Goal: Information Seeking & Learning: Find specific fact

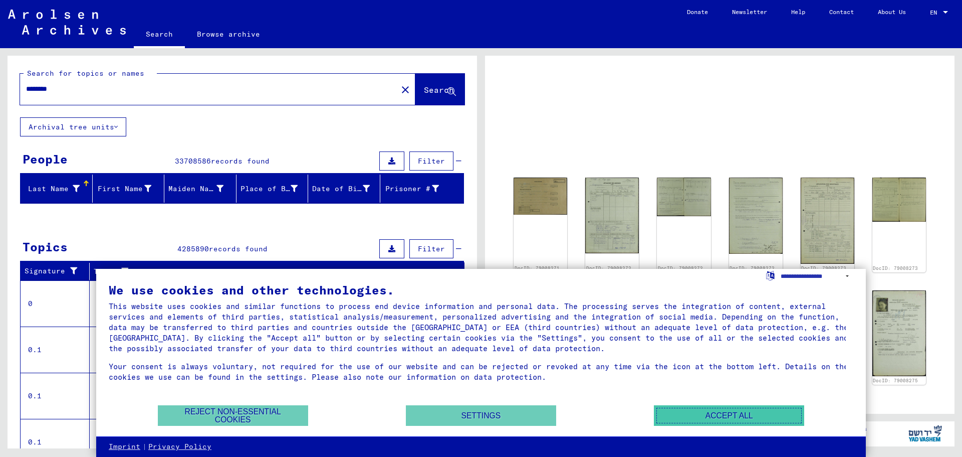
click at [722, 415] on button "Accept all" at bounding box center [729, 415] width 150 height 21
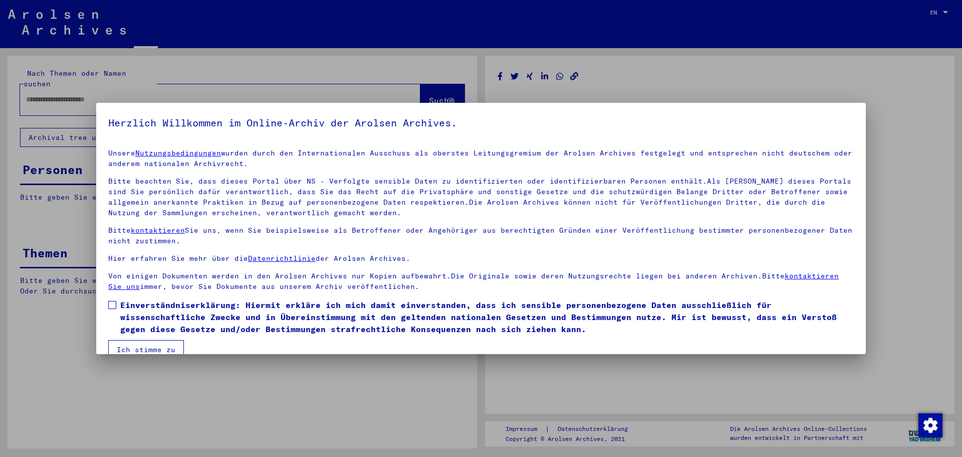
type input "********"
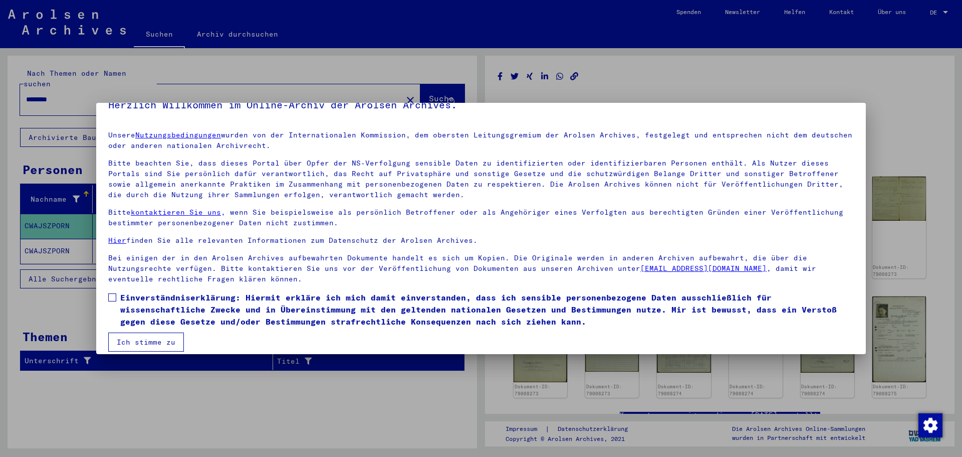
scroll to position [28, 0]
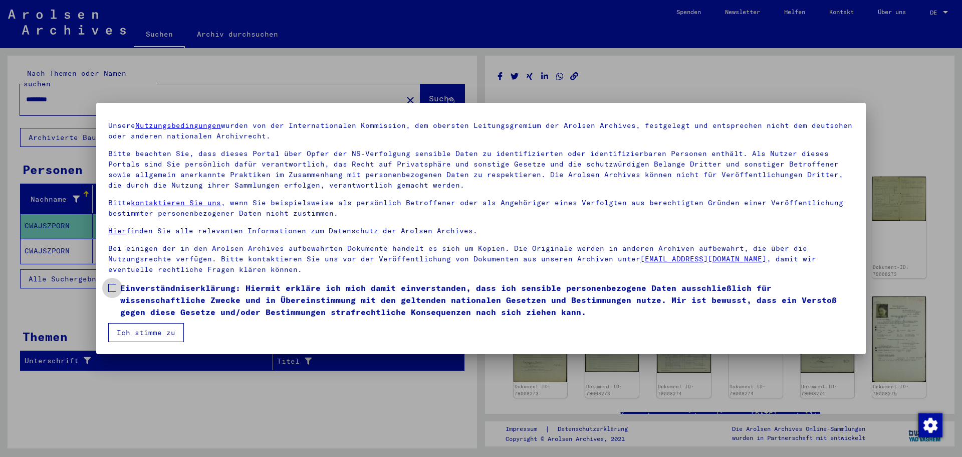
click at [113, 291] on span at bounding box center [112, 288] width 8 height 8
click at [127, 327] on button "Ich stimme zu" at bounding box center [146, 332] width 76 height 19
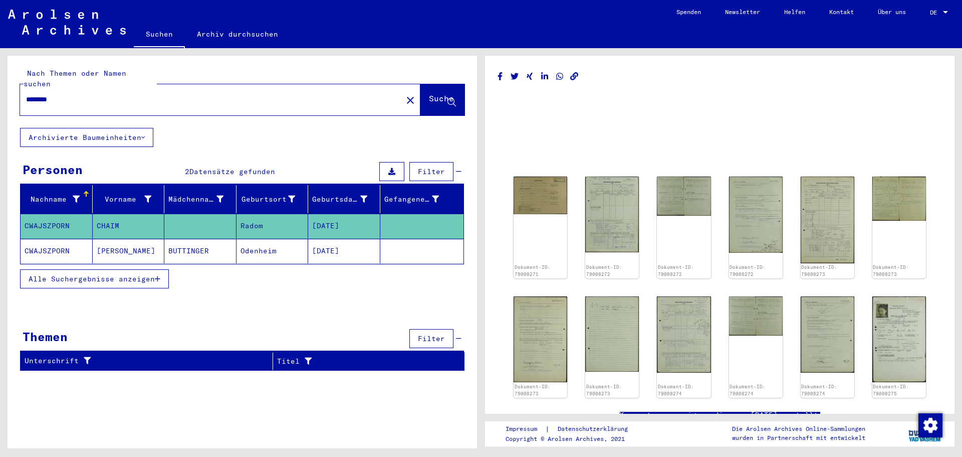
click at [75, 239] on mat-cell "CWAJSZPORN" at bounding box center [57, 251] width 72 height 25
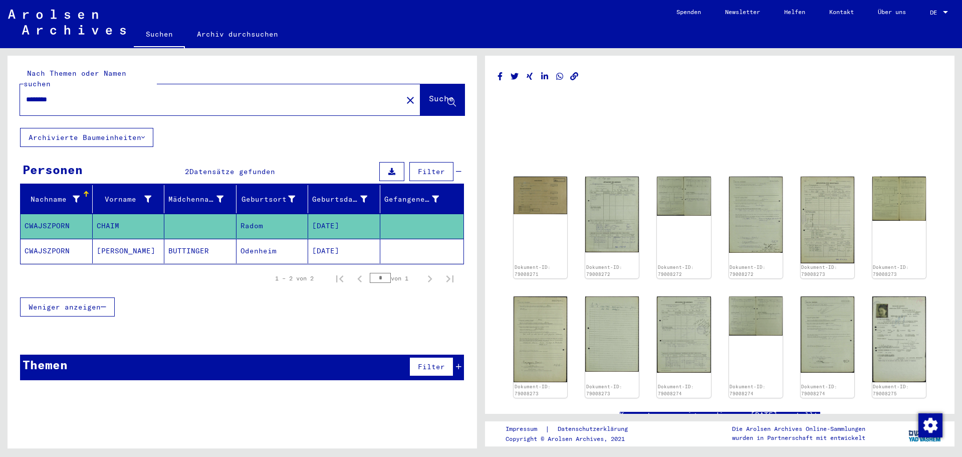
click at [181, 246] on font "BUTTINGER" at bounding box center [188, 250] width 41 height 9
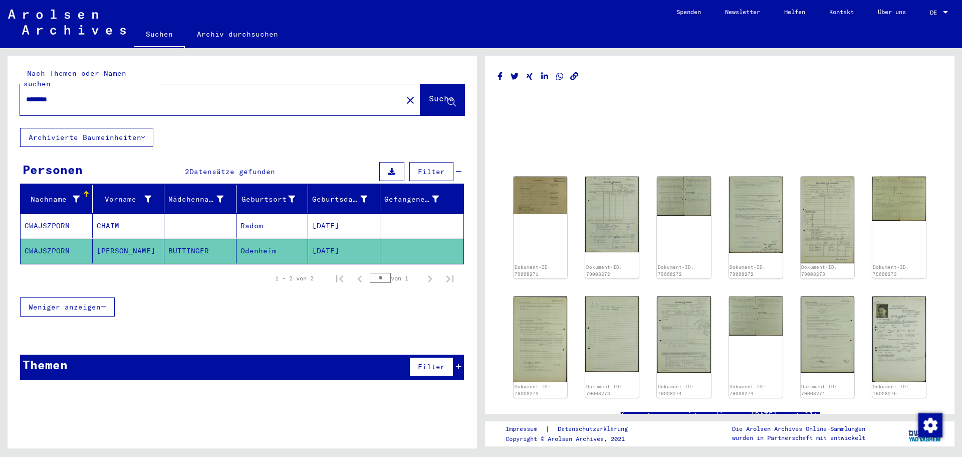
click at [181, 246] on font "BUTTINGER" at bounding box center [188, 250] width 41 height 9
click at [137, 239] on mat-cell "[PERSON_NAME]" at bounding box center [129, 251] width 72 height 25
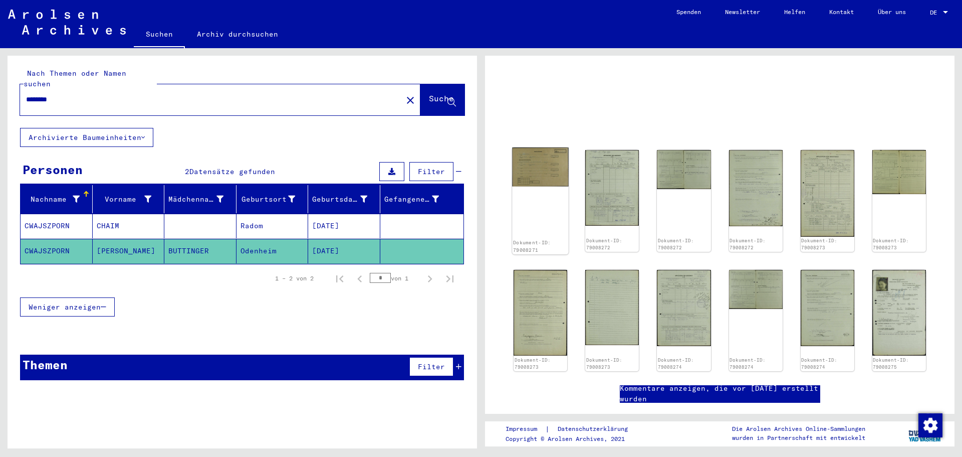
scroll to position [41, 0]
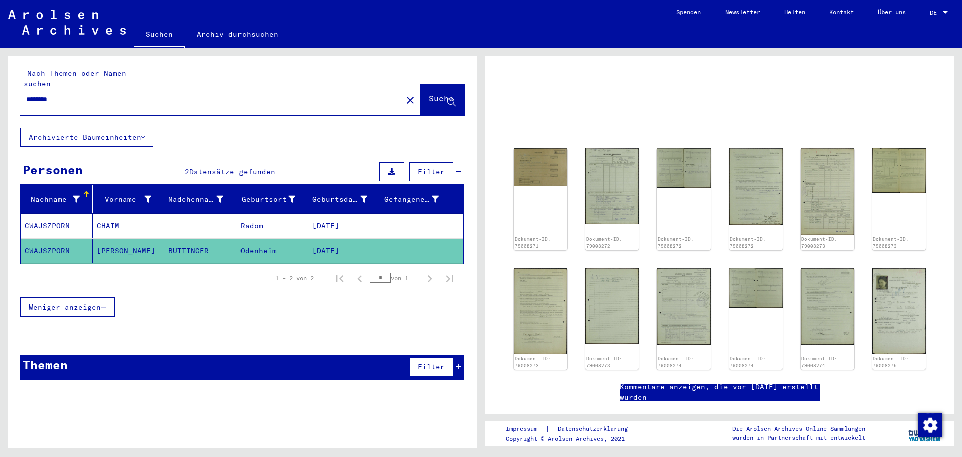
click at [288, 239] on mat-cell "Odenheim" at bounding box center [273, 251] width 72 height 25
click at [395, 168] on icon at bounding box center [391, 171] width 7 height 7
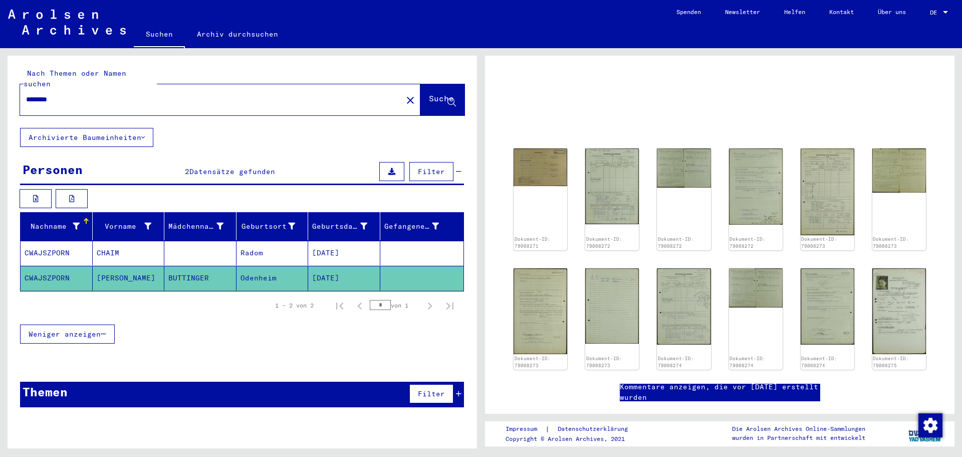
click at [208, 266] on mat-cell "BUTTINGER" at bounding box center [200, 278] width 72 height 25
click at [119, 133] on font "Archivierte Baumeinheiten" at bounding box center [85, 137] width 113 height 9
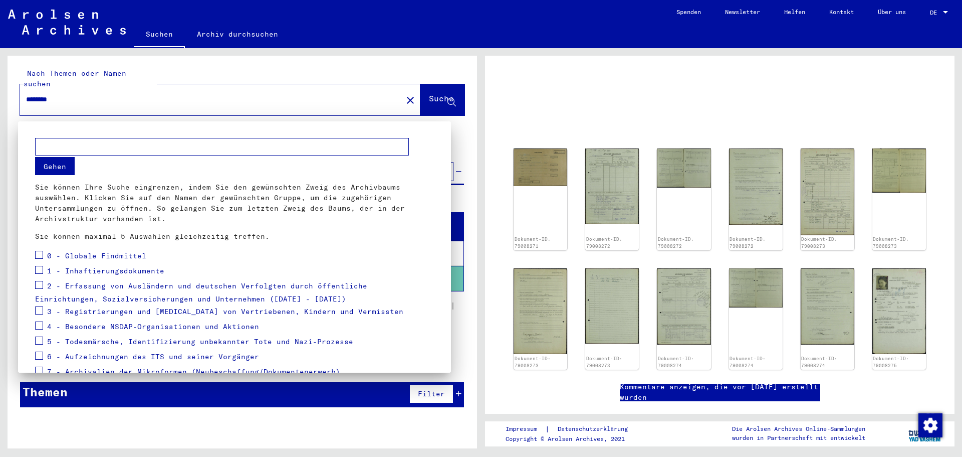
click at [278, 109] on div at bounding box center [481, 228] width 962 height 457
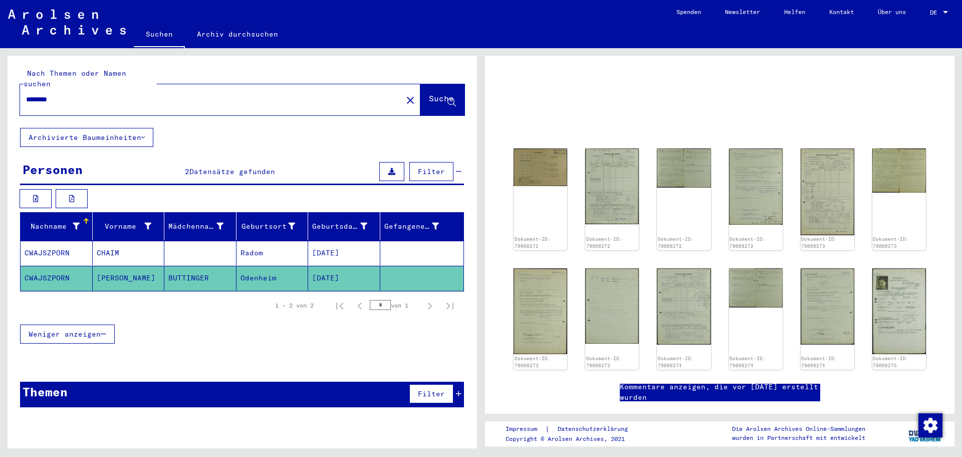
click at [257, 167] on font "Datensätze gefunden" at bounding box center [232, 171] width 86 height 9
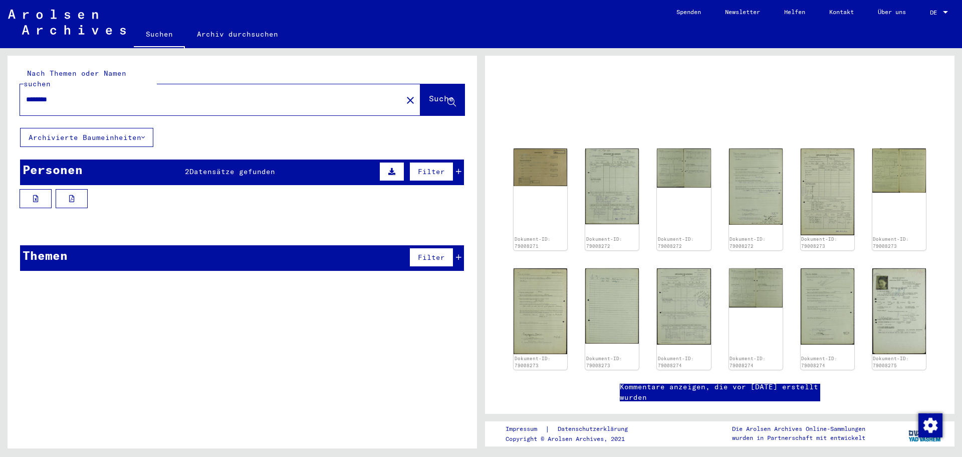
click at [257, 167] on font "Datensätze gefunden" at bounding box center [232, 171] width 86 height 9
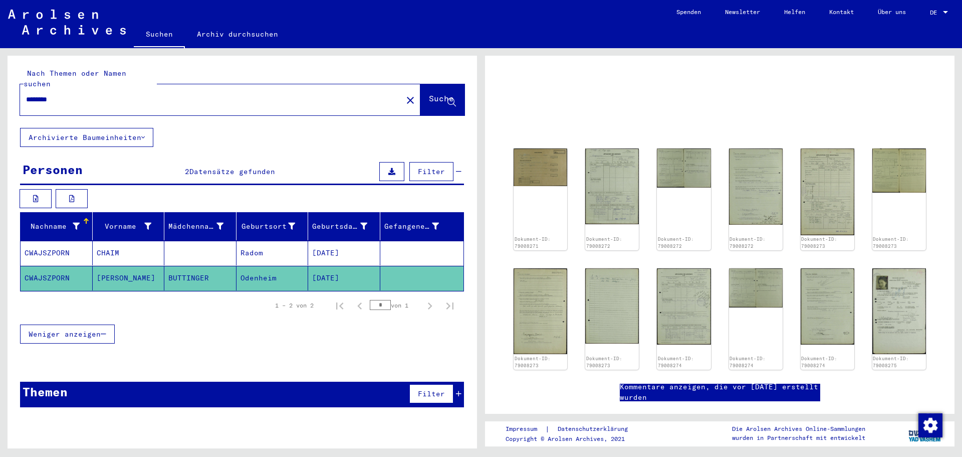
click at [207, 273] on font "BUTTINGER" at bounding box center [188, 277] width 41 height 9
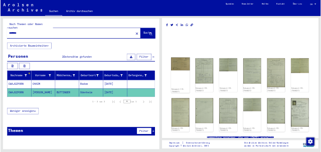
scroll to position [0, 0]
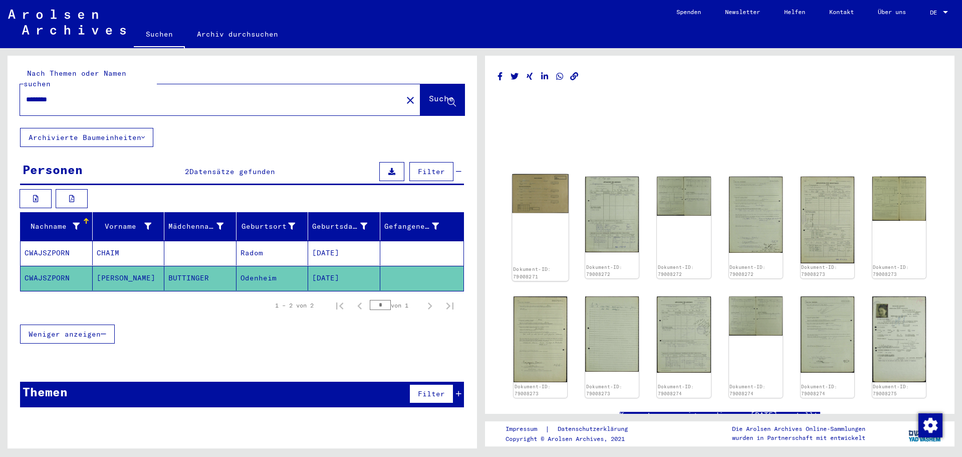
click at [536, 196] on img at bounding box center [540, 193] width 57 height 39
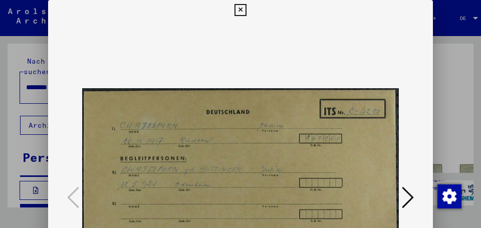
drag, startPoint x: 412, startPoint y: 129, endPoint x: 408, endPoint y: 109, distance: 20.4
click at [408, 109] on div at bounding box center [240, 198] width 385 height 356
click at [413, 193] on icon at bounding box center [408, 197] width 12 height 24
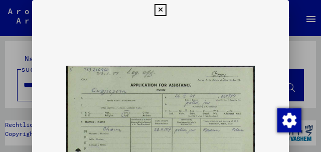
drag, startPoint x: 319, startPoint y: 78, endPoint x: 320, endPoint y: 117, distance: 39.1
click at [320, 117] on div at bounding box center [160, 76] width 321 height 152
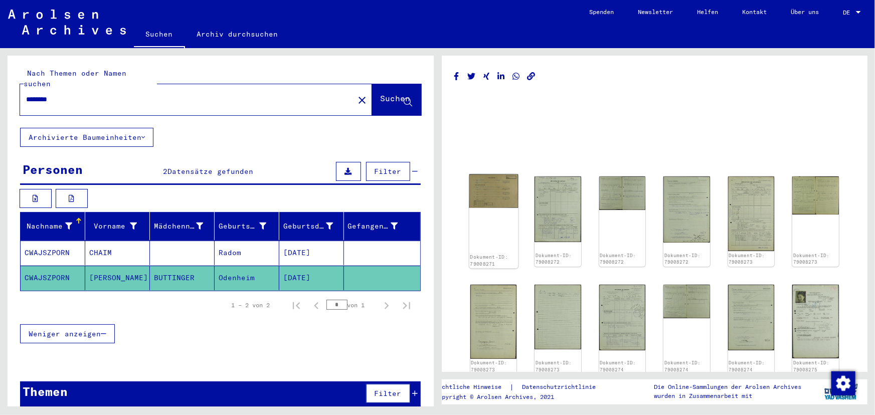
click at [494, 225] on div "Dokument-ID: 79008271" at bounding box center [493, 221] width 49 height 94
click at [487, 181] on img at bounding box center [493, 191] width 49 height 34
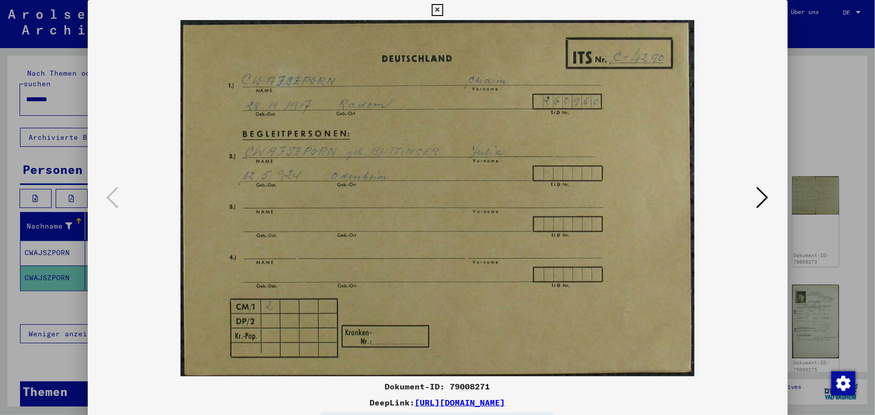
click at [764, 193] on icon at bounding box center [762, 197] width 12 height 24
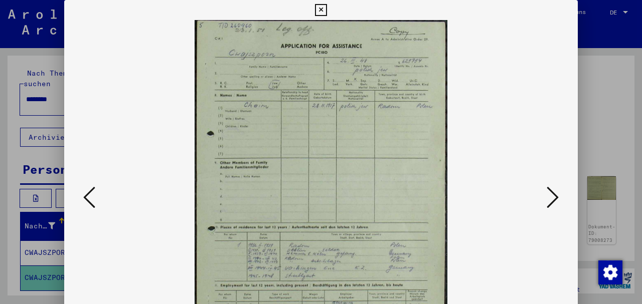
drag, startPoint x: 513, startPoint y: 227, endPoint x: 500, endPoint y: 161, distance: 66.3
click at [500, 161] on img at bounding box center [320, 198] width 445 height 356
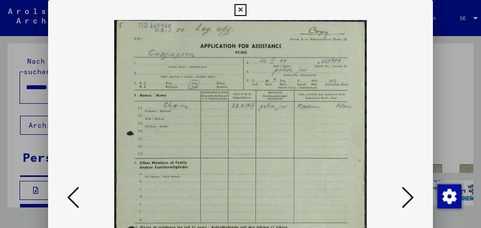
drag, startPoint x: 381, startPoint y: 156, endPoint x: 382, endPoint y: 100, distance: 55.6
click at [382, 102] on img at bounding box center [240, 198] width 317 height 356
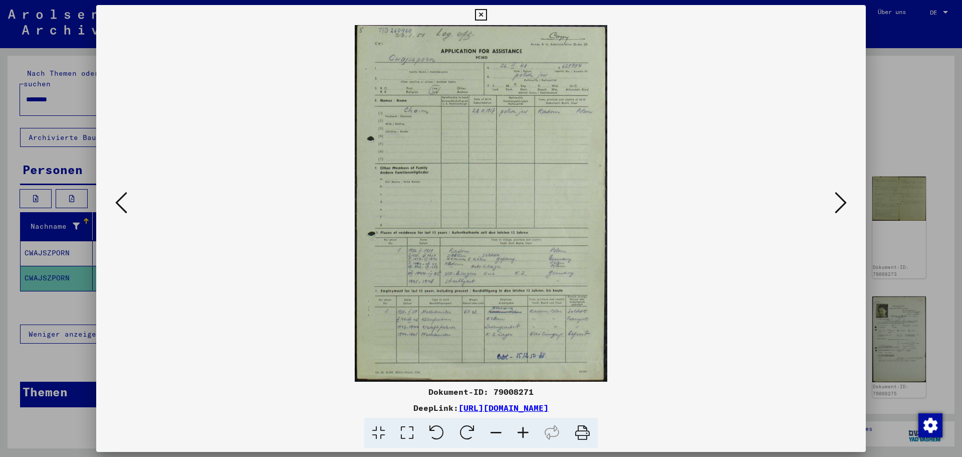
click at [513, 432] on icon at bounding box center [523, 432] width 27 height 31
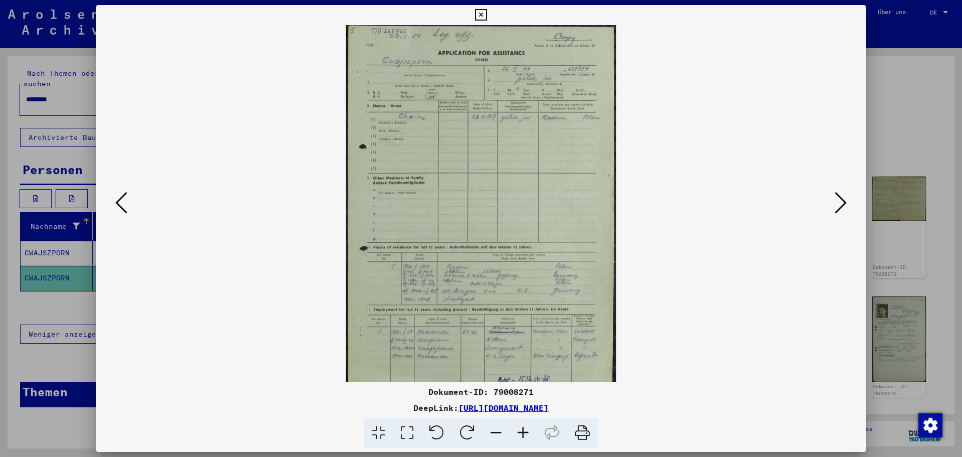
click at [514, 432] on icon at bounding box center [523, 432] width 27 height 31
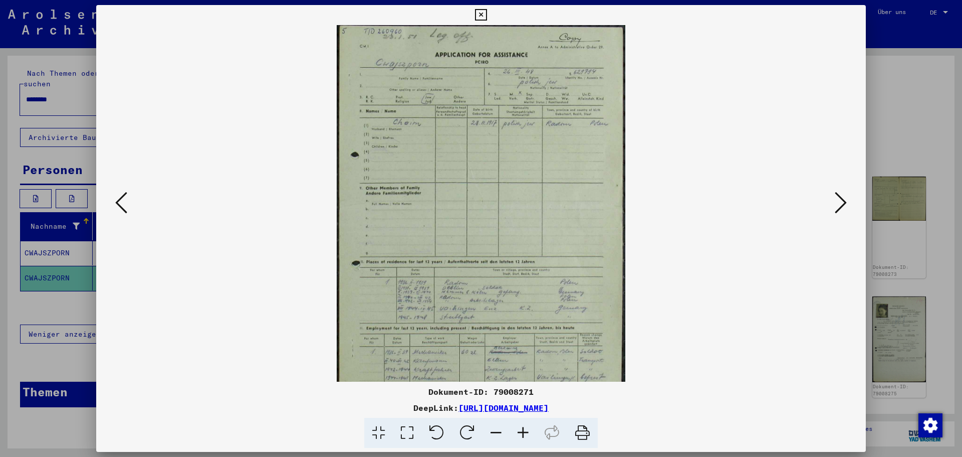
click at [514, 432] on icon at bounding box center [523, 432] width 27 height 31
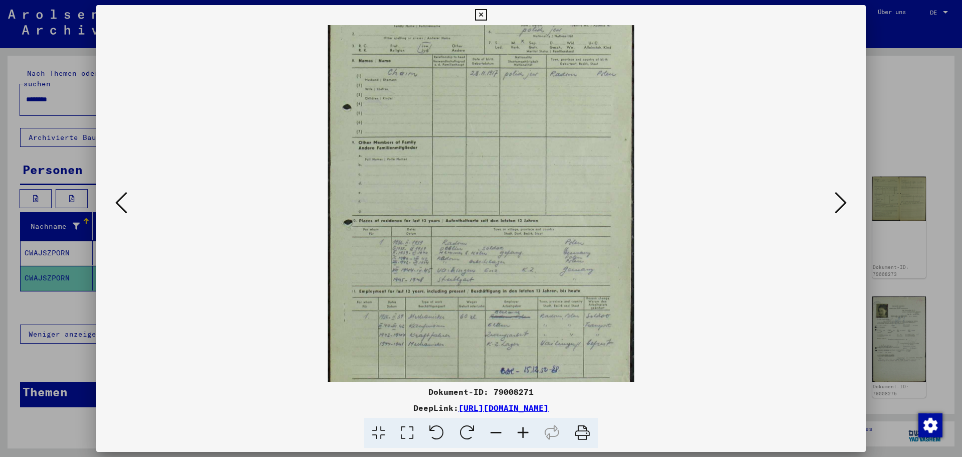
scroll to position [75, 0]
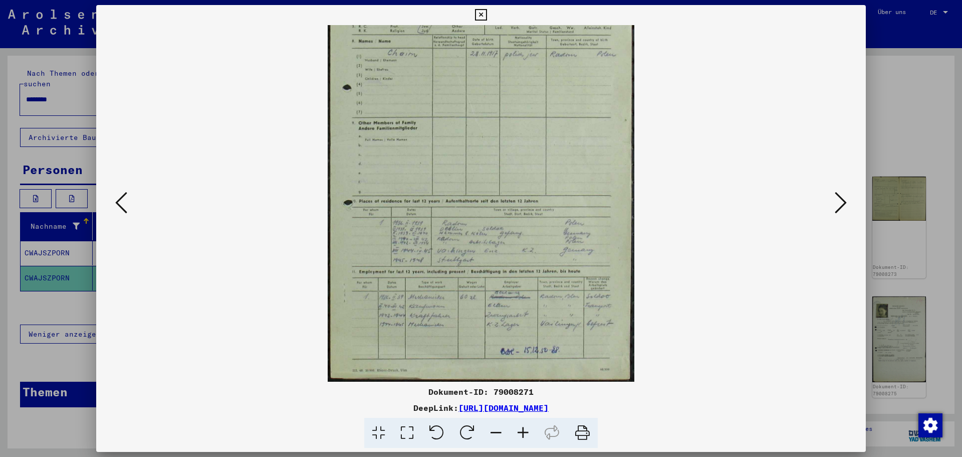
drag, startPoint x: 533, startPoint y: 308, endPoint x: 549, endPoint y: 142, distance: 166.7
click at [549, 135] on img at bounding box center [481, 166] width 306 height 432
click at [520, 432] on icon at bounding box center [523, 432] width 27 height 31
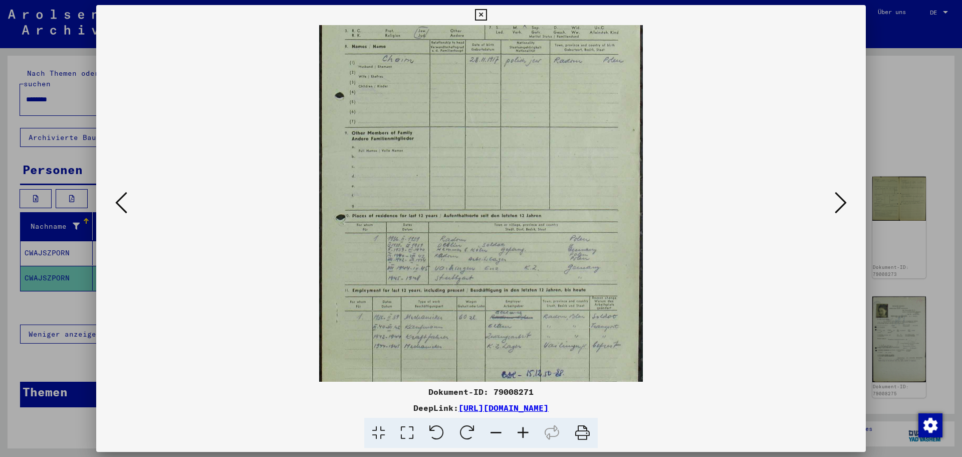
click at [520, 432] on icon at bounding box center [523, 432] width 27 height 31
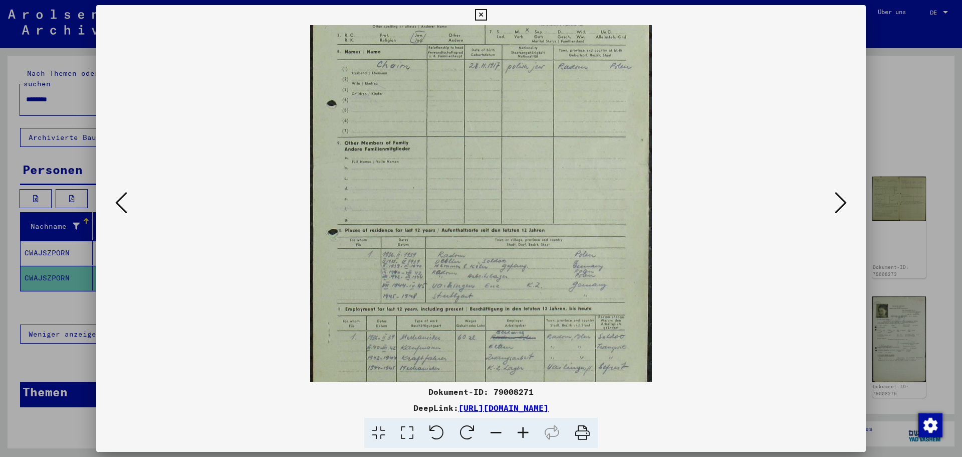
click at [520, 432] on icon at bounding box center [523, 432] width 27 height 31
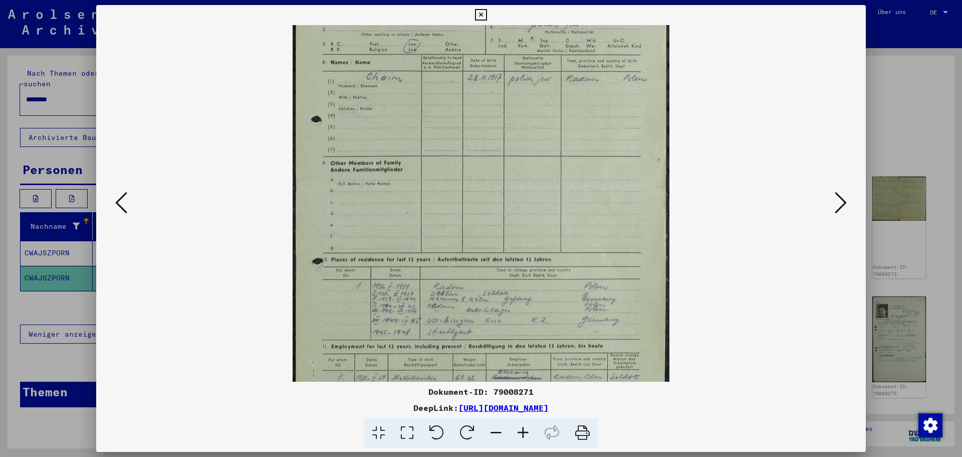
click at [520, 432] on icon at bounding box center [523, 432] width 27 height 31
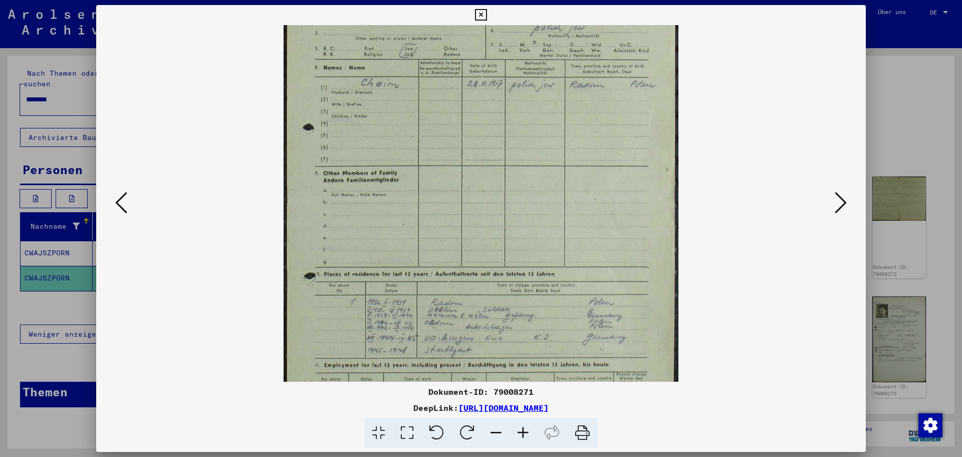
click at [520, 432] on icon at bounding box center [523, 432] width 27 height 31
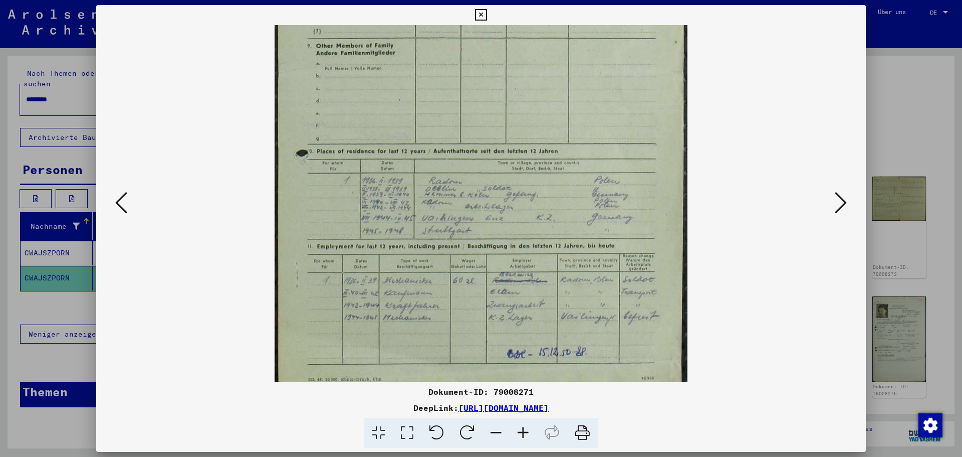
drag, startPoint x: 563, startPoint y: 287, endPoint x: 561, endPoint y: 141, distance: 145.9
click at [560, 150] on img at bounding box center [481, 104] width 413 height 582
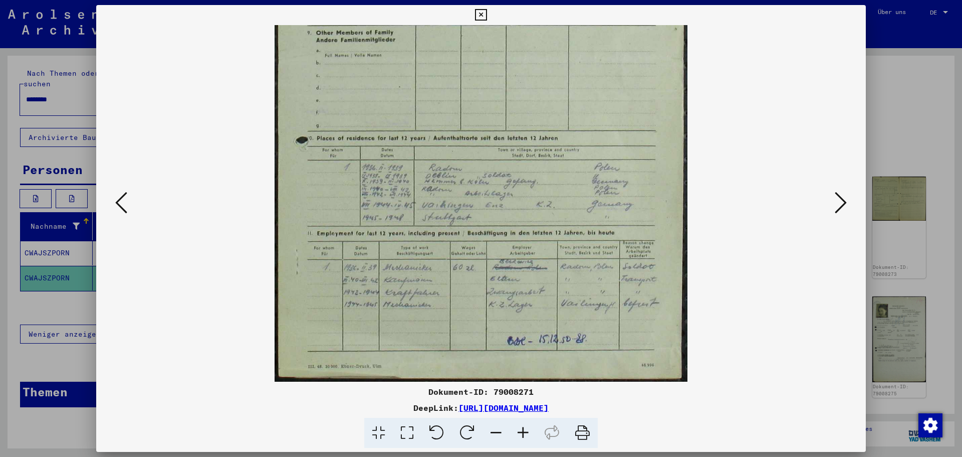
click at [519, 432] on icon at bounding box center [523, 432] width 27 height 31
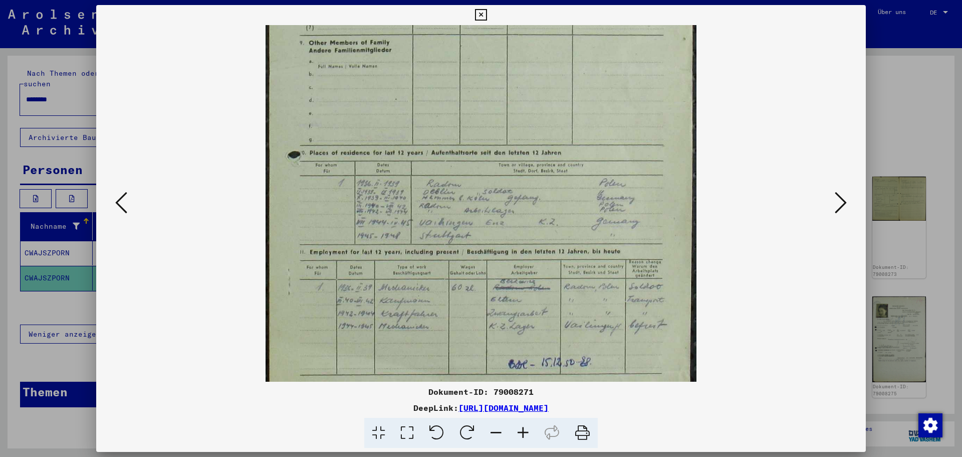
click at [519, 432] on icon at bounding box center [523, 432] width 27 height 31
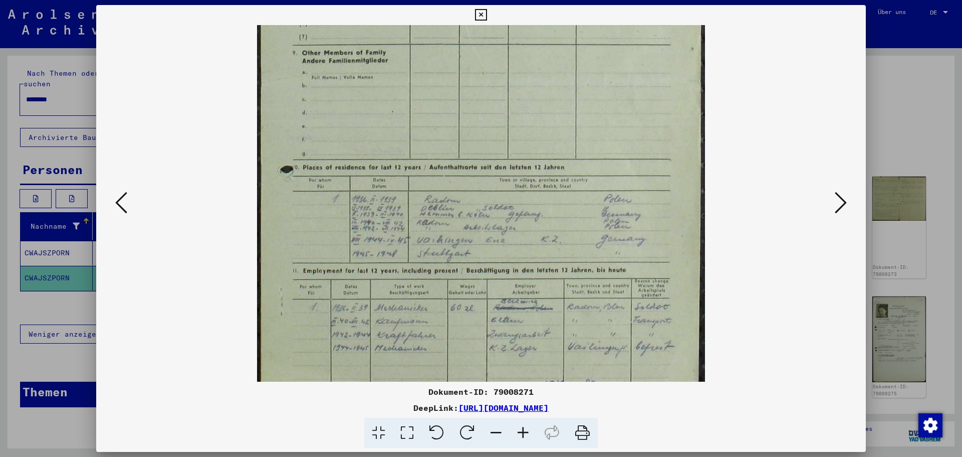
click at [519, 432] on icon at bounding box center [523, 432] width 27 height 31
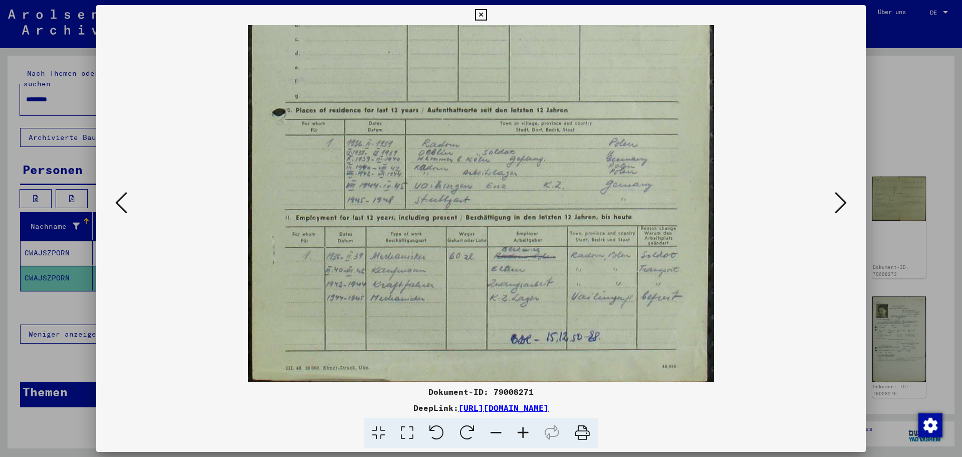
scroll to position [301, 0]
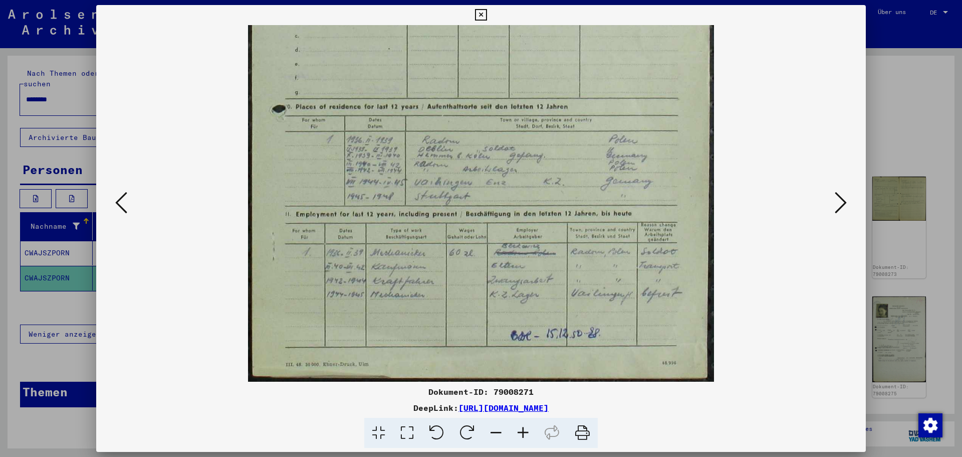
drag, startPoint x: 540, startPoint y: 313, endPoint x: 537, endPoint y: 158, distance: 154.9
click at [537, 158] on img at bounding box center [481, 52] width 466 height 657
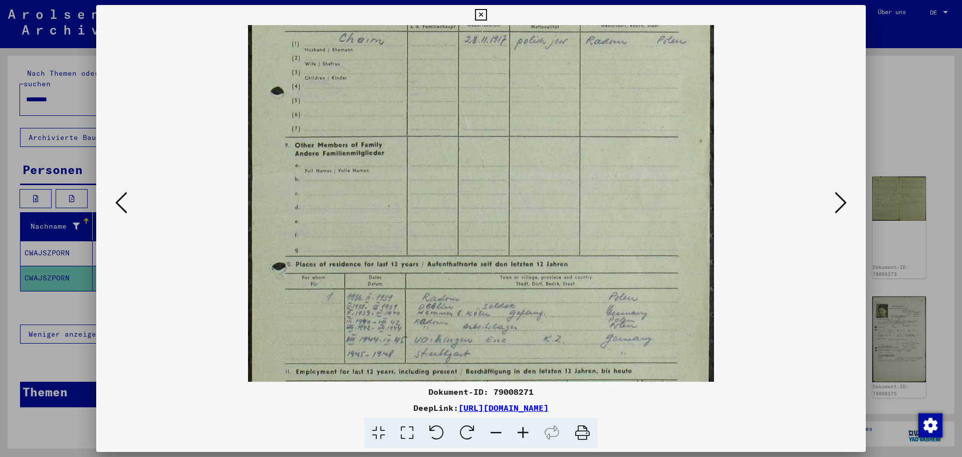
drag, startPoint x: 499, startPoint y: 189, endPoint x: 487, endPoint y: 370, distance: 180.8
click at [488, 370] on img at bounding box center [481, 210] width 466 height 657
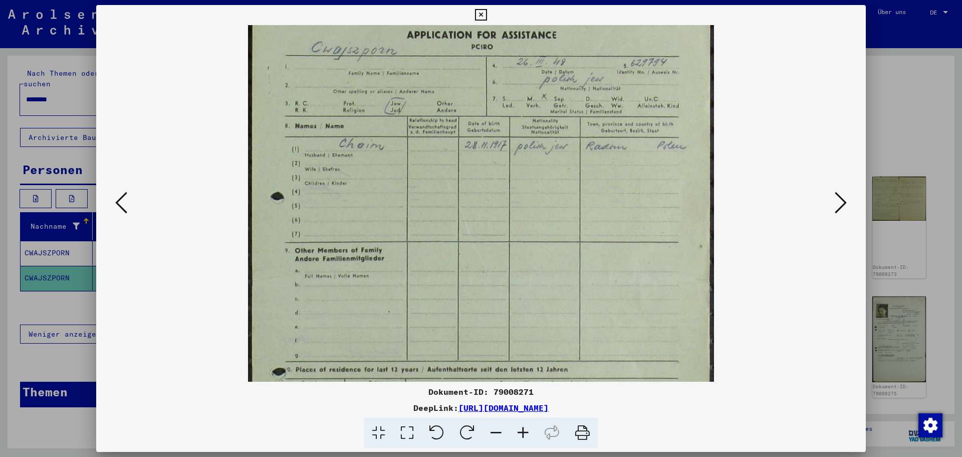
scroll to position [0, 0]
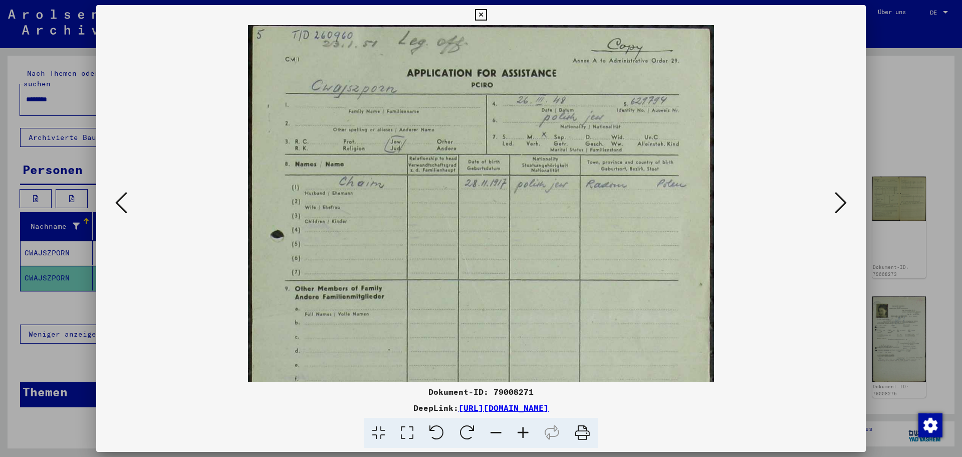
drag, startPoint x: 507, startPoint y: 178, endPoint x: 518, endPoint y: 319, distance: 141.8
click at [518, 319] on img at bounding box center [481, 353] width 466 height 657
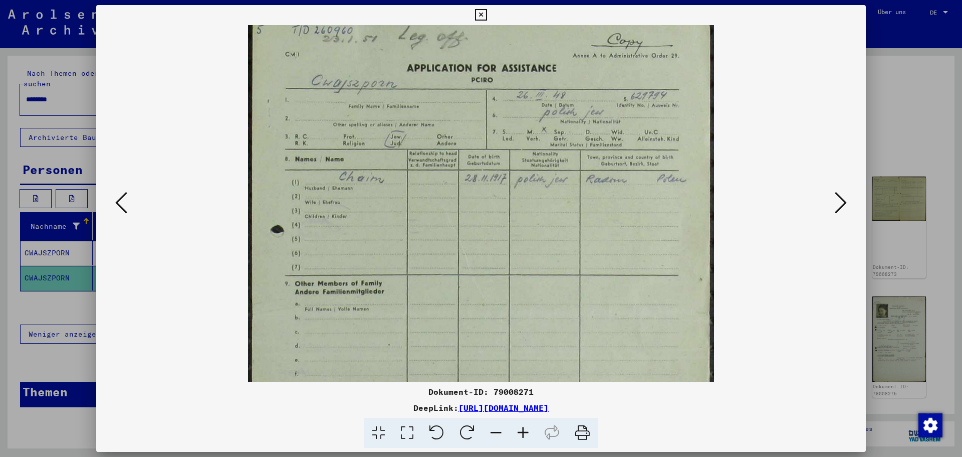
scroll to position [7, 0]
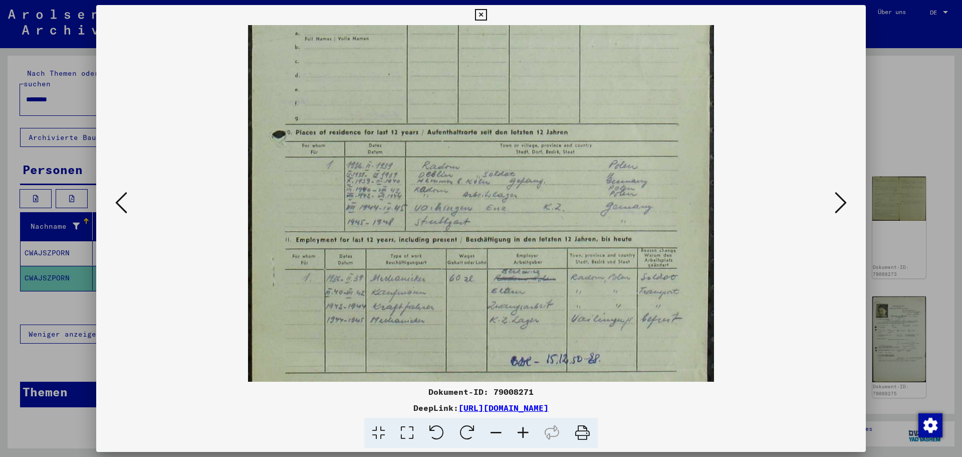
drag, startPoint x: 514, startPoint y: 313, endPoint x: 493, endPoint y: 36, distance: 278.5
click at [493, 36] on img at bounding box center [481, 78] width 466 height 657
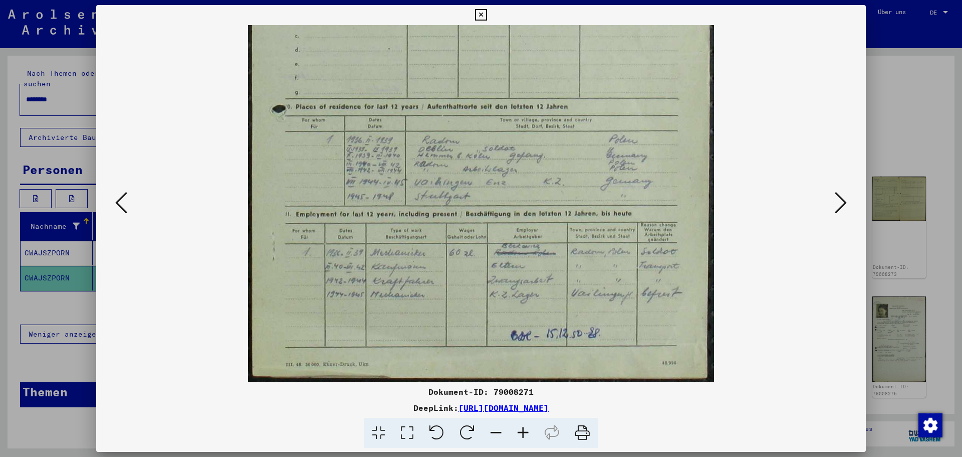
drag, startPoint x: 518, startPoint y: 245, endPoint x: 516, endPoint y: 170, distance: 74.7
click at [516, 170] on img at bounding box center [481, 52] width 466 height 657
click at [843, 202] on icon at bounding box center [841, 202] width 12 height 24
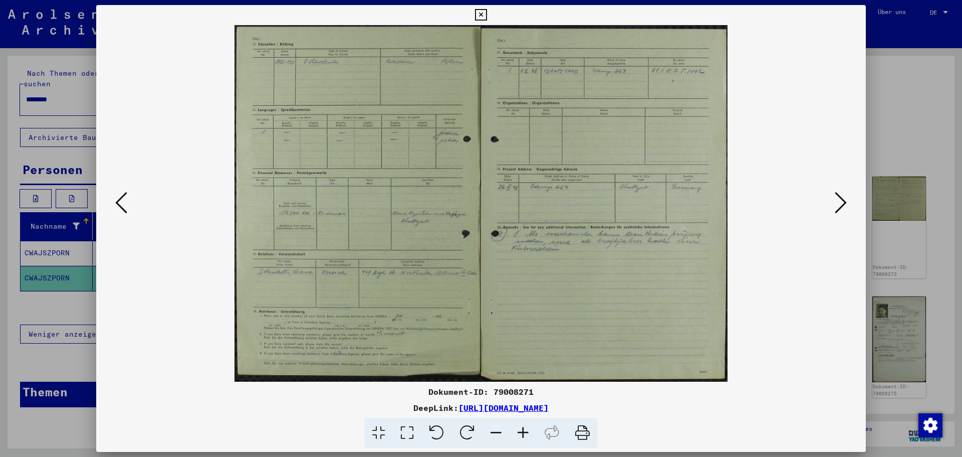
click at [519, 428] on icon at bounding box center [523, 432] width 27 height 31
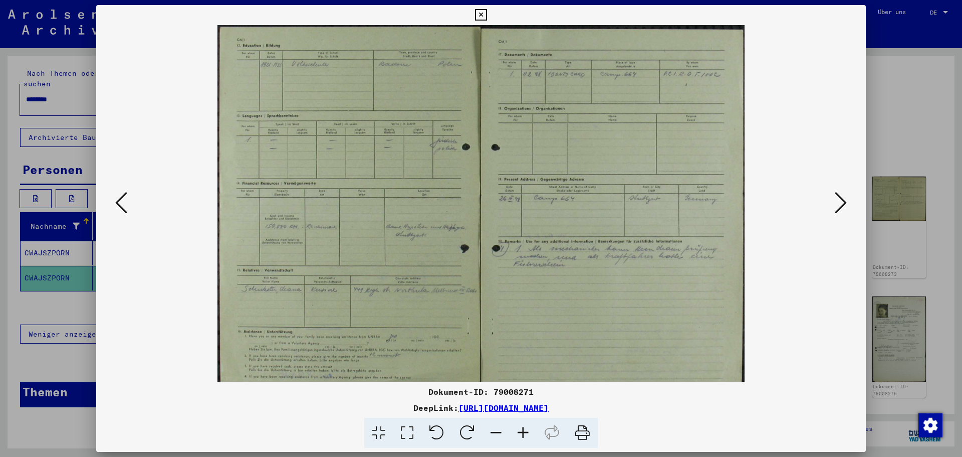
click at [519, 428] on icon at bounding box center [523, 432] width 27 height 31
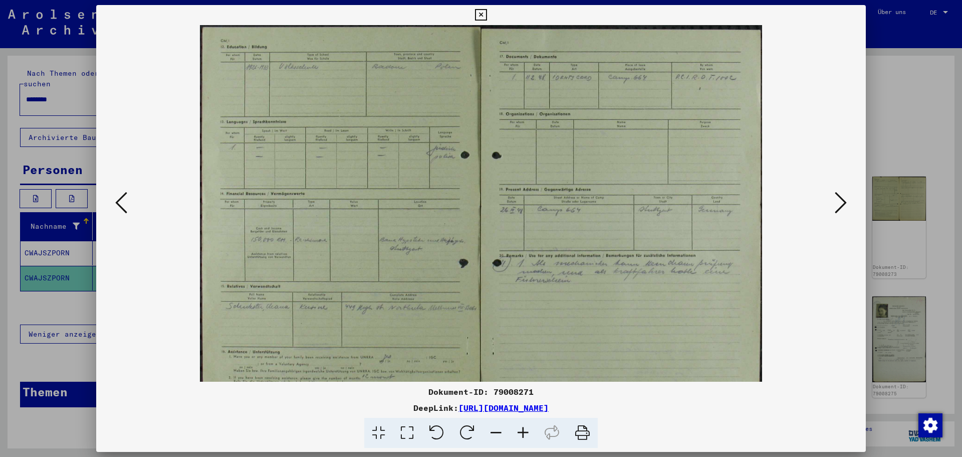
click at [519, 428] on icon at bounding box center [523, 432] width 27 height 31
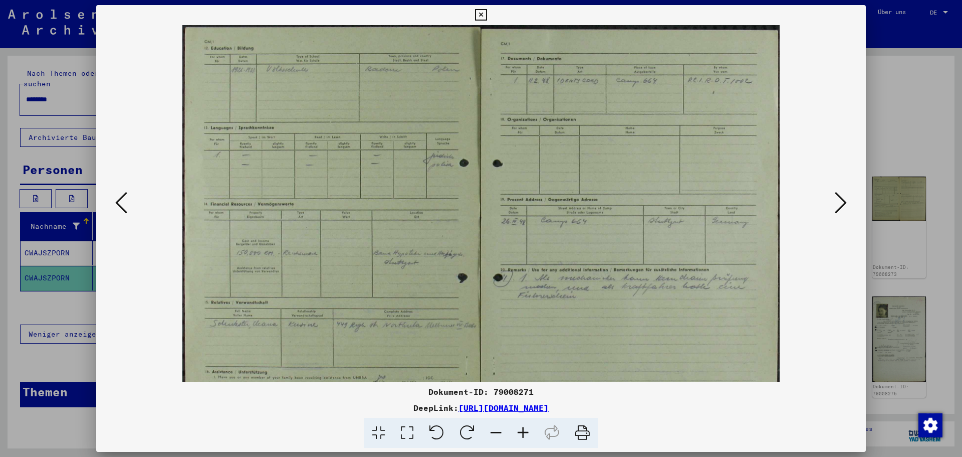
click at [518, 430] on icon at bounding box center [523, 432] width 27 height 31
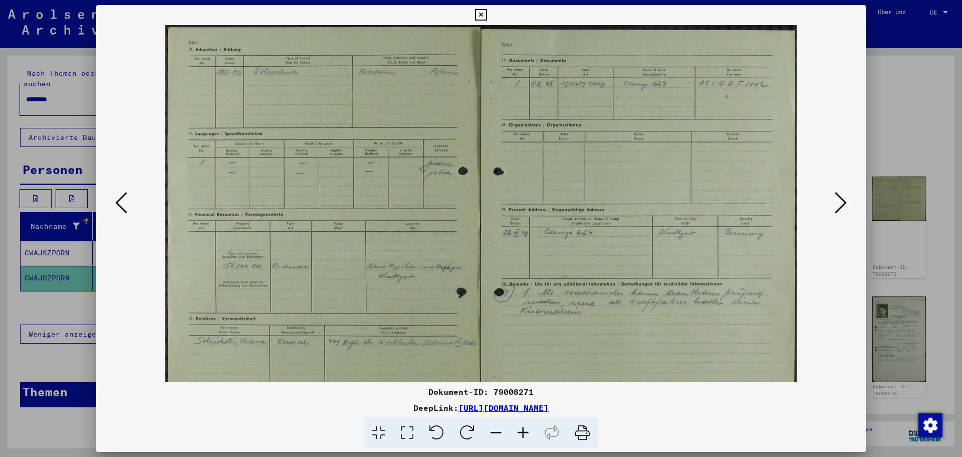
drag, startPoint x: 335, startPoint y: 129, endPoint x: 444, endPoint y: 238, distance: 153.8
click at [444, 238] on img at bounding box center [481, 253] width 632 height 457
click at [519, 432] on icon at bounding box center [523, 432] width 27 height 31
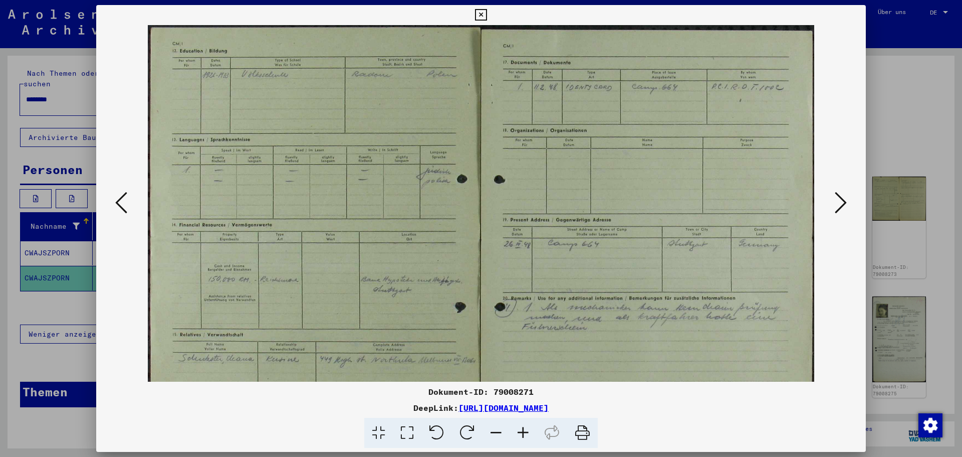
click at [519, 432] on icon at bounding box center [523, 432] width 27 height 31
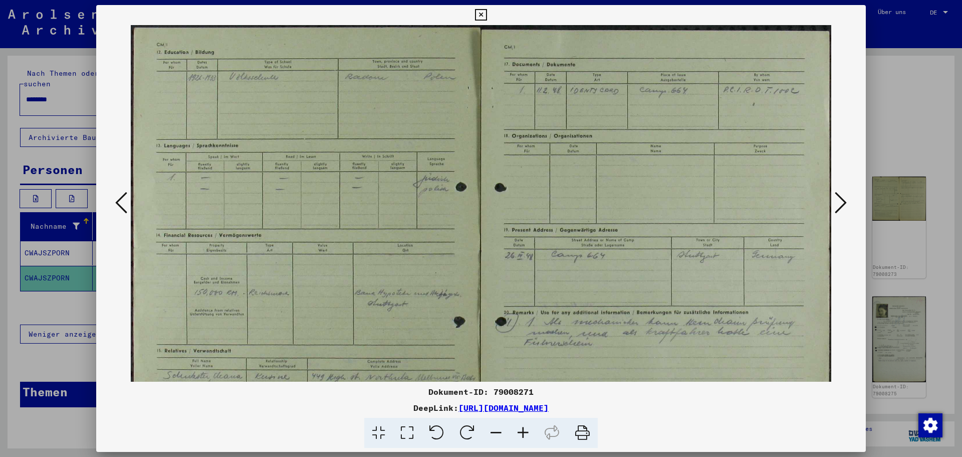
click at [519, 432] on icon at bounding box center [523, 432] width 27 height 31
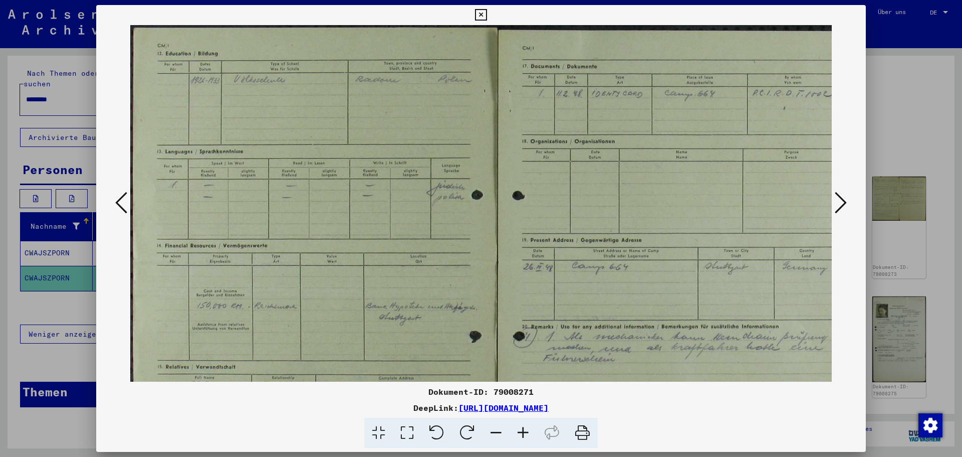
click at [518, 432] on icon at bounding box center [523, 432] width 27 height 31
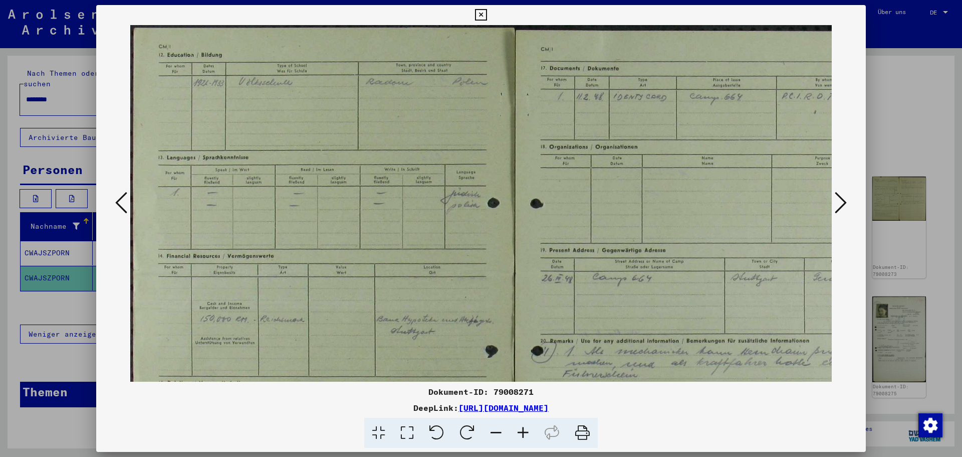
click at [518, 432] on icon at bounding box center [523, 432] width 27 height 31
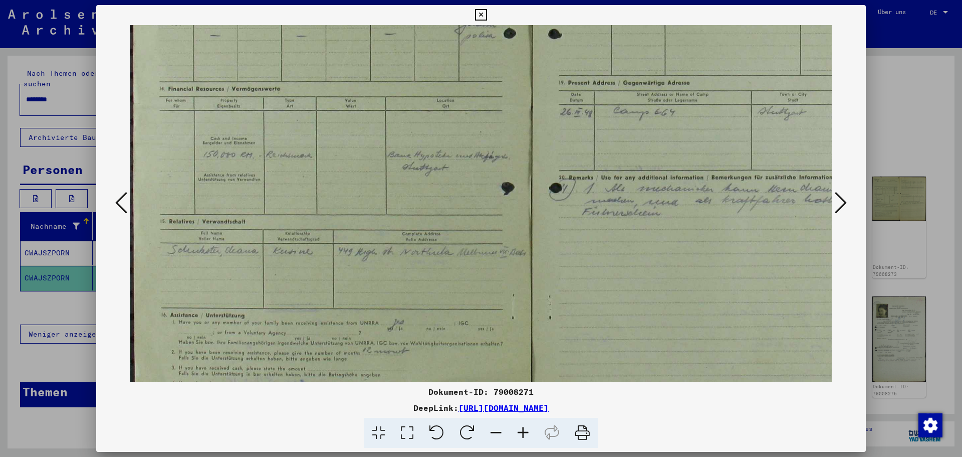
scroll to position [182, 0]
drag, startPoint x: 387, startPoint y: 333, endPoint x: 462, endPoint y: 153, distance: 194.3
click at [462, 153] on img at bounding box center [532, 134] width 805 height 582
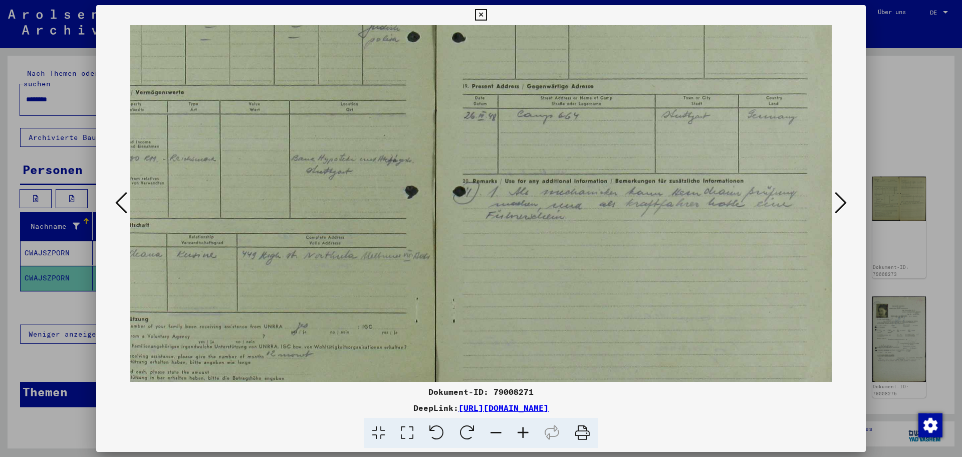
scroll to position [160, 96]
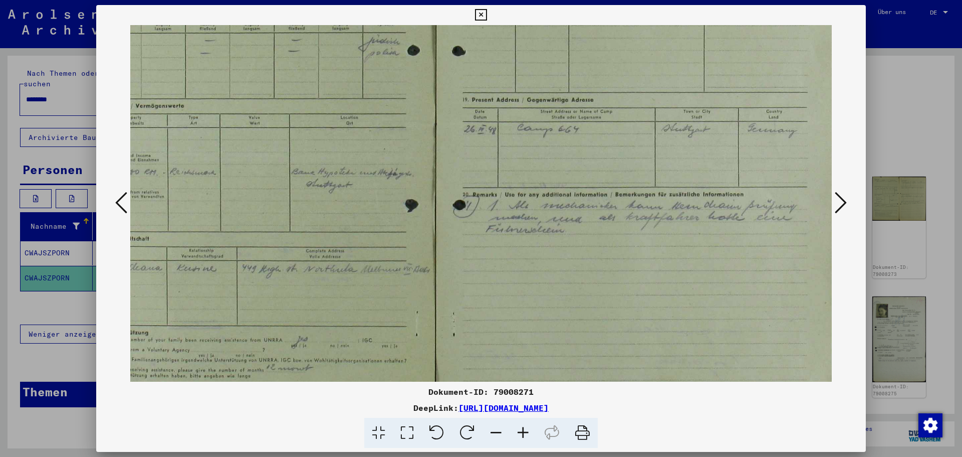
drag, startPoint x: 432, startPoint y: 229, endPoint x: 222, endPoint y: 241, distance: 209.8
click at [222, 241] on img at bounding box center [436, 156] width 805 height 582
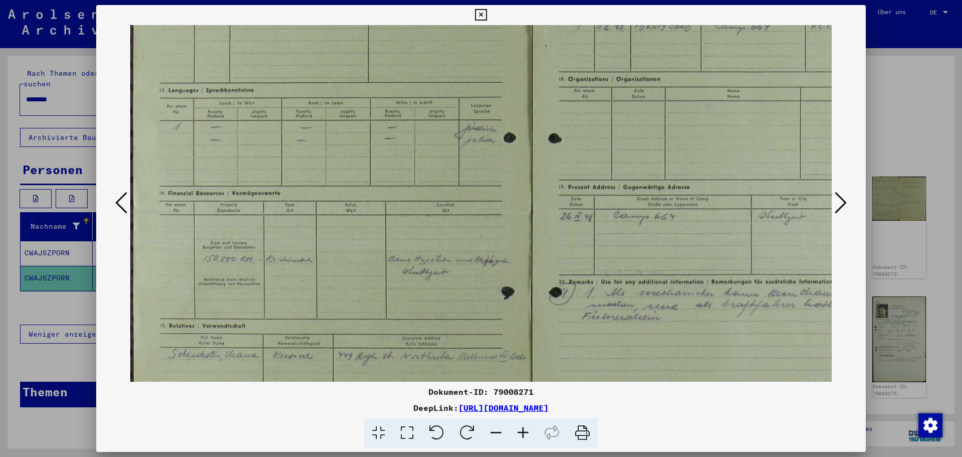
scroll to position [74, 0]
drag, startPoint x: 584, startPoint y: 154, endPoint x: 707, endPoint y: 277, distance: 173.7
click at [707, 277] on img at bounding box center [532, 242] width 805 height 582
click at [845, 203] on icon at bounding box center [841, 202] width 12 height 24
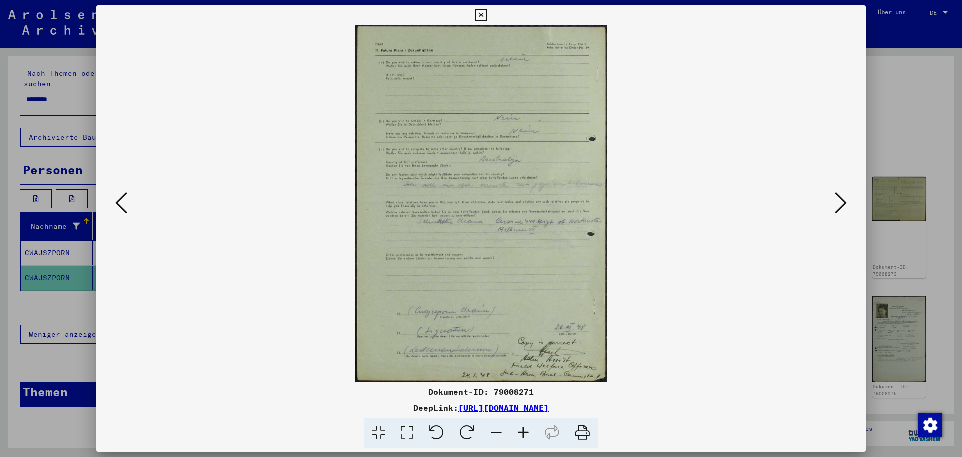
scroll to position [0, 0]
click at [520, 432] on icon at bounding box center [523, 432] width 27 height 31
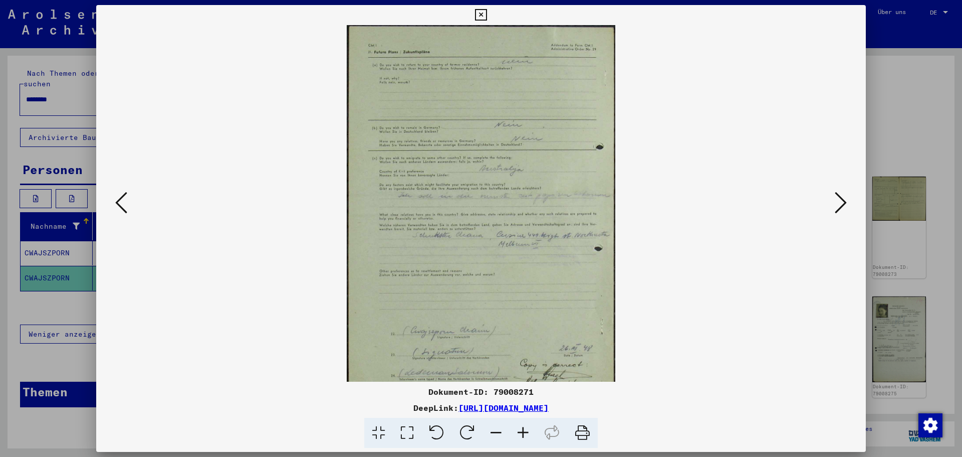
click at [520, 432] on icon at bounding box center [523, 432] width 27 height 31
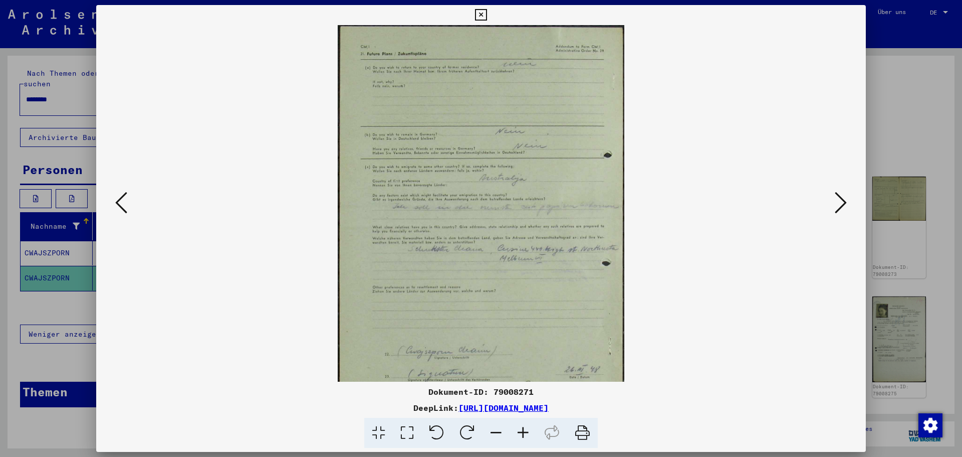
click at [520, 432] on icon at bounding box center [523, 432] width 27 height 31
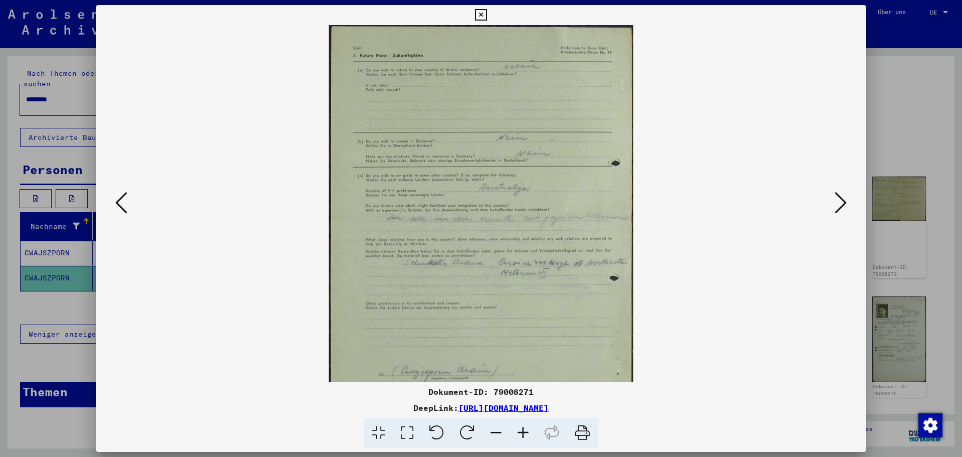
click at [520, 432] on icon at bounding box center [523, 432] width 27 height 31
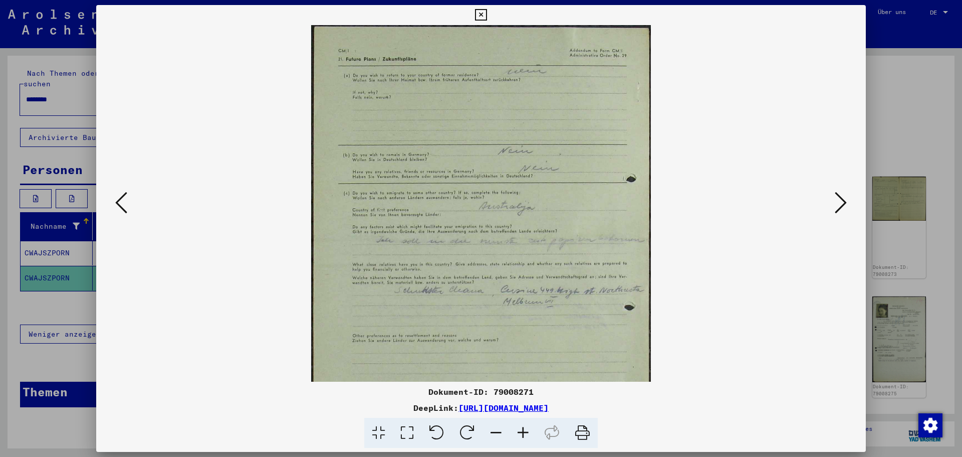
click at [519, 432] on icon at bounding box center [523, 432] width 27 height 31
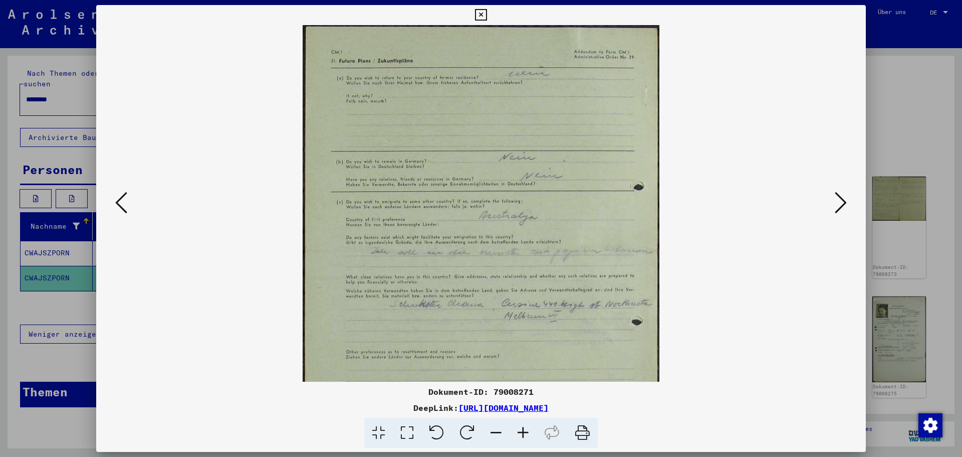
click at [519, 432] on icon at bounding box center [523, 432] width 27 height 31
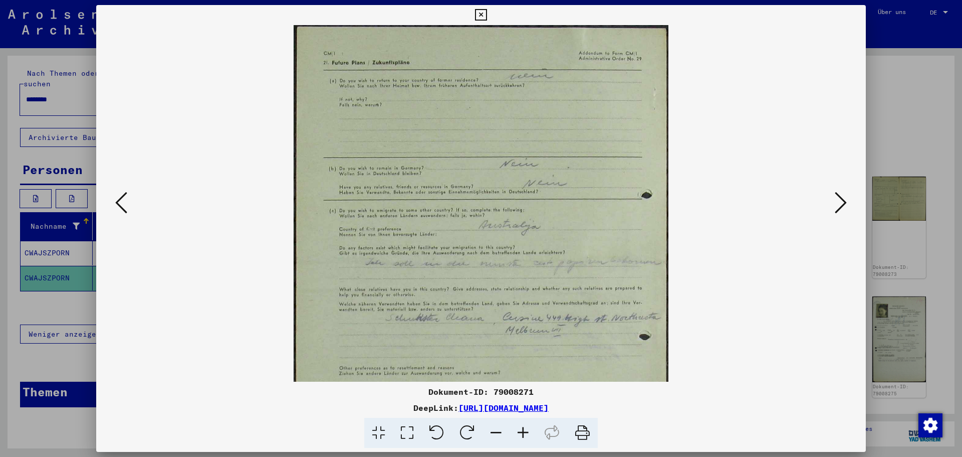
click at [519, 432] on icon at bounding box center [523, 432] width 27 height 31
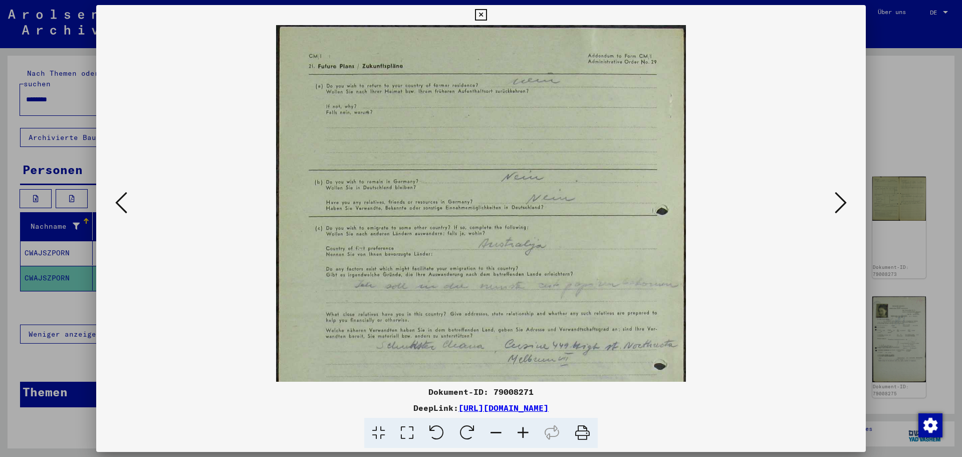
click at [519, 432] on icon at bounding box center [523, 432] width 27 height 31
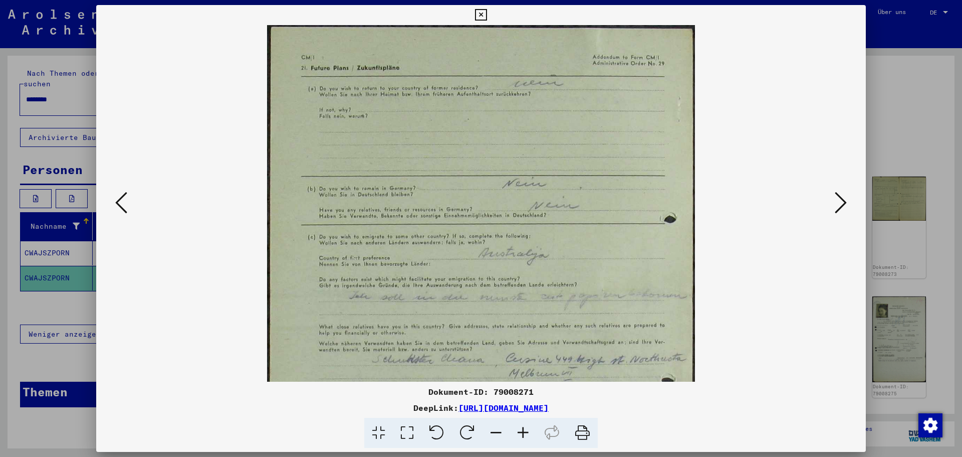
click at [519, 432] on icon at bounding box center [523, 432] width 27 height 31
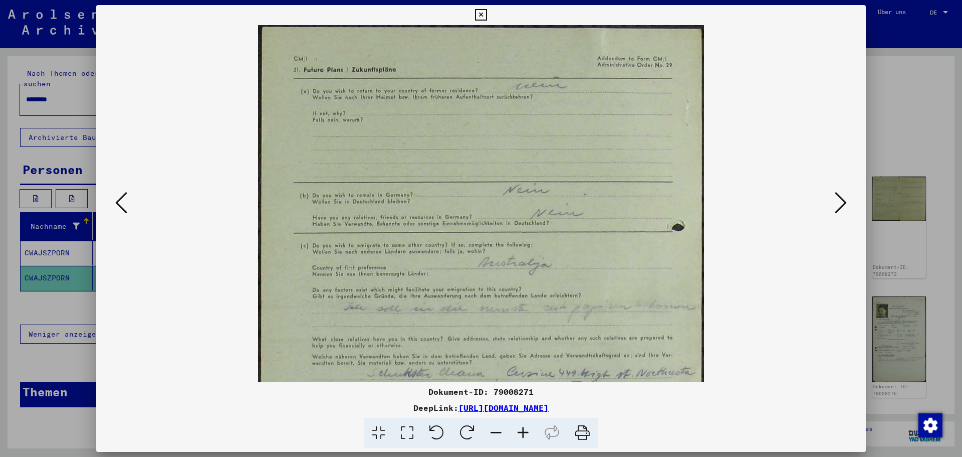
click at [519, 432] on icon at bounding box center [523, 432] width 27 height 31
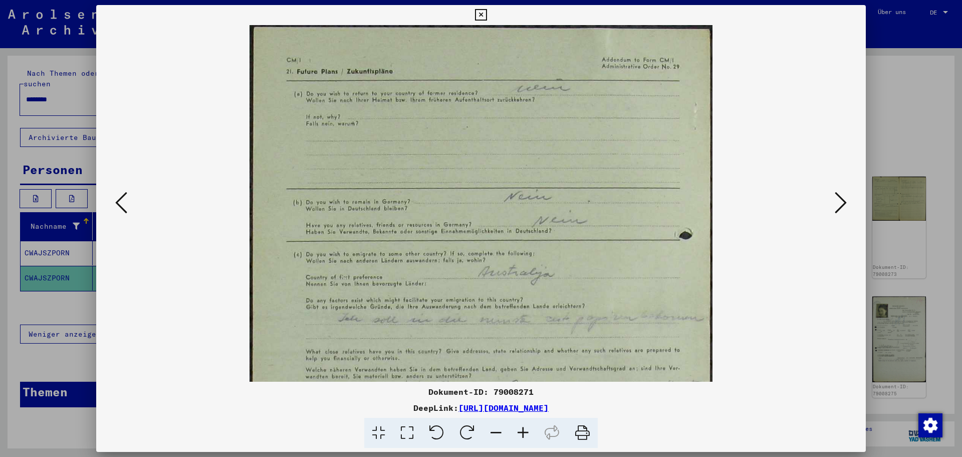
click at [519, 432] on icon at bounding box center [523, 432] width 27 height 31
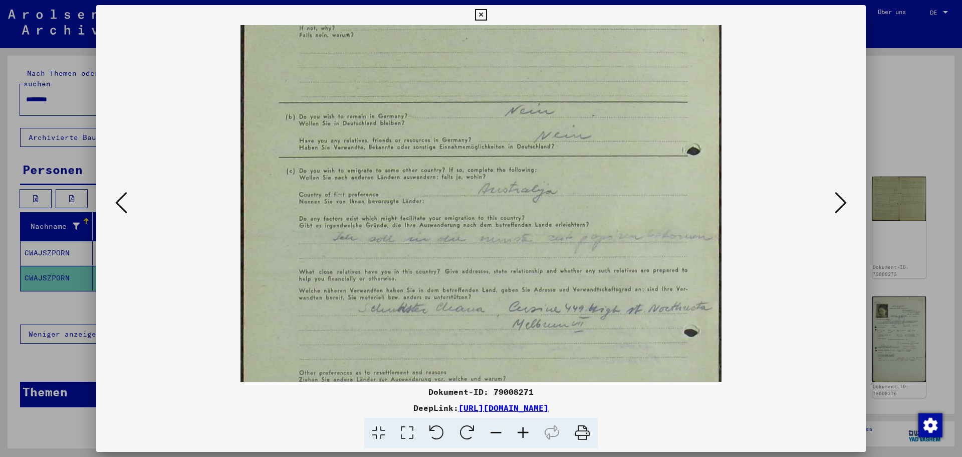
scroll to position [96, 0]
drag, startPoint x: 431, startPoint y: 241, endPoint x: 413, endPoint y: 145, distance: 97.3
click at [413, 145] on img at bounding box center [481, 270] width 481 height 682
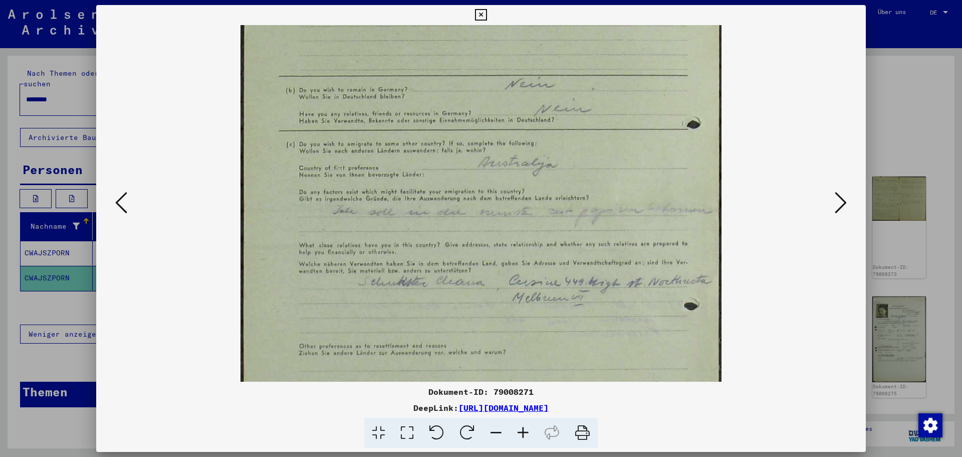
scroll to position [120, 0]
drag, startPoint x: 488, startPoint y: 243, endPoint x: 482, endPoint y: 218, distance: 25.3
click at [482, 218] on img at bounding box center [481, 246] width 481 height 682
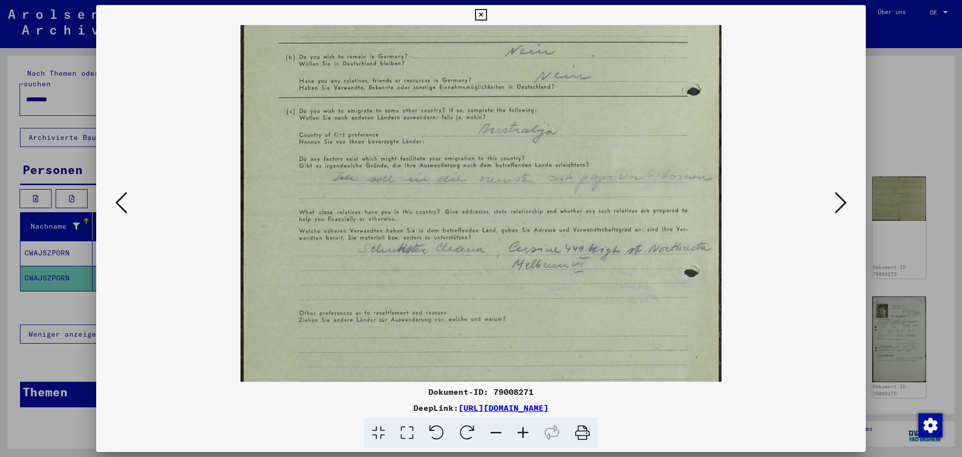
scroll to position [163, 0]
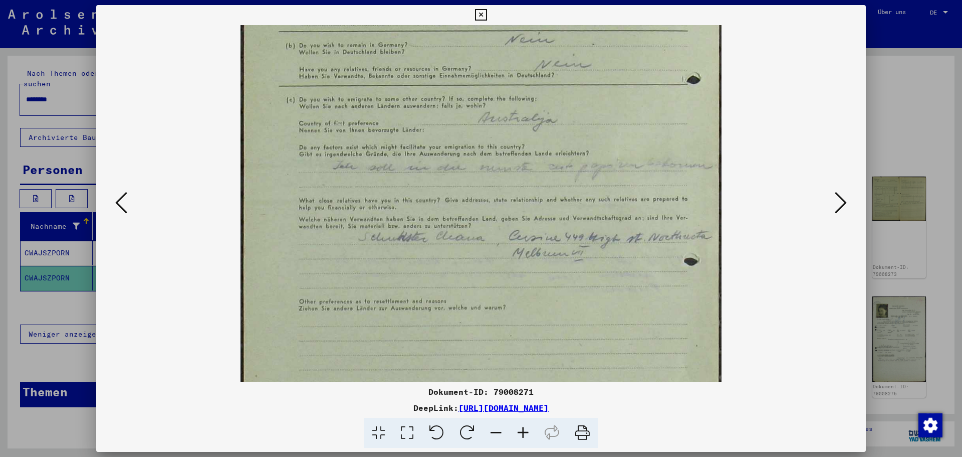
drag, startPoint x: 480, startPoint y: 218, endPoint x: 476, endPoint y: 174, distance: 43.2
click at [476, 174] on img at bounding box center [481, 203] width 481 height 682
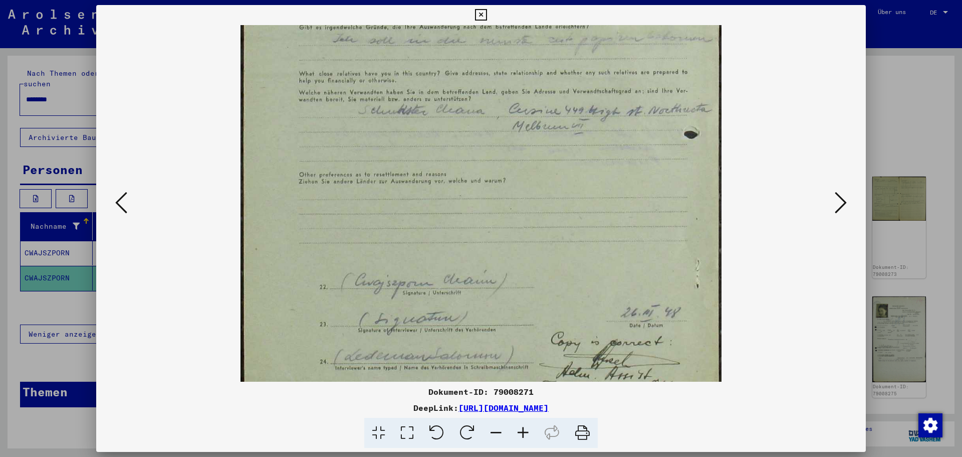
scroll to position [326, 0]
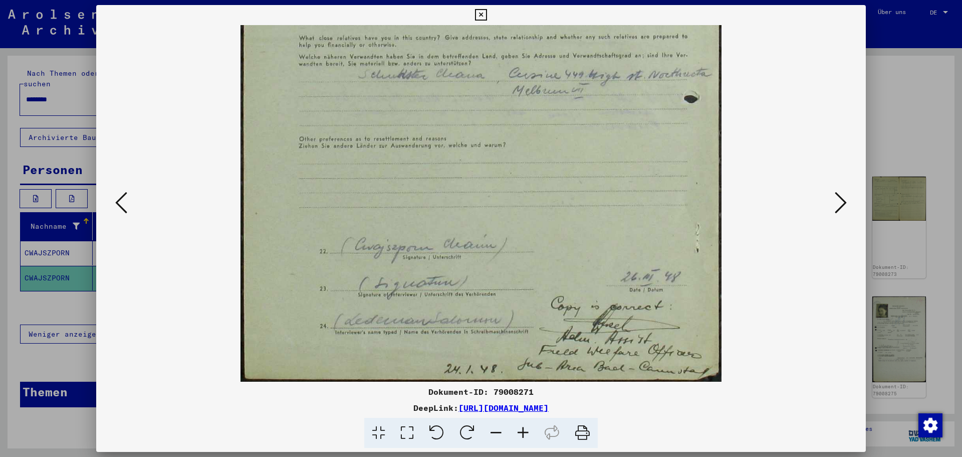
drag, startPoint x: 579, startPoint y: 321, endPoint x: 546, endPoint y: 83, distance: 239.9
click at [546, 83] on img at bounding box center [481, 40] width 481 height 682
click at [844, 201] on icon at bounding box center [841, 202] width 12 height 24
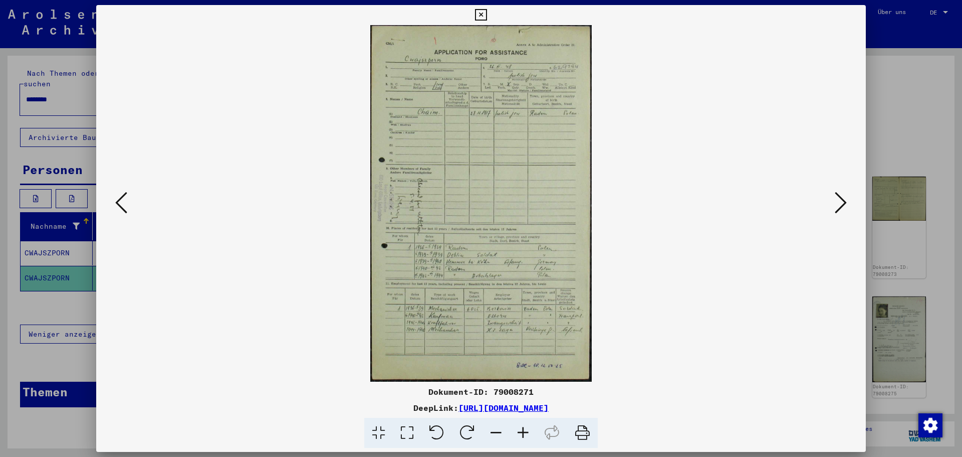
click at [519, 427] on icon at bounding box center [523, 432] width 27 height 31
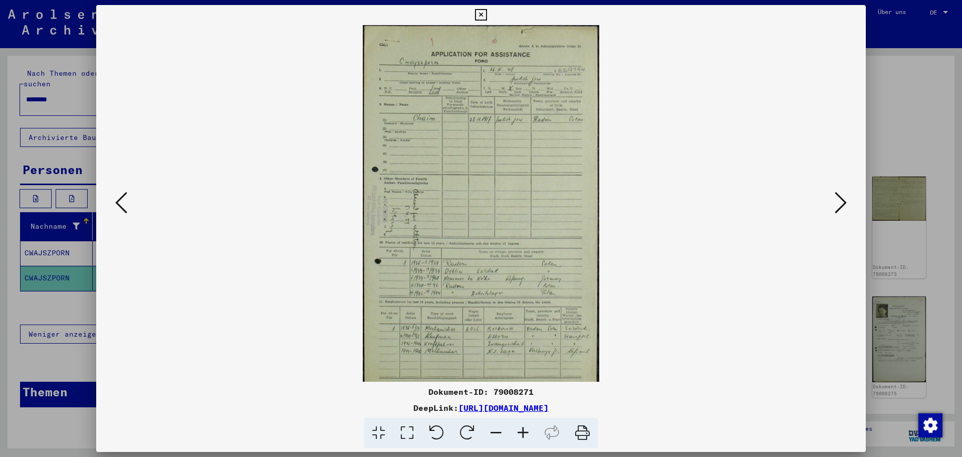
click at [519, 427] on icon at bounding box center [523, 432] width 27 height 31
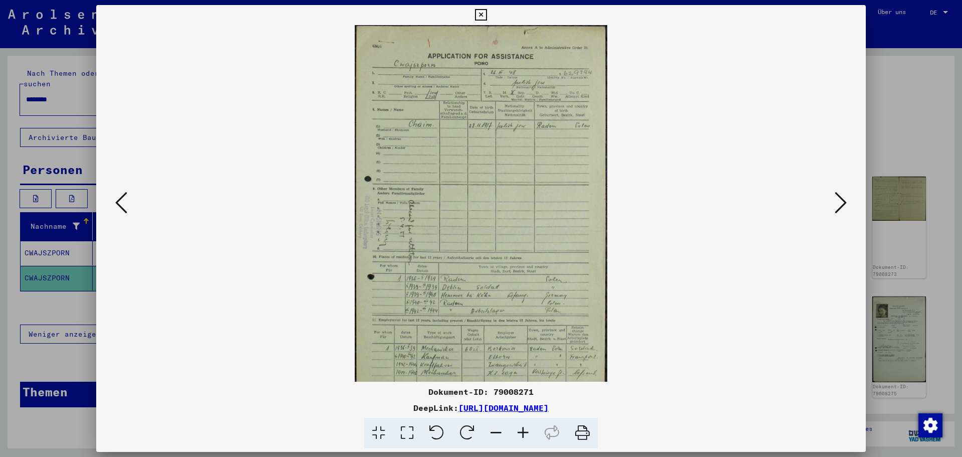
click at [519, 427] on icon at bounding box center [523, 432] width 27 height 31
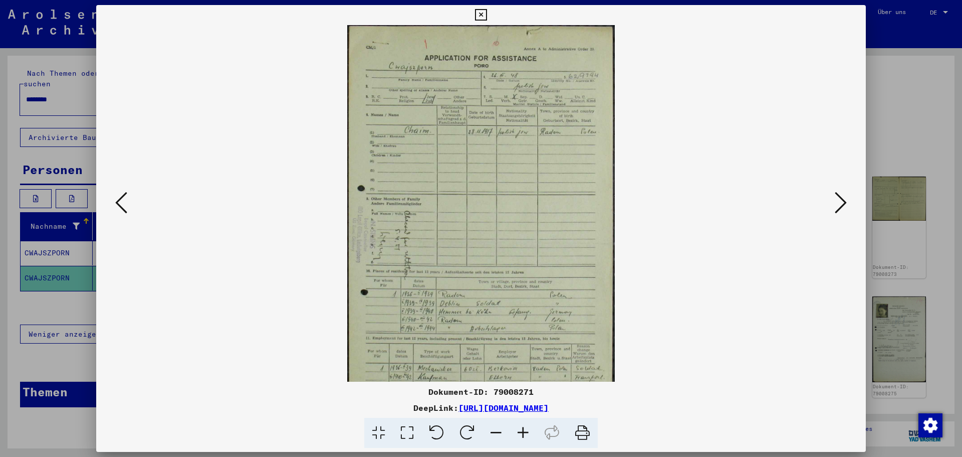
click at [520, 427] on icon at bounding box center [523, 432] width 27 height 31
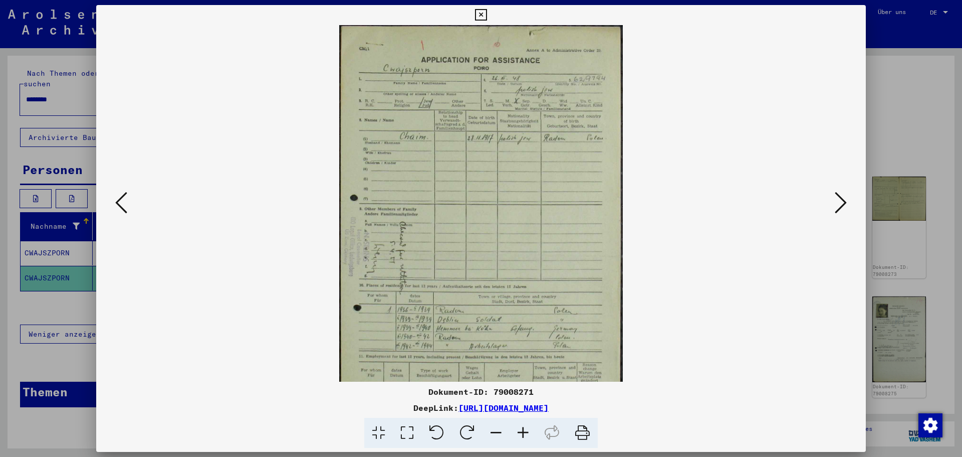
click at [520, 427] on icon at bounding box center [523, 432] width 27 height 31
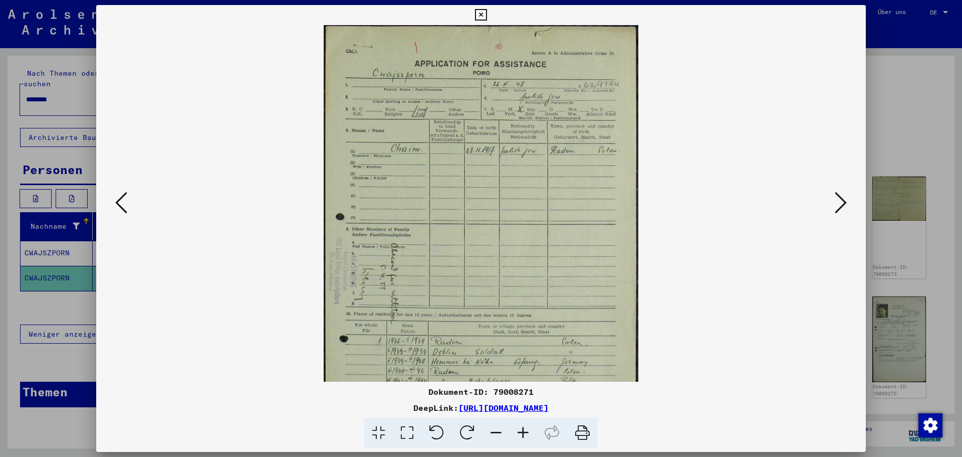
click at [520, 427] on icon at bounding box center [523, 432] width 27 height 31
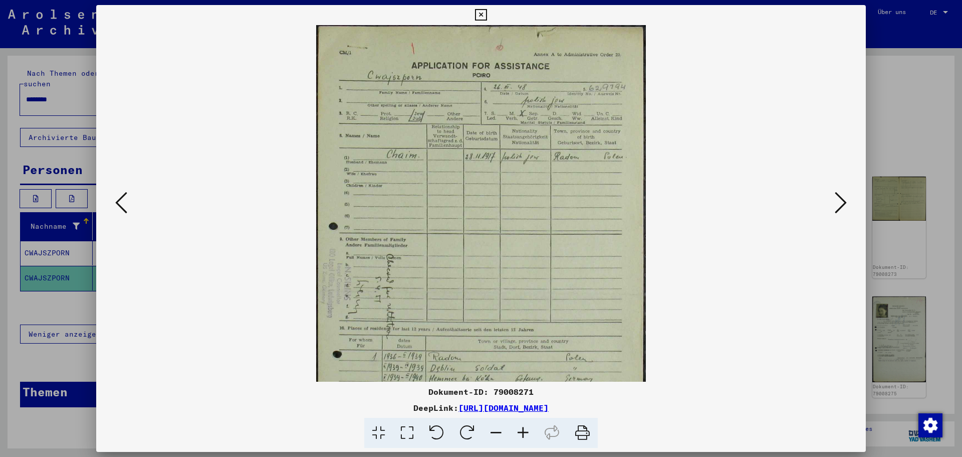
click at [520, 427] on icon at bounding box center [523, 432] width 27 height 31
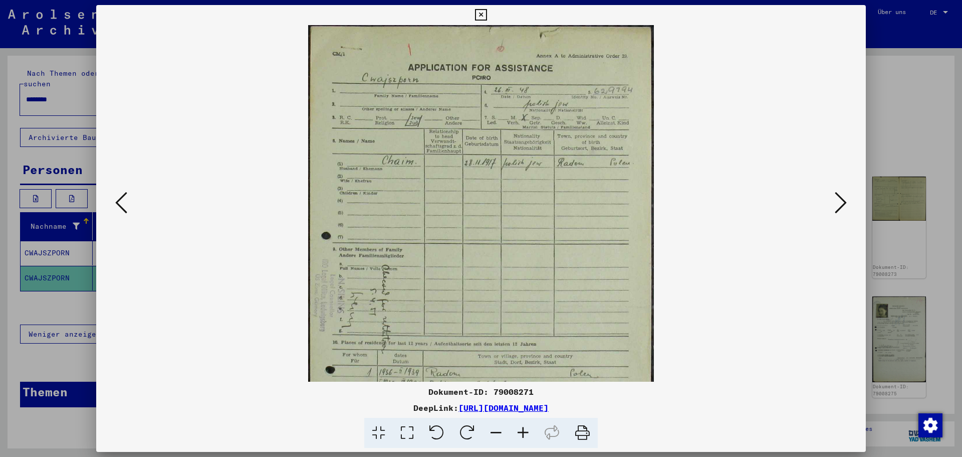
click at [520, 427] on icon at bounding box center [523, 432] width 27 height 31
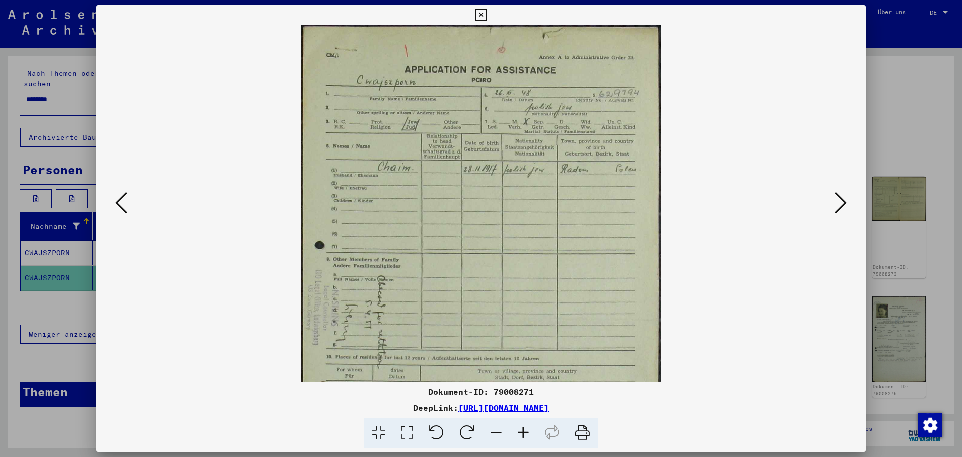
click at [518, 431] on icon at bounding box center [523, 432] width 27 height 31
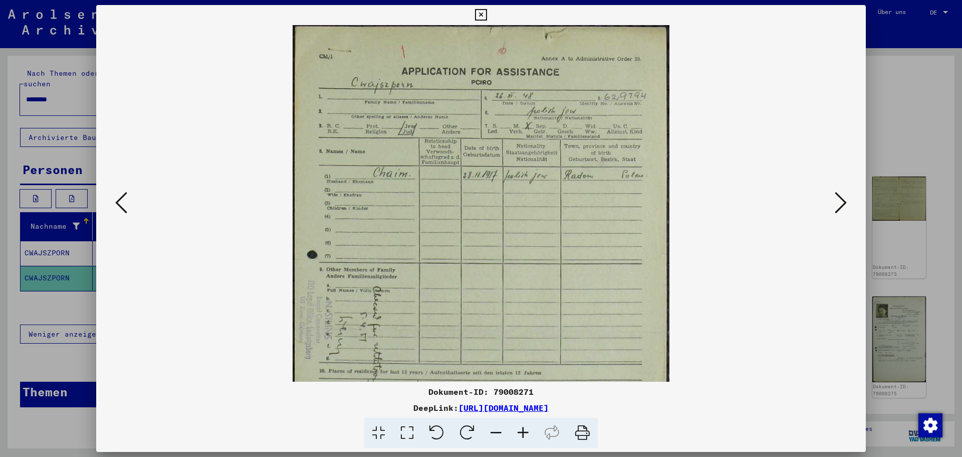
click at [518, 431] on icon at bounding box center [523, 432] width 27 height 31
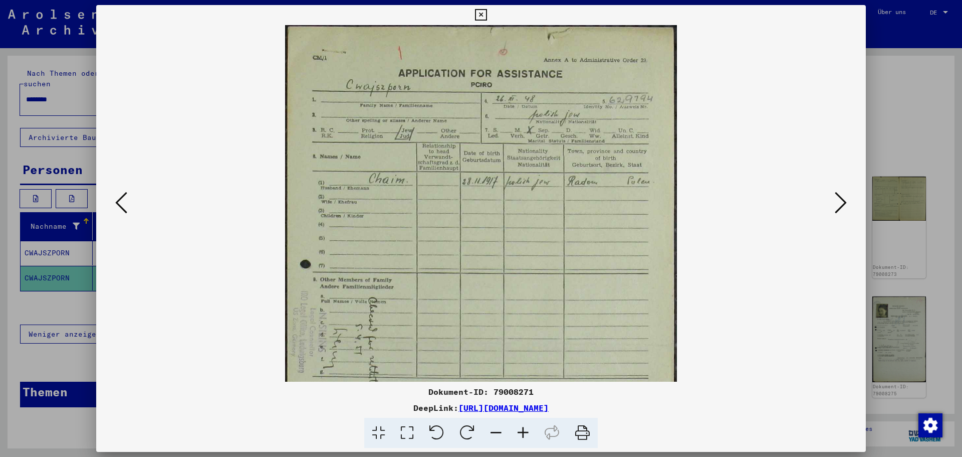
drag, startPoint x: 541, startPoint y: 250, endPoint x: 591, endPoint y: 299, distance: 69.8
click at [591, 299] on img at bounding box center [481, 341] width 392 height 632
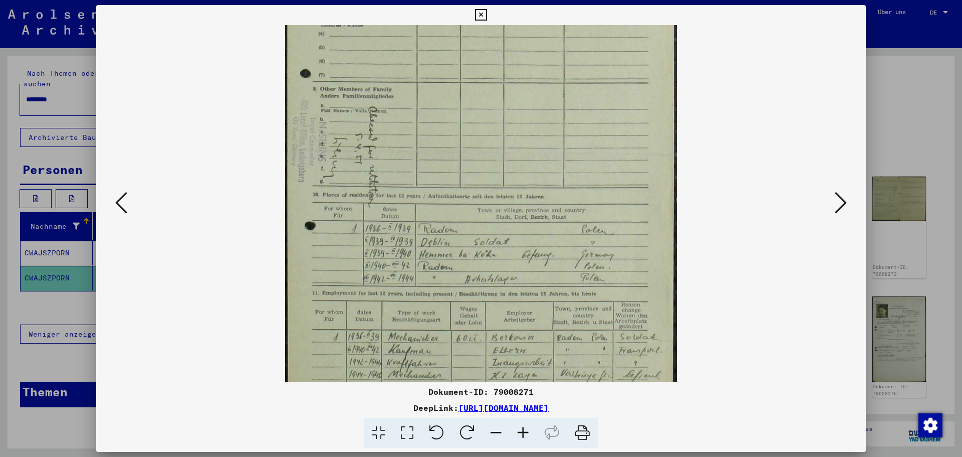
scroll to position [194, 0]
drag, startPoint x: 549, startPoint y: 212, endPoint x: 560, endPoint y: 72, distance: 140.3
click at [560, 72] on img at bounding box center [481, 147] width 392 height 632
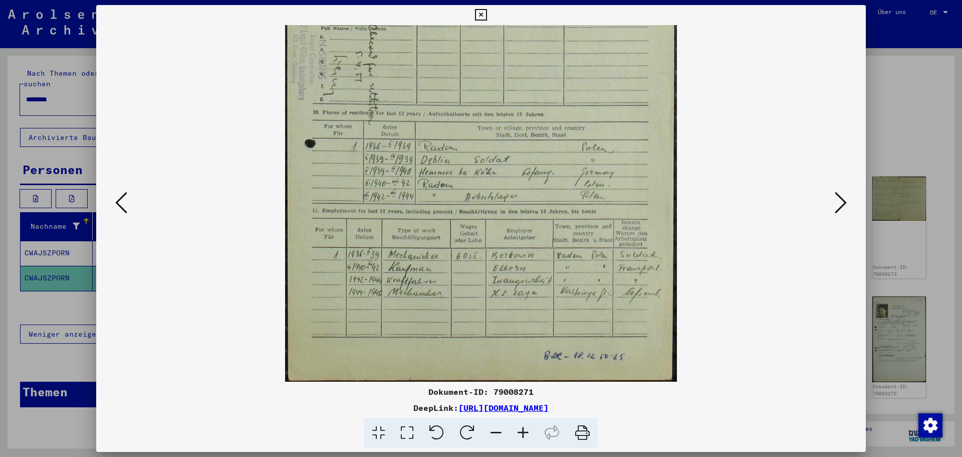
scroll to position [276, 0]
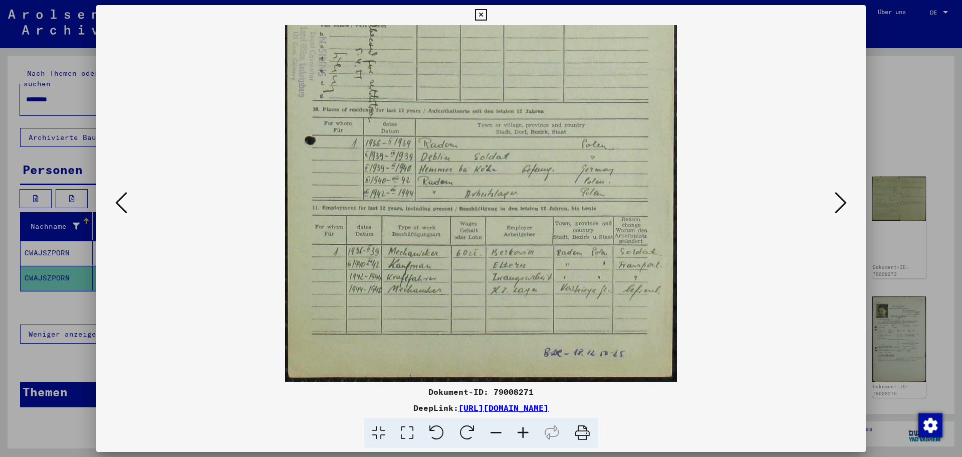
drag, startPoint x: 533, startPoint y: 283, endPoint x: 540, endPoint y: 170, distance: 113.5
click at [540, 170] on img at bounding box center [481, 65] width 392 height 632
click at [845, 202] on icon at bounding box center [841, 202] width 12 height 24
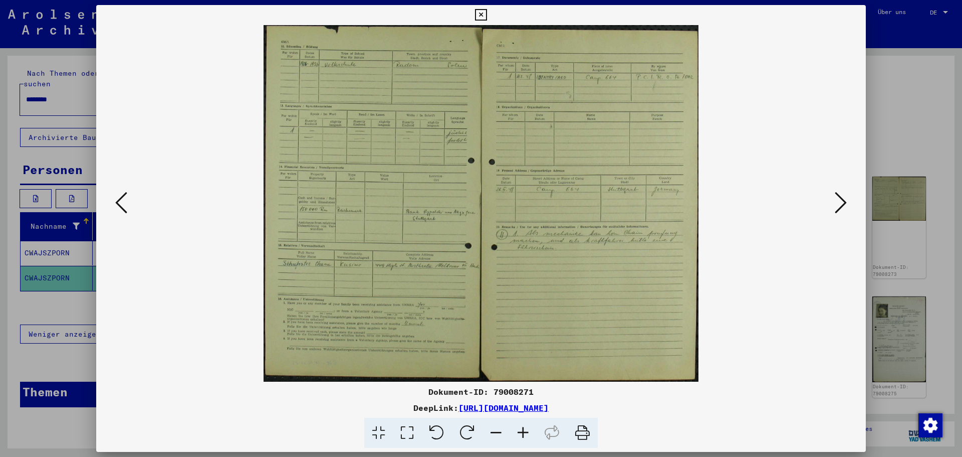
scroll to position [0, 0]
click at [845, 202] on icon at bounding box center [841, 202] width 12 height 24
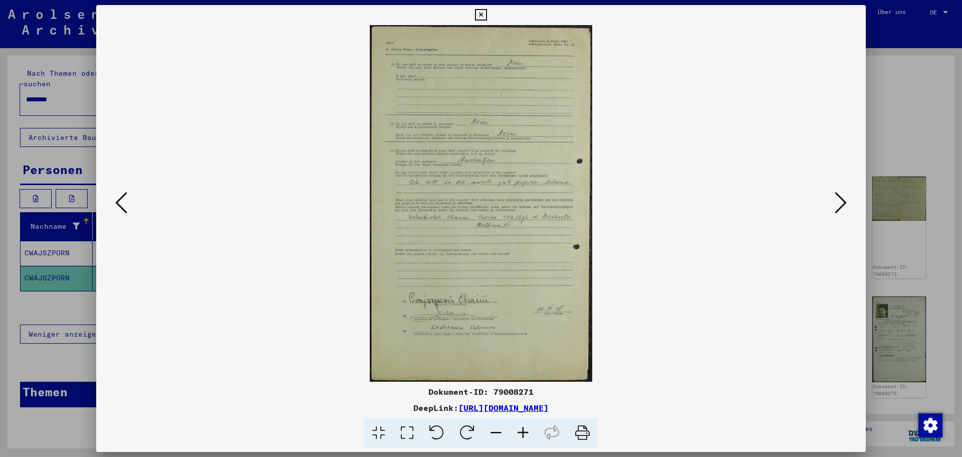
click at [845, 202] on icon at bounding box center [841, 202] width 12 height 24
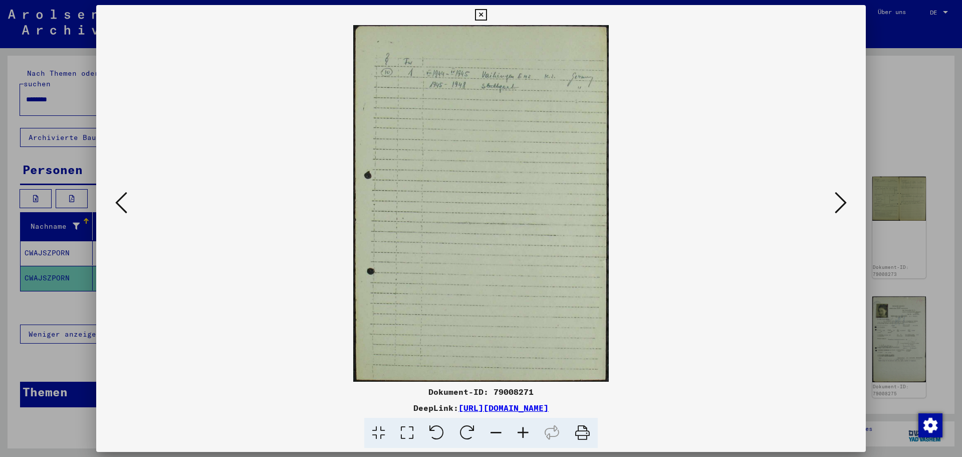
click at [845, 202] on icon at bounding box center [841, 202] width 12 height 24
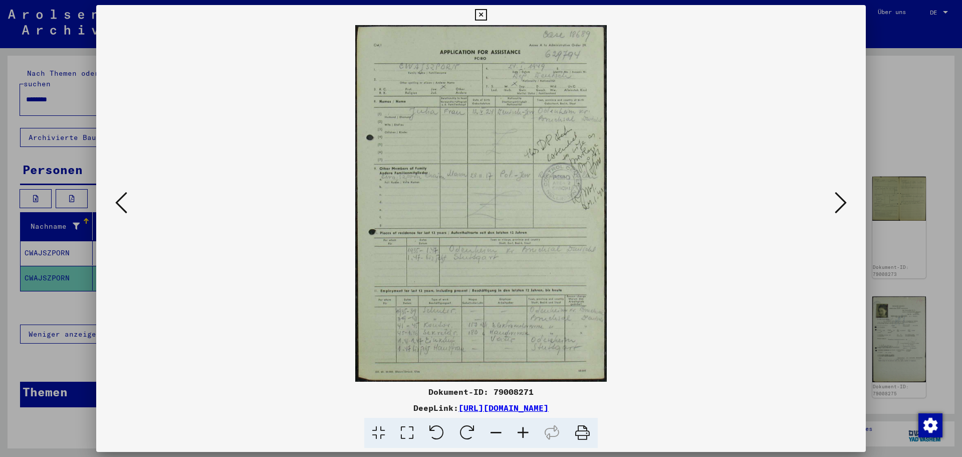
click at [845, 202] on icon at bounding box center [841, 202] width 12 height 24
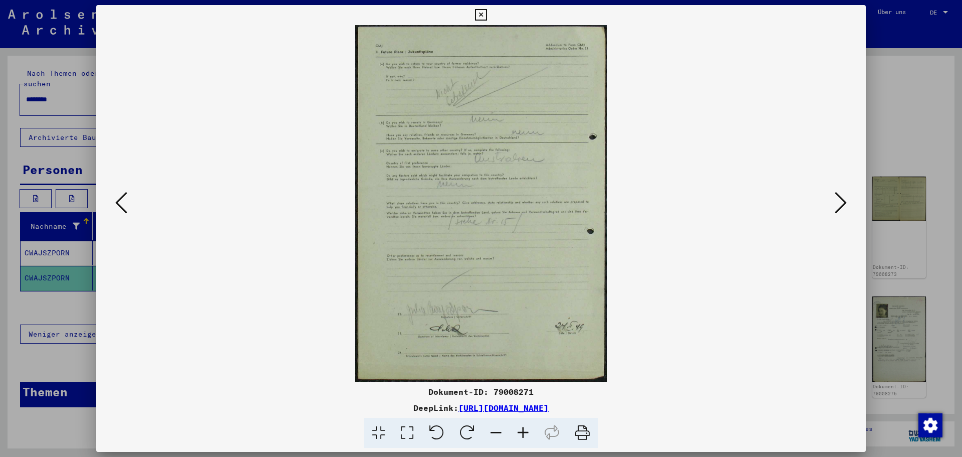
click at [845, 202] on icon at bounding box center [841, 202] width 12 height 24
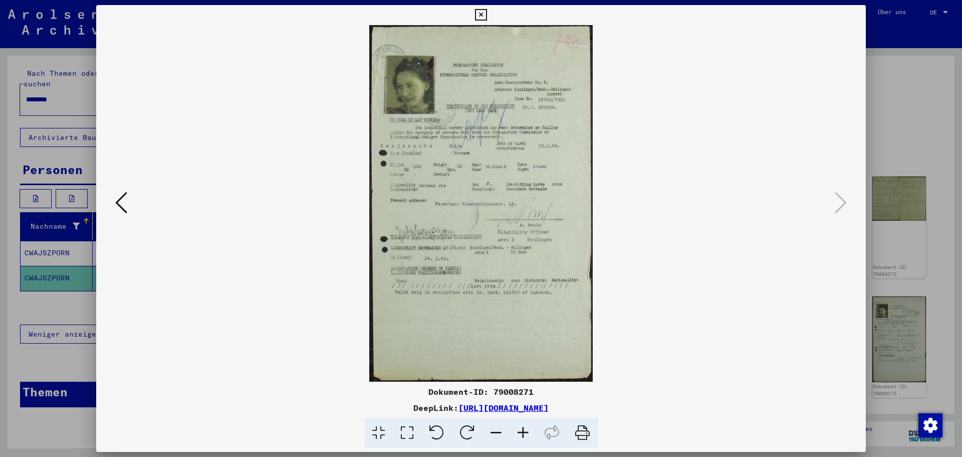
click at [115, 203] on icon at bounding box center [121, 202] width 12 height 24
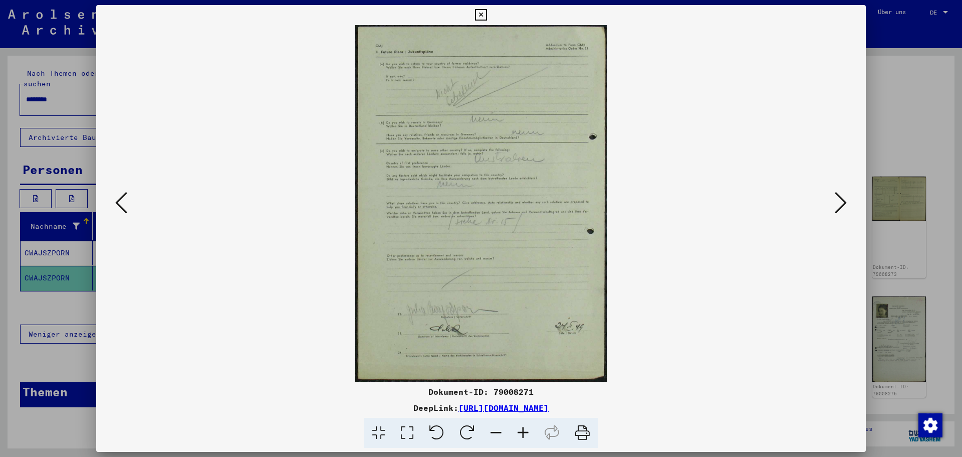
click at [115, 203] on icon at bounding box center [121, 202] width 12 height 24
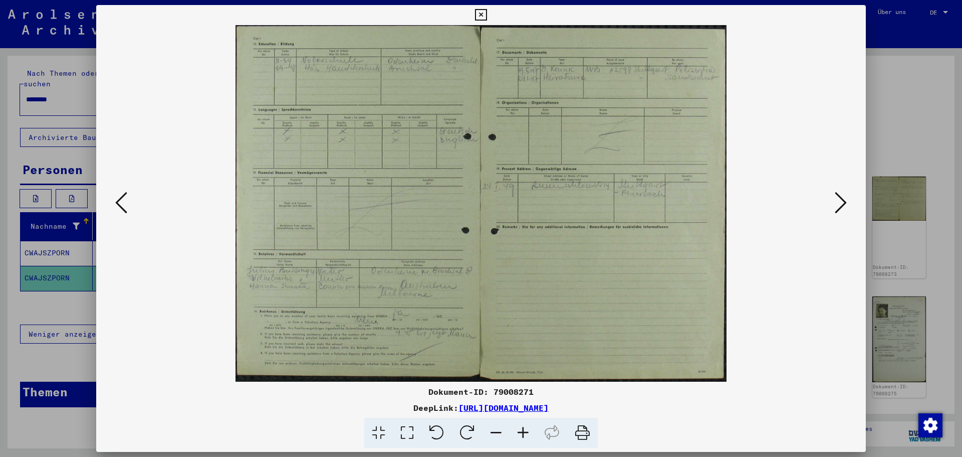
click at [115, 203] on icon at bounding box center [121, 202] width 12 height 24
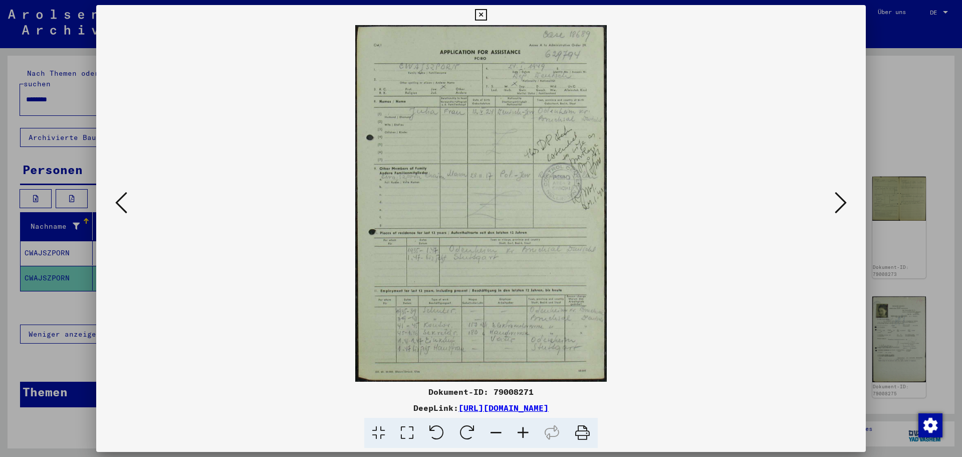
click at [115, 203] on icon at bounding box center [121, 202] width 12 height 24
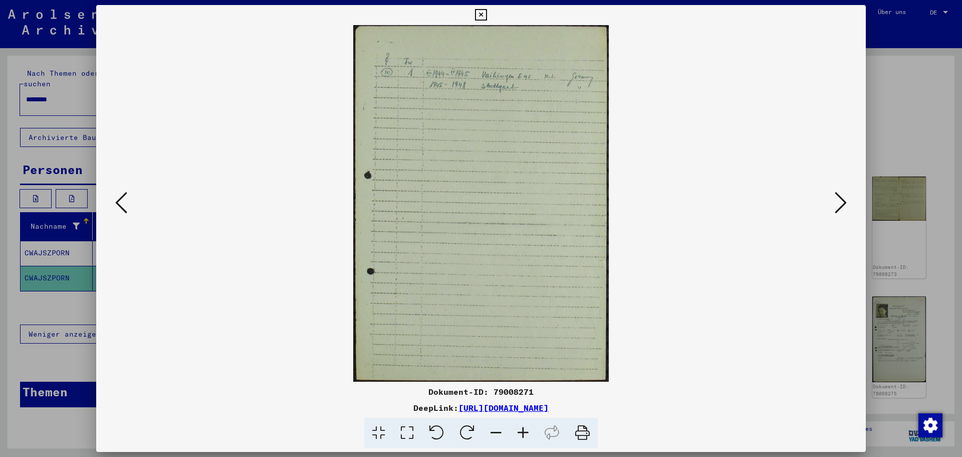
click at [115, 203] on icon at bounding box center [121, 202] width 12 height 24
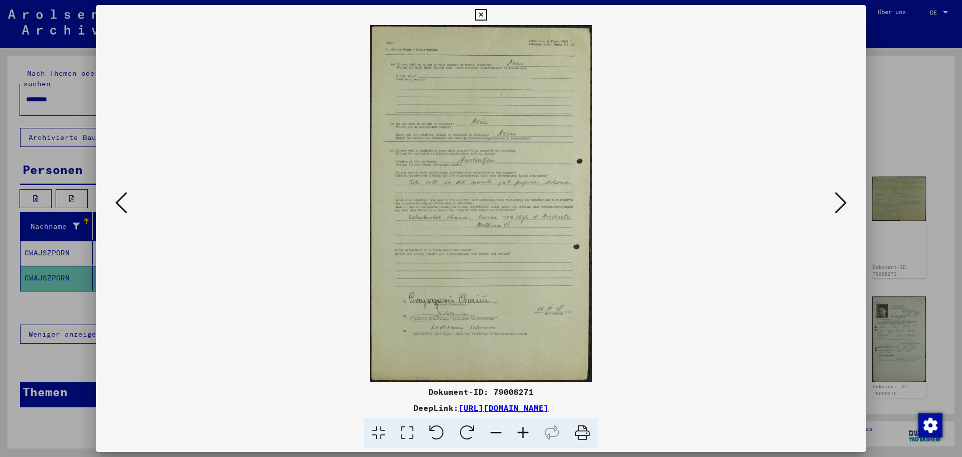
click at [115, 203] on icon at bounding box center [121, 202] width 12 height 24
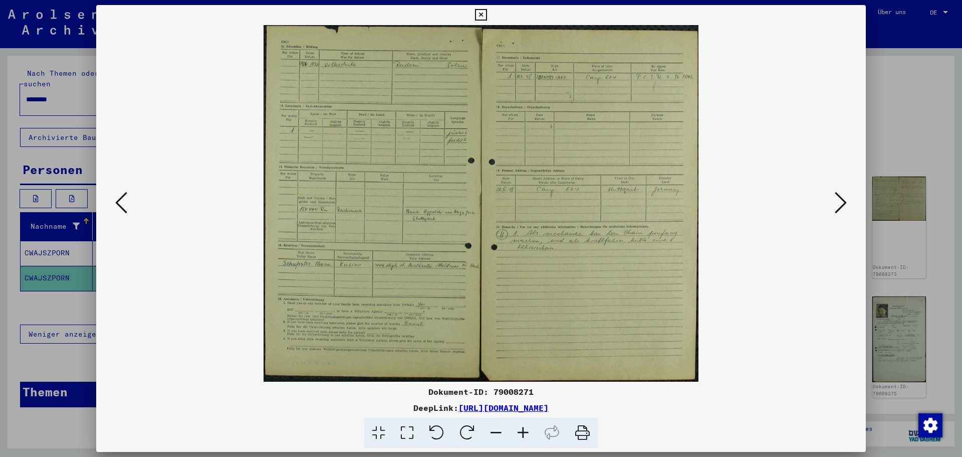
click at [115, 203] on icon at bounding box center [121, 202] width 12 height 24
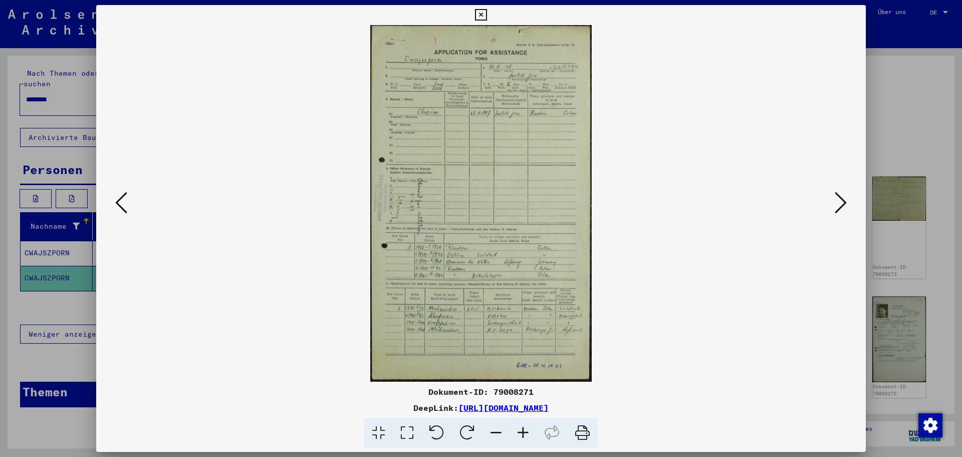
click at [115, 203] on icon at bounding box center [121, 202] width 12 height 24
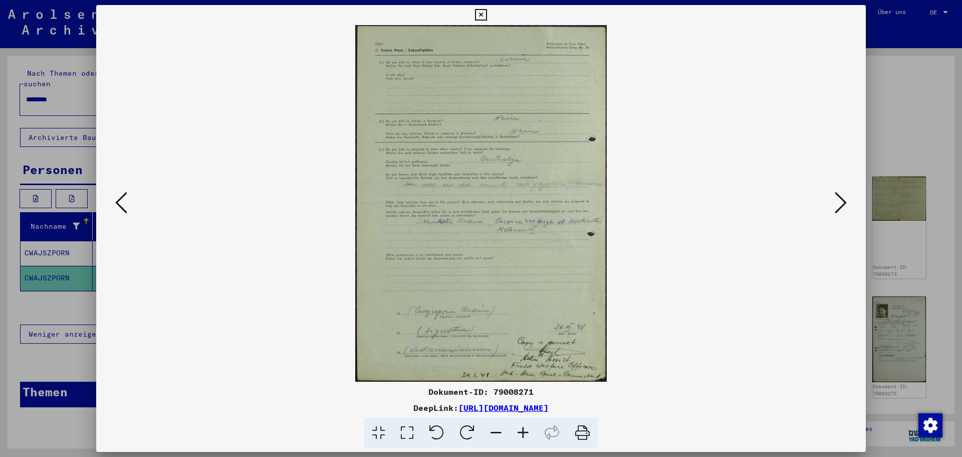
click at [115, 203] on icon at bounding box center [121, 202] width 12 height 24
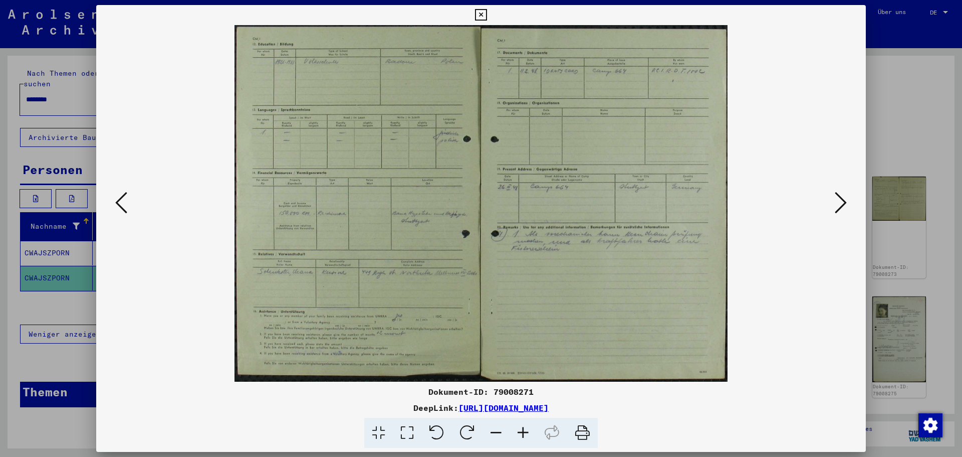
click at [115, 203] on icon at bounding box center [121, 202] width 12 height 24
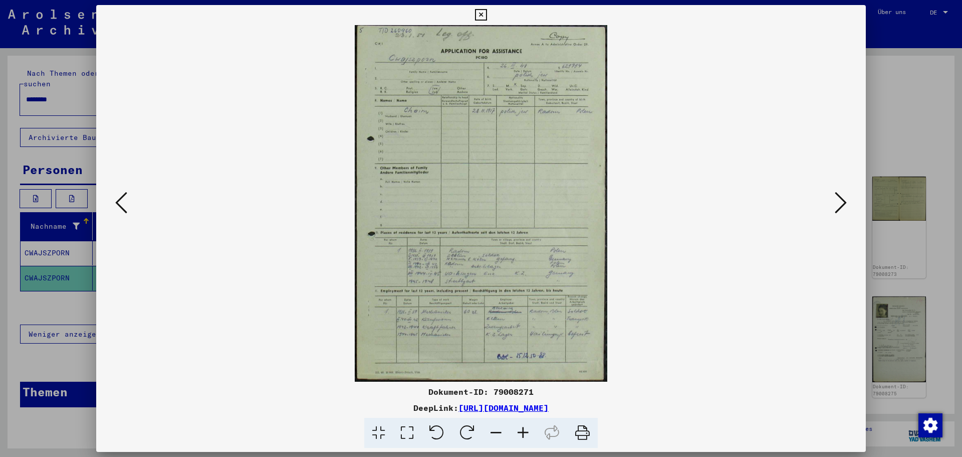
click at [115, 203] on icon at bounding box center [121, 202] width 12 height 24
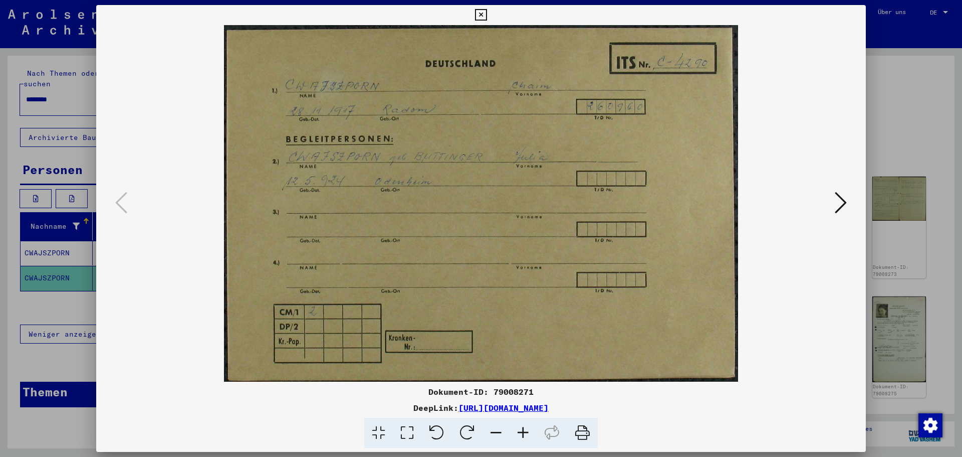
click at [842, 204] on icon at bounding box center [841, 202] width 12 height 24
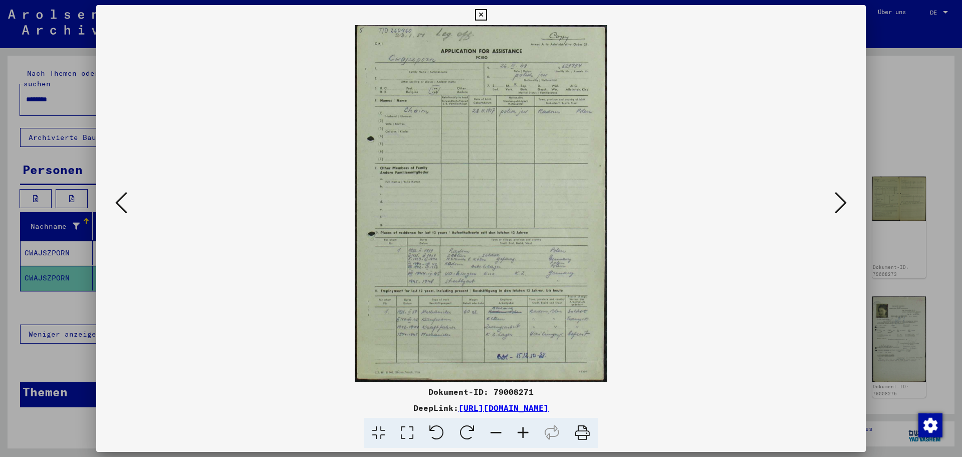
click at [842, 204] on icon at bounding box center [841, 202] width 12 height 24
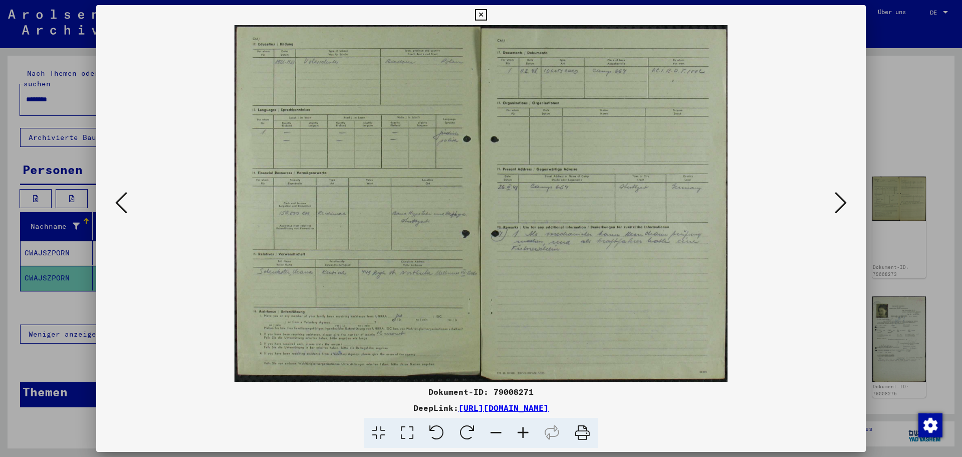
click at [842, 204] on icon at bounding box center [841, 202] width 12 height 24
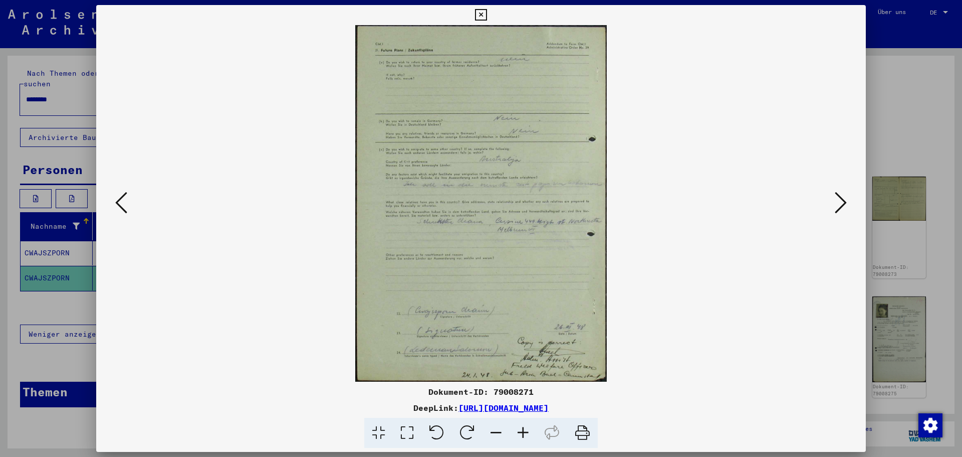
click at [842, 204] on icon at bounding box center [841, 202] width 12 height 24
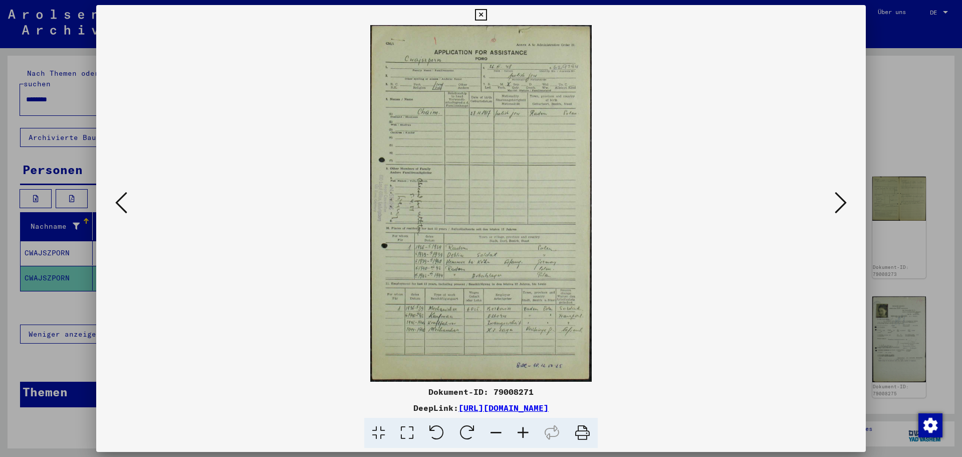
click at [842, 204] on icon at bounding box center [841, 202] width 12 height 24
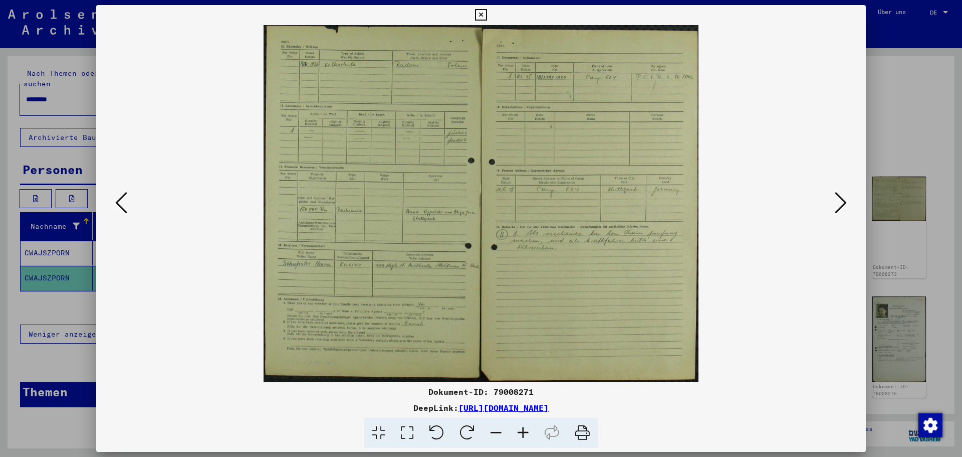
click at [842, 204] on icon at bounding box center [841, 202] width 12 height 24
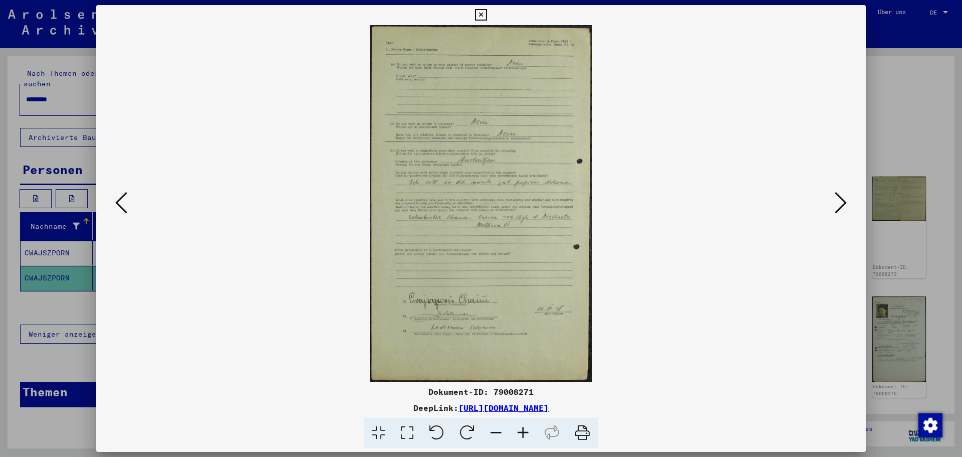
click at [520, 429] on icon at bounding box center [523, 432] width 27 height 31
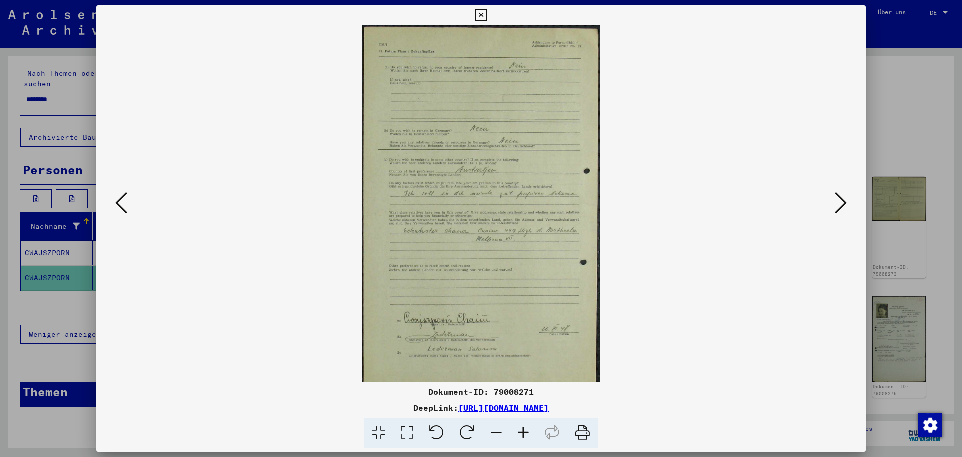
click at [520, 429] on icon at bounding box center [523, 432] width 27 height 31
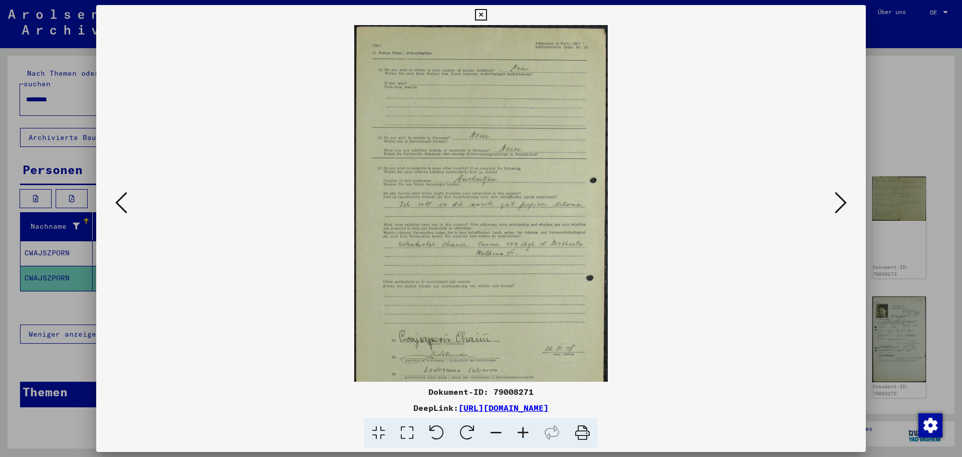
click at [520, 429] on icon at bounding box center [523, 432] width 27 height 31
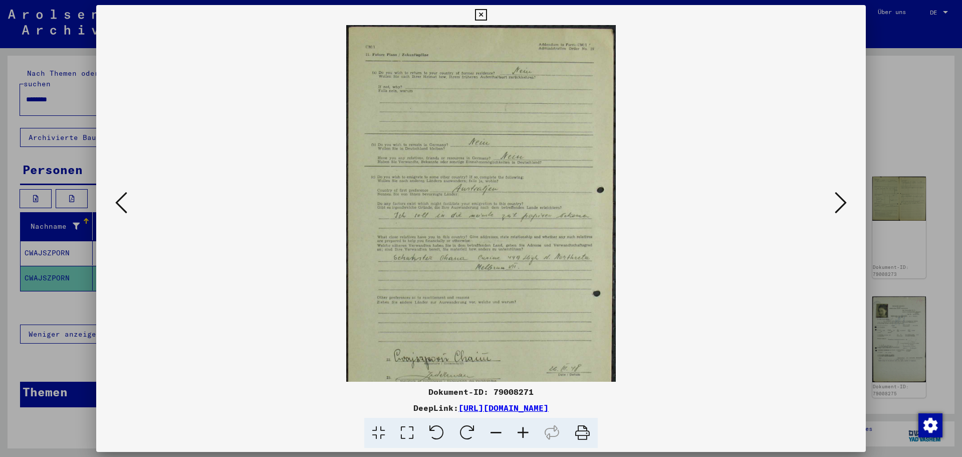
click at [520, 429] on icon at bounding box center [523, 432] width 27 height 31
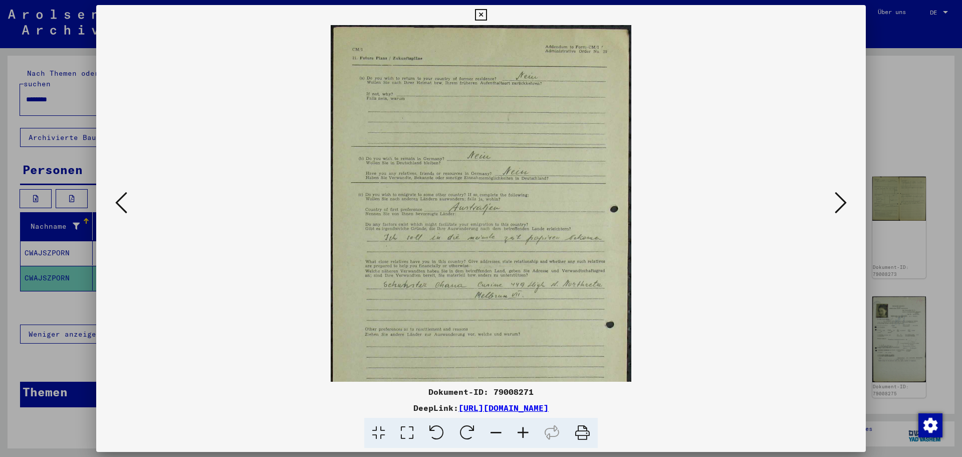
click at [520, 429] on icon at bounding box center [523, 432] width 27 height 31
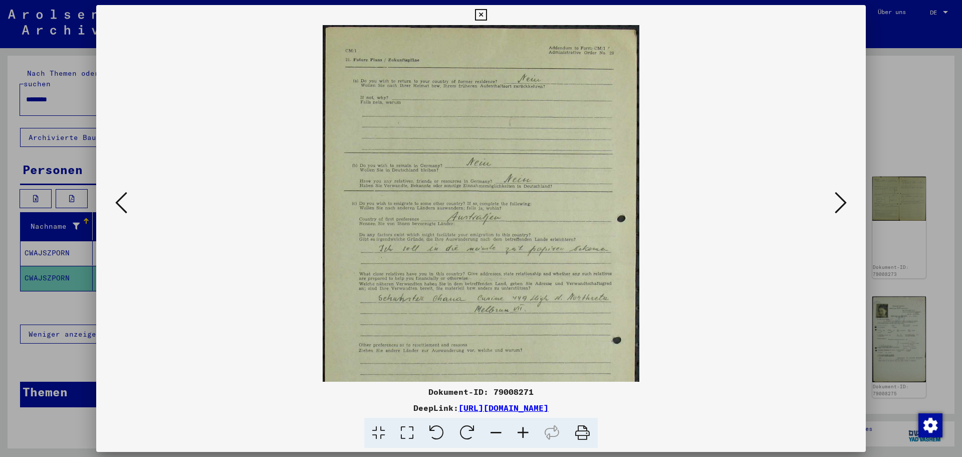
click at [520, 429] on icon at bounding box center [523, 432] width 27 height 31
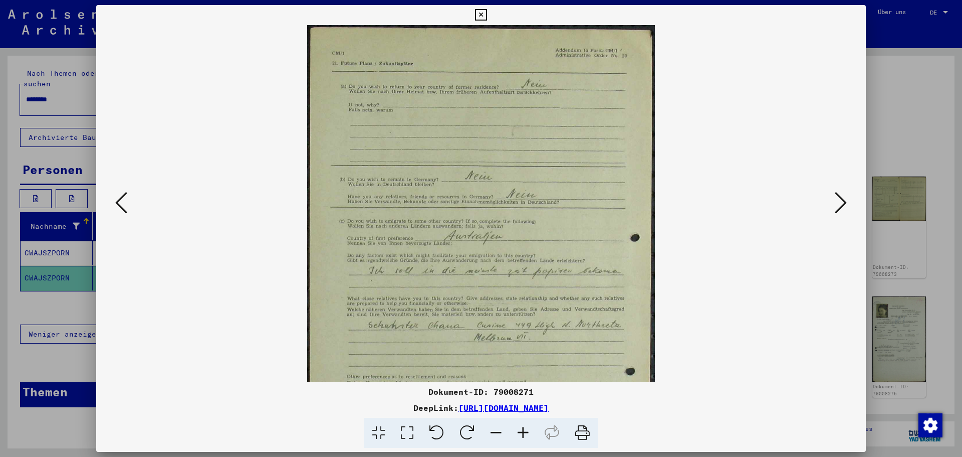
click at [520, 429] on icon at bounding box center [523, 432] width 27 height 31
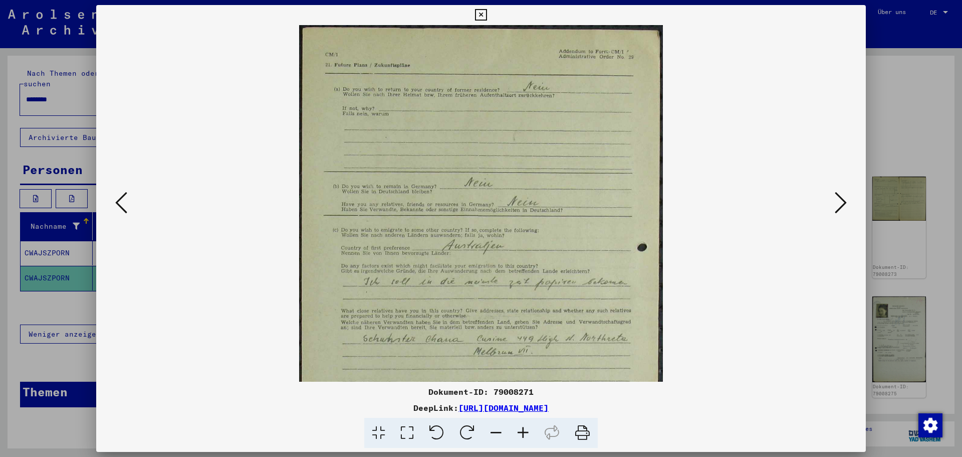
click at [520, 429] on icon at bounding box center [523, 432] width 27 height 31
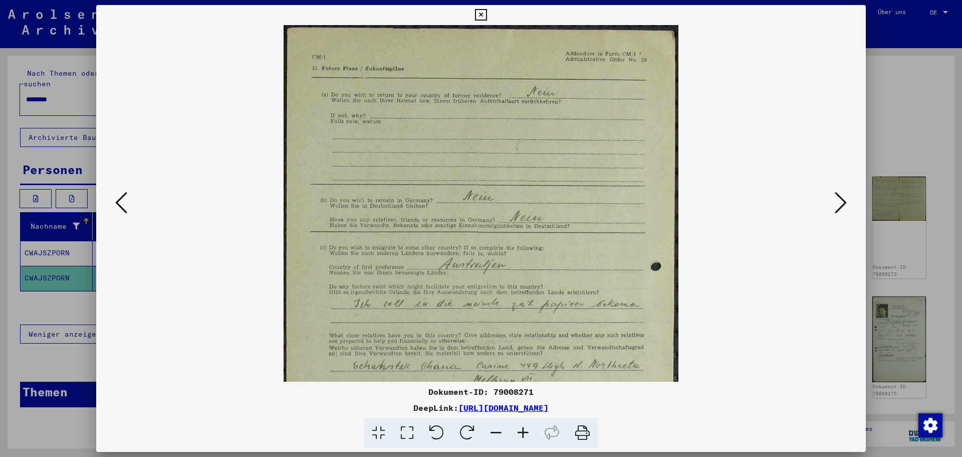
click at [520, 429] on icon at bounding box center [523, 432] width 27 height 31
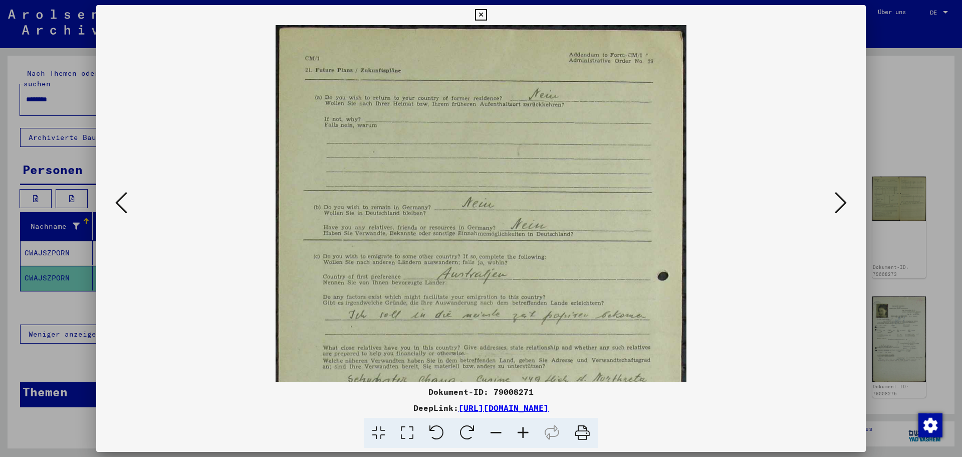
click at [520, 429] on icon at bounding box center [523, 432] width 27 height 31
click at [519, 428] on icon at bounding box center [523, 432] width 27 height 31
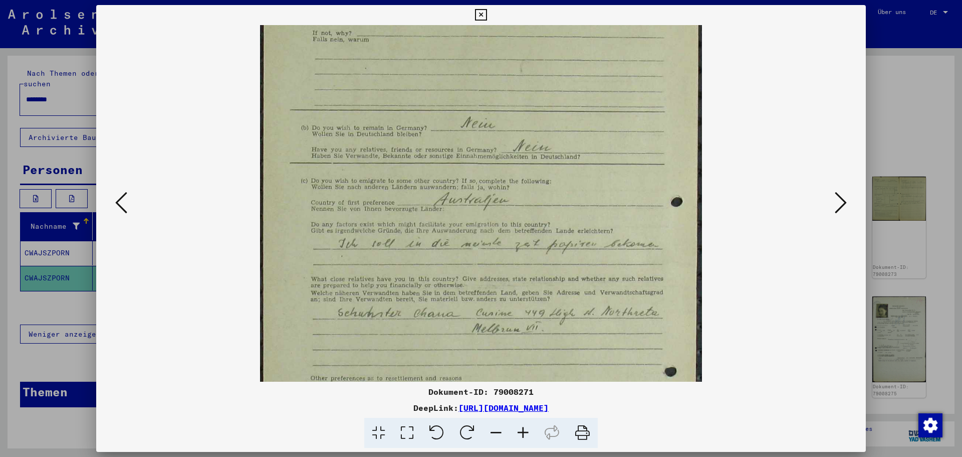
scroll to position [94, 0]
drag, startPoint x: 569, startPoint y: 279, endPoint x: 556, endPoint y: 195, distance: 84.1
click at [556, 195] on img at bounding box center [481, 284] width 442 height 707
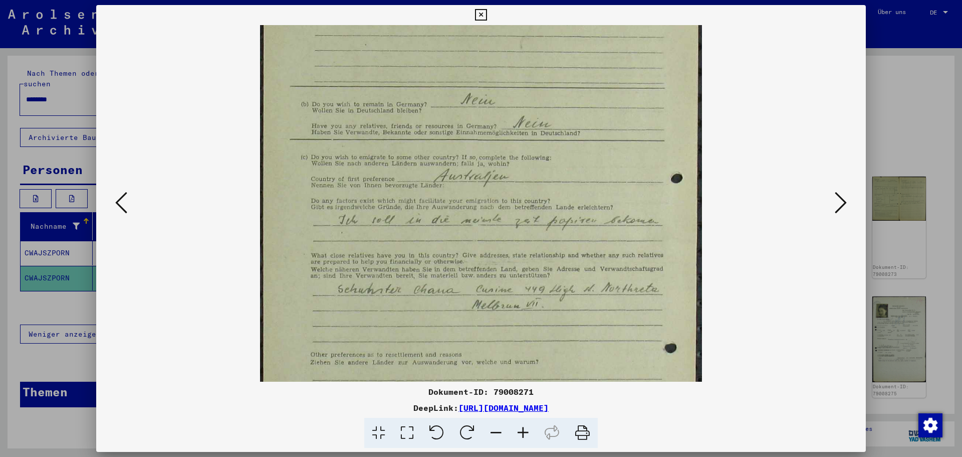
scroll to position [132, 0]
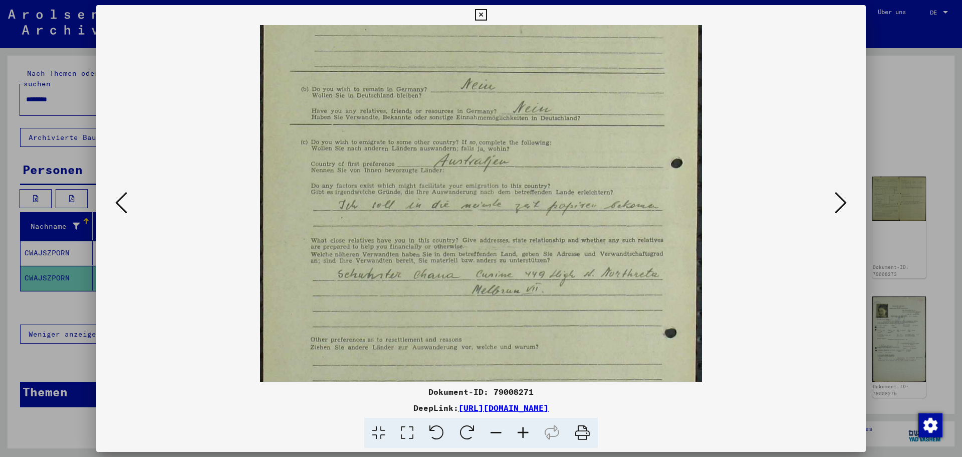
drag, startPoint x: 574, startPoint y: 259, endPoint x: 567, endPoint y: 221, distance: 38.8
click at [567, 221] on img at bounding box center [481, 246] width 442 height 707
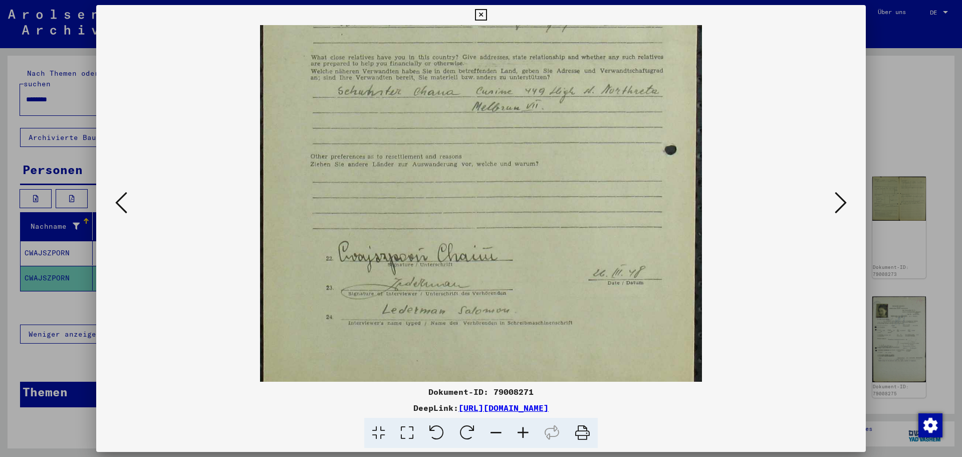
scroll to position [315, 0]
drag, startPoint x: 536, startPoint y: 295, endPoint x: 508, endPoint y: 112, distance: 185.6
click at [508, 112] on img at bounding box center [481, 63] width 442 height 707
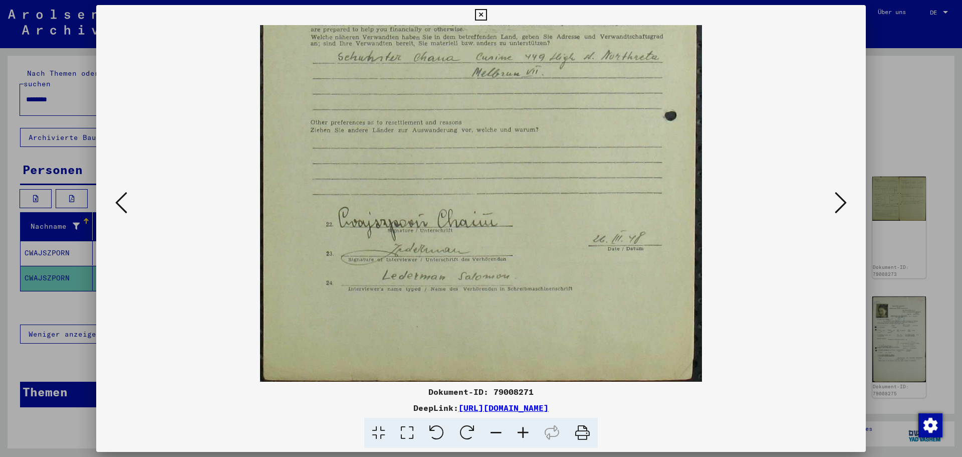
scroll to position [351, 0]
drag, startPoint x: 571, startPoint y: 314, endPoint x: 551, endPoint y: 184, distance: 130.9
click at [551, 184] on img at bounding box center [481, 27] width 442 height 707
click at [843, 205] on icon at bounding box center [841, 202] width 12 height 24
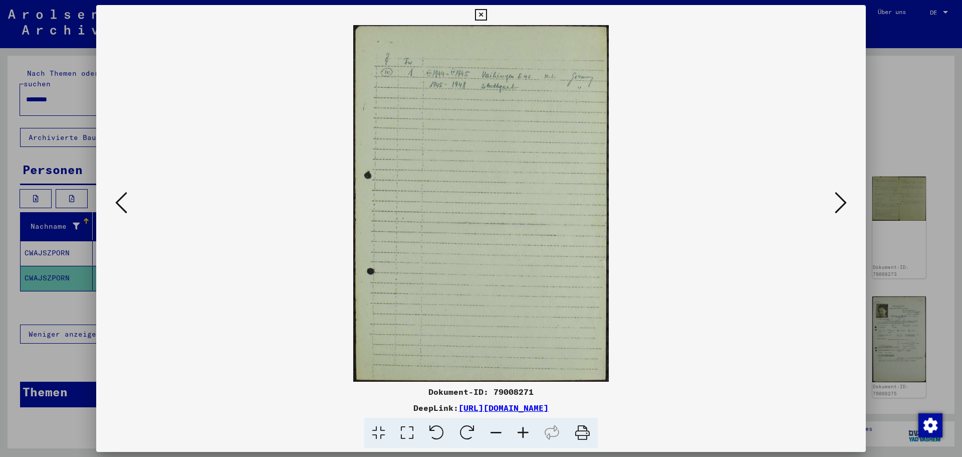
scroll to position [0, 0]
click at [518, 429] on icon at bounding box center [523, 432] width 27 height 31
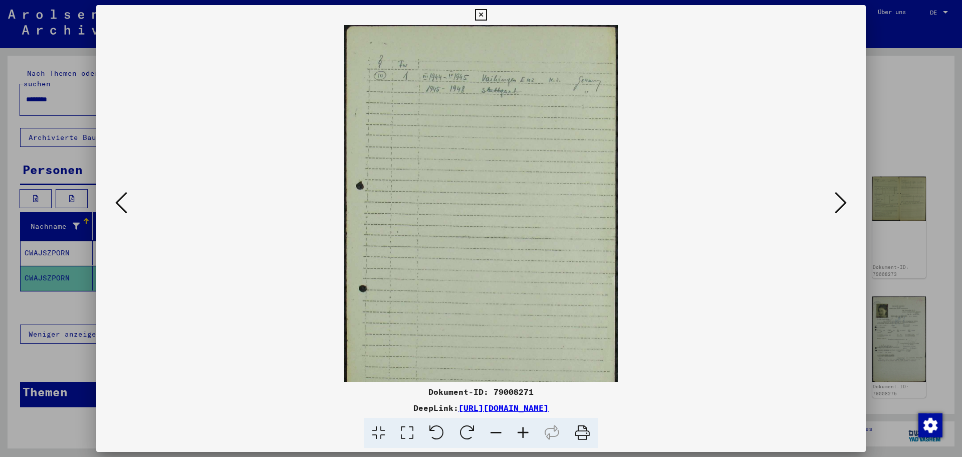
click at [518, 429] on icon at bounding box center [523, 432] width 27 height 31
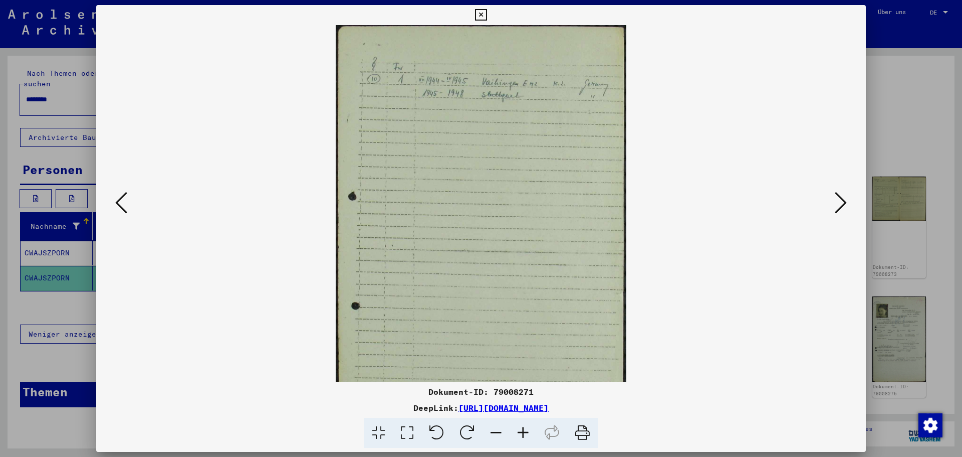
click at [518, 429] on icon at bounding box center [523, 432] width 27 height 31
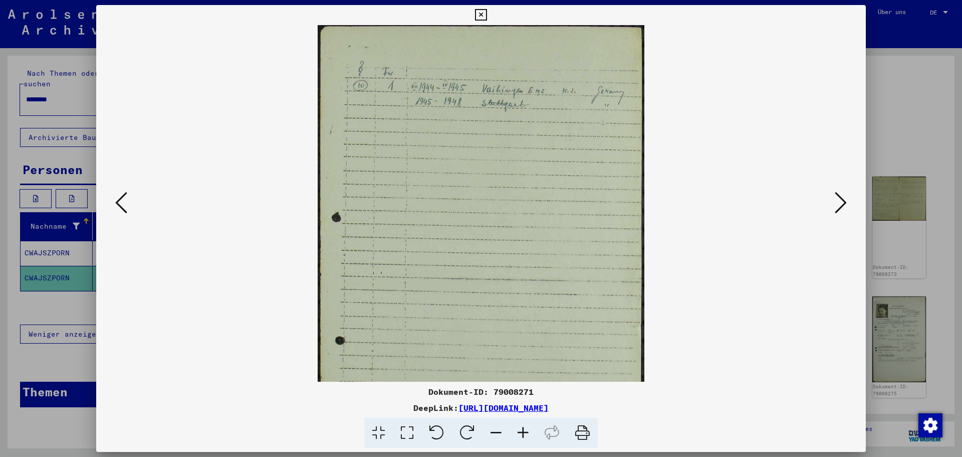
click at [519, 429] on icon at bounding box center [523, 432] width 27 height 31
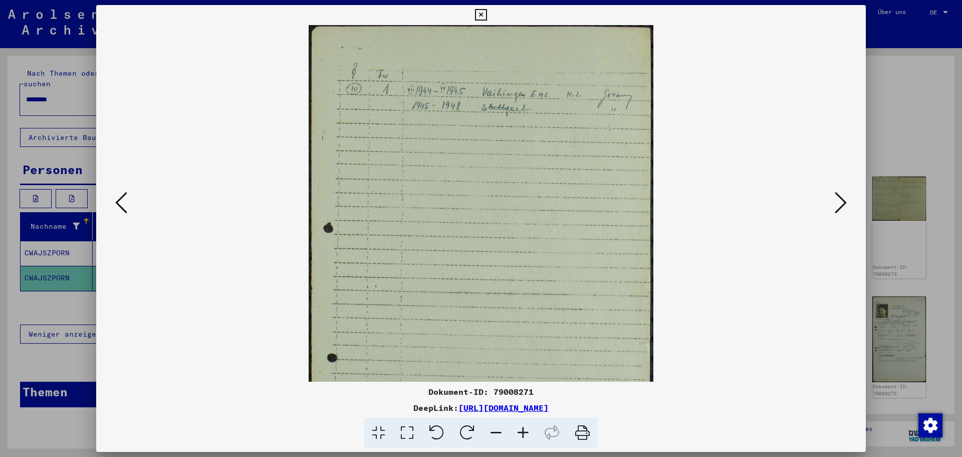
click at [519, 429] on icon at bounding box center [523, 432] width 27 height 31
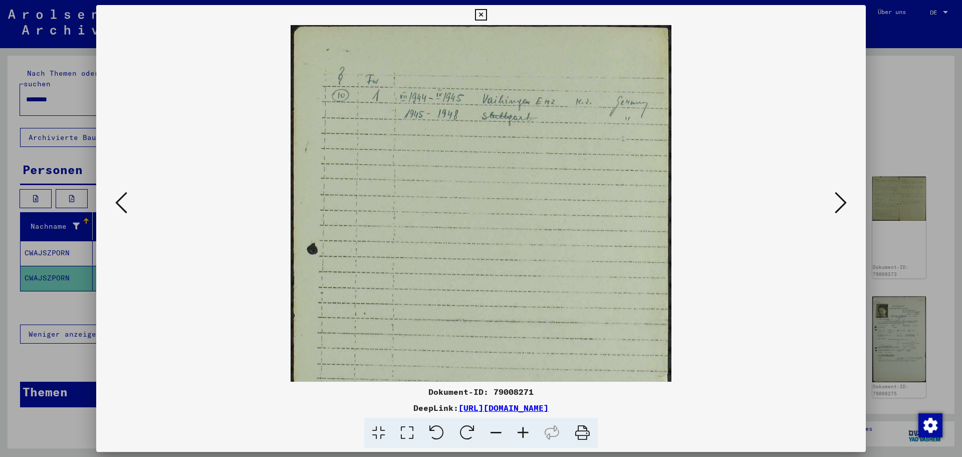
click at [519, 429] on icon at bounding box center [523, 432] width 27 height 31
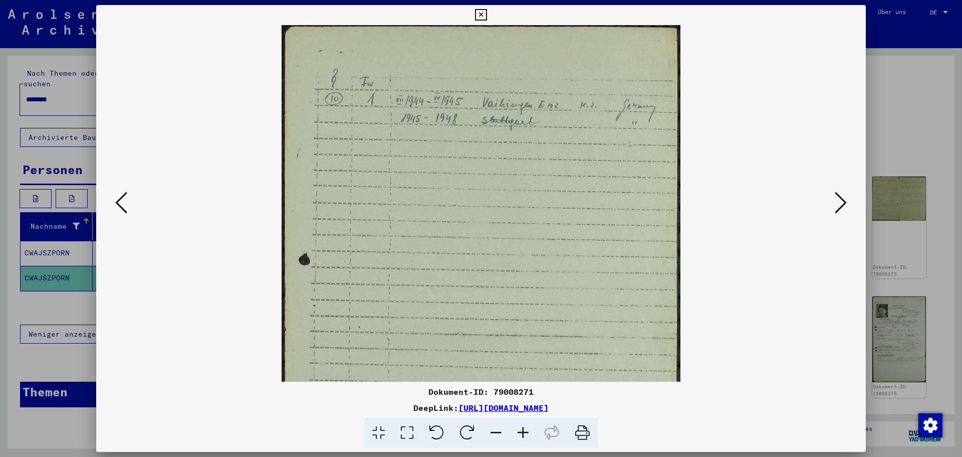
click at [519, 429] on icon at bounding box center [523, 432] width 27 height 31
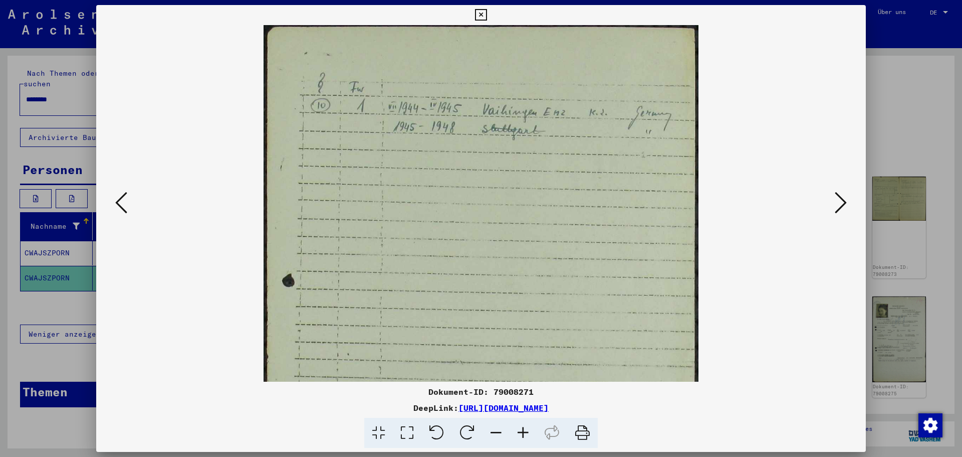
click at [519, 429] on icon at bounding box center [523, 432] width 27 height 31
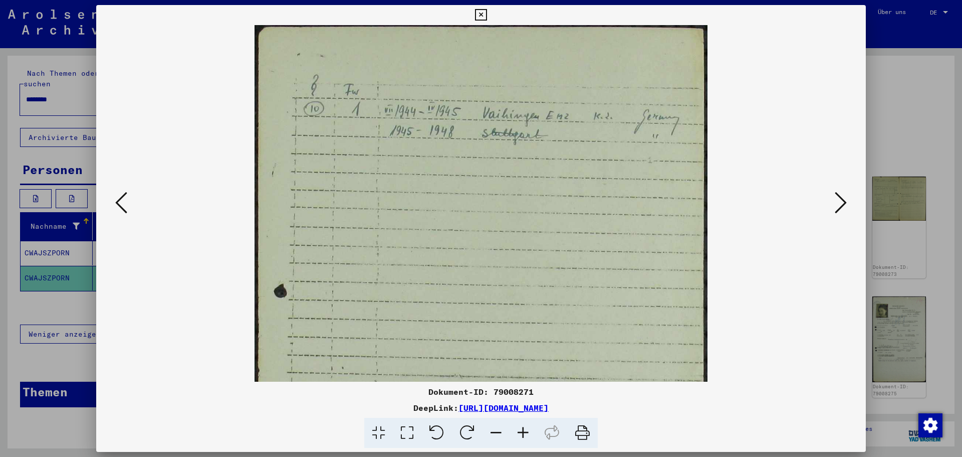
click at [519, 429] on icon at bounding box center [523, 432] width 27 height 31
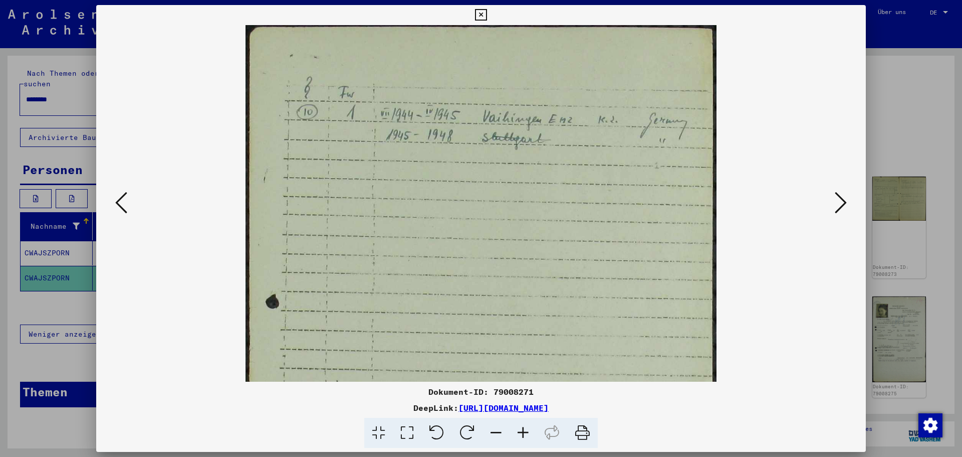
click at [519, 429] on icon at bounding box center [523, 432] width 27 height 31
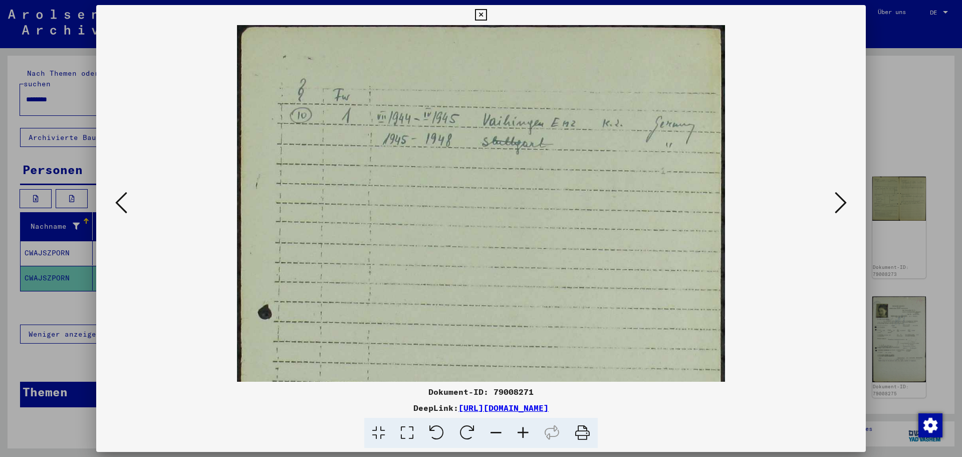
click at [519, 429] on icon at bounding box center [523, 432] width 27 height 31
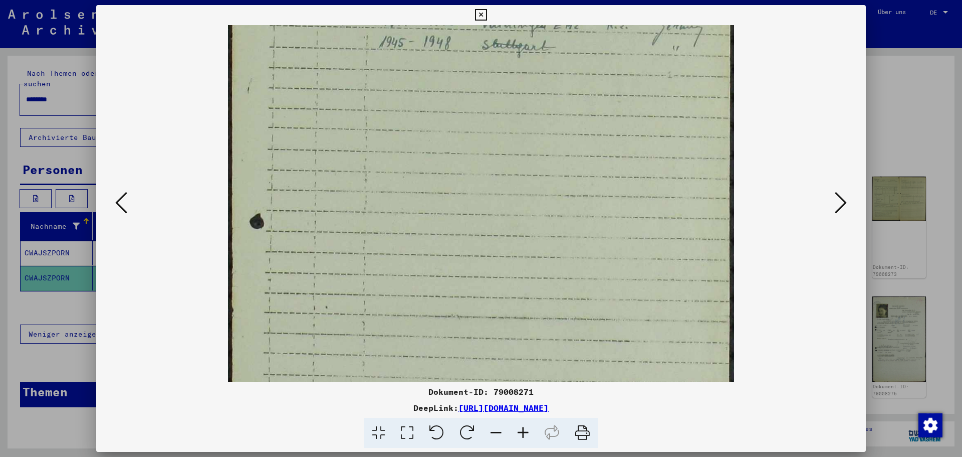
drag, startPoint x: 595, startPoint y: 191, endPoint x: 562, endPoint y: 119, distance: 79.1
click at [574, 43] on img at bounding box center [481, 277] width 507 height 707
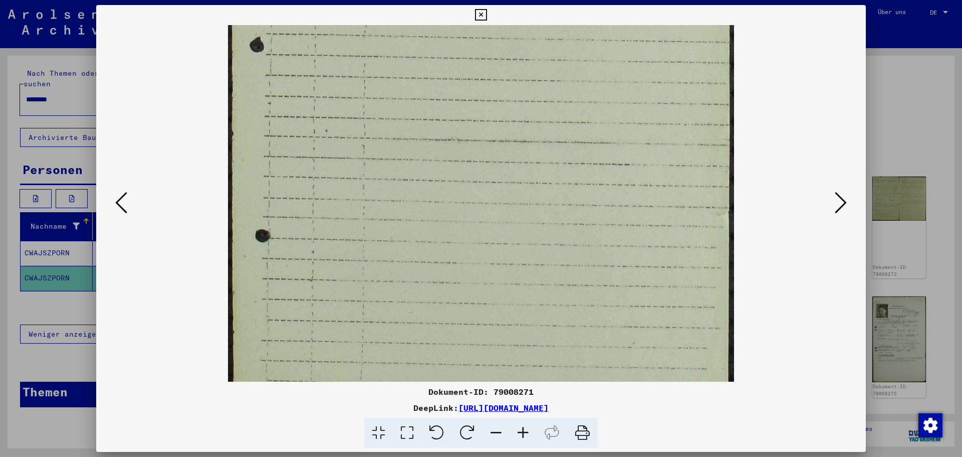
drag, startPoint x: 548, startPoint y: 283, endPoint x: 545, endPoint y: 132, distance: 150.9
click at [540, 138] on img at bounding box center [481, 100] width 507 height 707
click at [845, 205] on icon at bounding box center [841, 202] width 12 height 24
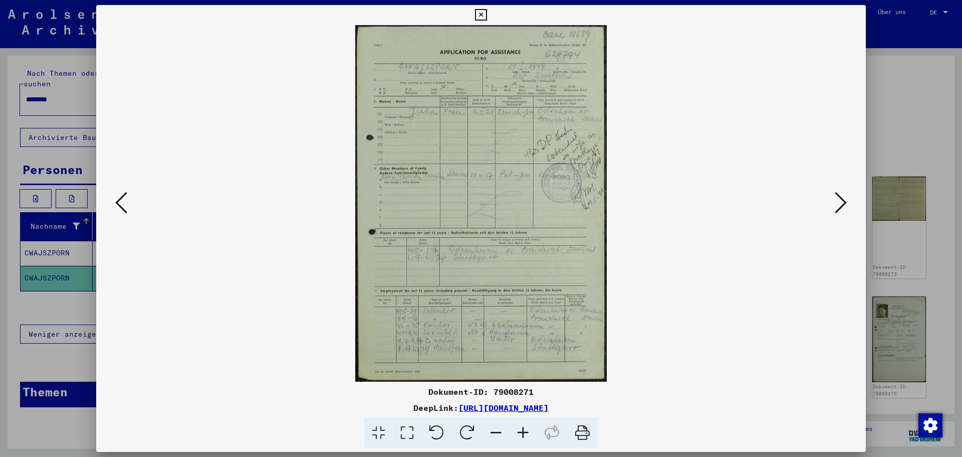
scroll to position [0, 0]
click at [516, 430] on icon at bounding box center [523, 432] width 27 height 31
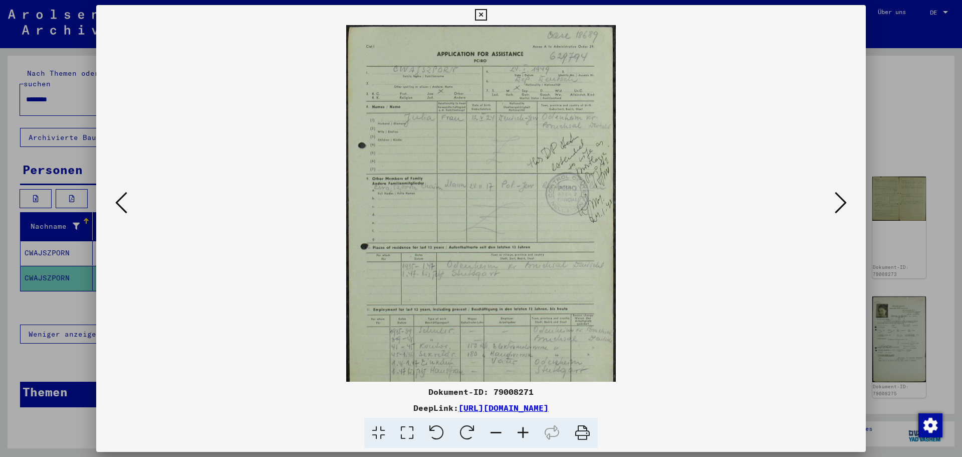
click at [516, 430] on icon at bounding box center [523, 432] width 27 height 31
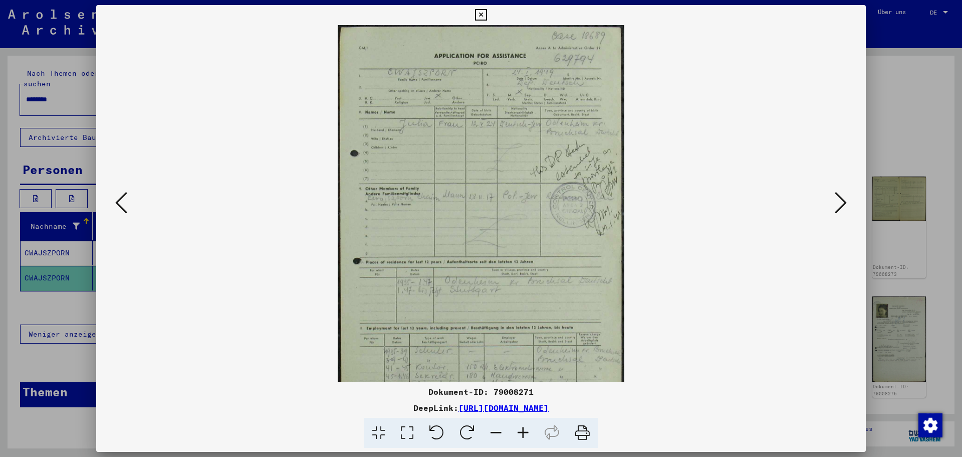
click at [516, 430] on icon at bounding box center [523, 432] width 27 height 31
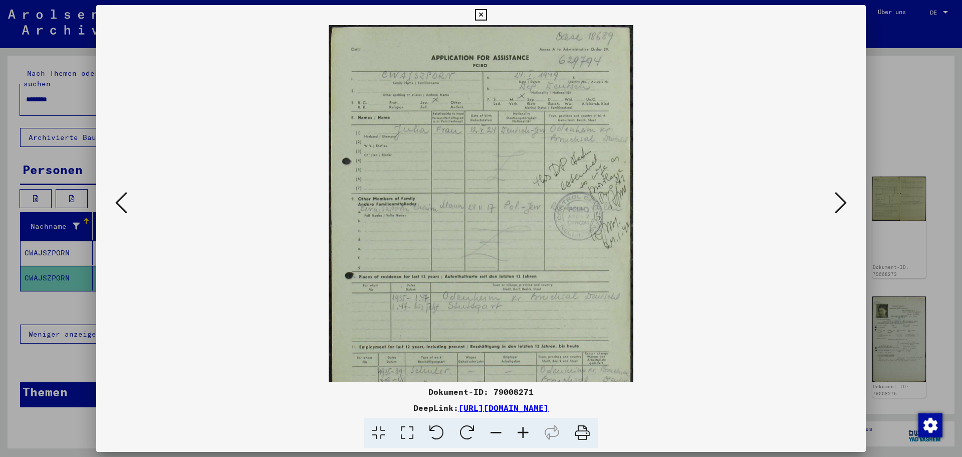
click at [516, 430] on icon at bounding box center [523, 432] width 27 height 31
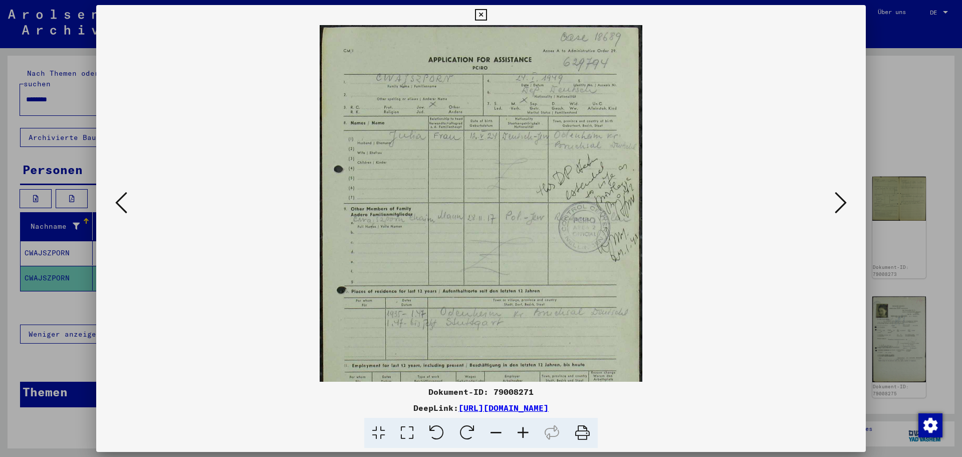
click at [516, 430] on icon at bounding box center [523, 432] width 27 height 31
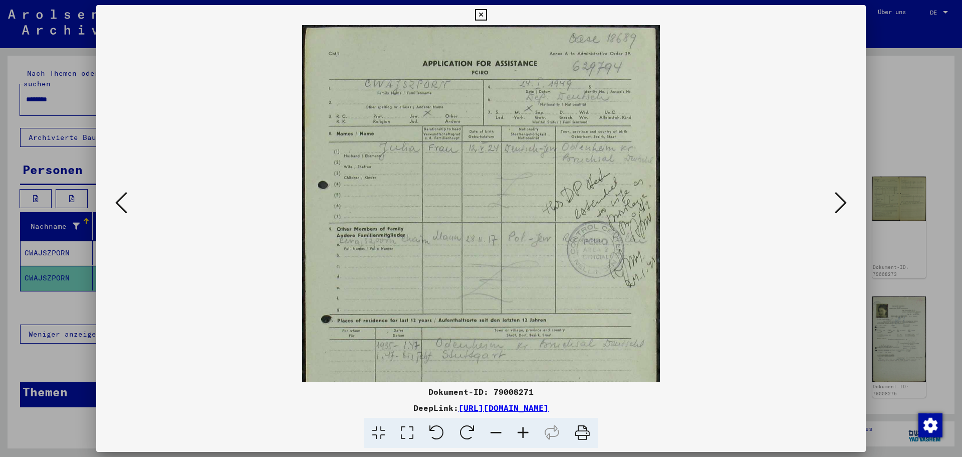
click at [516, 430] on icon at bounding box center [523, 432] width 27 height 31
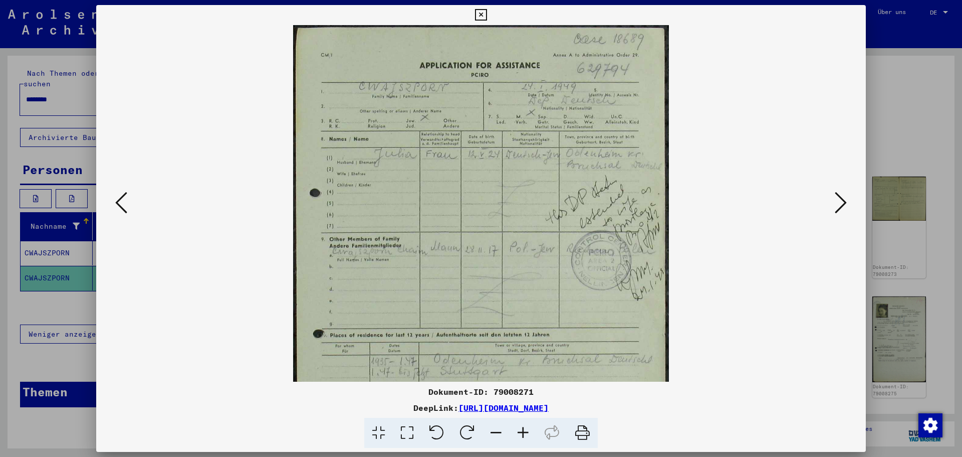
click at [516, 430] on icon at bounding box center [523, 432] width 27 height 31
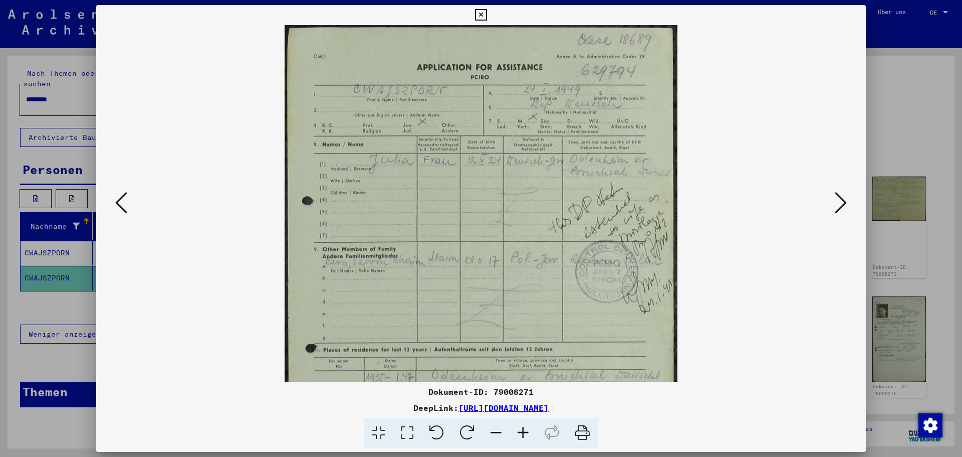
click at [516, 430] on icon at bounding box center [523, 432] width 27 height 31
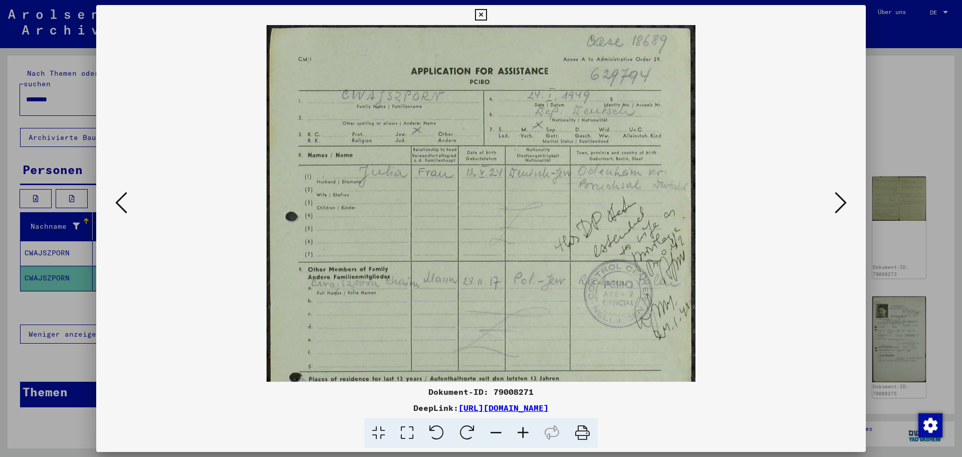
click at [516, 430] on icon at bounding box center [523, 432] width 27 height 31
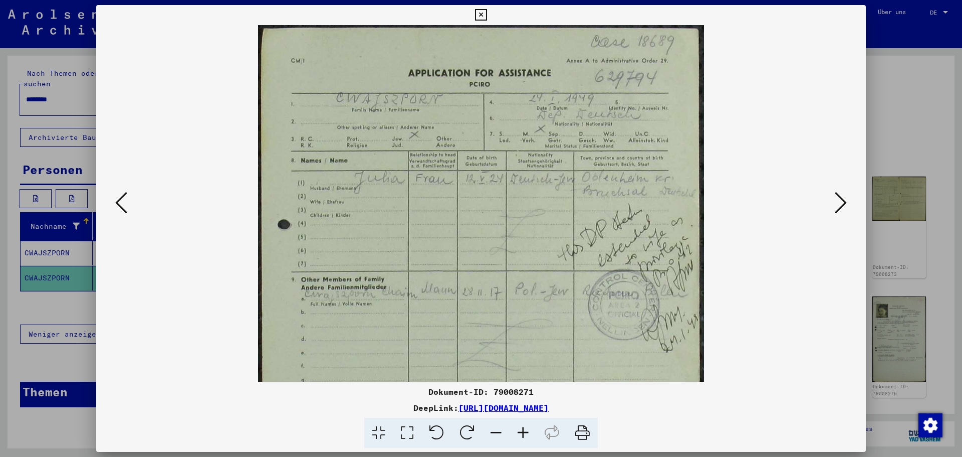
click at [516, 430] on icon at bounding box center [523, 432] width 27 height 31
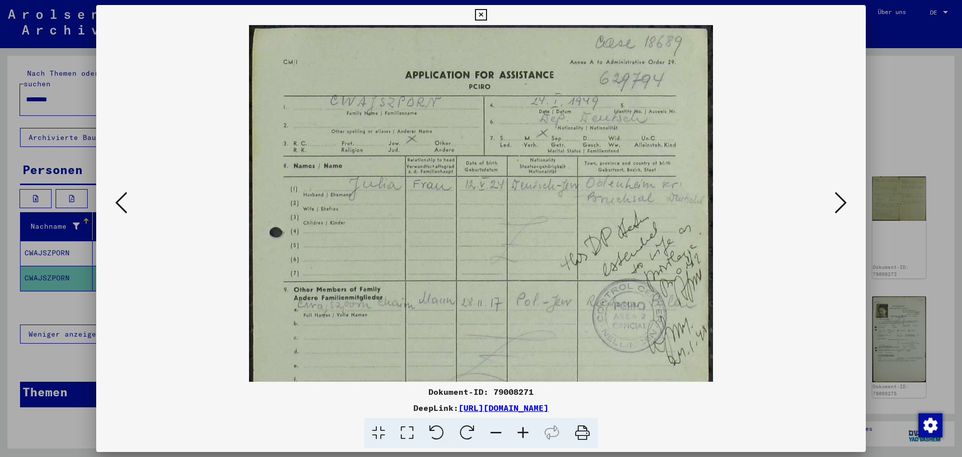
click at [517, 434] on icon at bounding box center [523, 432] width 27 height 31
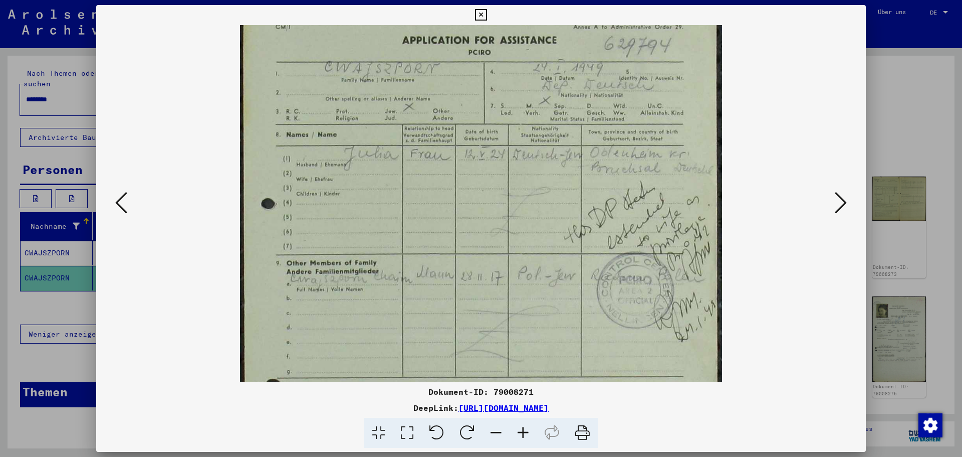
scroll to position [41, 0]
drag, startPoint x: 611, startPoint y: 239, endPoint x: 579, endPoint y: 198, distance: 51.7
click at [579, 198] on img at bounding box center [481, 325] width 482 height 682
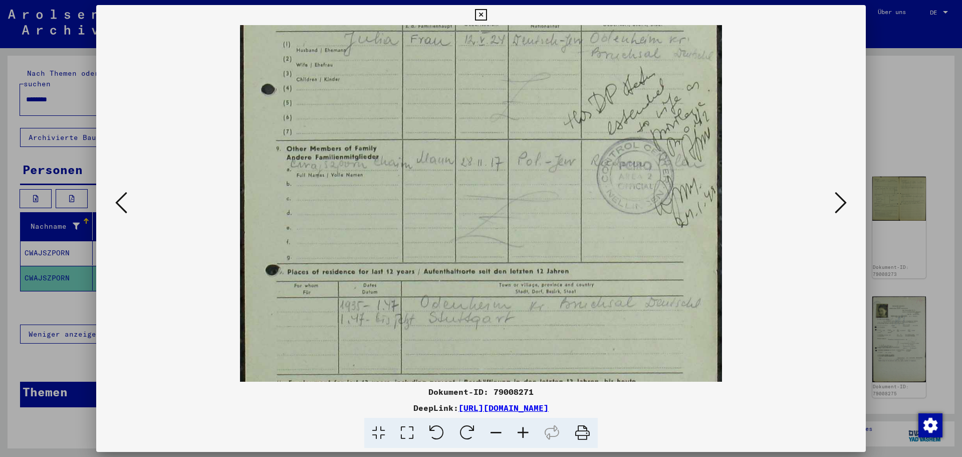
scroll to position [152, 0]
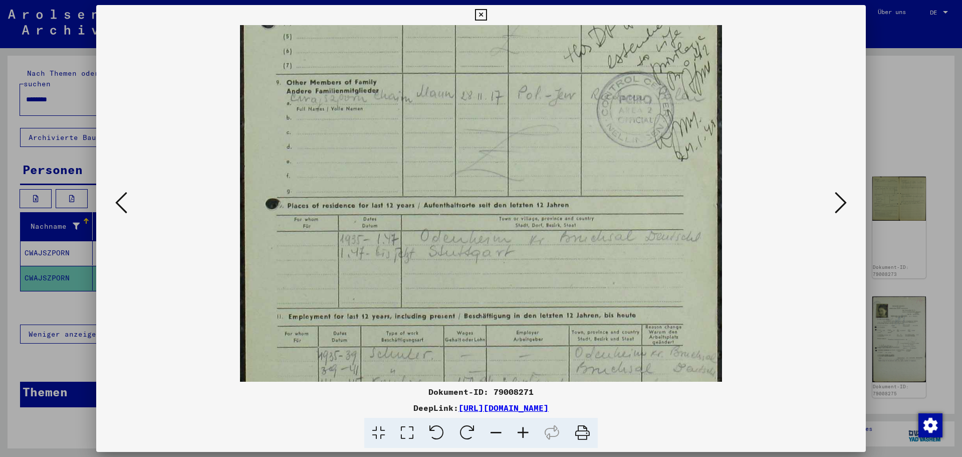
drag, startPoint x: 487, startPoint y: 207, endPoint x: 475, endPoint y: 105, distance: 103.4
click at [475, 105] on img at bounding box center [481, 149] width 482 height 682
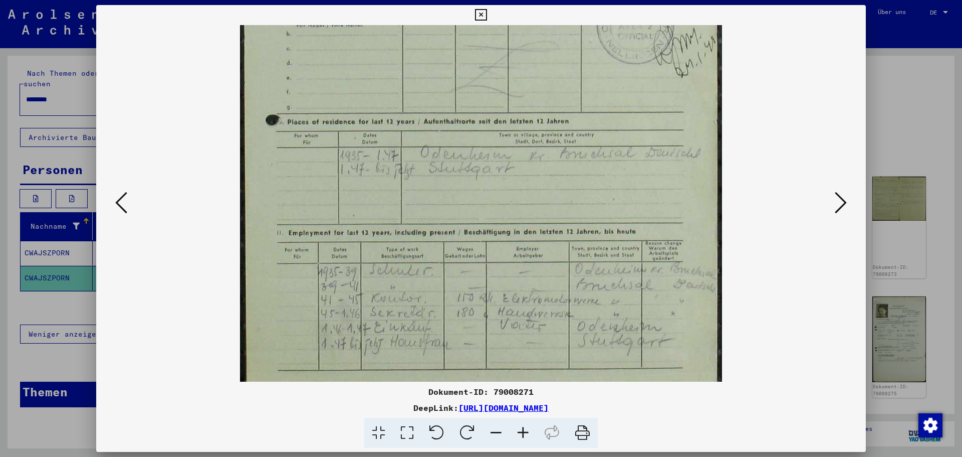
scroll to position [323, 0]
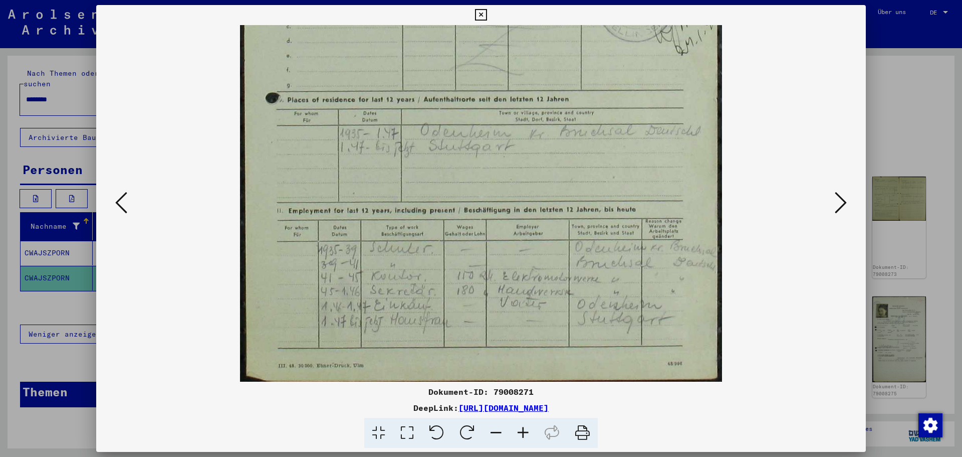
drag, startPoint x: 481, startPoint y: 192, endPoint x: 481, endPoint y: 170, distance: 22.1
click at [481, 170] on img at bounding box center [481, 43] width 482 height 682
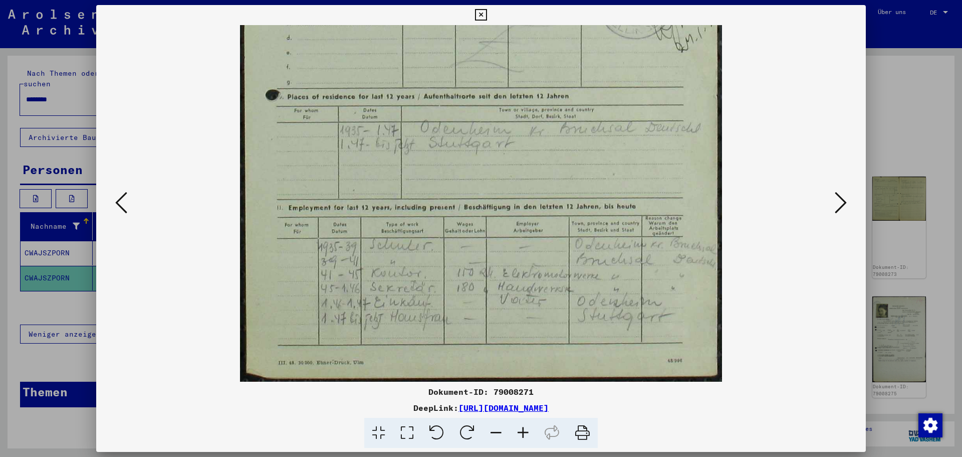
drag, startPoint x: 472, startPoint y: 328, endPoint x: 476, endPoint y: 177, distance: 150.9
click at [476, 177] on img at bounding box center [481, 40] width 482 height 682
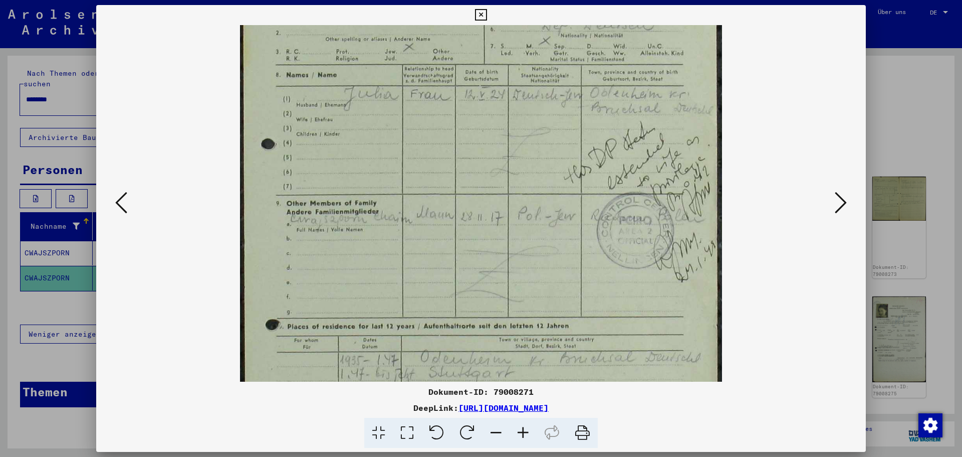
drag, startPoint x: 481, startPoint y: 139, endPoint x: 469, endPoint y: 311, distance: 172.3
click at [482, 368] on img at bounding box center [481, 270] width 482 height 682
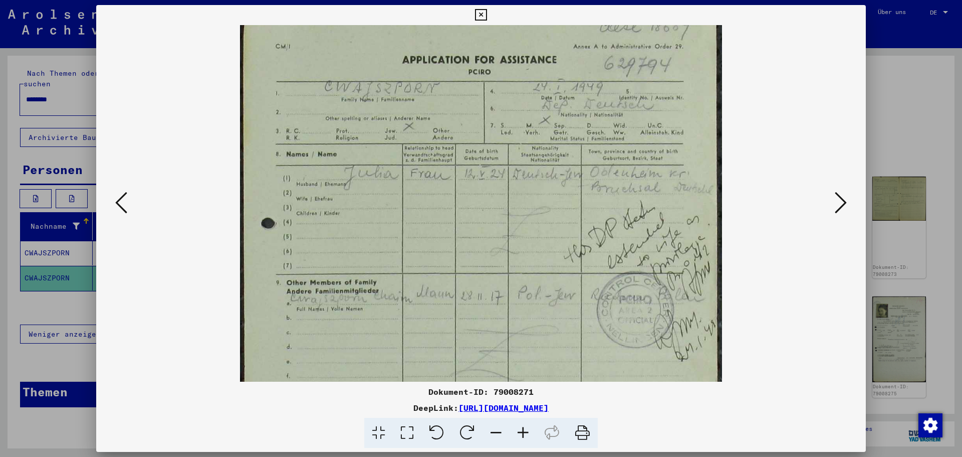
scroll to position [4, 0]
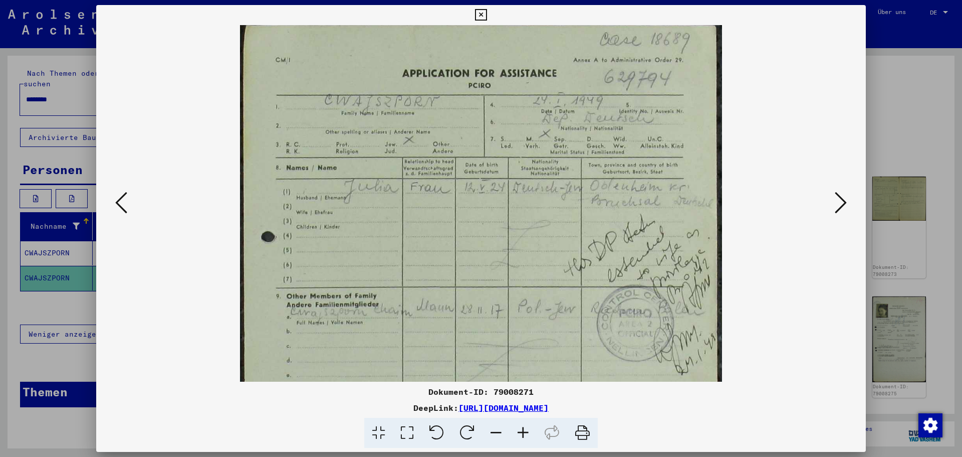
drag, startPoint x: 469, startPoint y: 195, endPoint x: 469, endPoint y: 289, distance: 93.2
click at [469, 289] on img at bounding box center [481, 363] width 482 height 682
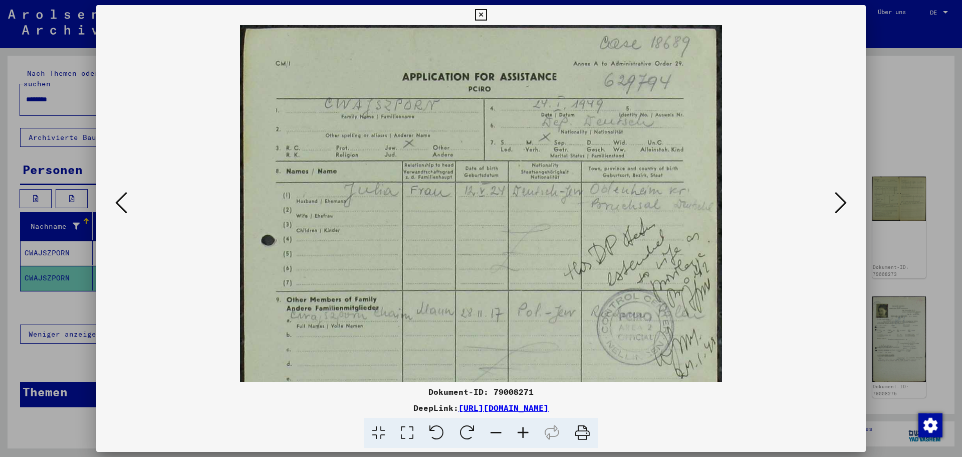
drag, startPoint x: 473, startPoint y: 230, endPoint x: 464, endPoint y: 331, distance: 101.1
click at [464, 331] on img at bounding box center [481, 366] width 482 height 682
click at [119, 203] on icon at bounding box center [121, 202] width 12 height 24
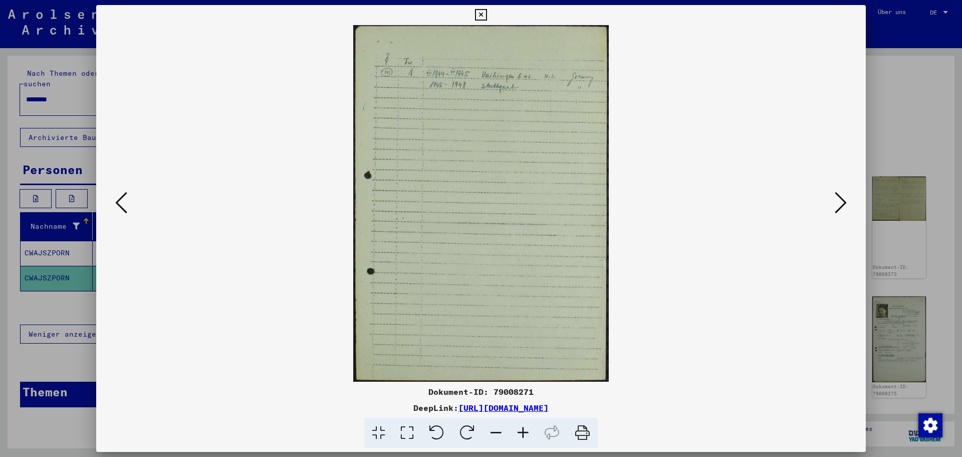
click at [119, 203] on icon at bounding box center [121, 202] width 12 height 24
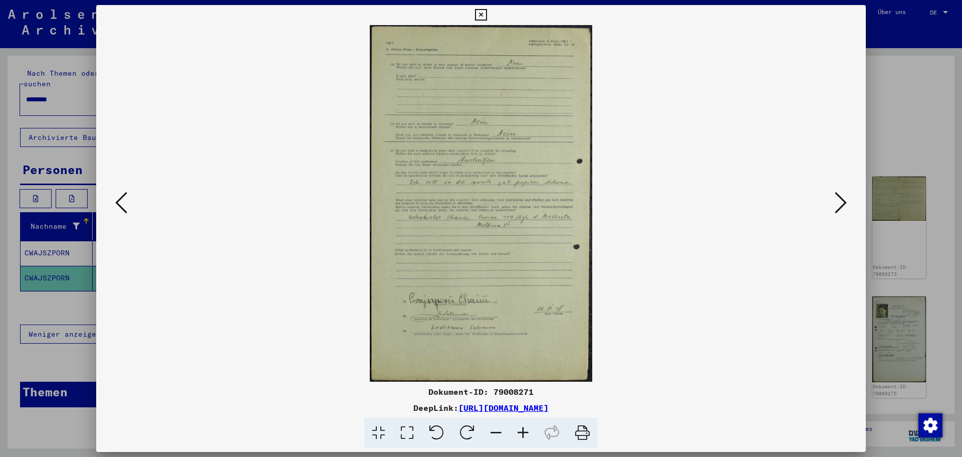
click at [119, 203] on icon at bounding box center [121, 202] width 12 height 24
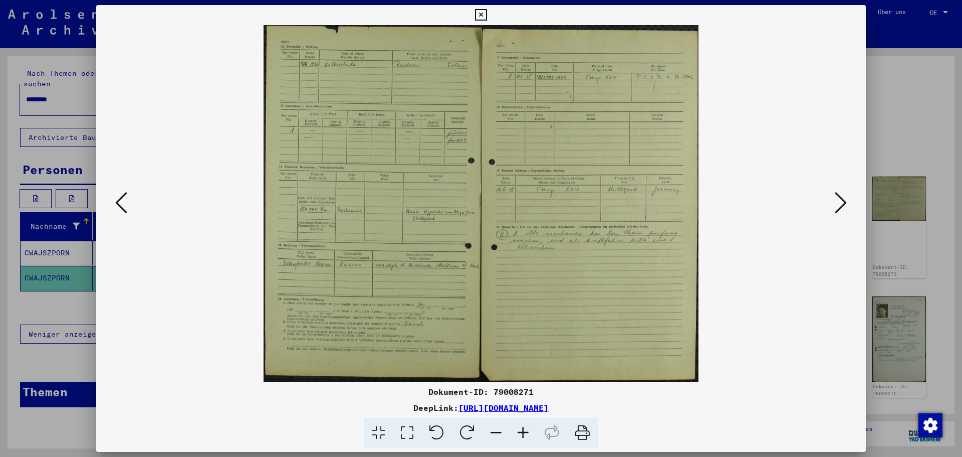
click at [515, 432] on icon at bounding box center [523, 432] width 27 height 31
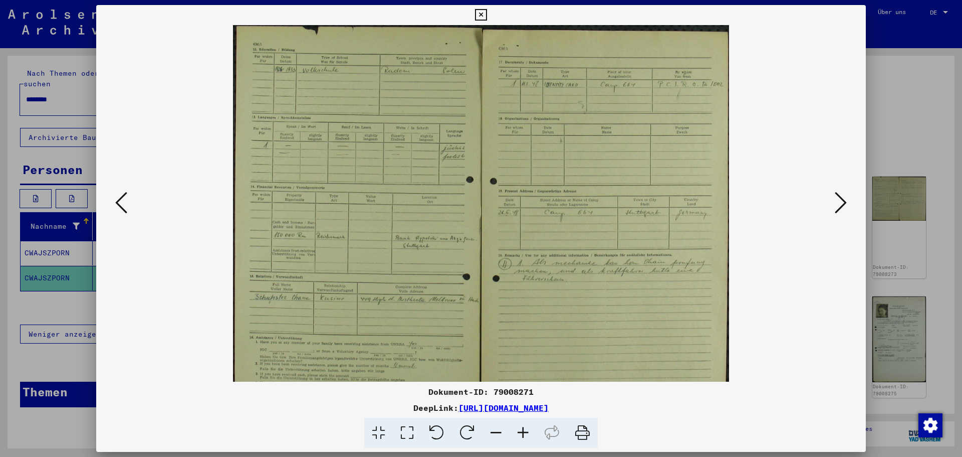
click at [515, 432] on icon at bounding box center [523, 432] width 27 height 31
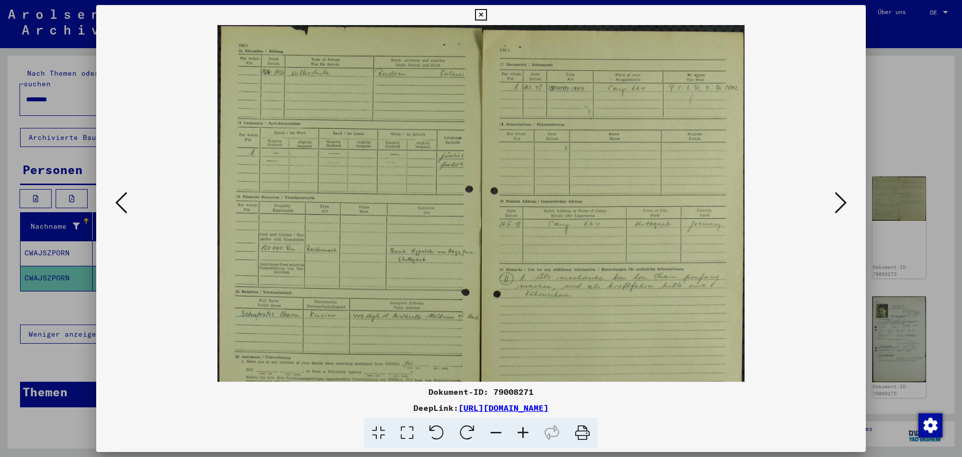
click at [515, 432] on icon at bounding box center [523, 432] width 27 height 31
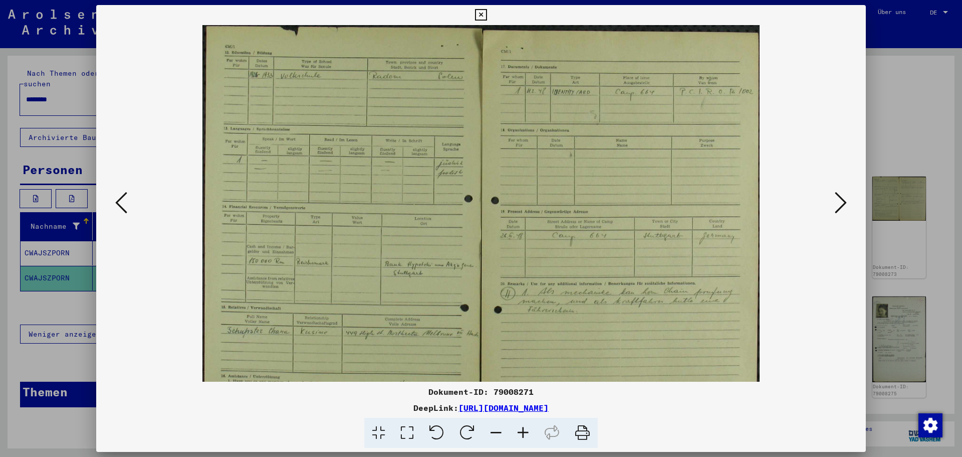
click at [515, 432] on icon at bounding box center [523, 432] width 27 height 31
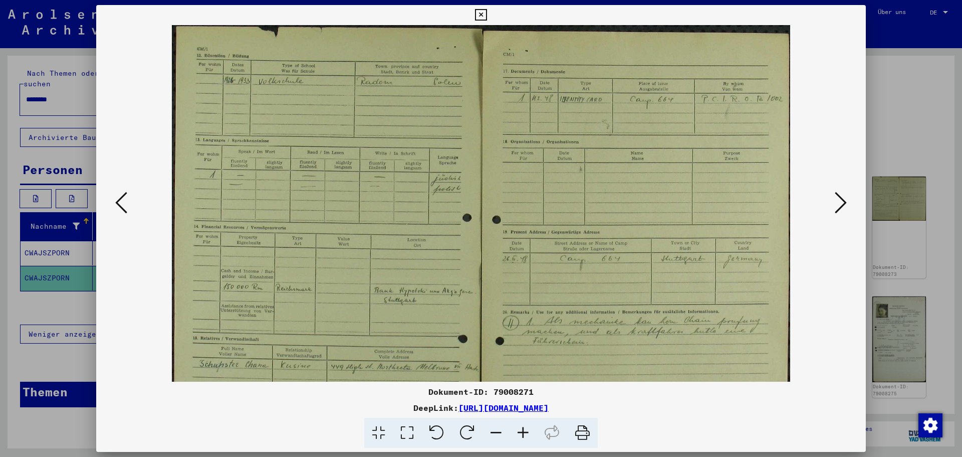
click at [515, 432] on icon at bounding box center [523, 432] width 27 height 31
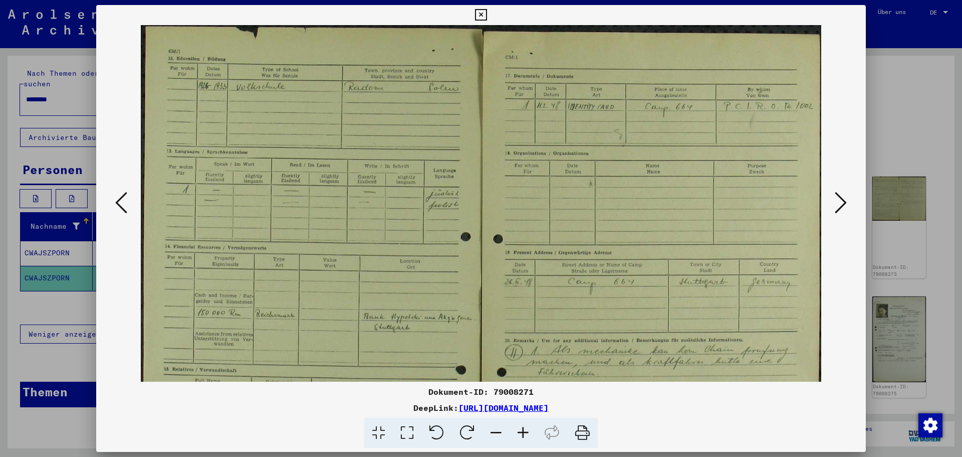
click at [515, 432] on icon at bounding box center [523, 432] width 27 height 31
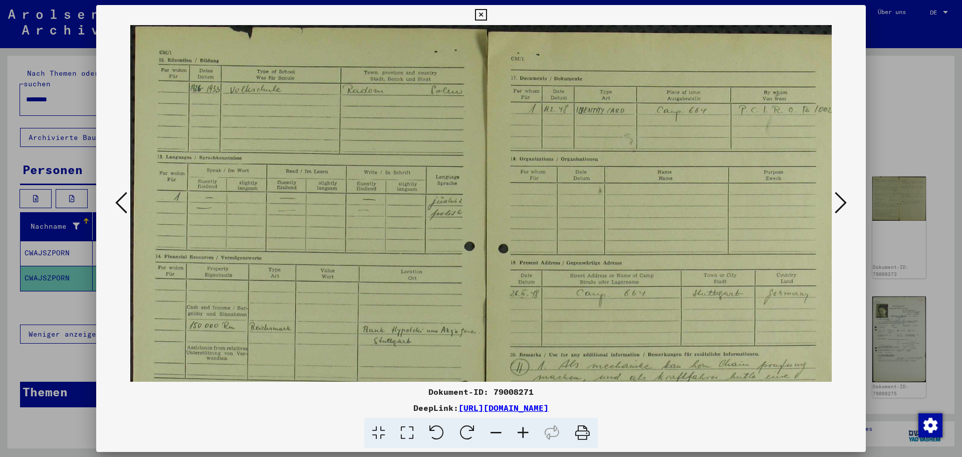
click at [515, 432] on icon at bounding box center [523, 432] width 27 height 31
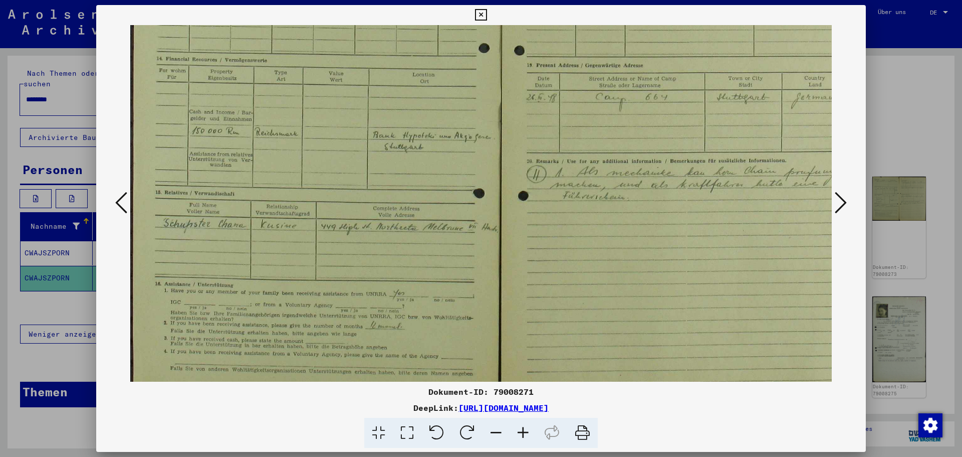
scroll to position [211, 0]
drag, startPoint x: 369, startPoint y: 234, endPoint x: 532, endPoint y: 42, distance: 251.8
click at [532, 42] on img at bounding box center [500, 118] width 741 height 607
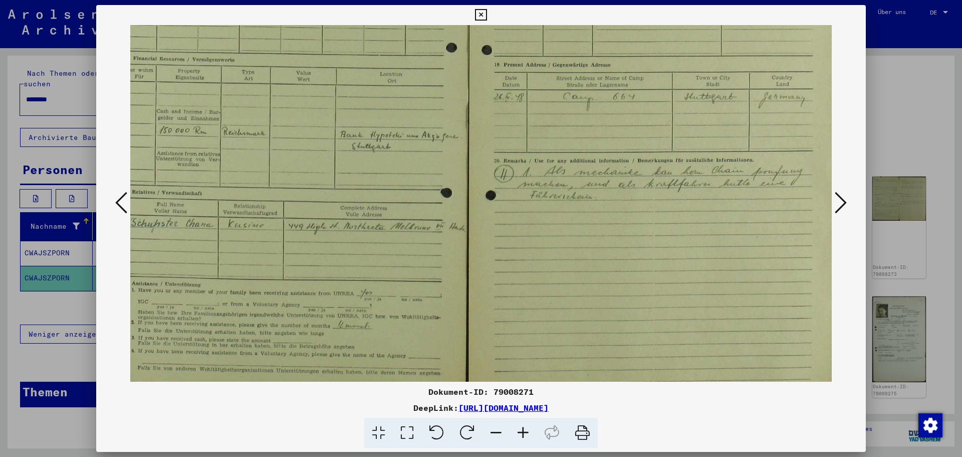
scroll to position [206, 33]
drag, startPoint x: 310, startPoint y: 257, endPoint x: 212, endPoint y: 241, distance: 100.0
click at [212, 241] on img at bounding box center [468, 122] width 741 height 607
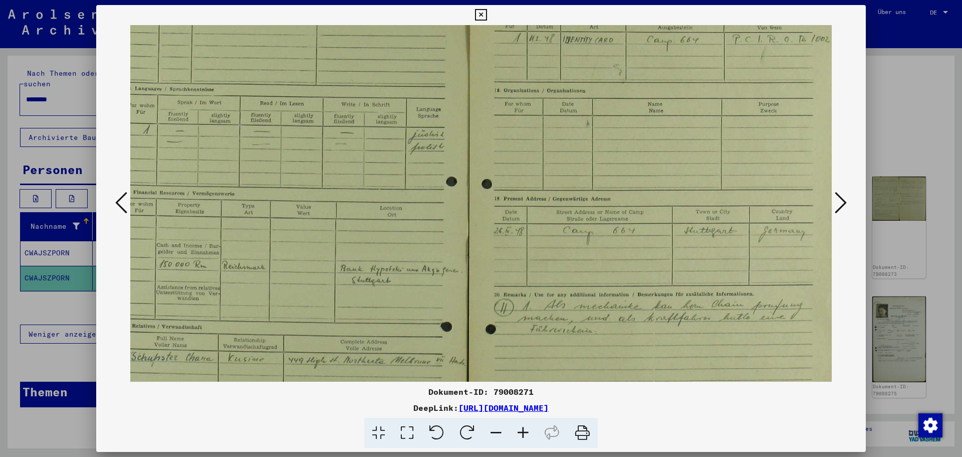
drag, startPoint x: 425, startPoint y: 187, endPoint x: 360, endPoint y: 283, distance: 115.2
click at [360, 283] on img at bounding box center [468, 254] width 741 height 607
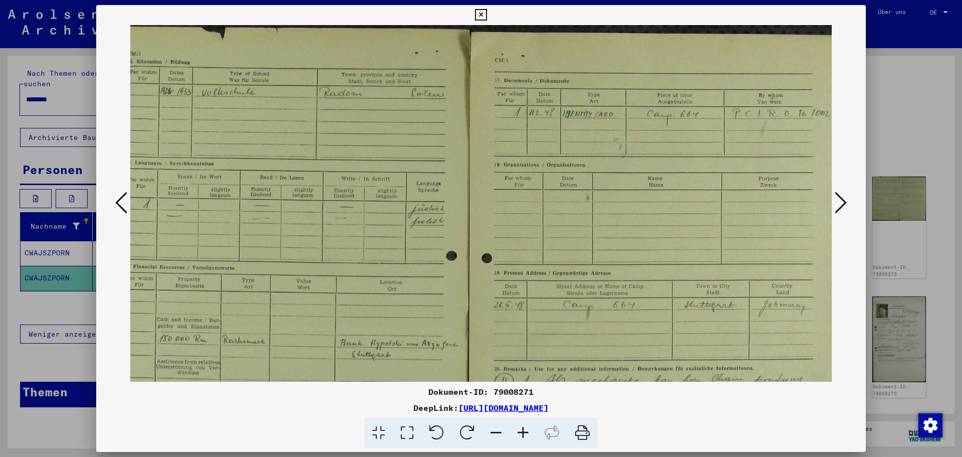
scroll to position [6, 0]
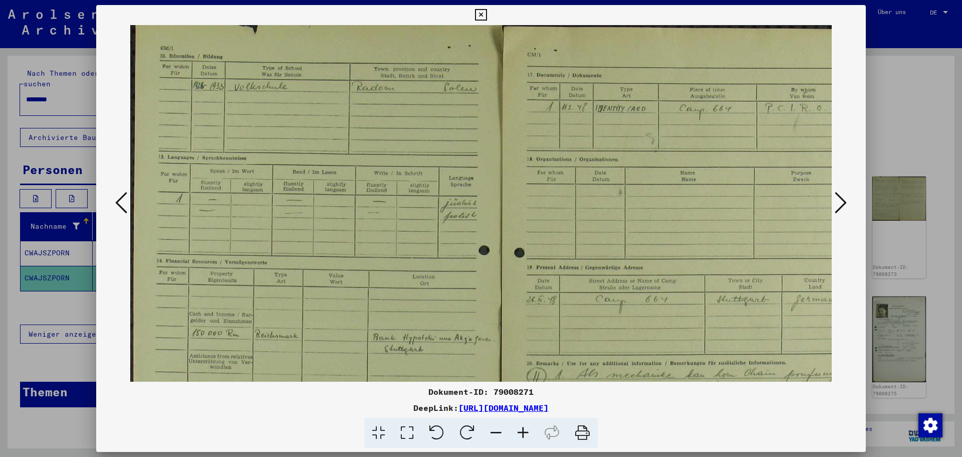
drag, startPoint x: 369, startPoint y: 153, endPoint x: 661, endPoint y: 265, distance: 312.1
click at [661, 265] on img at bounding box center [500, 323] width 741 height 607
click at [116, 205] on icon at bounding box center [121, 202] width 12 height 24
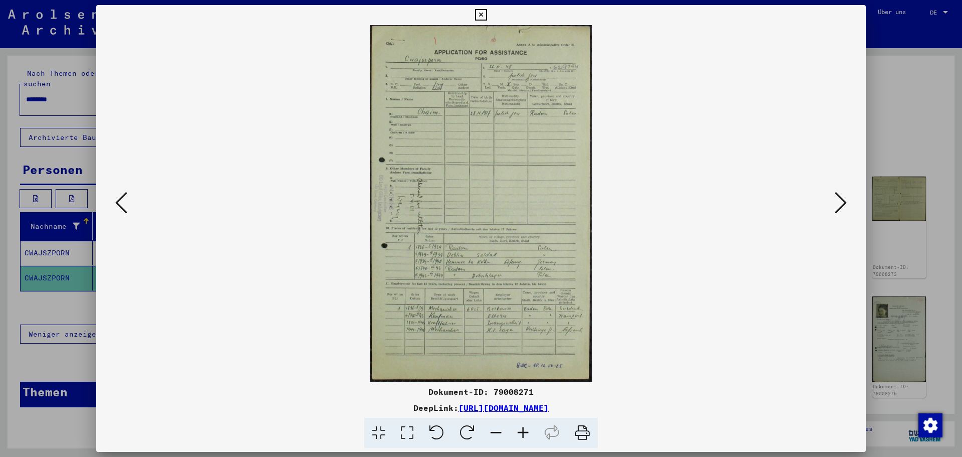
click at [518, 430] on icon at bounding box center [523, 432] width 27 height 31
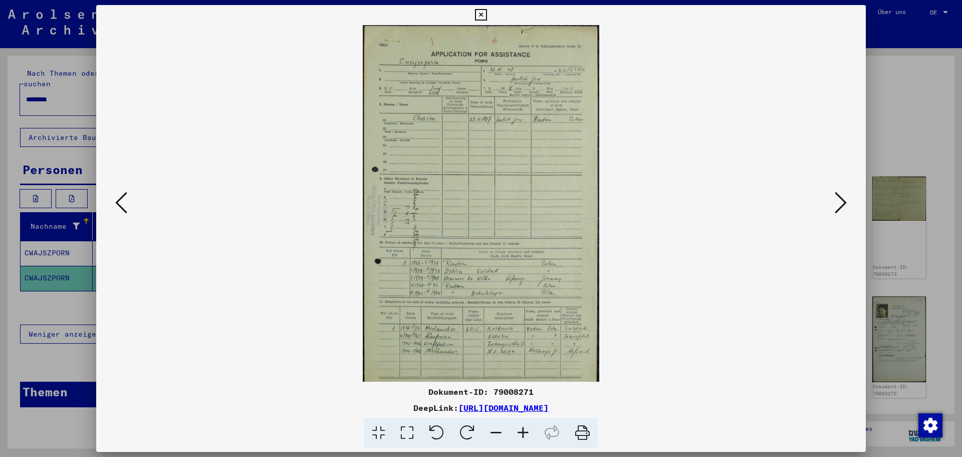
click at [518, 430] on icon at bounding box center [523, 432] width 27 height 31
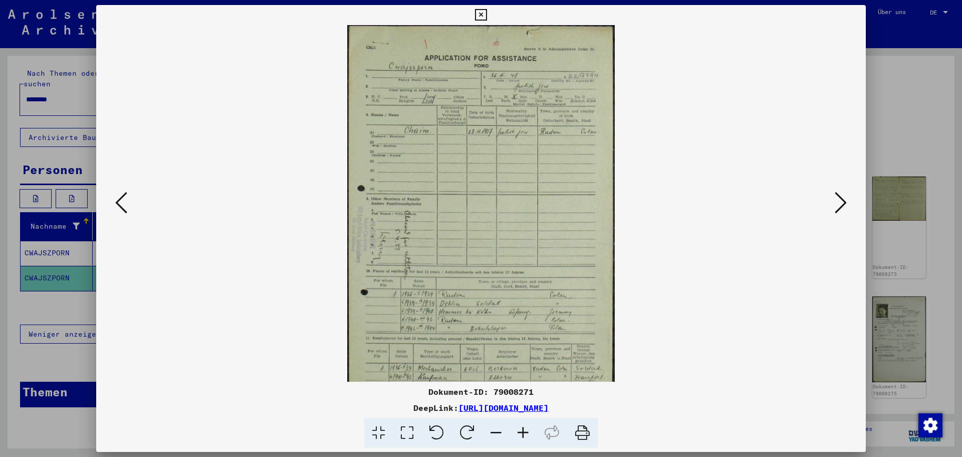
click at [518, 430] on icon at bounding box center [523, 432] width 27 height 31
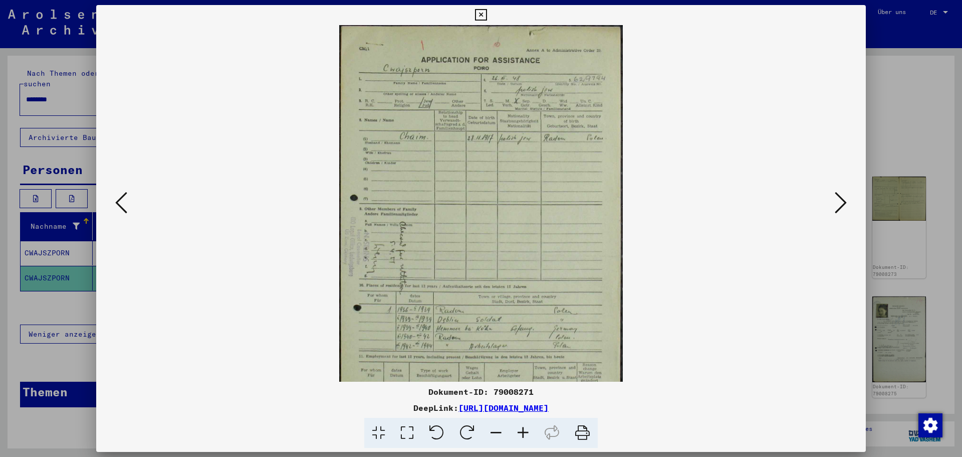
click at [518, 430] on icon at bounding box center [523, 432] width 27 height 31
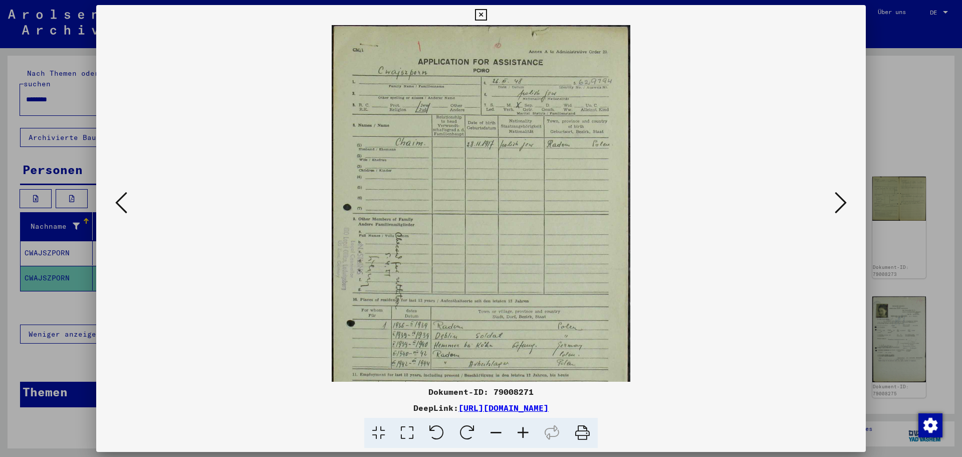
click at [518, 430] on icon at bounding box center [523, 432] width 27 height 31
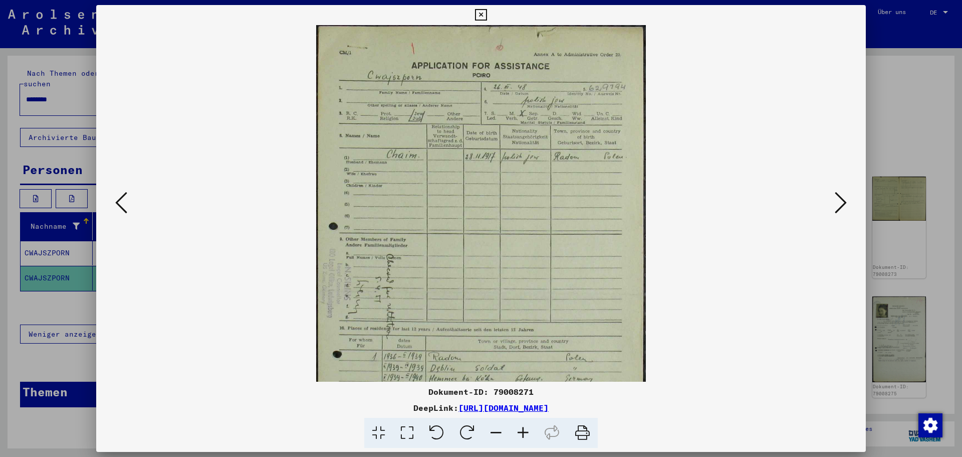
click at [518, 430] on icon at bounding box center [523, 432] width 27 height 31
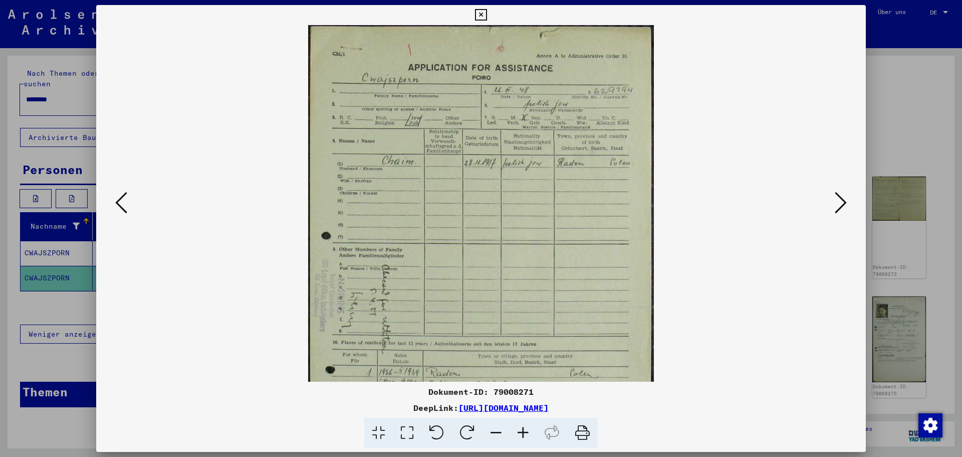
click at [518, 430] on icon at bounding box center [523, 432] width 27 height 31
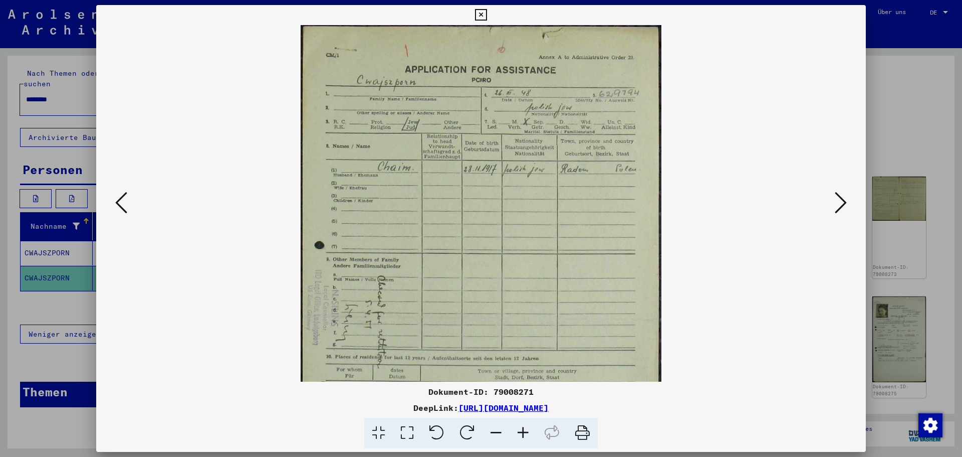
click at [518, 430] on icon at bounding box center [523, 432] width 27 height 31
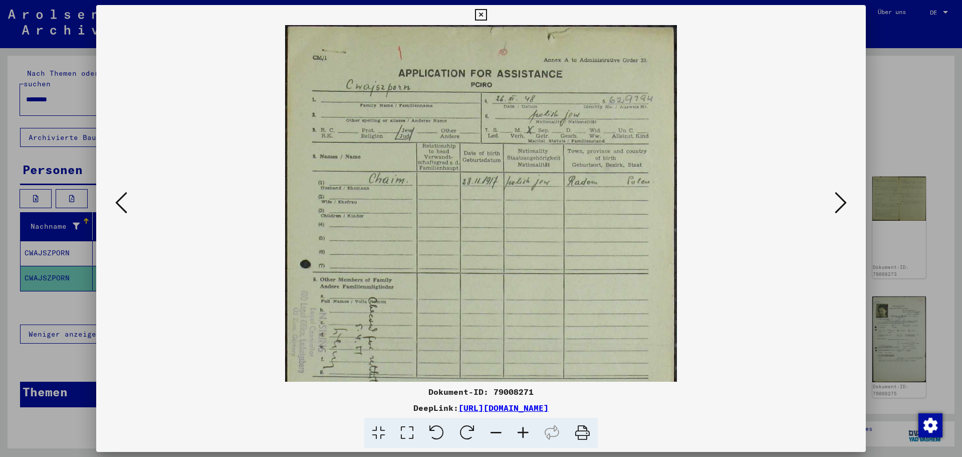
click at [518, 430] on icon at bounding box center [523, 432] width 27 height 31
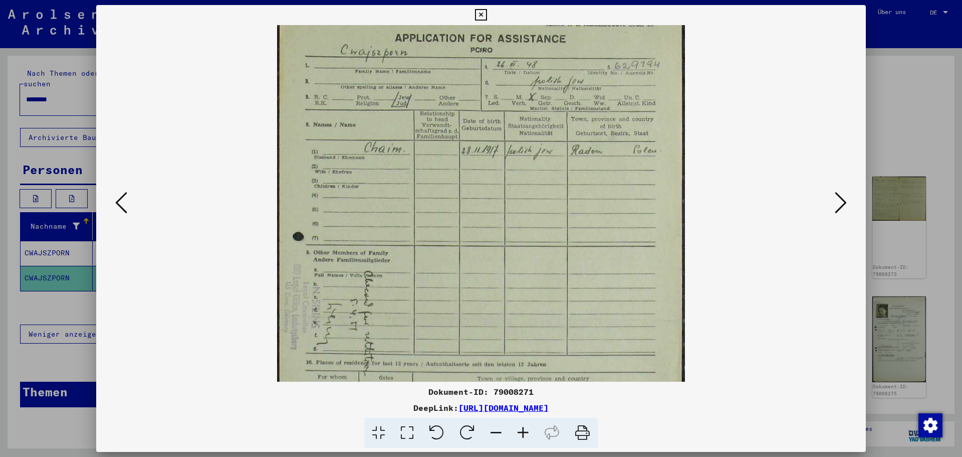
scroll to position [50, 0]
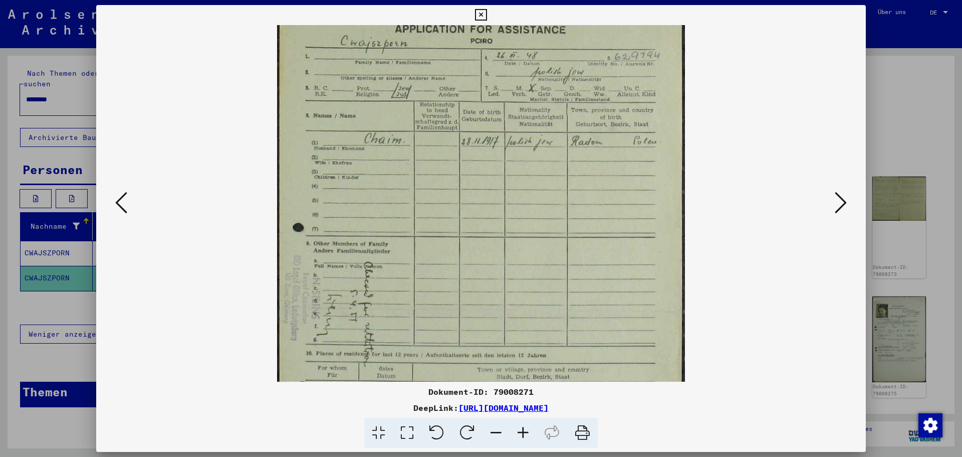
drag, startPoint x: 535, startPoint y: 225, endPoint x: 488, endPoint y: 163, distance: 77.6
click at [491, 175] on img at bounding box center [481, 306] width 408 height 657
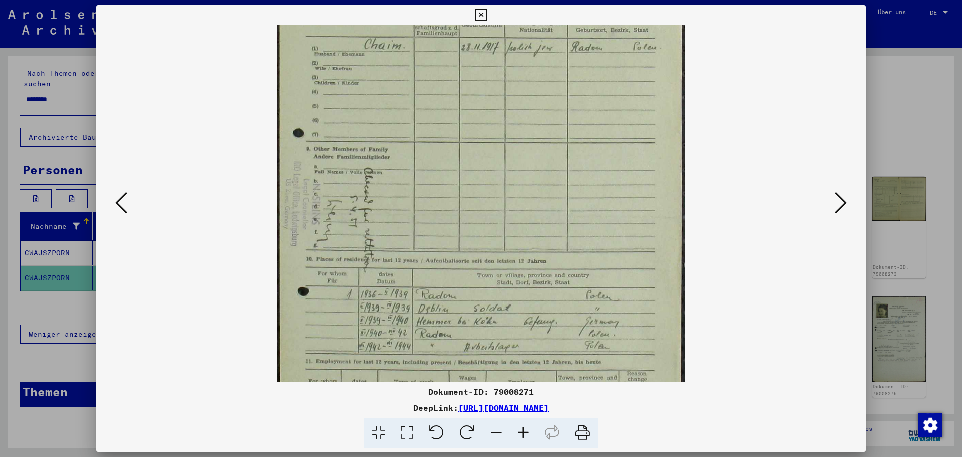
scroll to position [142, 0]
drag, startPoint x: 491, startPoint y: 167, endPoint x: 490, endPoint y: 110, distance: 57.2
click at [490, 110] on img at bounding box center [481, 211] width 408 height 657
click at [115, 206] on icon at bounding box center [121, 202] width 12 height 24
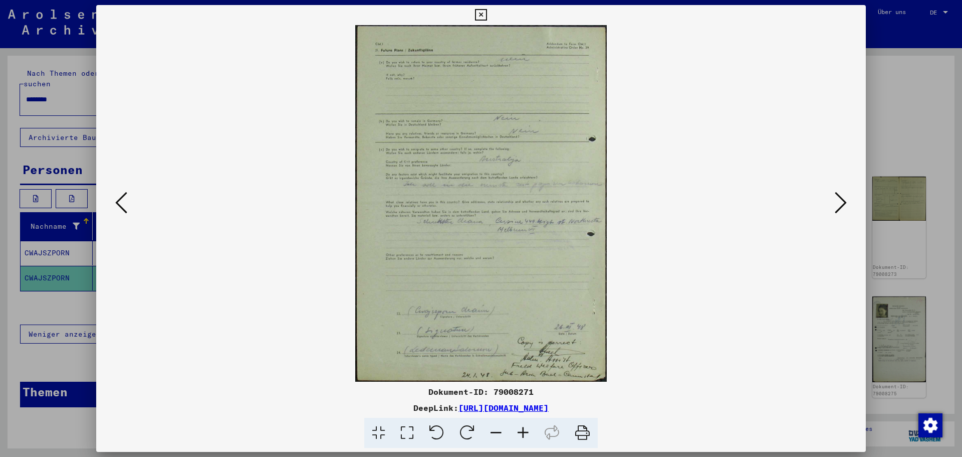
click at [115, 206] on icon at bounding box center [121, 202] width 12 height 24
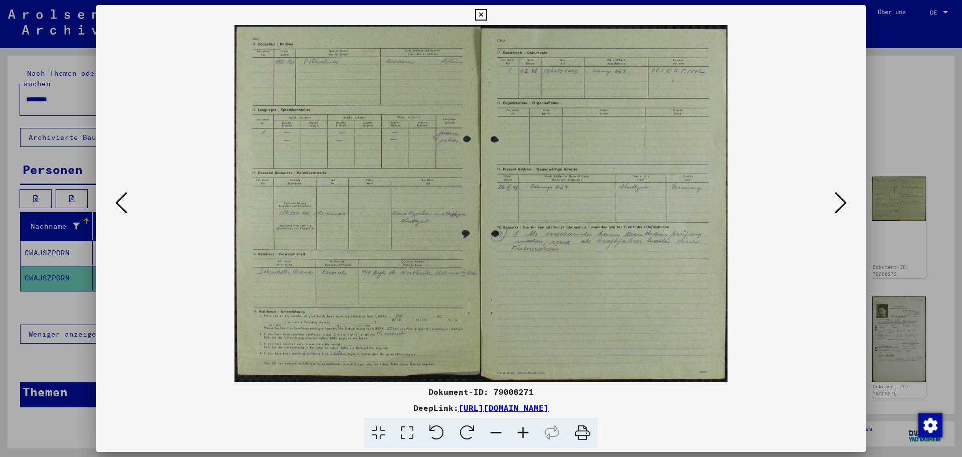
click at [115, 206] on icon at bounding box center [121, 202] width 12 height 24
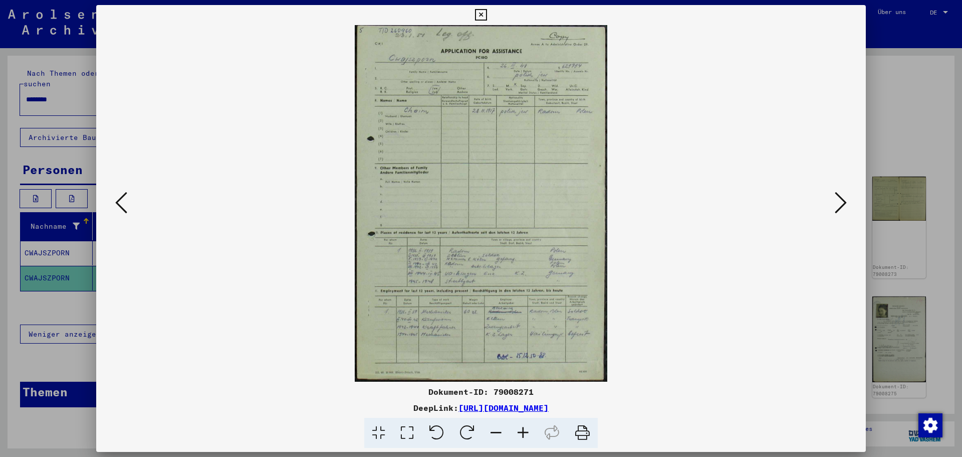
click at [515, 432] on icon at bounding box center [523, 432] width 27 height 31
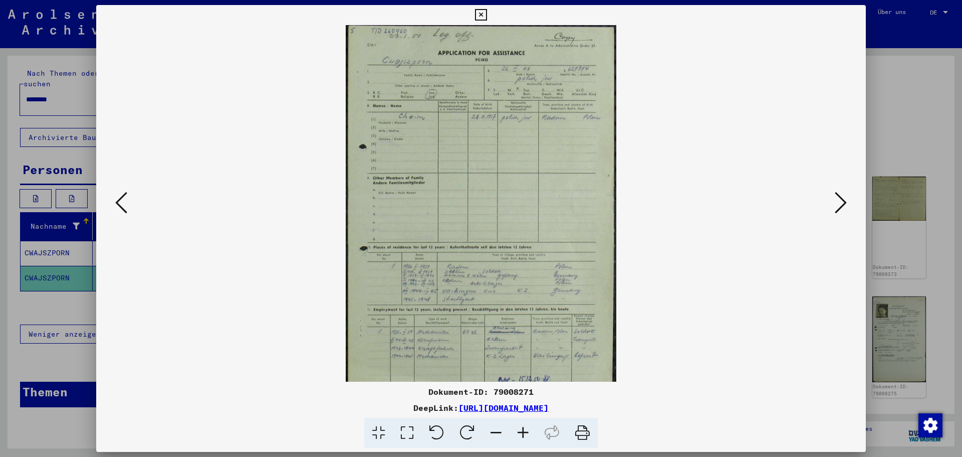
click at [515, 432] on icon at bounding box center [523, 432] width 27 height 31
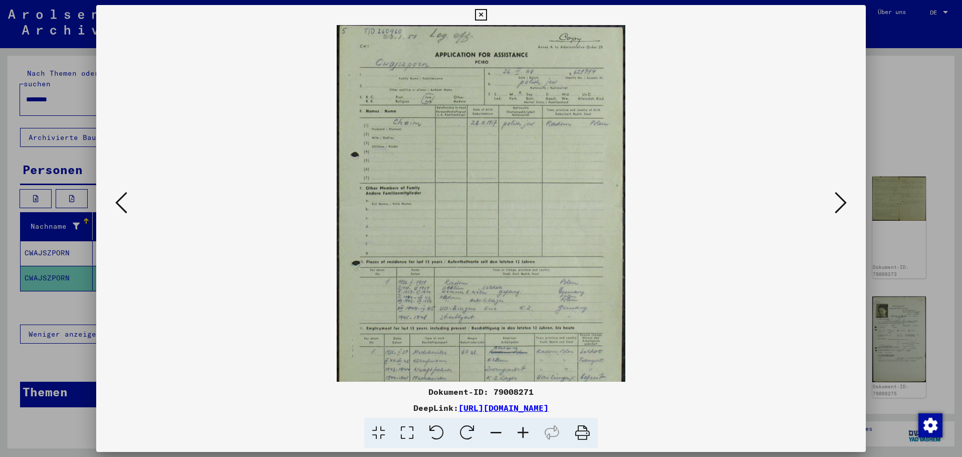
click at [515, 432] on icon at bounding box center [523, 432] width 27 height 31
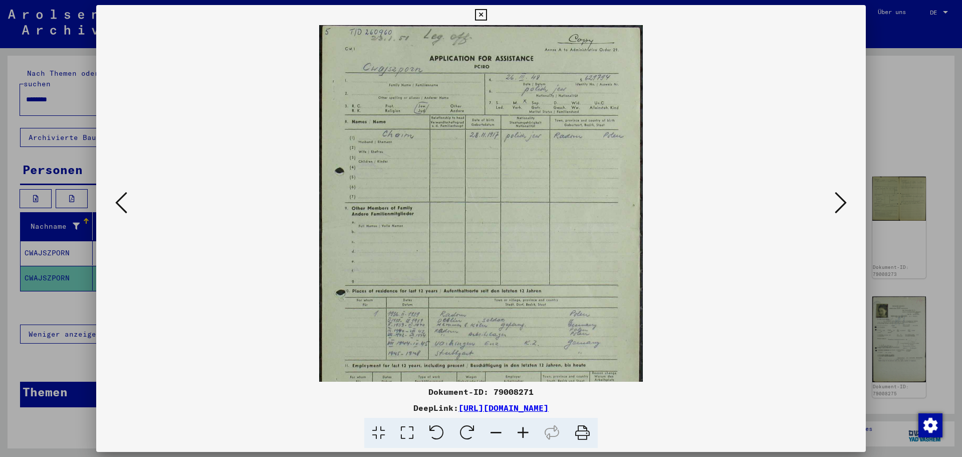
click at [515, 432] on icon at bounding box center [523, 432] width 27 height 31
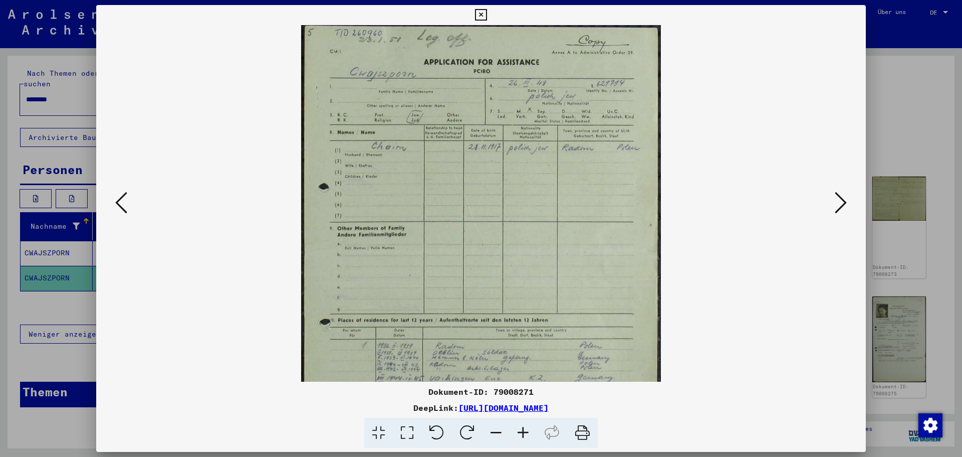
click at [515, 432] on icon at bounding box center [523, 432] width 27 height 31
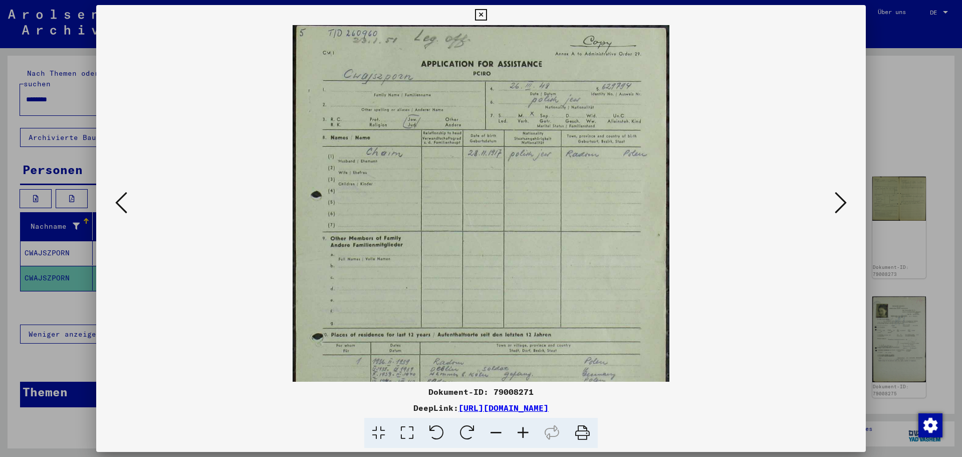
click at [515, 432] on icon at bounding box center [523, 432] width 27 height 31
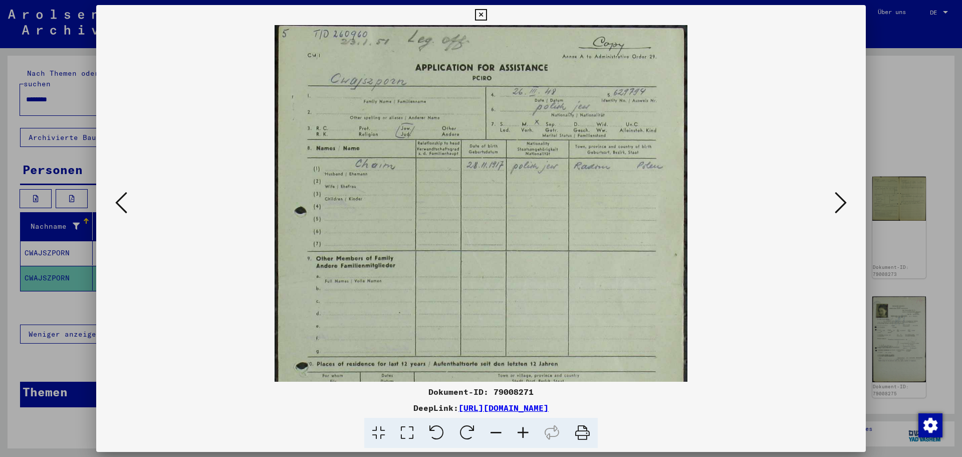
click at [515, 432] on icon at bounding box center [523, 432] width 27 height 31
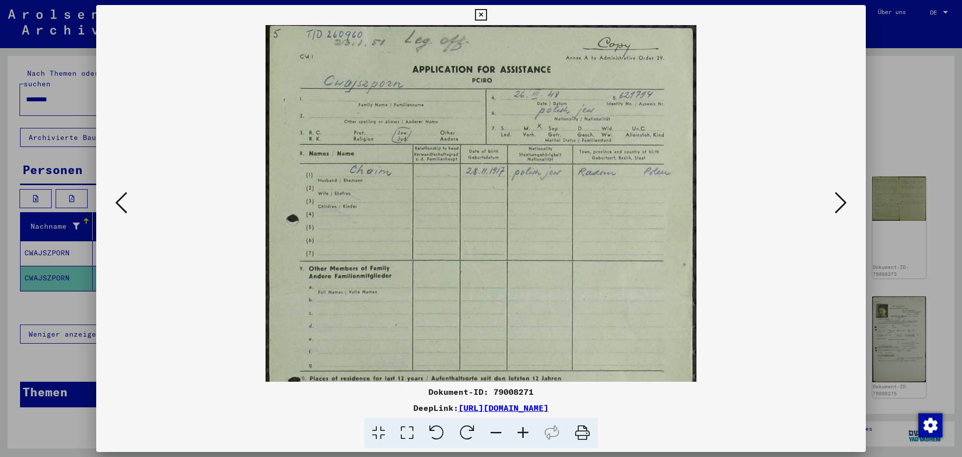
click at [515, 432] on icon at bounding box center [523, 432] width 27 height 31
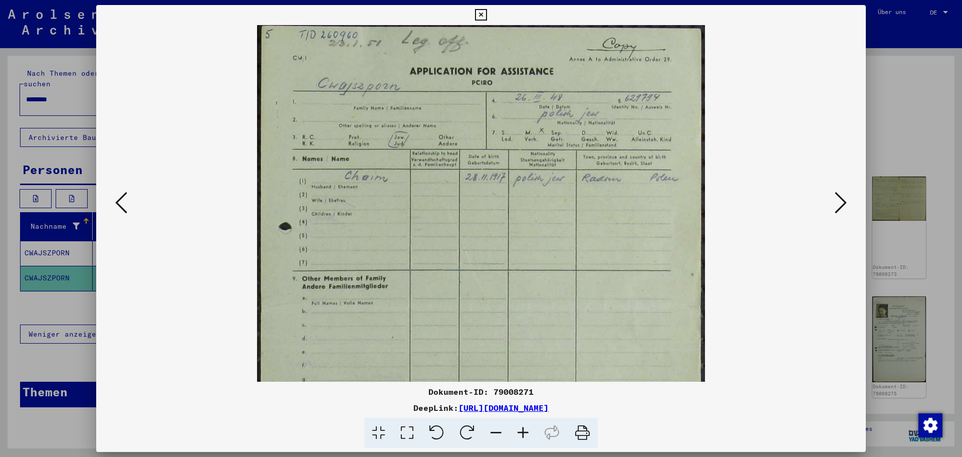
drag, startPoint x: 515, startPoint y: 432, endPoint x: 499, endPoint y: 344, distance: 89.2
click at [515, 432] on icon at bounding box center [523, 432] width 27 height 31
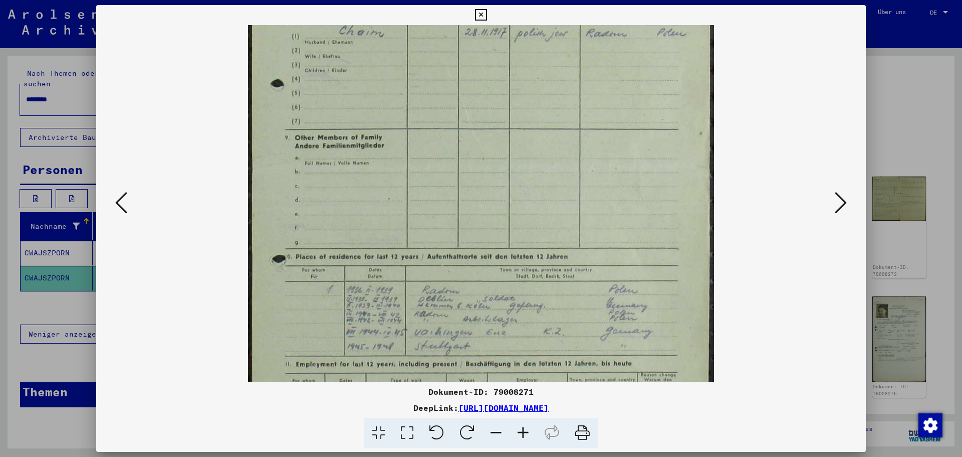
drag, startPoint x: 502, startPoint y: 220, endPoint x: 488, endPoint y: 117, distance: 103.8
click at [488, 118] on img at bounding box center [481, 202] width 466 height 657
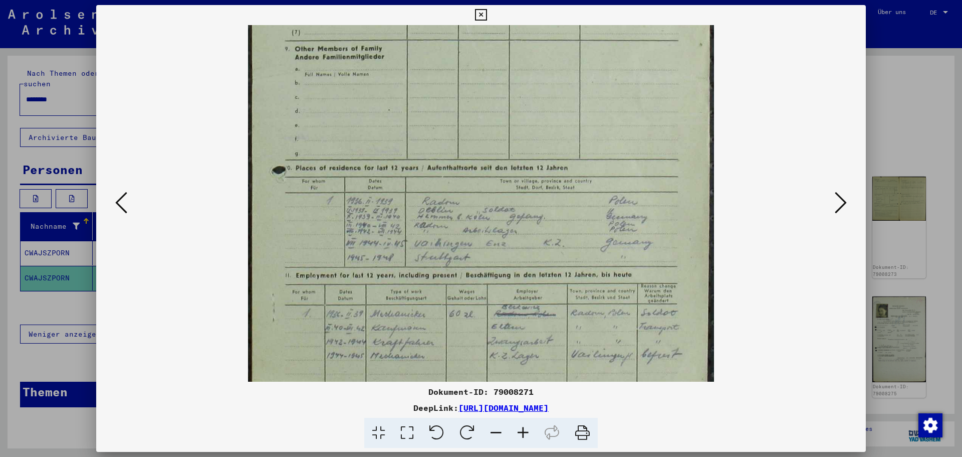
drag, startPoint x: 509, startPoint y: 138, endPoint x: 509, endPoint y: 132, distance: 6.0
click at [509, 132] on img at bounding box center [481, 113] width 466 height 657
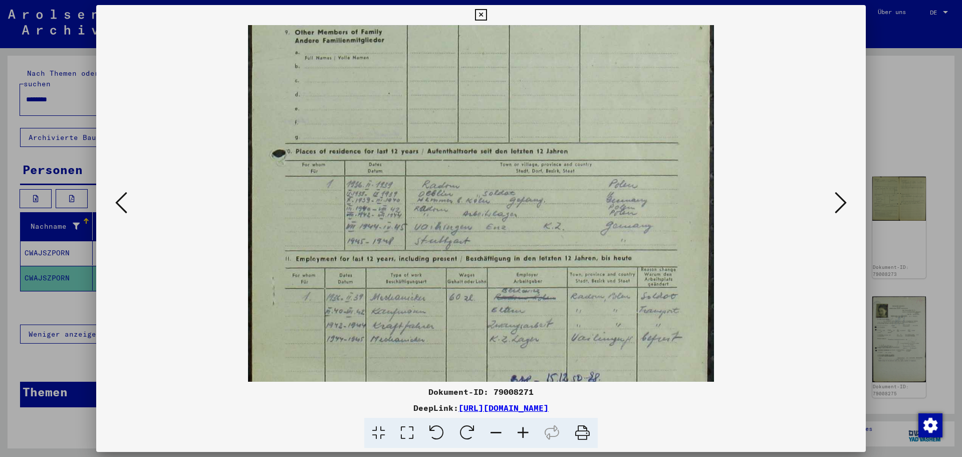
scroll to position [301, 0]
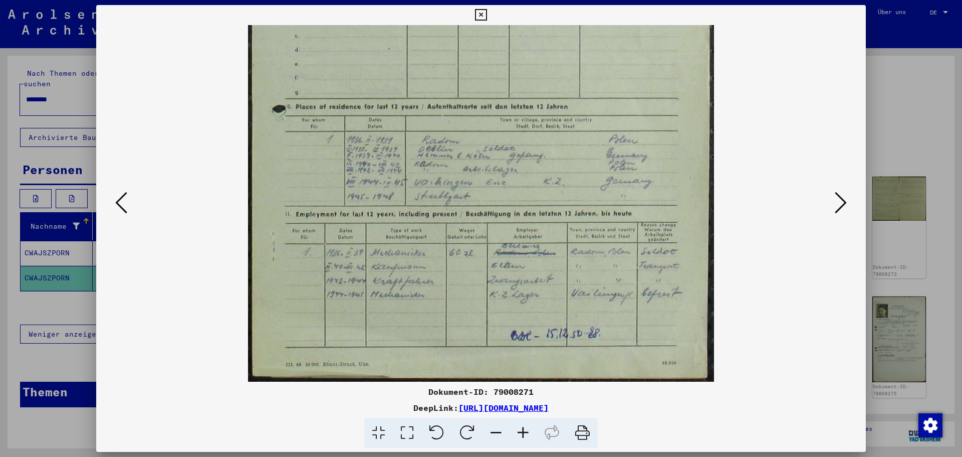
drag, startPoint x: 515, startPoint y: 95, endPoint x: 515, endPoint y: 71, distance: 24.1
click at [515, 71] on img at bounding box center [481, 52] width 466 height 657
click at [120, 206] on icon at bounding box center [121, 202] width 12 height 24
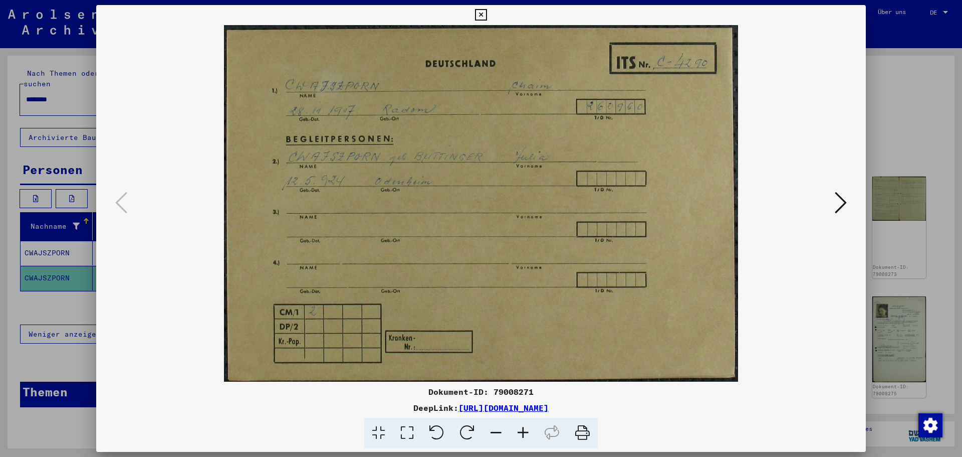
click at [521, 429] on icon at bounding box center [523, 432] width 27 height 31
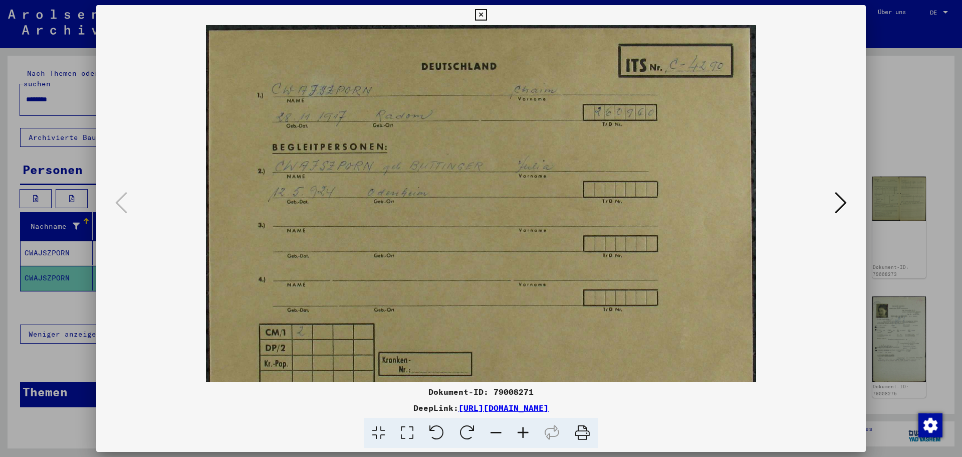
click at [521, 429] on icon at bounding box center [523, 432] width 27 height 31
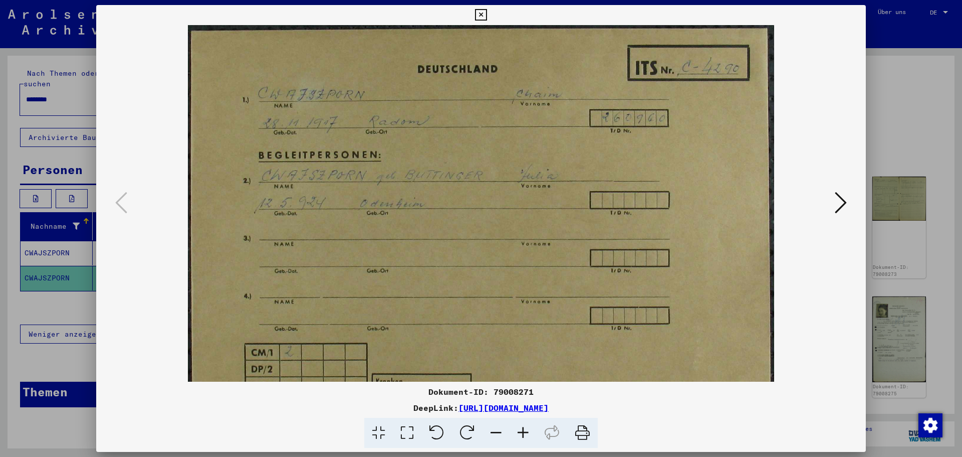
click at [521, 429] on icon at bounding box center [523, 432] width 27 height 31
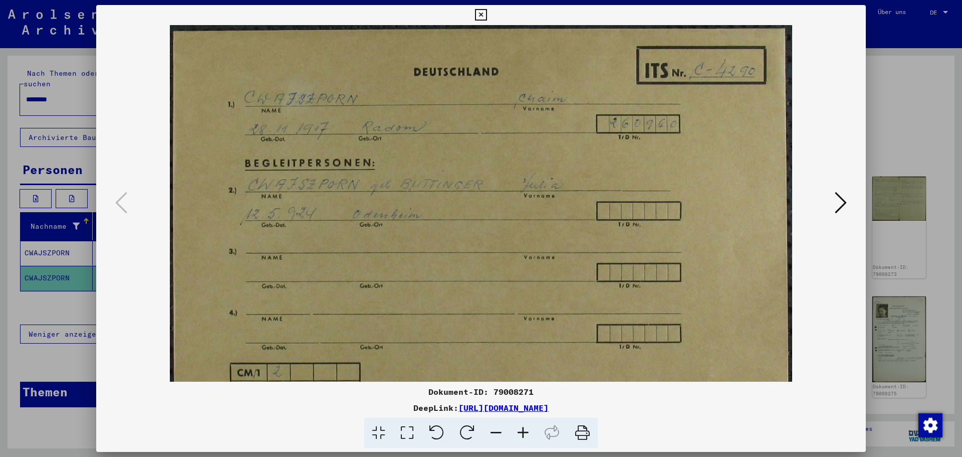
click at [521, 429] on icon at bounding box center [523, 432] width 27 height 31
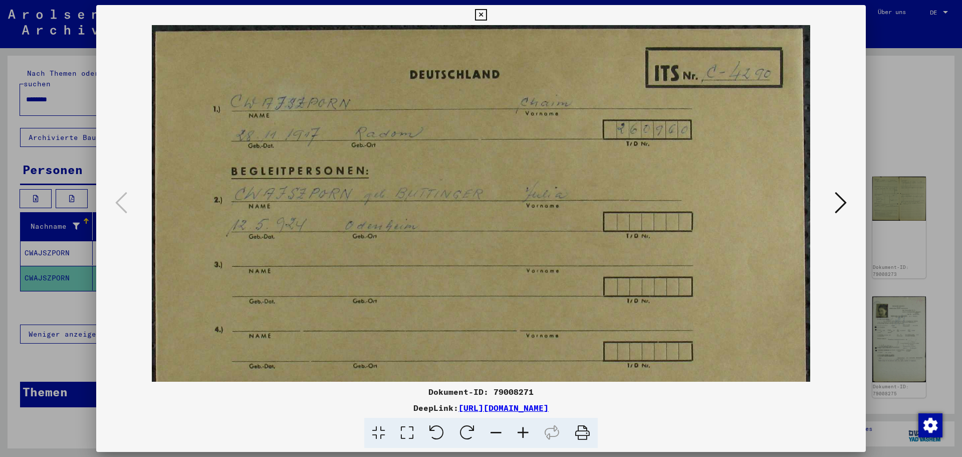
scroll to position [1, 0]
drag, startPoint x: 326, startPoint y: 229, endPoint x: 388, endPoint y: 233, distance: 62.7
click at [388, 233] on img at bounding box center [481, 253] width 659 height 457
click at [493, 428] on icon at bounding box center [496, 432] width 27 height 31
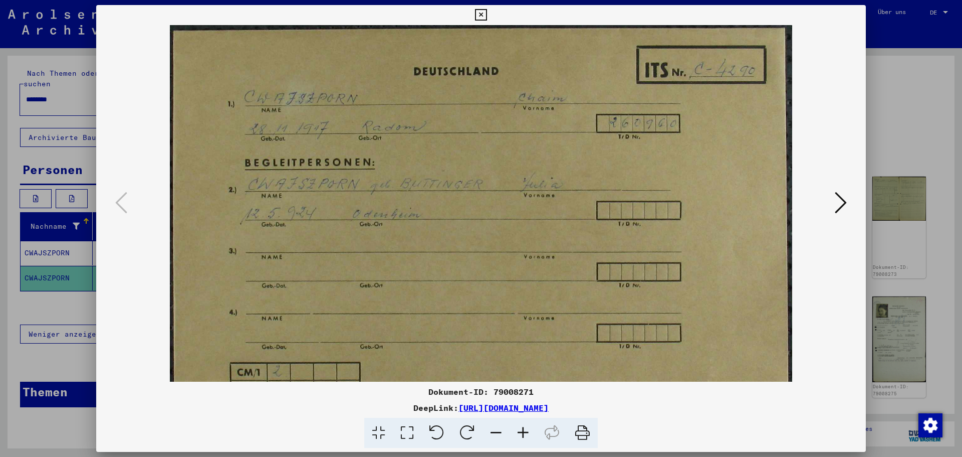
click at [493, 428] on icon at bounding box center [496, 432] width 27 height 31
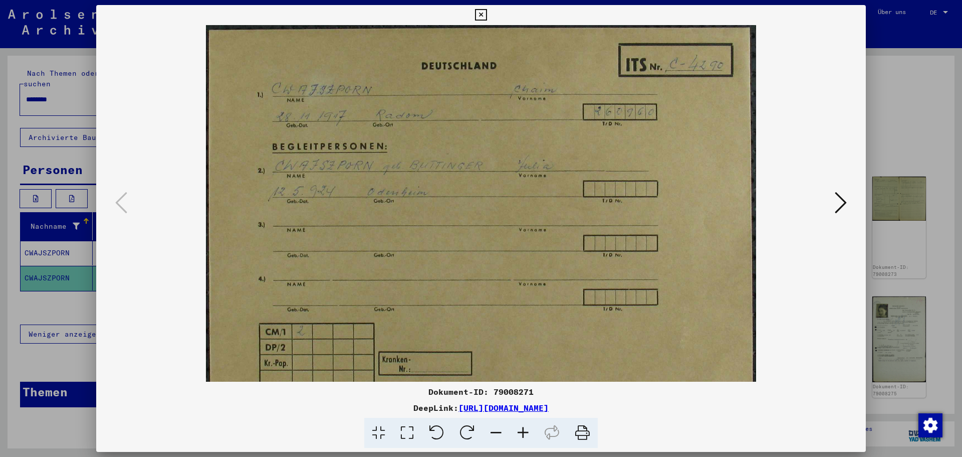
click at [493, 428] on icon at bounding box center [496, 432] width 27 height 31
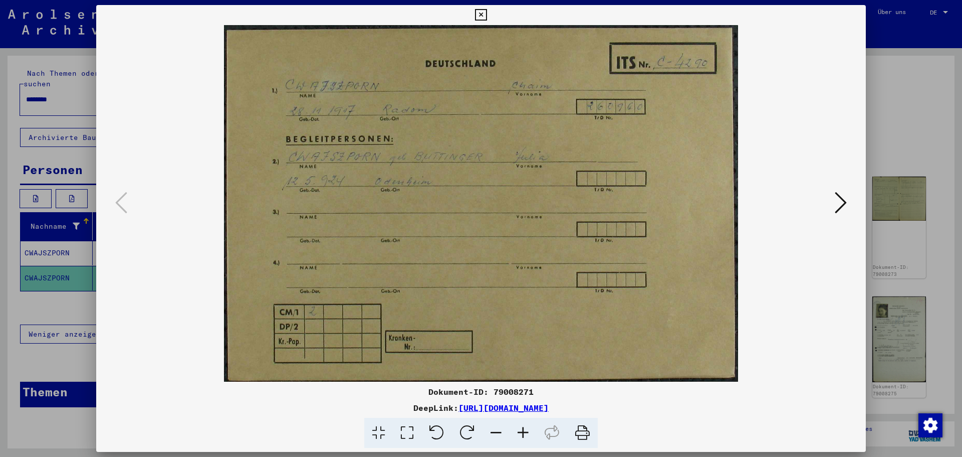
scroll to position [0, 0]
drag, startPoint x: 476, startPoint y: 311, endPoint x: 461, endPoint y: 204, distance: 108.3
click at [456, 205] on img at bounding box center [481, 203] width 514 height 356
click at [847, 204] on icon at bounding box center [841, 202] width 12 height 24
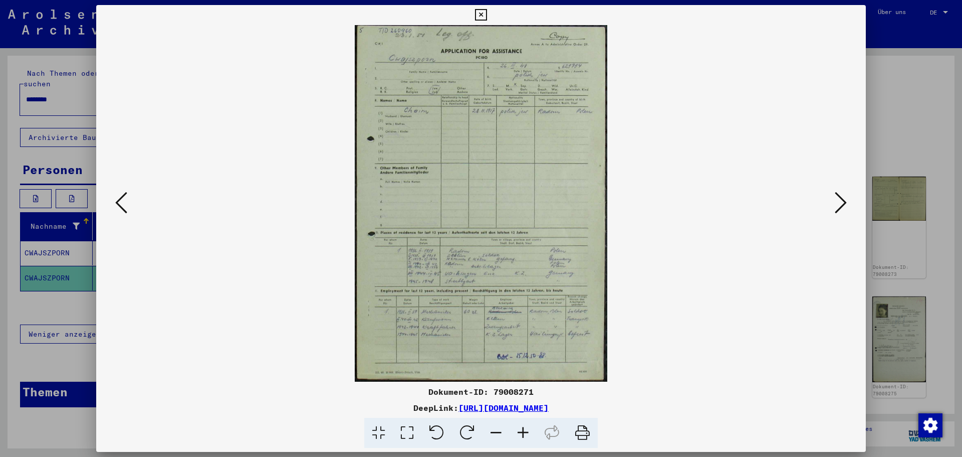
click at [847, 204] on icon at bounding box center [841, 202] width 12 height 24
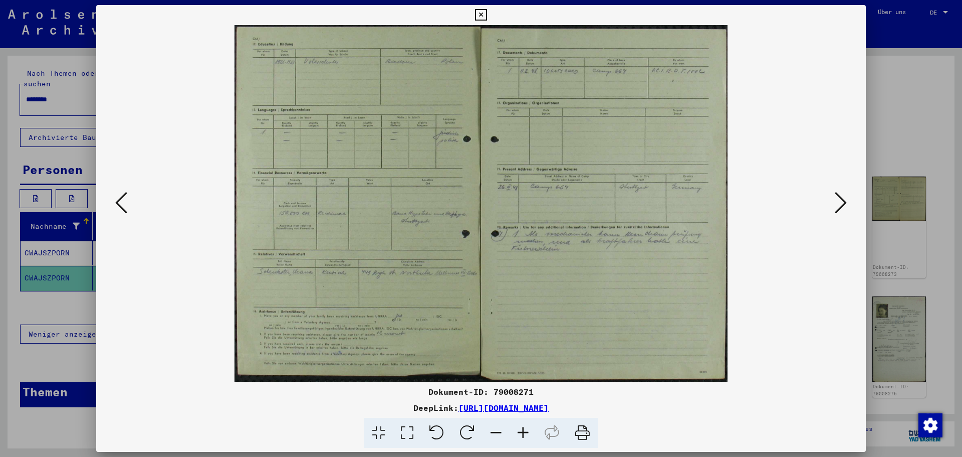
click at [845, 201] on icon at bounding box center [841, 202] width 12 height 24
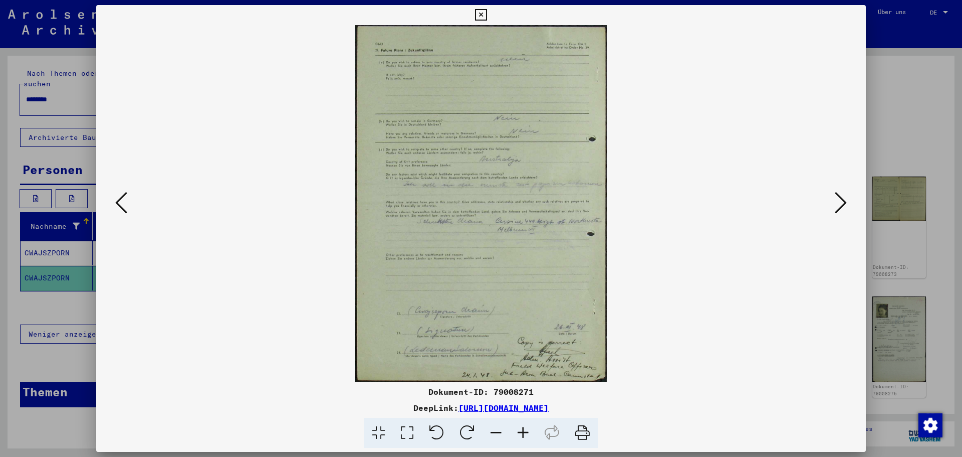
click at [845, 201] on icon at bounding box center [841, 202] width 12 height 24
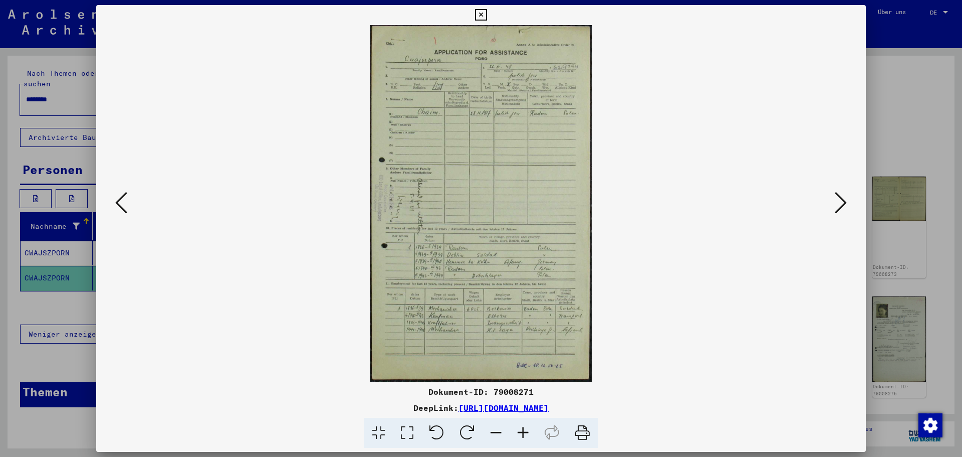
click at [845, 201] on icon at bounding box center [841, 202] width 12 height 24
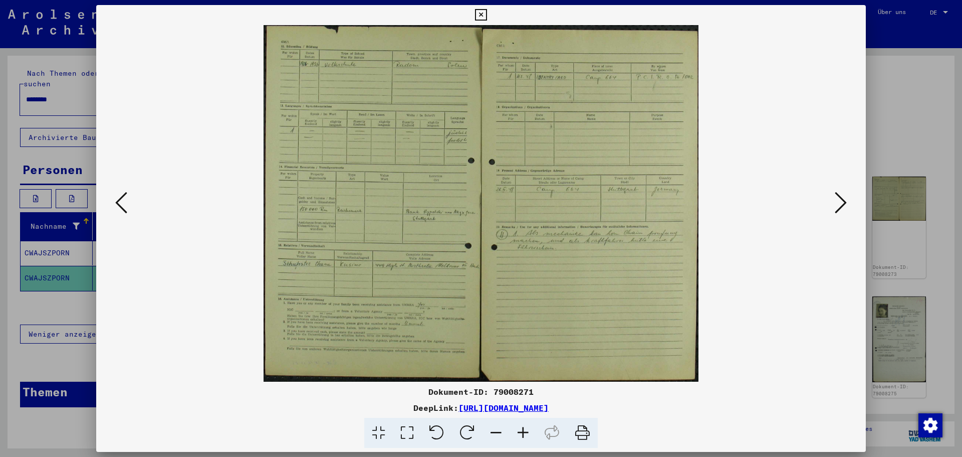
click at [845, 201] on icon at bounding box center [841, 202] width 12 height 24
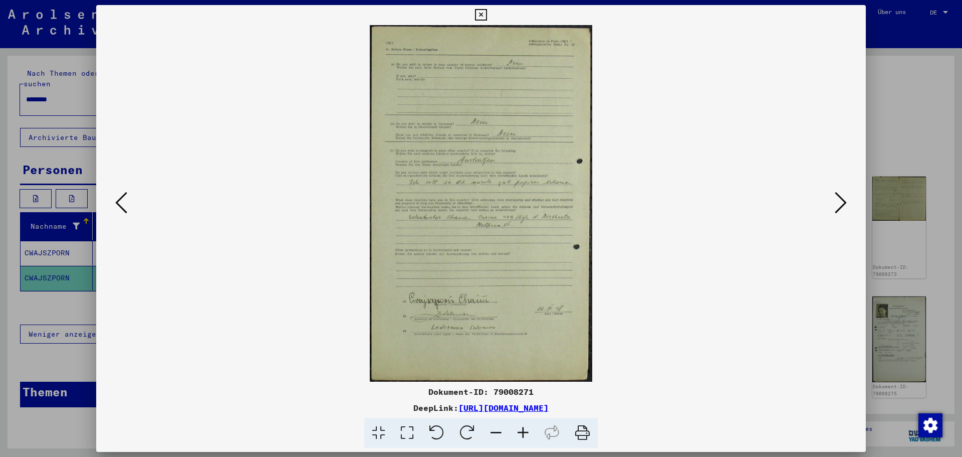
click at [845, 201] on icon at bounding box center [841, 202] width 12 height 24
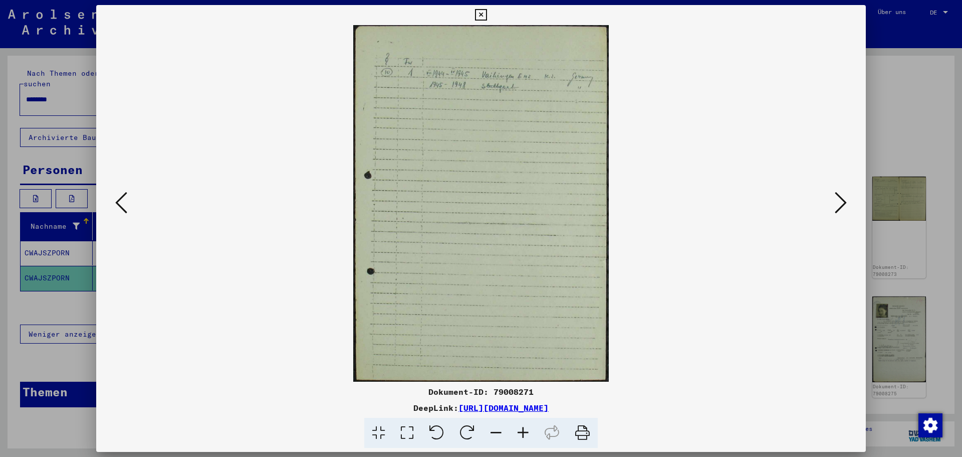
click at [845, 201] on icon at bounding box center [841, 202] width 12 height 24
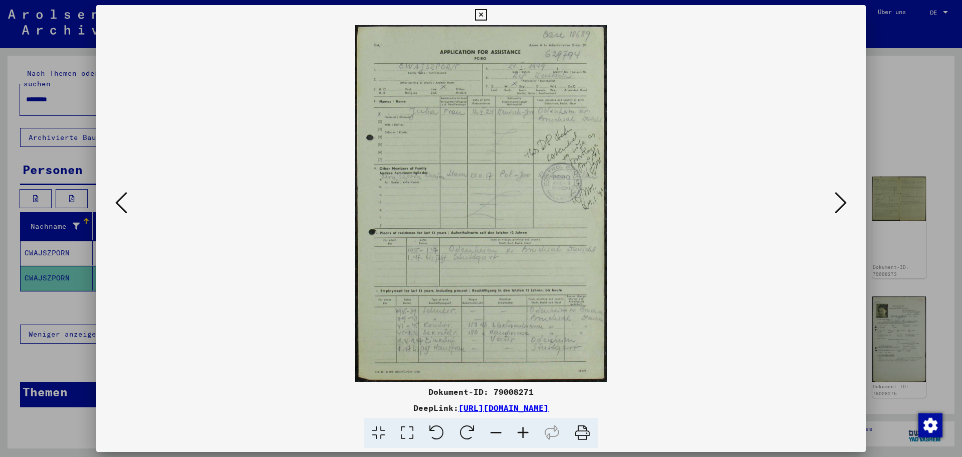
click at [845, 201] on icon at bounding box center [841, 202] width 12 height 24
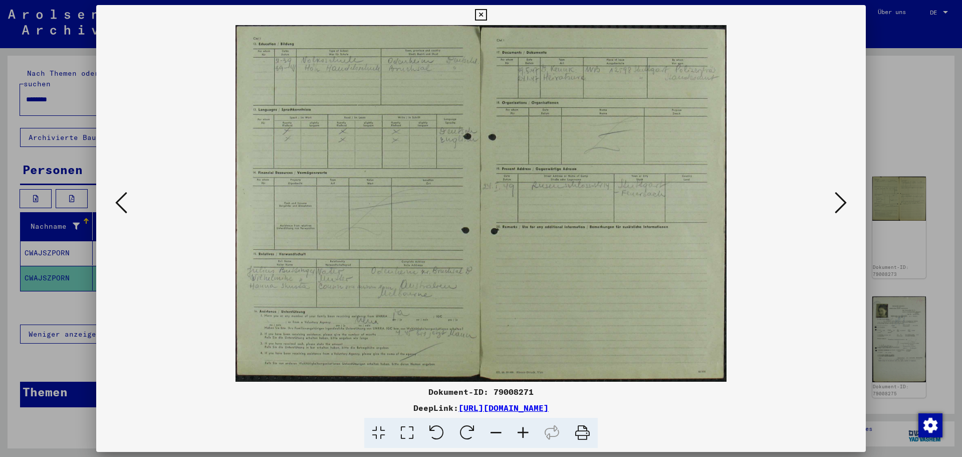
click at [522, 435] on icon at bounding box center [523, 432] width 27 height 31
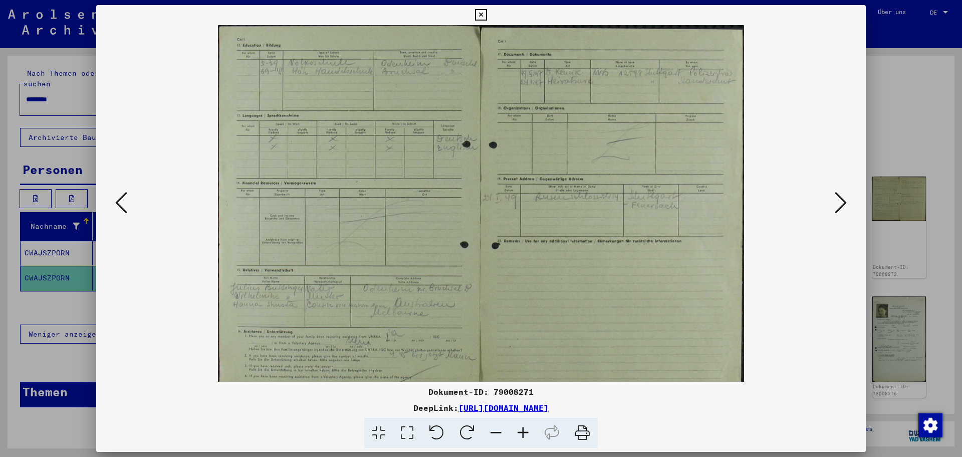
click at [522, 435] on icon at bounding box center [523, 432] width 27 height 31
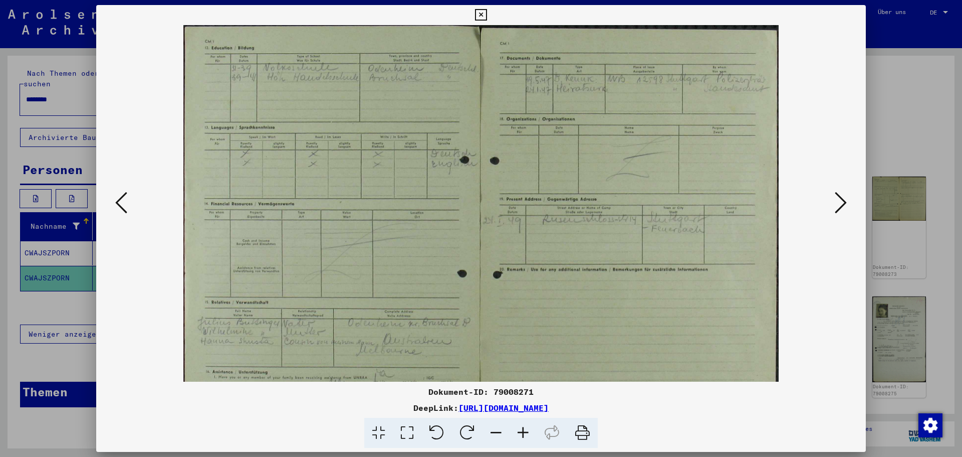
click at [522, 435] on icon at bounding box center [523, 432] width 27 height 31
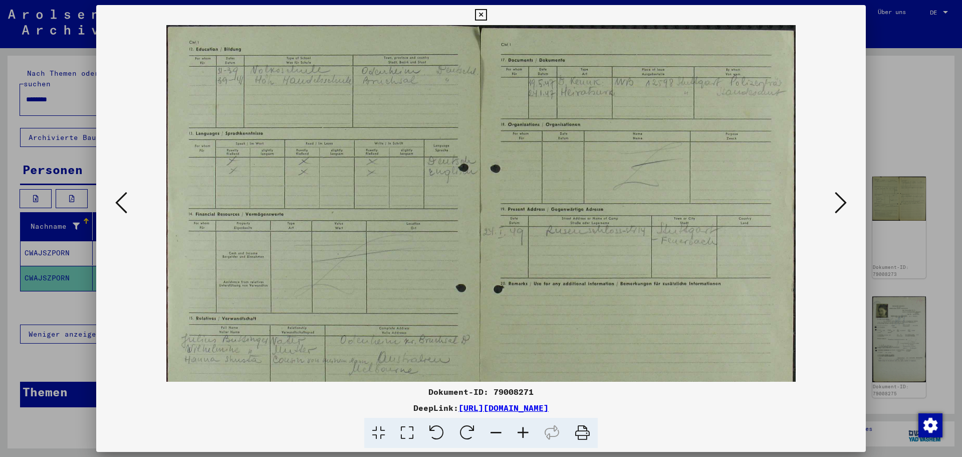
click at [522, 435] on icon at bounding box center [523, 432] width 27 height 31
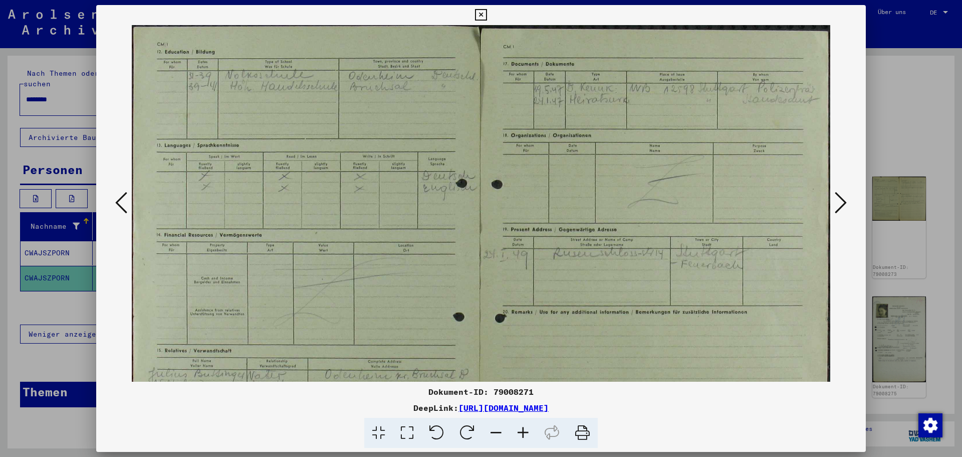
click at [522, 435] on icon at bounding box center [523, 432] width 27 height 31
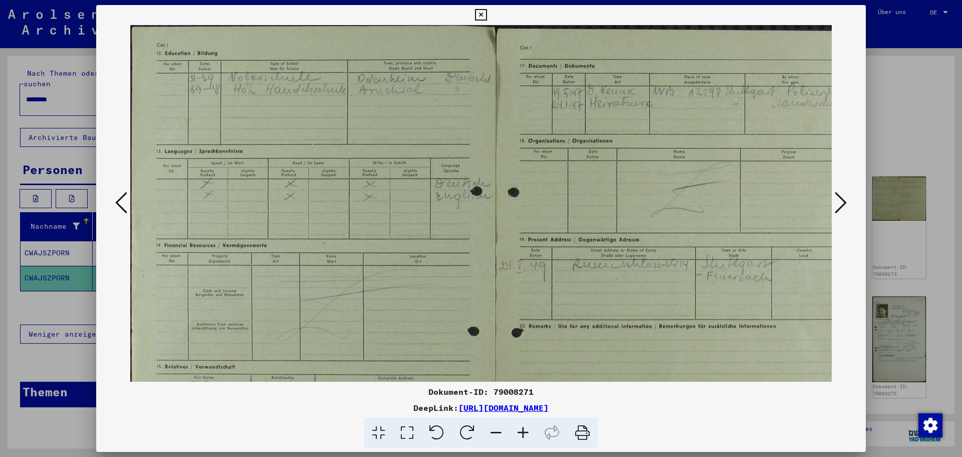
click at [522, 435] on icon at bounding box center [523, 432] width 27 height 31
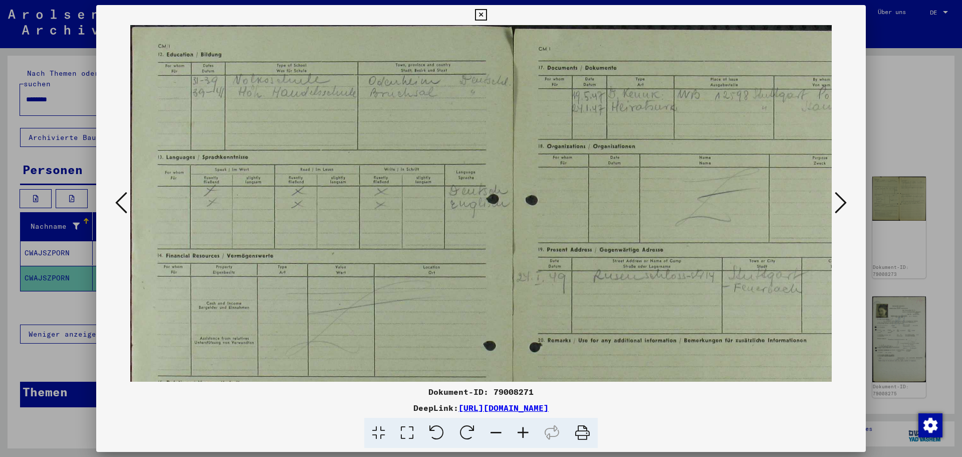
click at [522, 435] on icon at bounding box center [523, 432] width 27 height 31
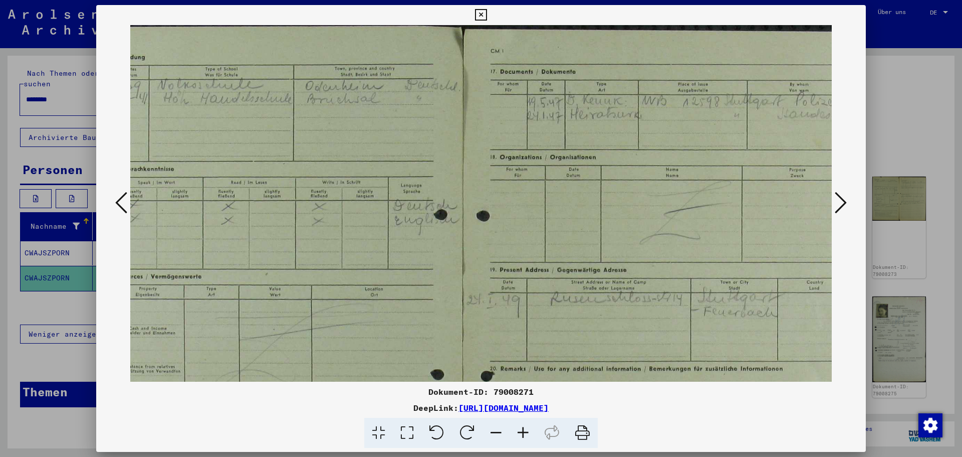
scroll to position [0, 128]
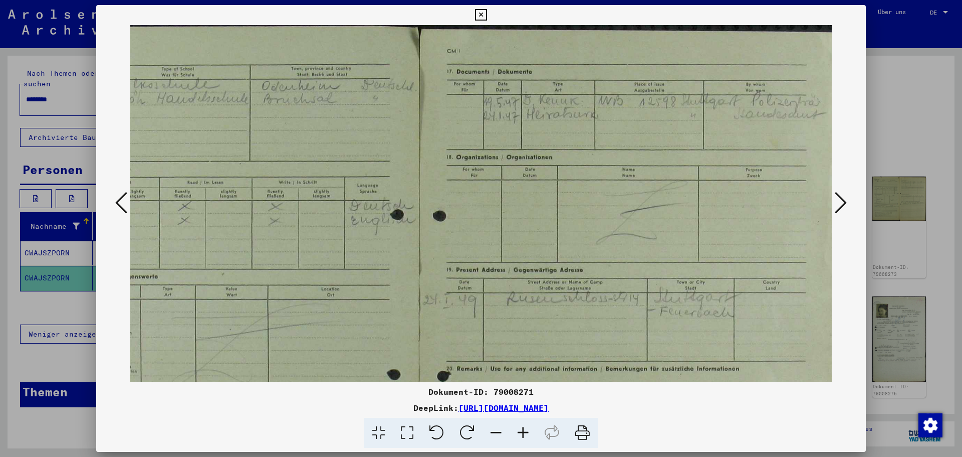
drag, startPoint x: 700, startPoint y: 131, endPoint x: 439, endPoint y: 153, distance: 262.1
click at [439, 153] on img at bounding box center [420, 328] width 837 height 607
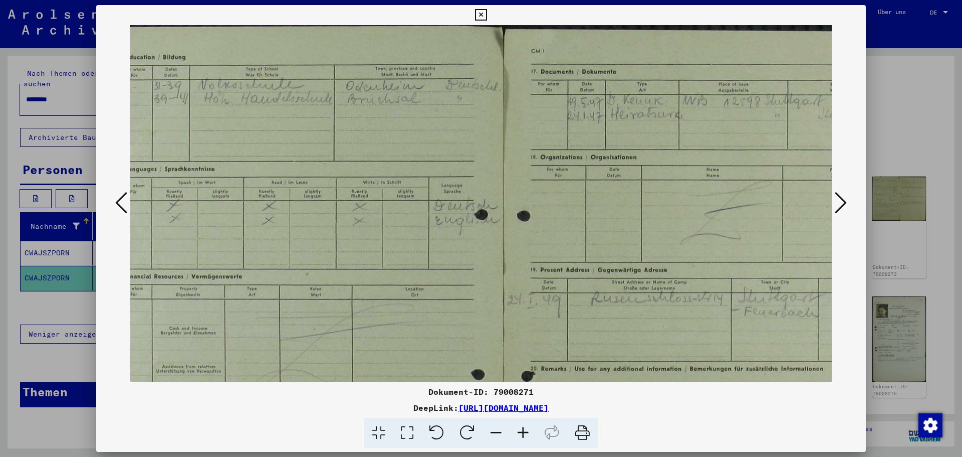
scroll to position [0, 0]
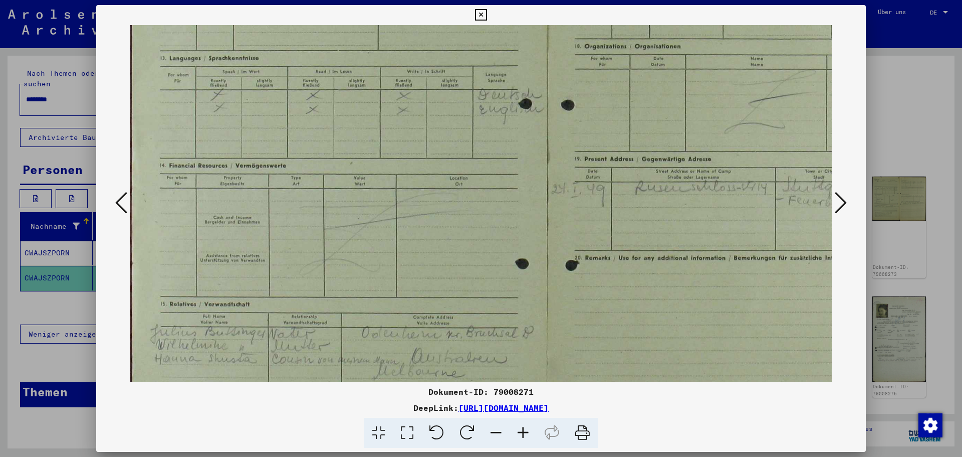
drag, startPoint x: 347, startPoint y: 144, endPoint x: 653, endPoint y: 70, distance: 315.1
click at [650, 59] on img at bounding box center [548, 217] width 837 height 607
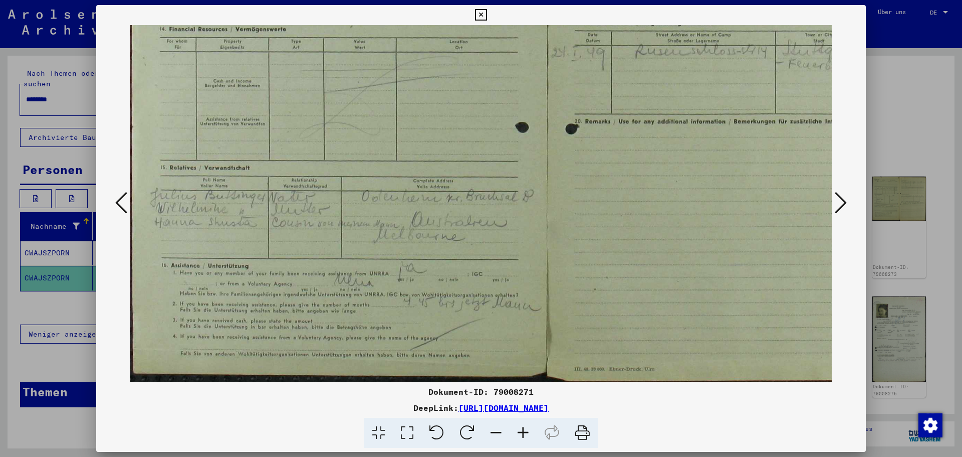
scroll to position [251, 0]
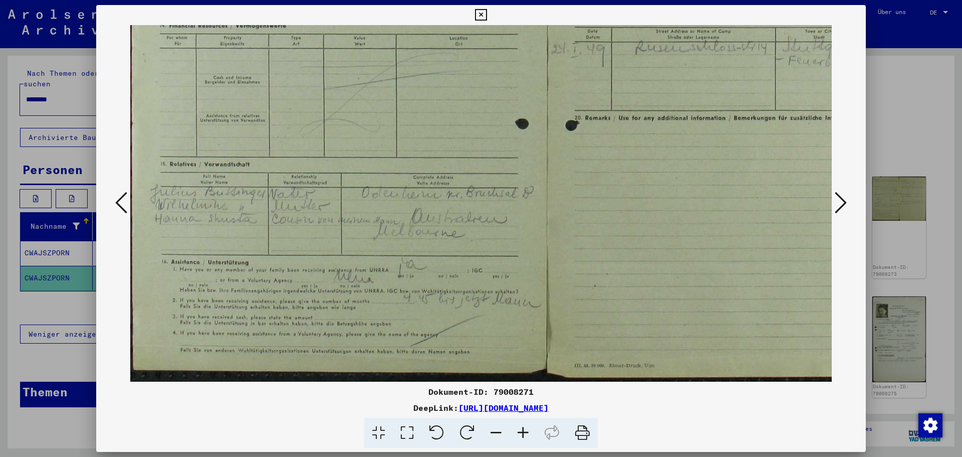
drag, startPoint x: 548, startPoint y: 202, endPoint x: 547, endPoint y: 110, distance: 92.2
click at [566, 101] on img at bounding box center [548, 77] width 837 height 607
drag, startPoint x: 310, startPoint y: 167, endPoint x: 440, endPoint y: 159, distance: 130.6
click at [440, 159] on img at bounding box center [548, 77] width 837 height 607
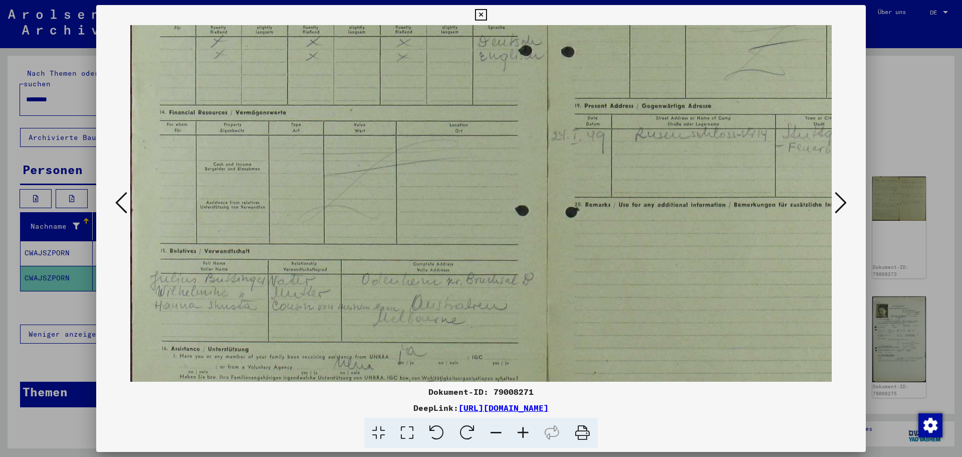
scroll to position [163, 0]
drag, startPoint x: 288, startPoint y: 228, endPoint x: 300, endPoint y: 314, distance: 87.5
click at [300, 314] on img at bounding box center [548, 165] width 837 height 607
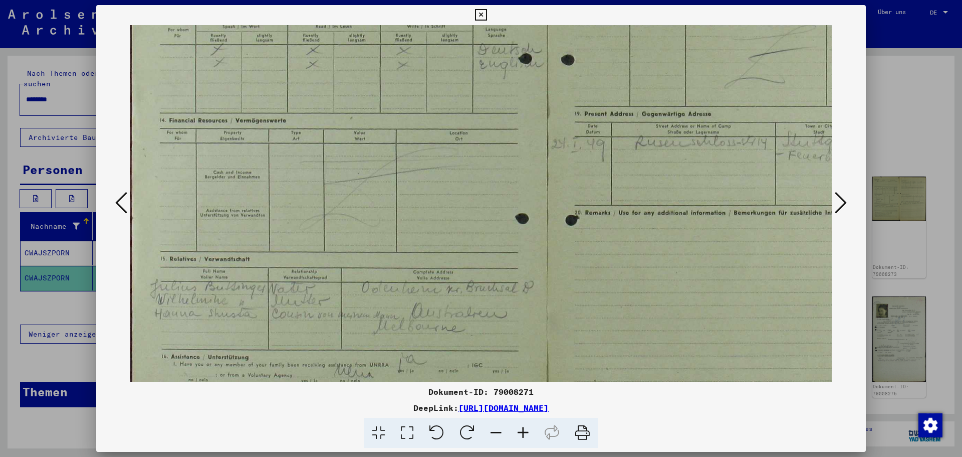
scroll to position [158, 0]
drag, startPoint x: 316, startPoint y: 284, endPoint x: 333, endPoint y: 289, distance: 17.3
click at [333, 289] on img at bounding box center [548, 170] width 837 height 607
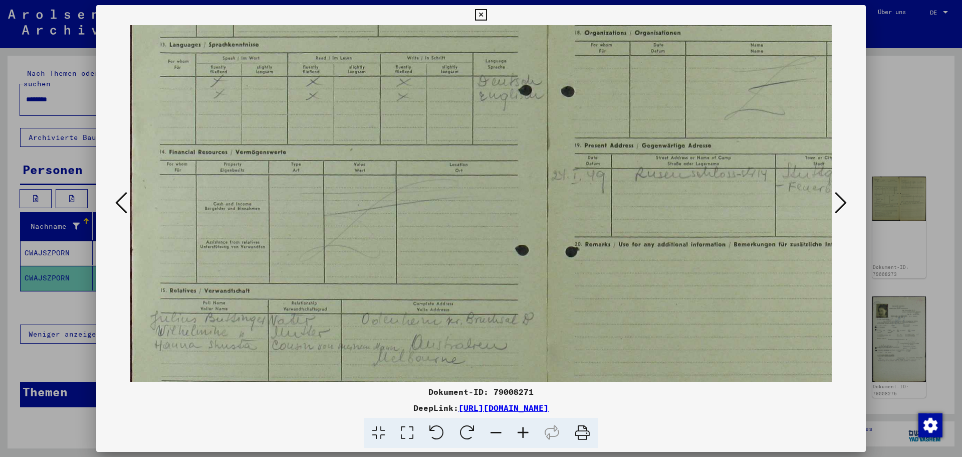
drag, startPoint x: 387, startPoint y: 317, endPoint x: 420, endPoint y: 316, distance: 33.1
click at [420, 315] on img at bounding box center [548, 204] width 837 height 607
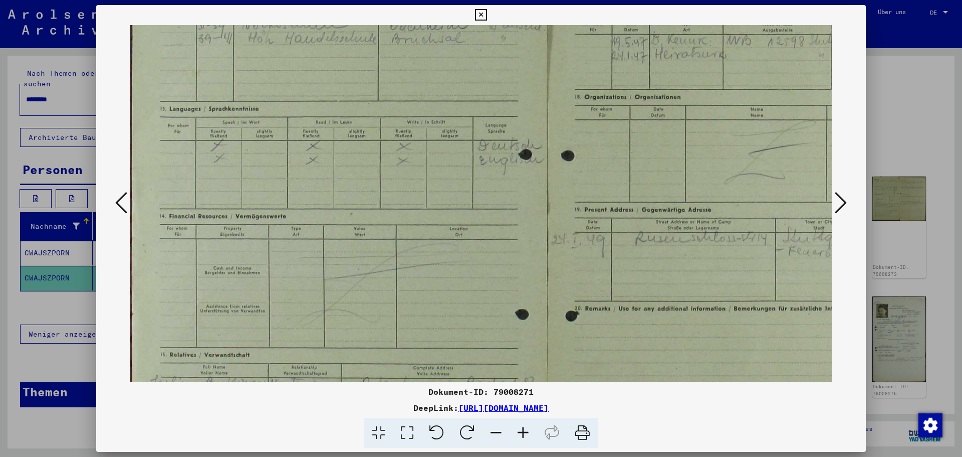
scroll to position [0, 0]
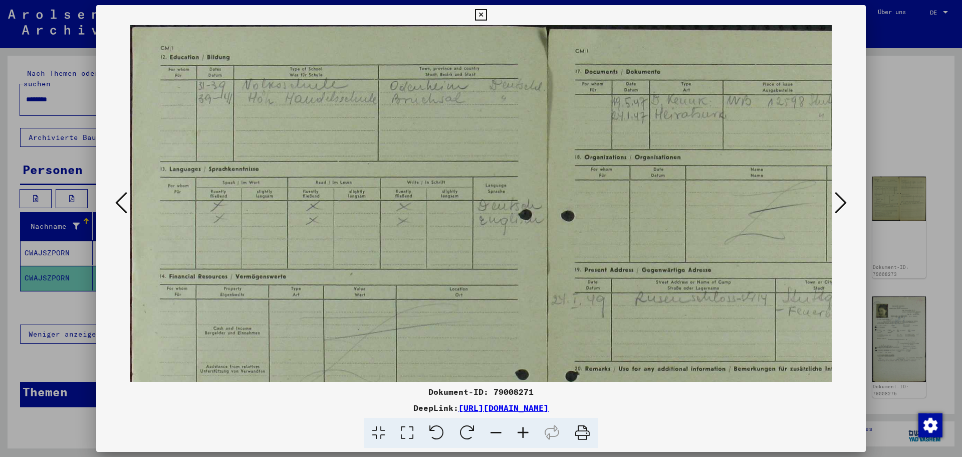
drag, startPoint x: 391, startPoint y: 122, endPoint x: 400, endPoint y: 272, distance: 150.6
click at [400, 272] on img at bounding box center [548, 328] width 837 height 607
click at [117, 202] on icon at bounding box center [121, 202] width 12 height 24
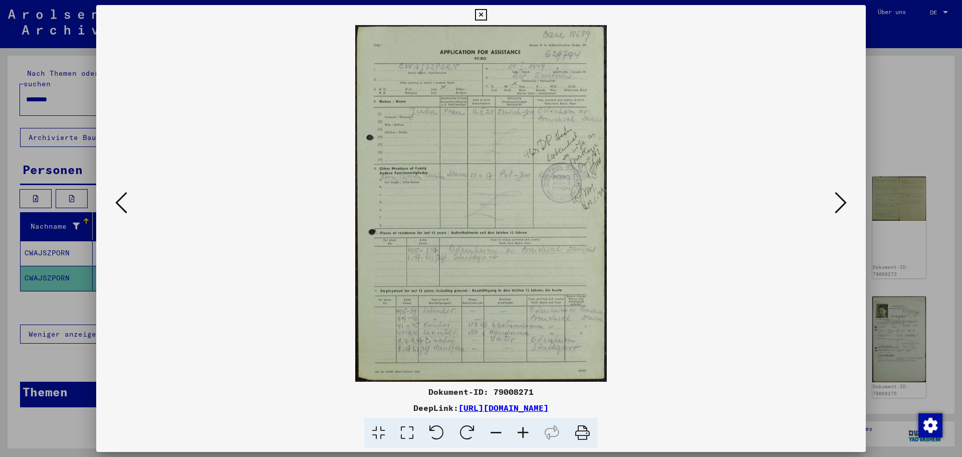
click at [517, 430] on icon at bounding box center [523, 432] width 27 height 31
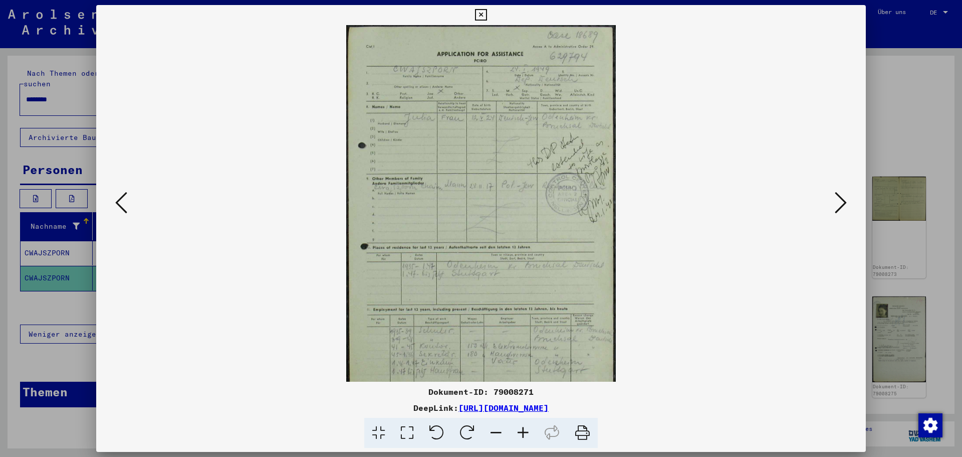
click at [517, 430] on icon at bounding box center [523, 432] width 27 height 31
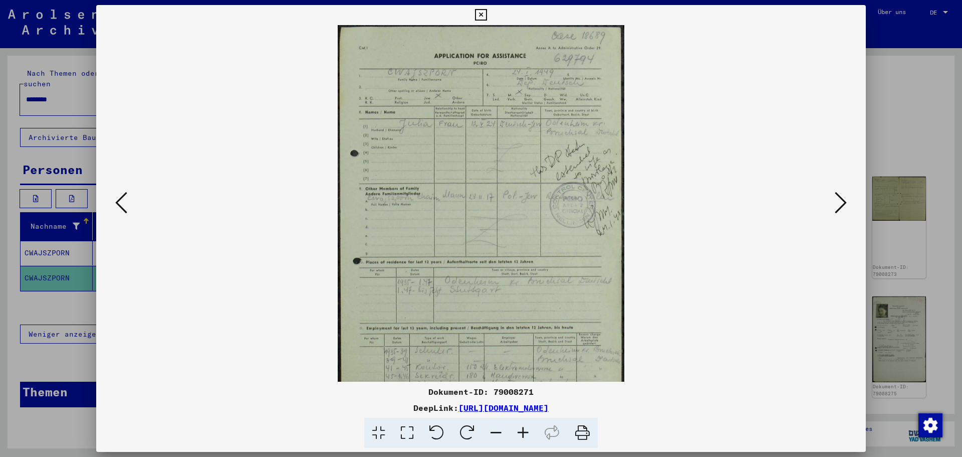
click at [517, 430] on icon at bounding box center [523, 432] width 27 height 31
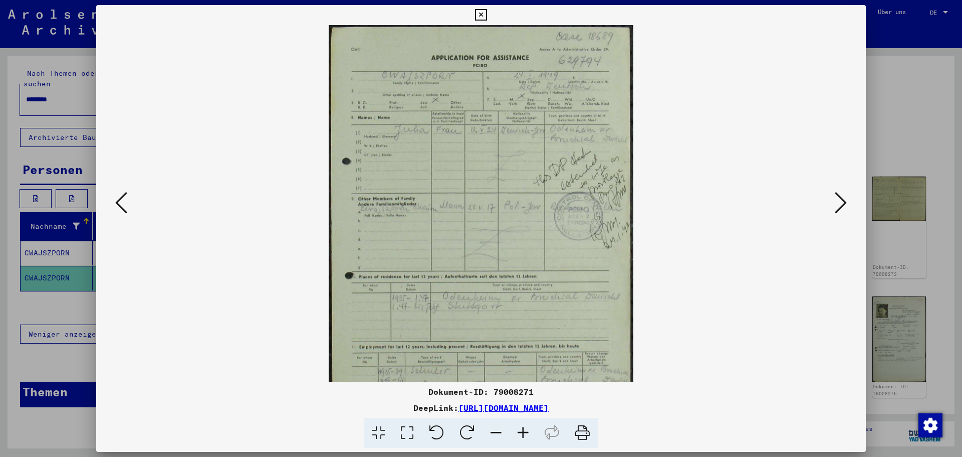
click at [518, 430] on icon at bounding box center [523, 432] width 27 height 31
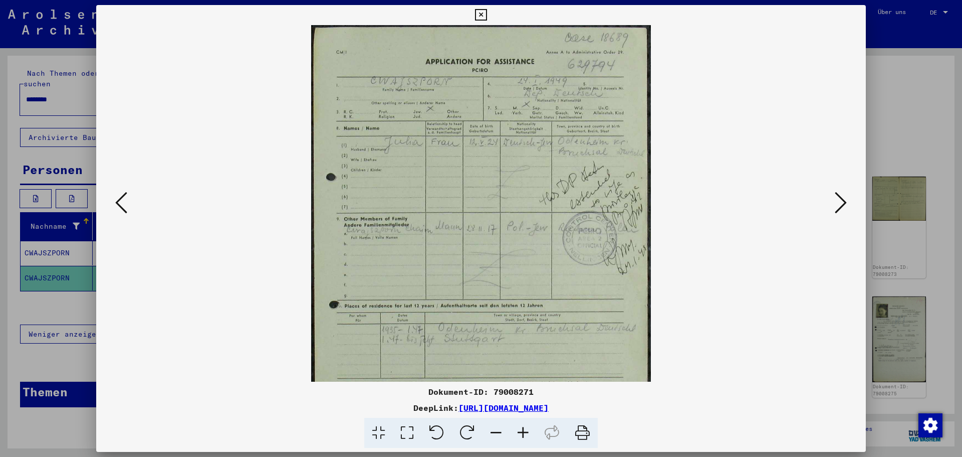
click at [518, 430] on icon at bounding box center [523, 432] width 27 height 31
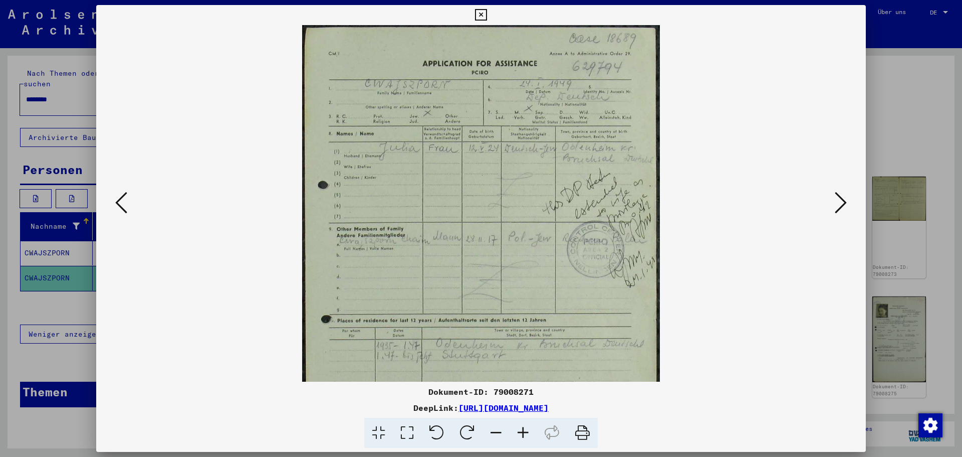
click at [518, 430] on icon at bounding box center [523, 432] width 27 height 31
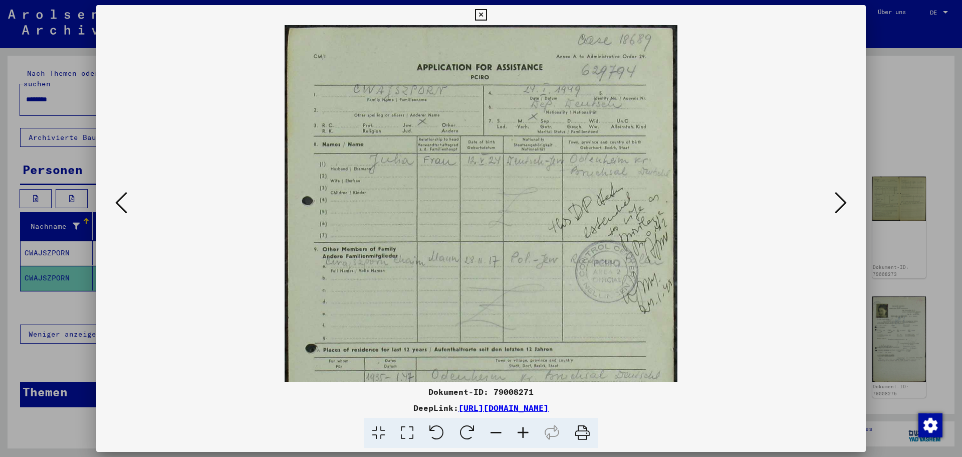
click at [518, 430] on icon at bounding box center [523, 432] width 27 height 31
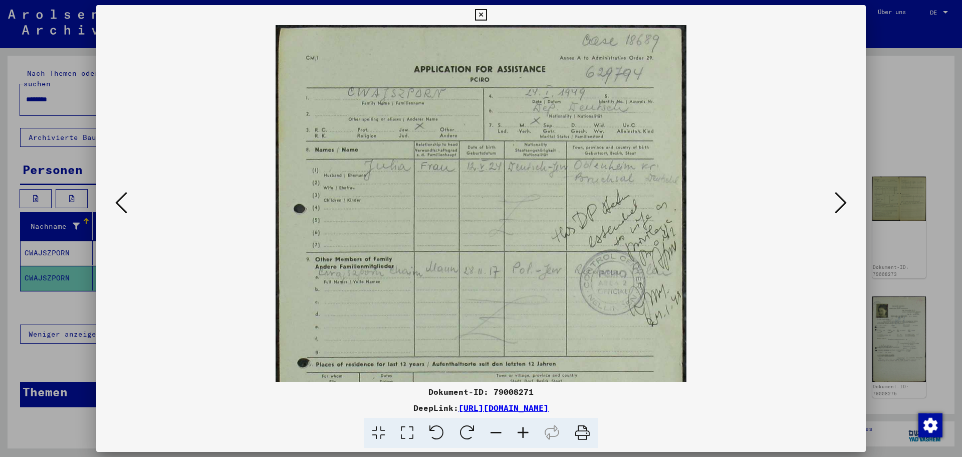
click at [518, 430] on icon at bounding box center [523, 432] width 27 height 31
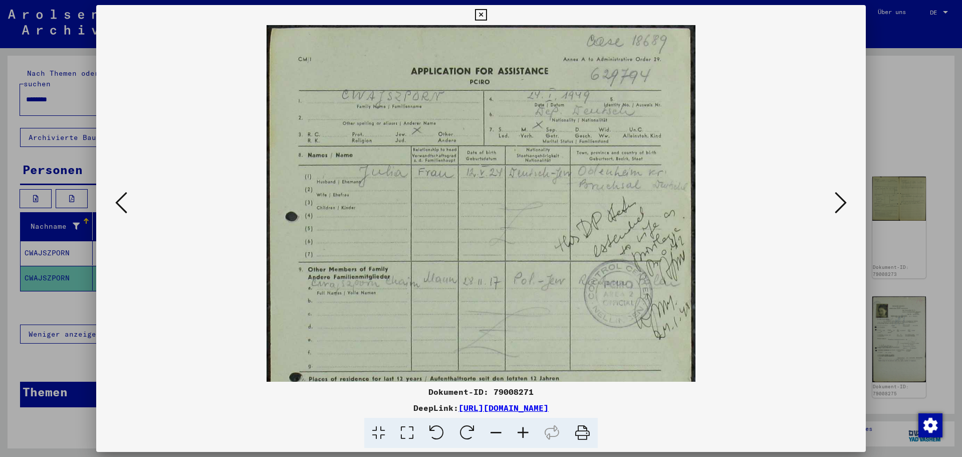
click at [518, 430] on icon at bounding box center [523, 432] width 27 height 31
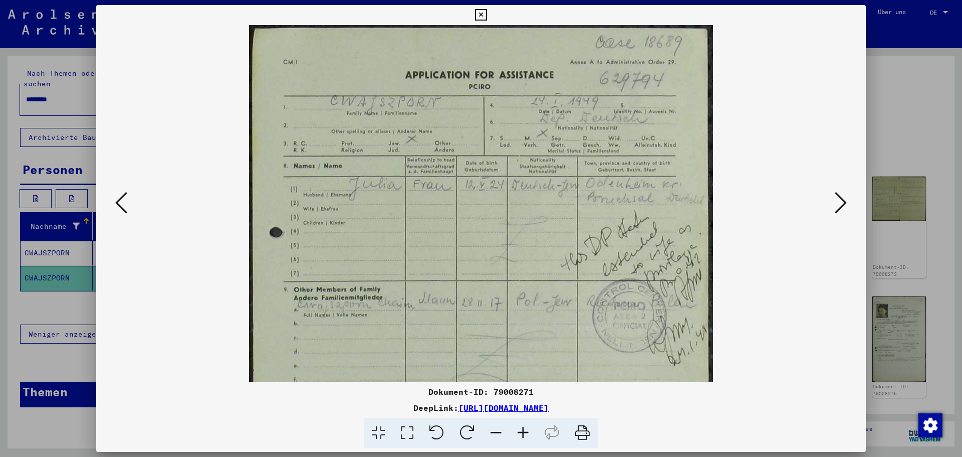
click at [518, 430] on icon at bounding box center [523, 432] width 27 height 31
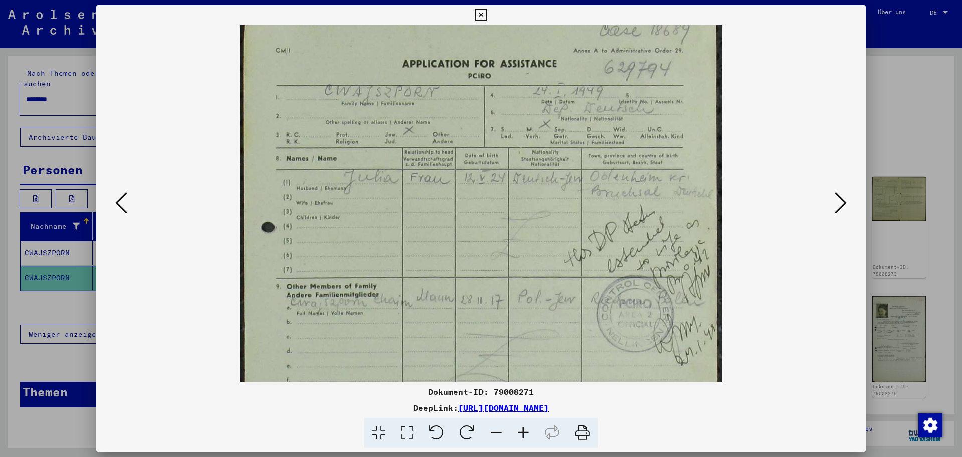
scroll to position [15, 0]
drag, startPoint x: 467, startPoint y: 201, endPoint x: 453, endPoint y: 187, distance: 19.8
click at [453, 187] on img at bounding box center [481, 352] width 482 height 682
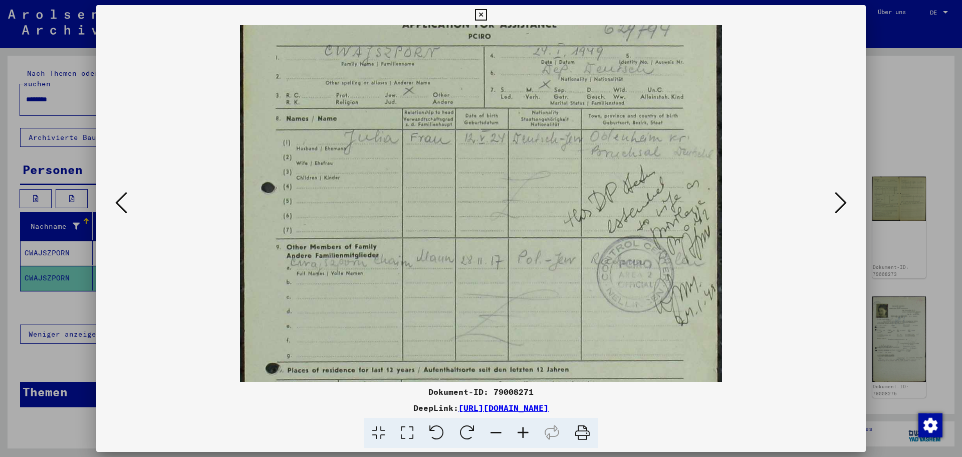
scroll to position [53, 0]
drag, startPoint x: 492, startPoint y: 231, endPoint x: 479, endPoint y: 192, distance: 40.7
click at [479, 192] on img at bounding box center [481, 313] width 482 height 682
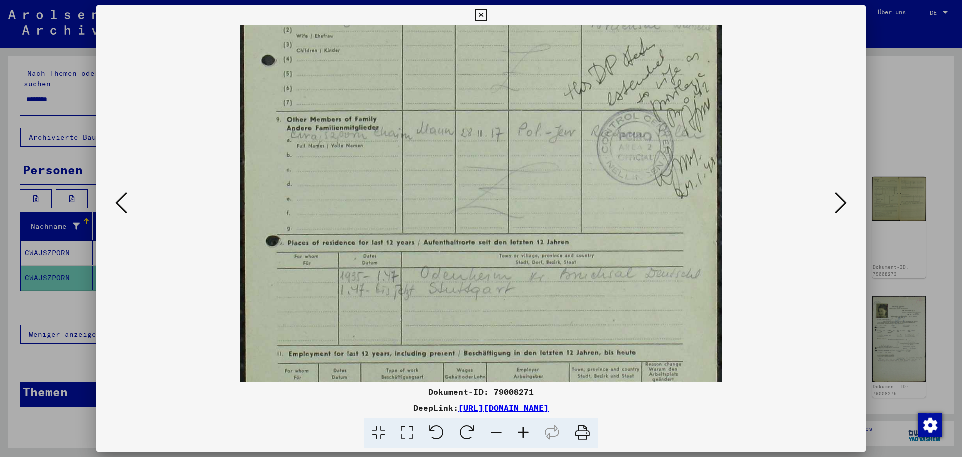
scroll to position [181, 0]
drag, startPoint x: 484, startPoint y: 262, endPoint x: 461, endPoint y: 134, distance: 129.9
click at [461, 134] on img at bounding box center [481, 185] width 482 height 682
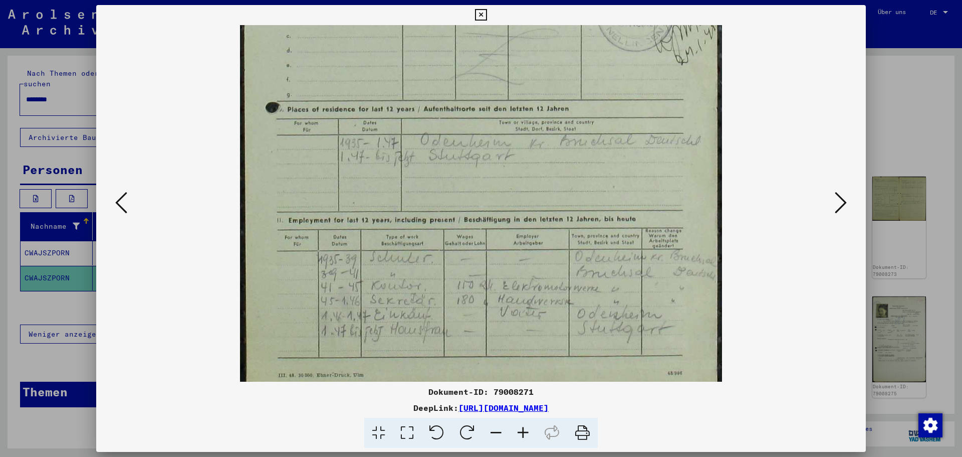
scroll to position [316, 0]
drag, startPoint x: 449, startPoint y: 287, endPoint x: 429, endPoint y: 192, distance: 97.3
click at [429, 192] on img at bounding box center [481, 50] width 482 height 682
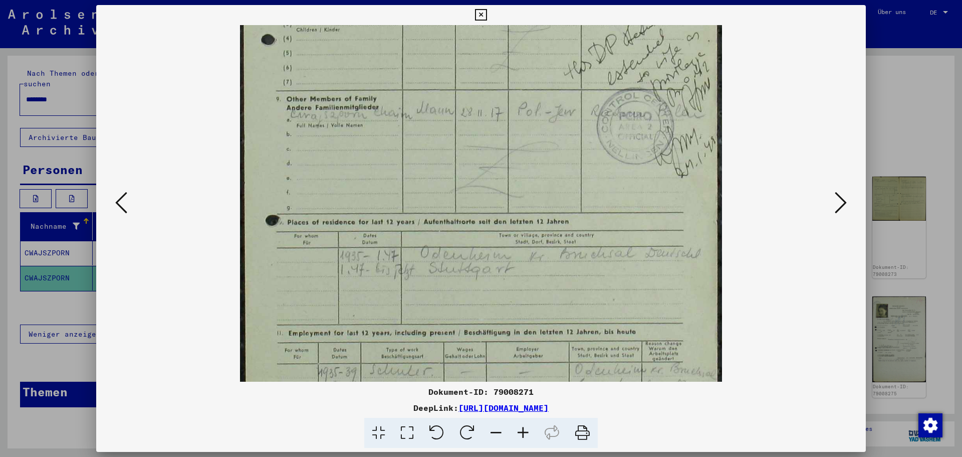
drag, startPoint x: 438, startPoint y: 151, endPoint x: 429, endPoint y: 285, distance: 133.7
click at [429, 299] on img at bounding box center [481, 166] width 482 height 682
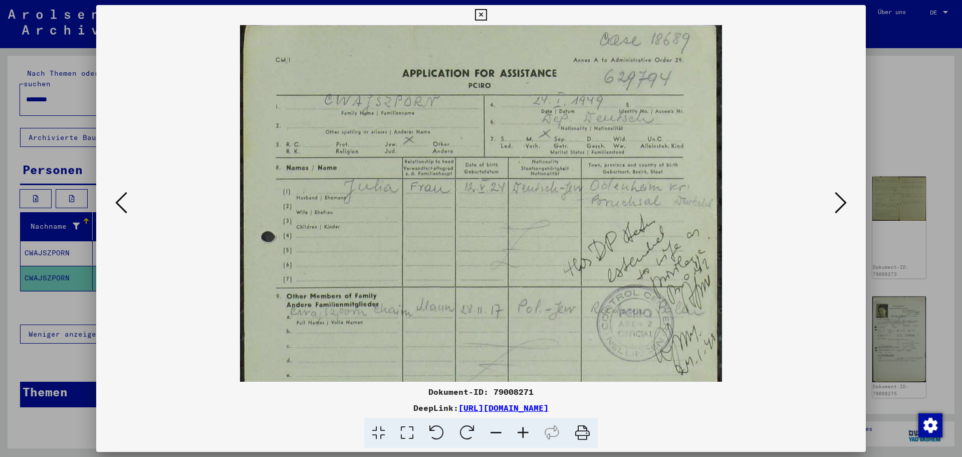
scroll to position [0, 0]
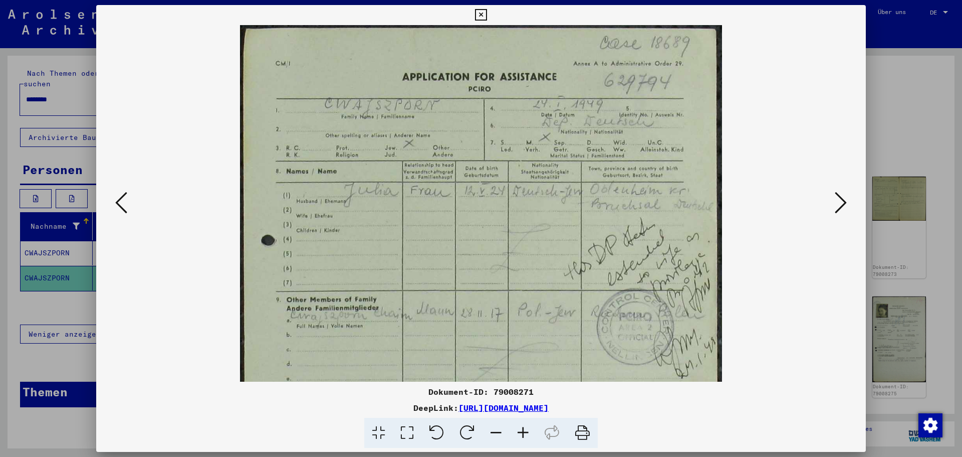
drag, startPoint x: 447, startPoint y: 161, endPoint x: 434, endPoint y: 349, distance: 187.9
click at [434, 349] on img at bounding box center [481, 366] width 482 height 682
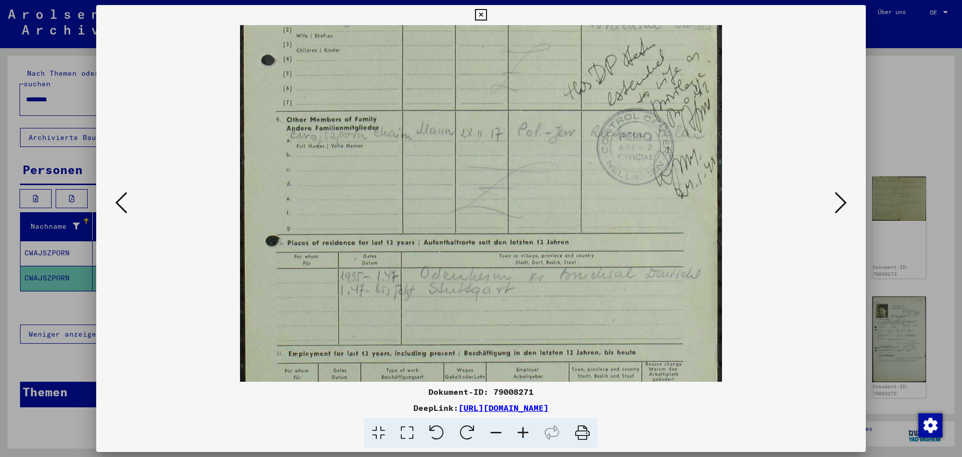
scroll to position [182, 0]
drag, startPoint x: 536, startPoint y: 269, endPoint x: 479, endPoint y: 87, distance: 190.8
click at [479, 87] on img at bounding box center [481, 184] width 482 height 682
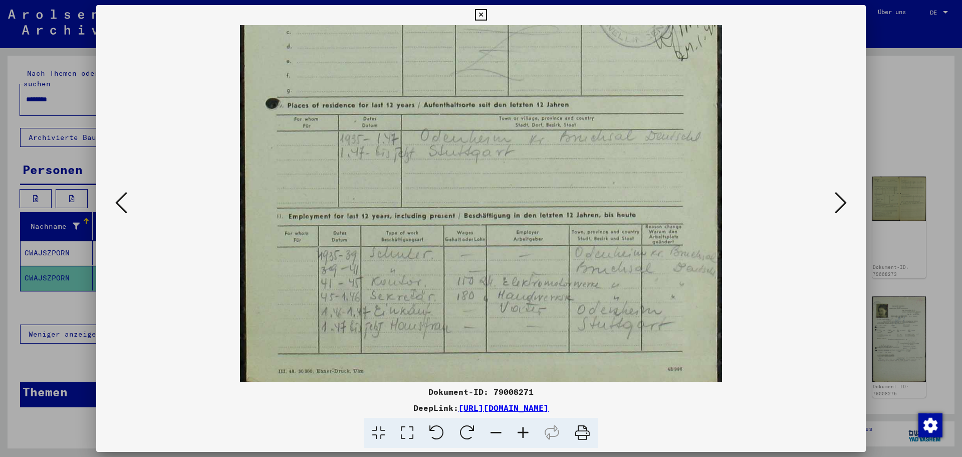
scroll to position [326, 0]
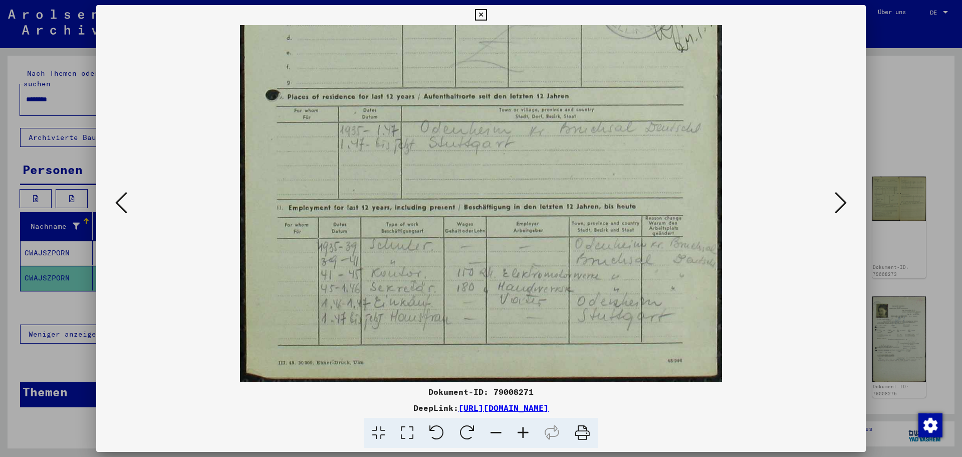
drag, startPoint x: 502, startPoint y: 211, endPoint x: 474, endPoint y: 82, distance: 132.2
click at [467, 43] on img at bounding box center [481, 40] width 482 height 682
click at [846, 207] on icon at bounding box center [841, 202] width 12 height 24
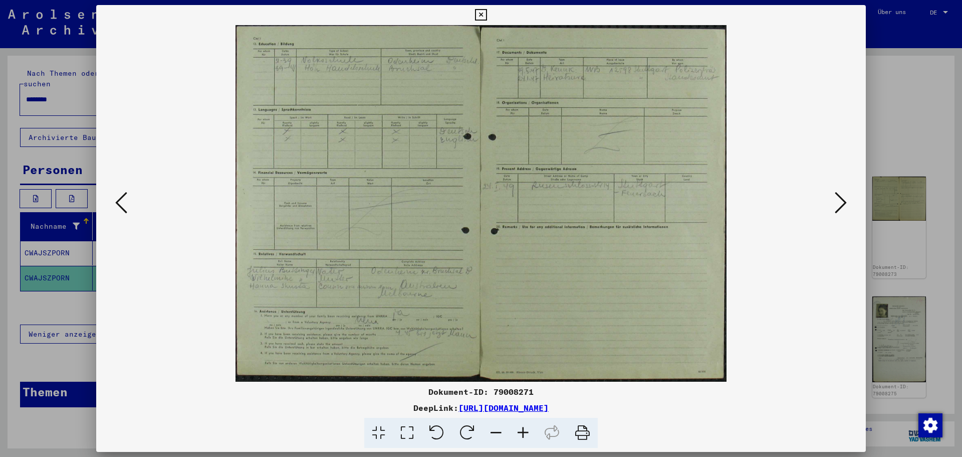
click at [519, 428] on icon at bounding box center [523, 432] width 27 height 31
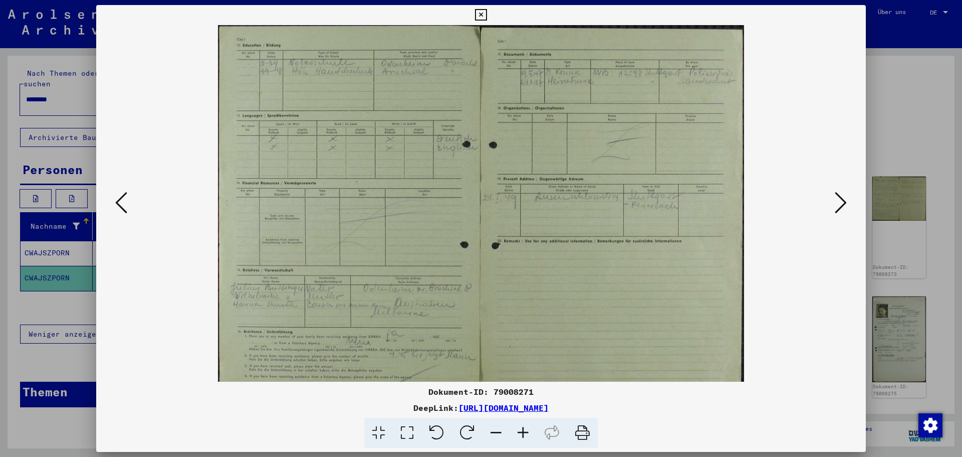
click at [519, 428] on icon at bounding box center [523, 432] width 27 height 31
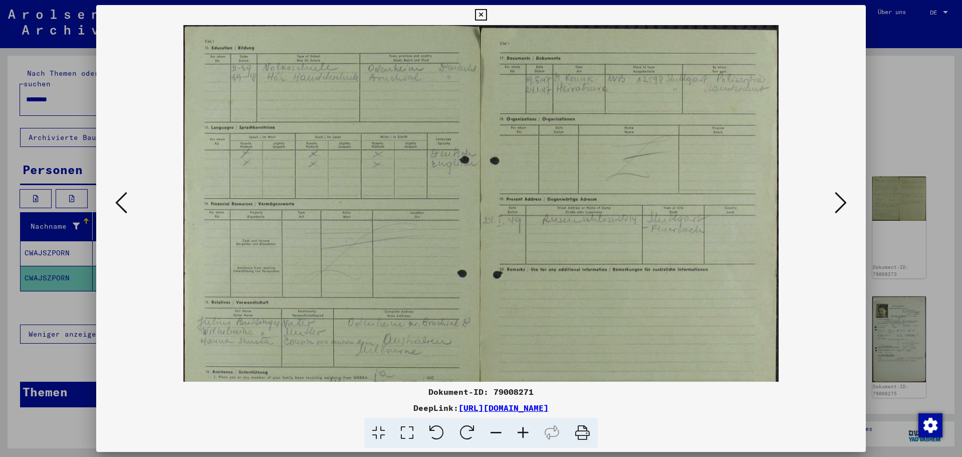
click at [519, 428] on icon at bounding box center [523, 432] width 27 height 31
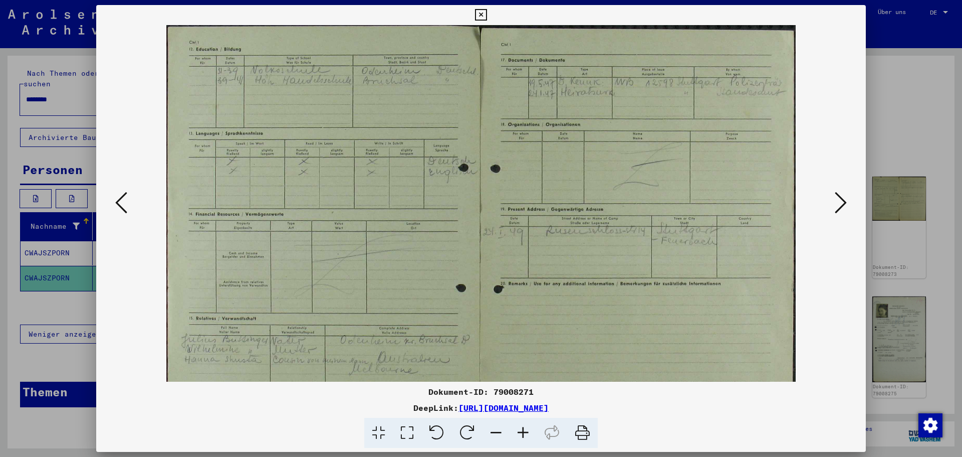
click at [519, 428] on icon at bounding box center [523, 432] width 27 height 31
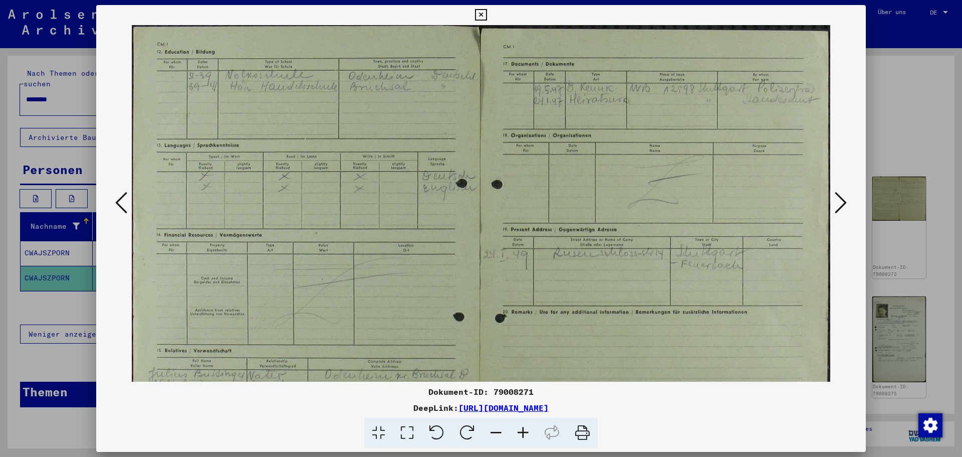
click at [519, 428] on icon at bounding box center [523, 432] width 27 height 31
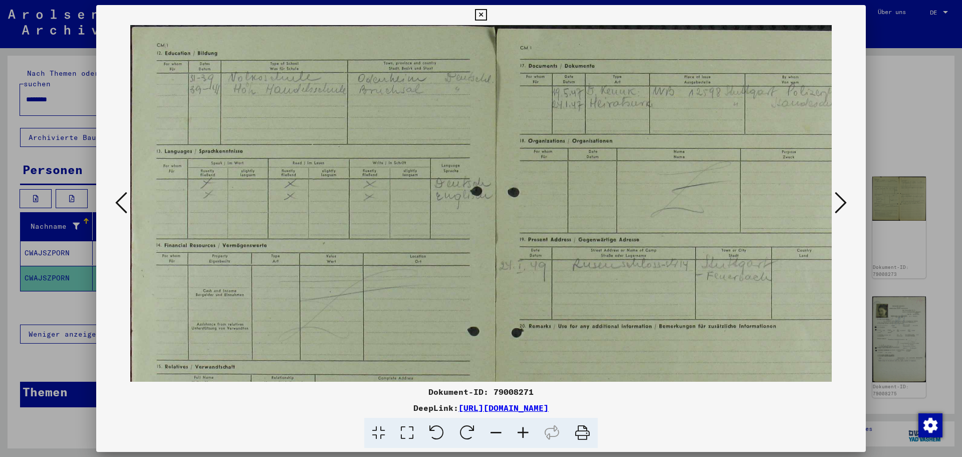
click at [519, 428] on icon at bounding box center [523, 432] width 27 height 31
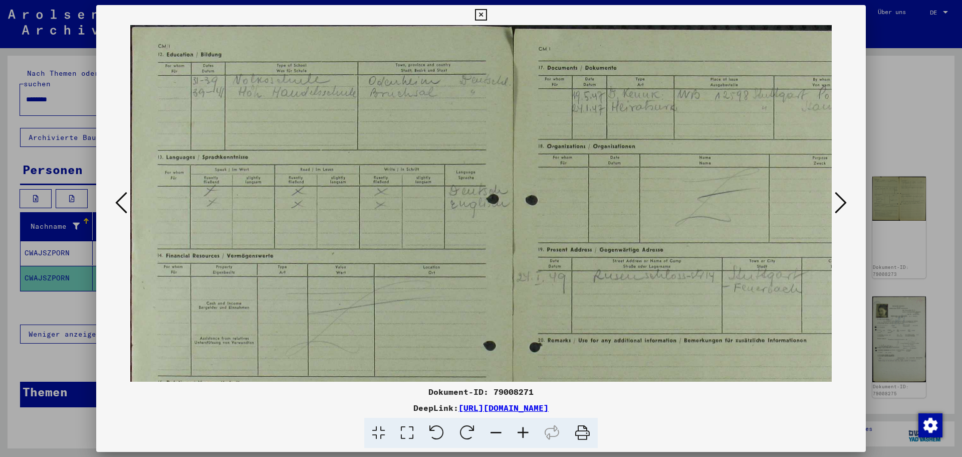
click at [519, 428] on icon at bounding box center [523, 432] width 27 height 31
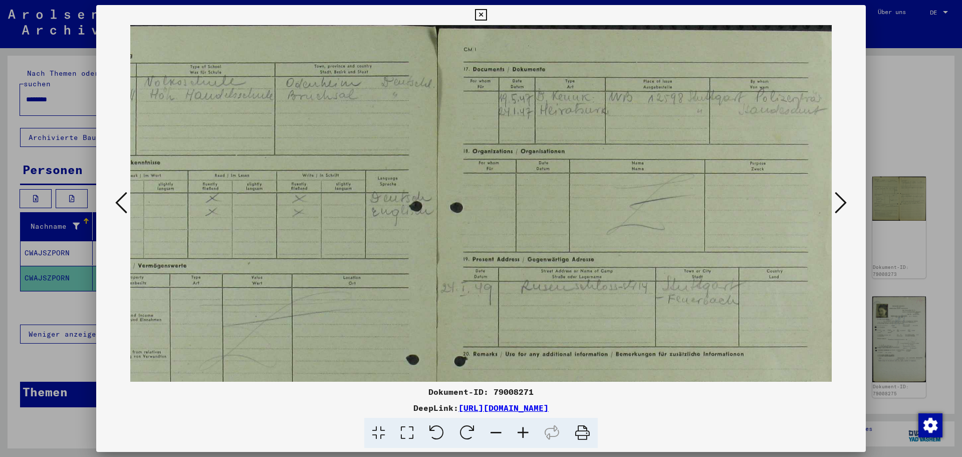
scroll to position [0, 94]
drag, startPoint x: 623, startPoint y: 239, endPoint x: 462, endPoint y: 274, distance: 165.2
click at [462, 274] on img at bounding box center [438, 316] width 802 height 582
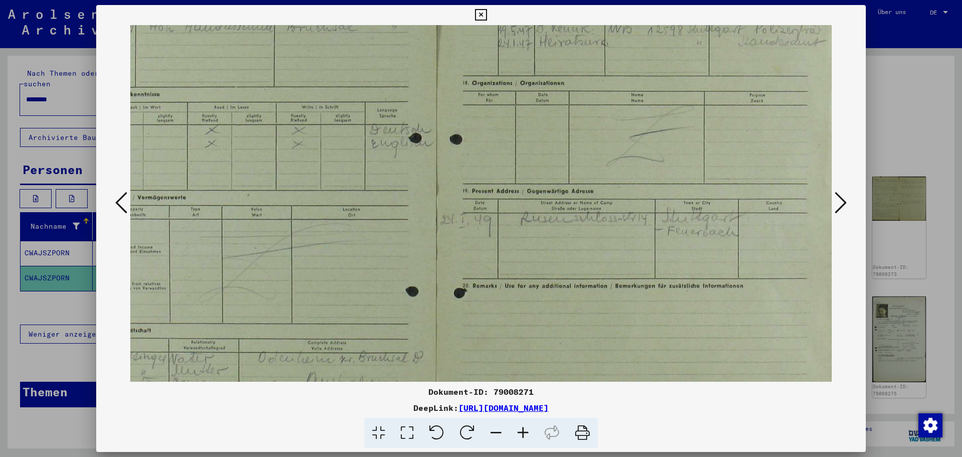
scroll to position [92, 94]
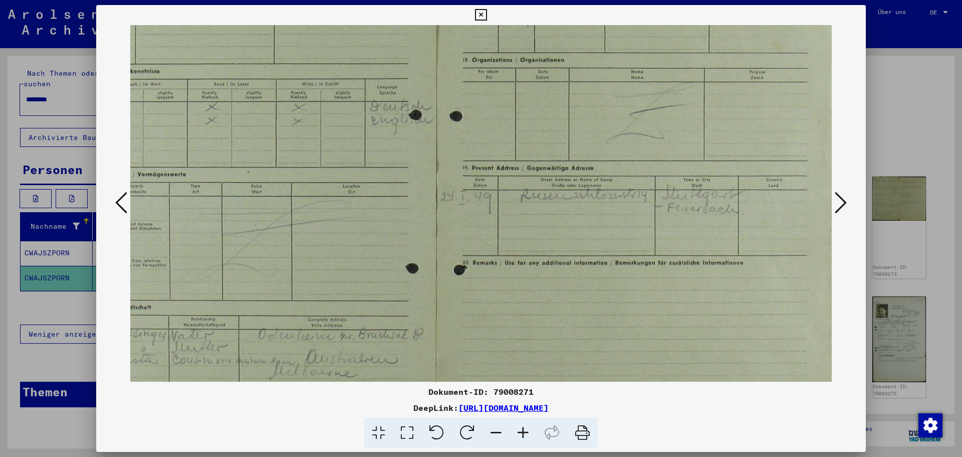
drag, startPoint x: 544, startPoint y: 281, endPoint x: 526, endPoint y: 189, distance: 94.0
click at [526, 189] on img at bounding box center [438, 224] width 802 height 582
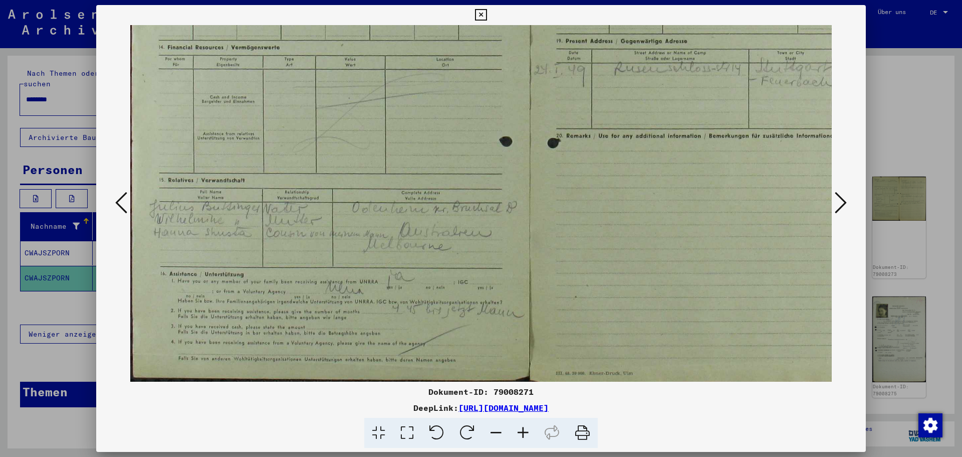
scroll to position [226, 0]
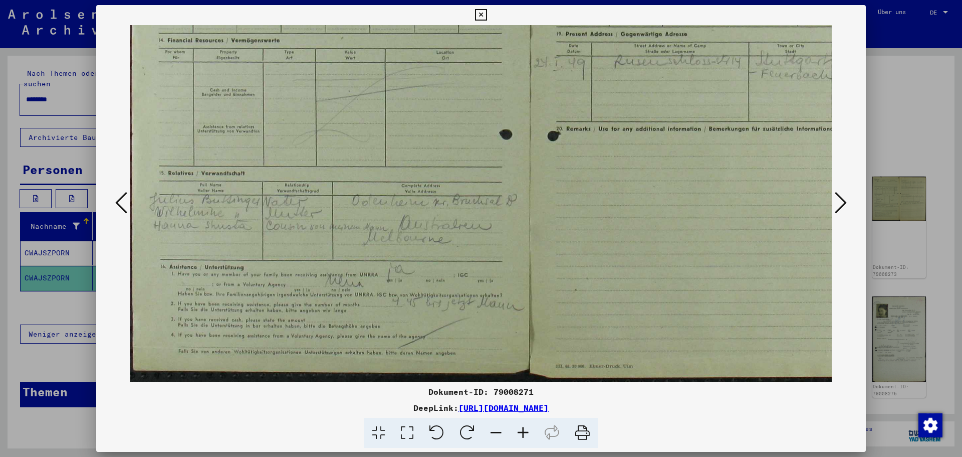
drag, startPoint x: 397, startPoint y: 266, endPoint x: 617, endPoint y: 100, distance: 275.9
click at [617, 100] on img at bounding box center [531, 91] width 802 height 582
click at [844, 201] on icon at bounding box center [841, 202] width 12 height 24
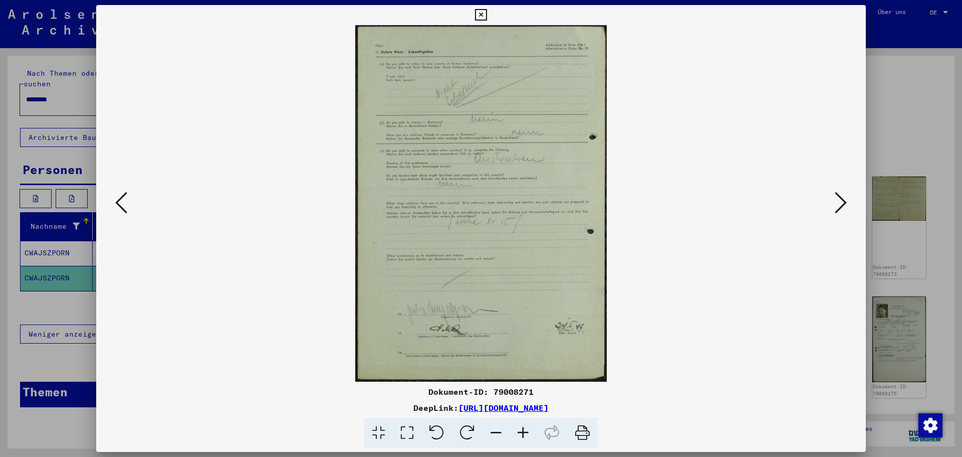
scroll to position [0, 0]
click at [517, 430] on icon at bounding box center [523, 432] width 27 height 31
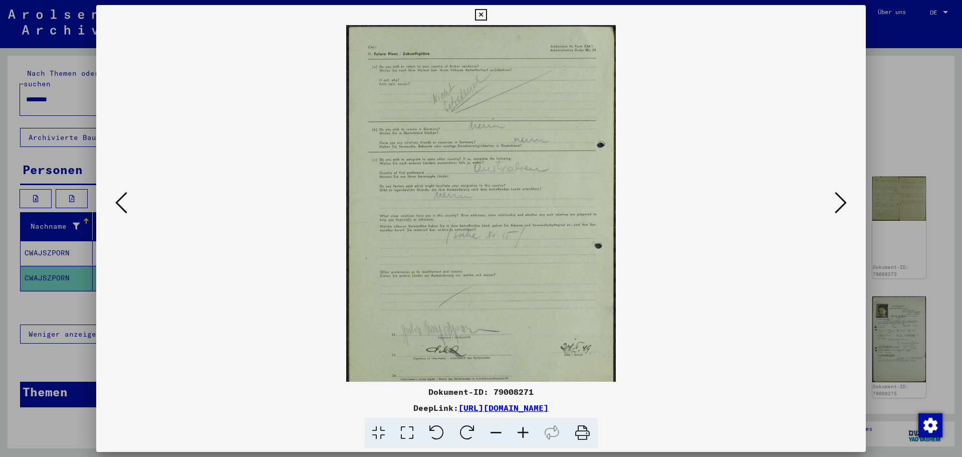
click at [517, 430] on icon at bounding box center [523, 432] width 27 height 31
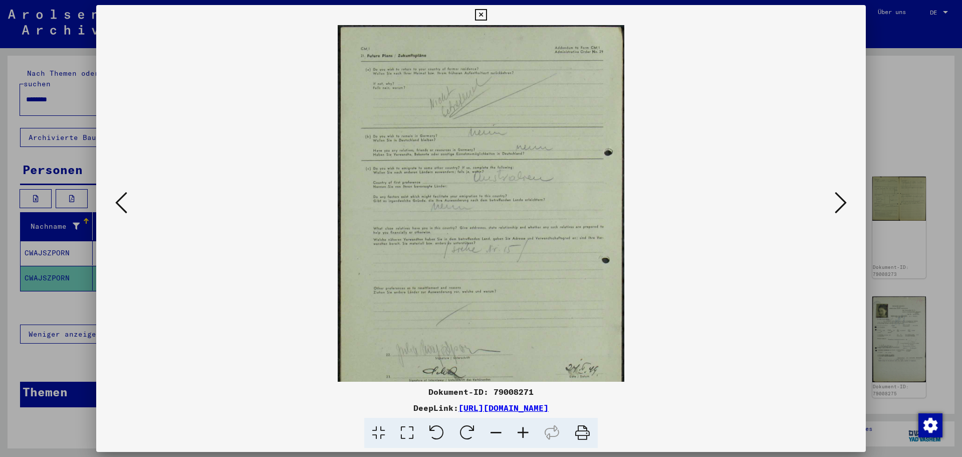
click at [517, 430] on icon at bounding box center [523, 432] width 27 height 31
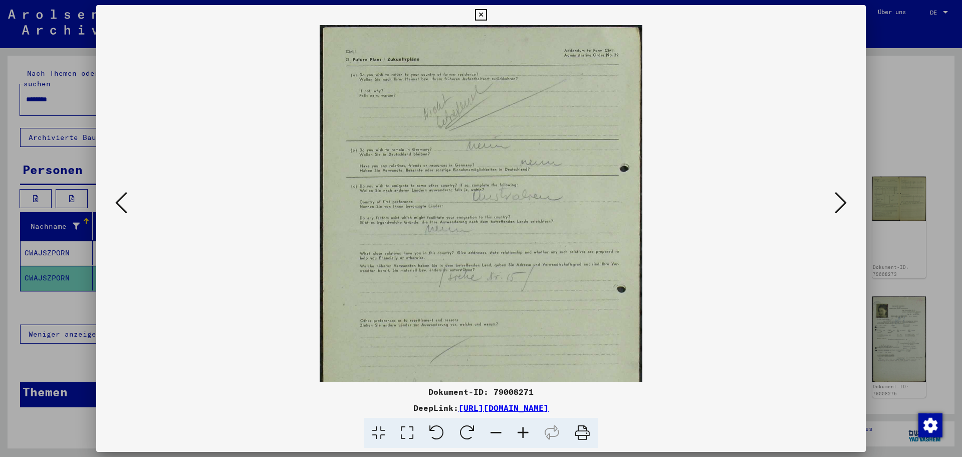
click at [517, 430] on icon at bounding box center [523, 432] width 27 height 31
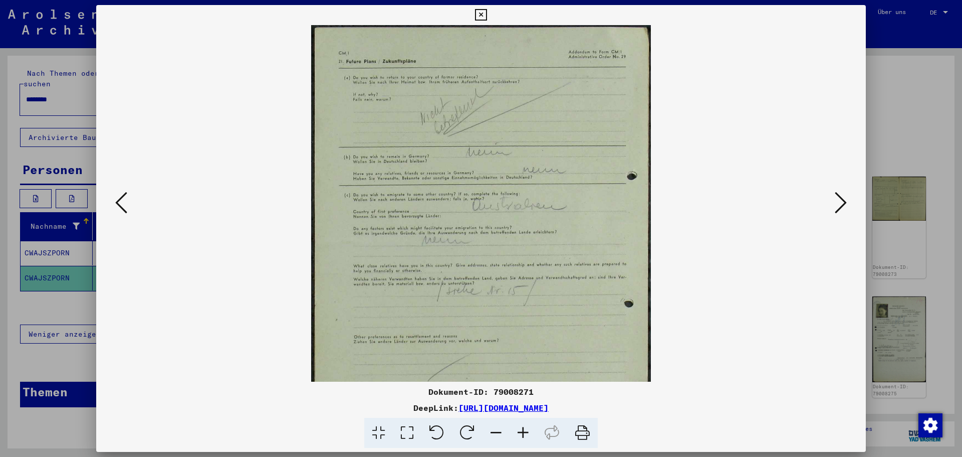
click at [517, 430] on icon at bounding box center [523, 432] width 27 height 31
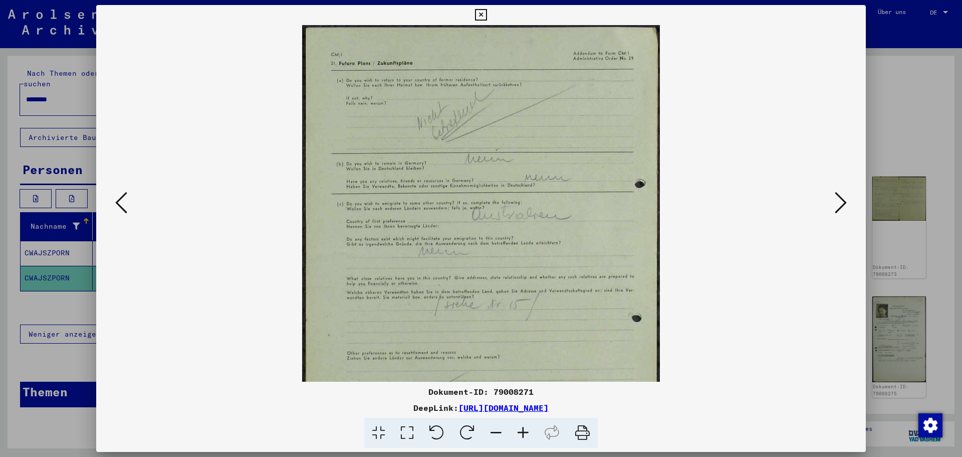
click at [517, 430] on icon at bounding box center [523, 432] width 27 height 31
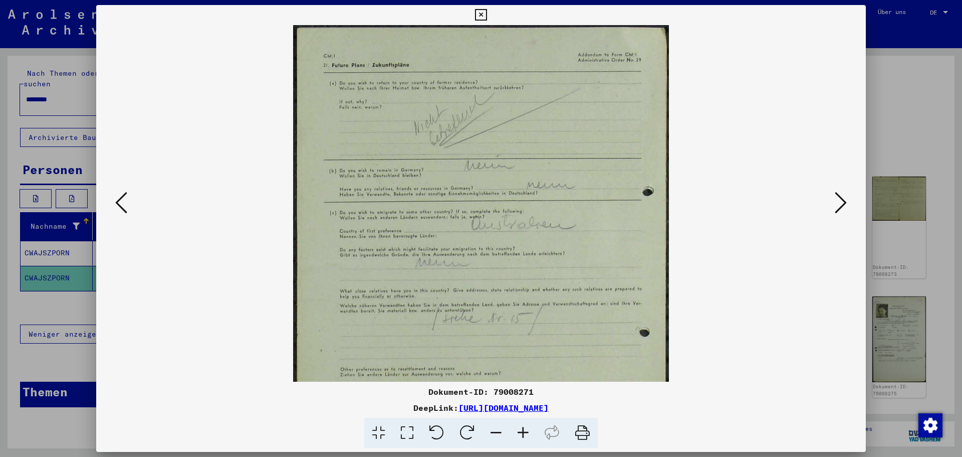
click at [517, 430] on icon at bounding box center [523, 432] width 27 height 31
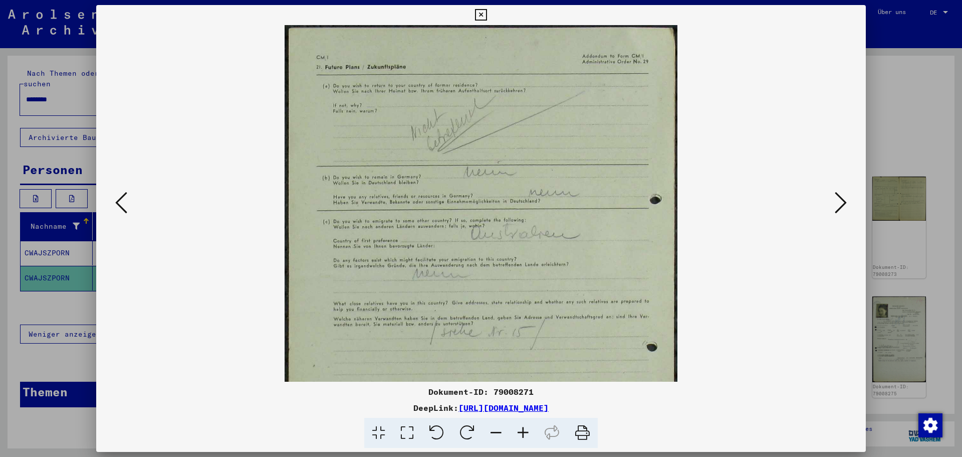
click at [517, 430] on icon at bounding box center [523, 432] width 27 height 31
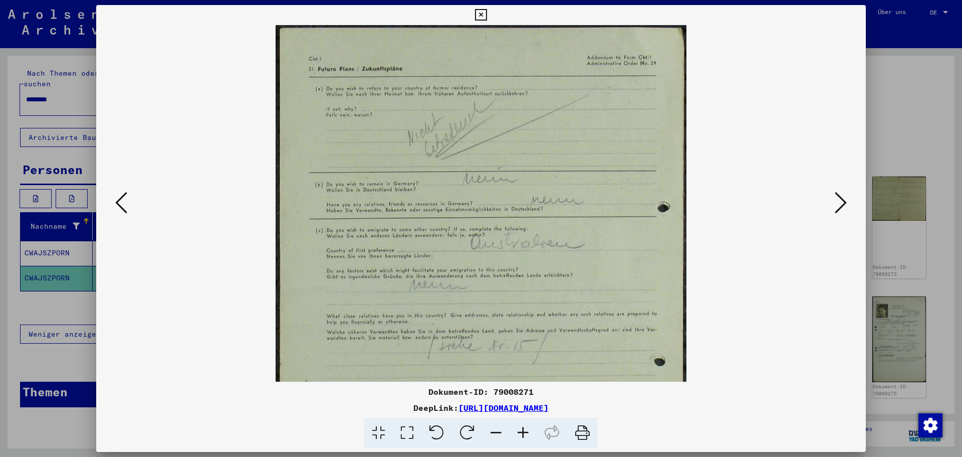
click at [517, 430] on icon at bounding box center [523, 432] width 27 height 31
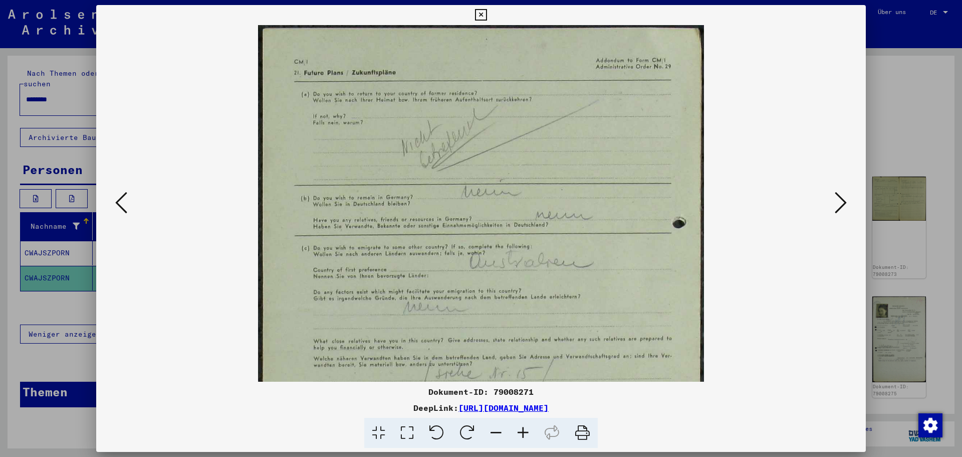
click at [517, 430] on icon at bounding box center [523, 432] width 27 height 31
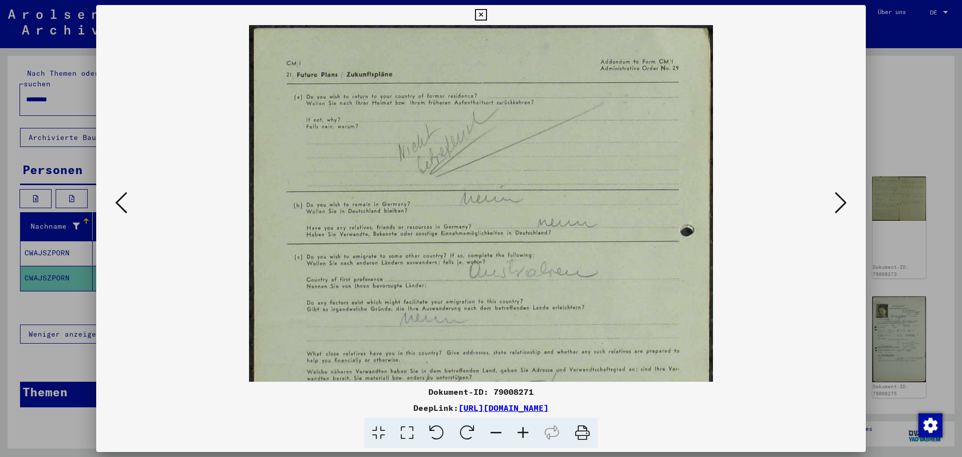
click at [517, 430] on icon at bounding box center [523, 432] width 27 height 31
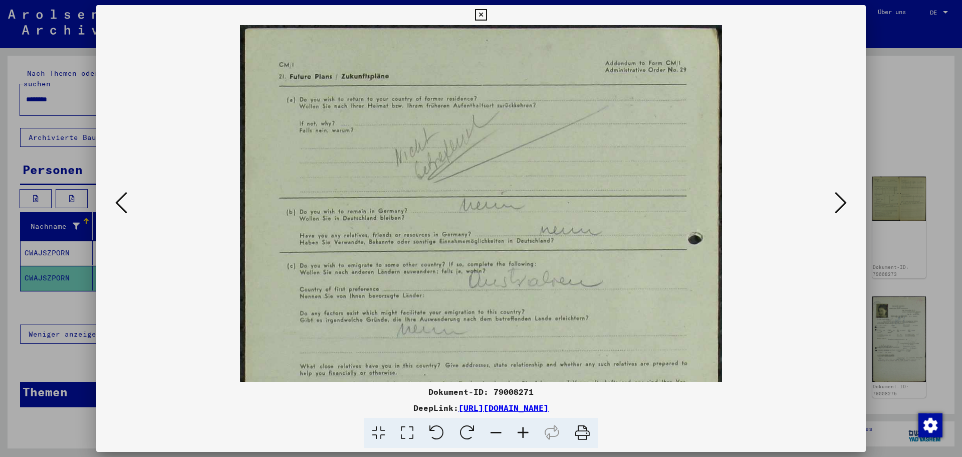
click at [517, 430] on icon at bounding box center [523, 432] width 27 height 31
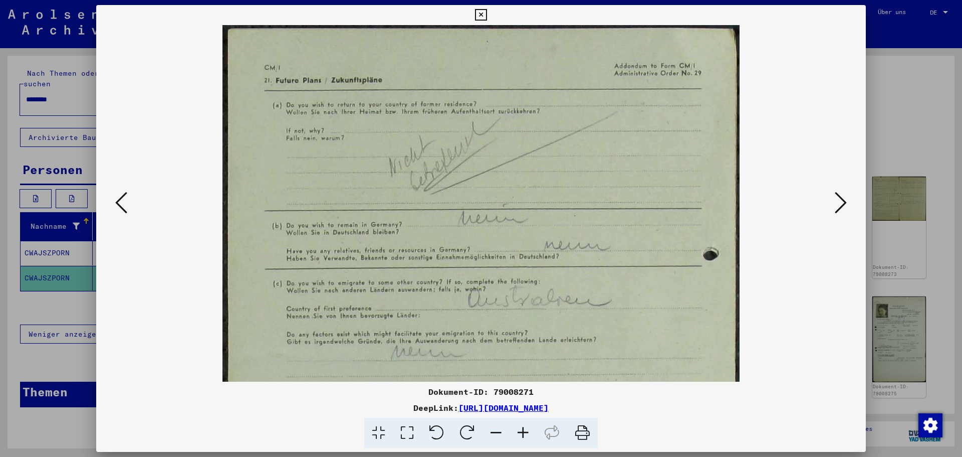
click at [517, 430] on icon at bounding box center [523, 432] width 27 height 31
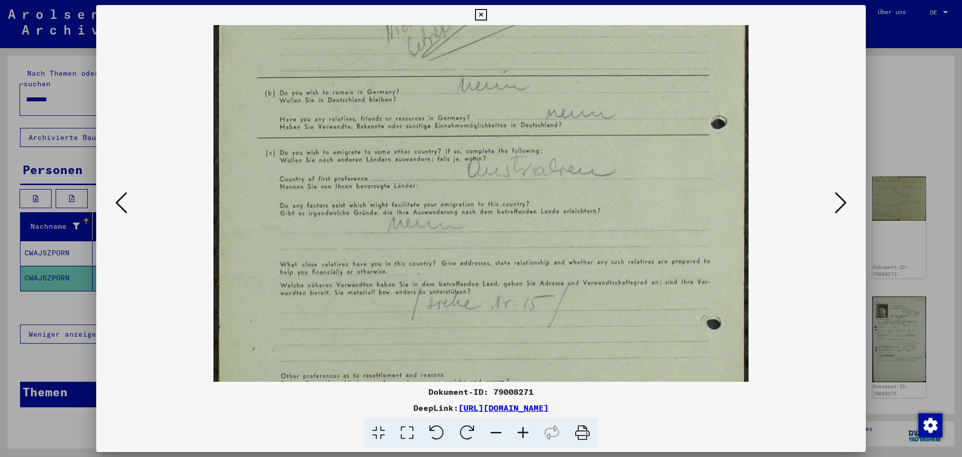
scroll to position [148, 0]
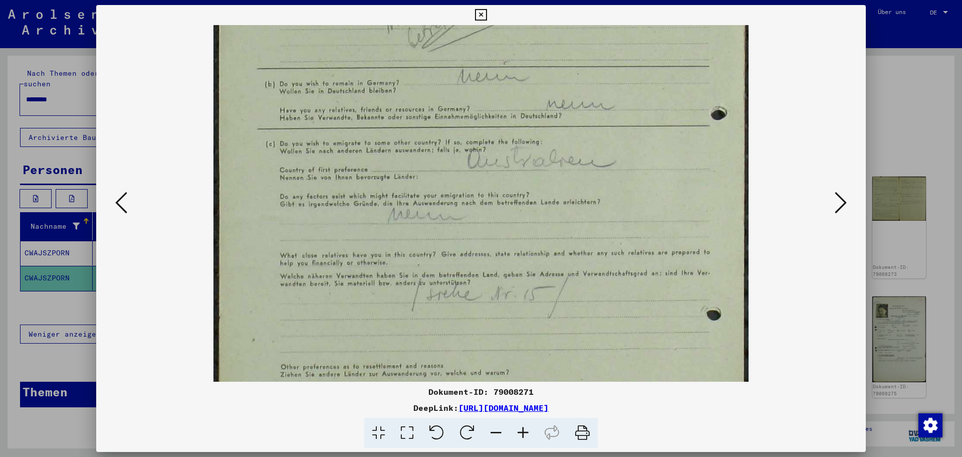
drag, startPoint x: 636, startPoint y: 233, endPoint x: 609, endPoint y: 85, distance: 150.6
click at [609, 85] on img at bounding box center [481, 255] width 535 height 757
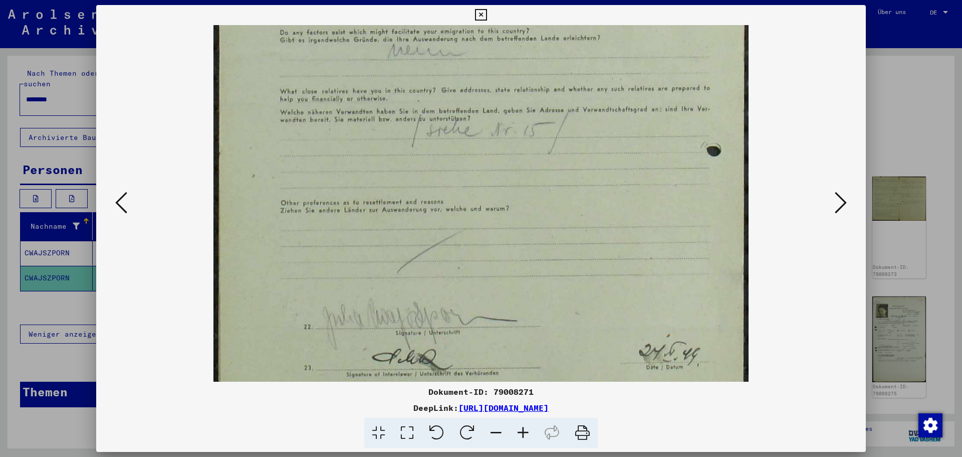
scroll to position [313, 0]
drag, startPoint x: 577, startPoint y: 284, endPoint x: 575, endPoint y: 169, distance: 115.3
click at [575, 169] on img at bounding box center [481, 90] width 535 height 757
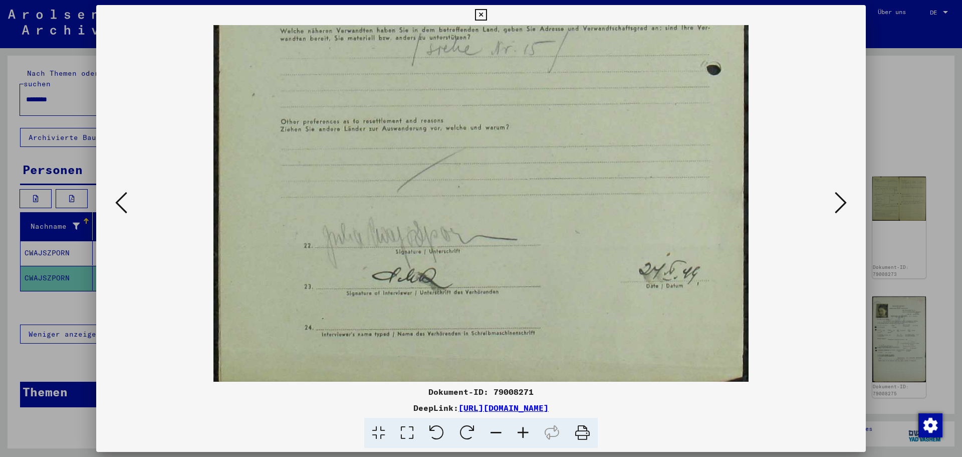
scroll to position [401, 0]
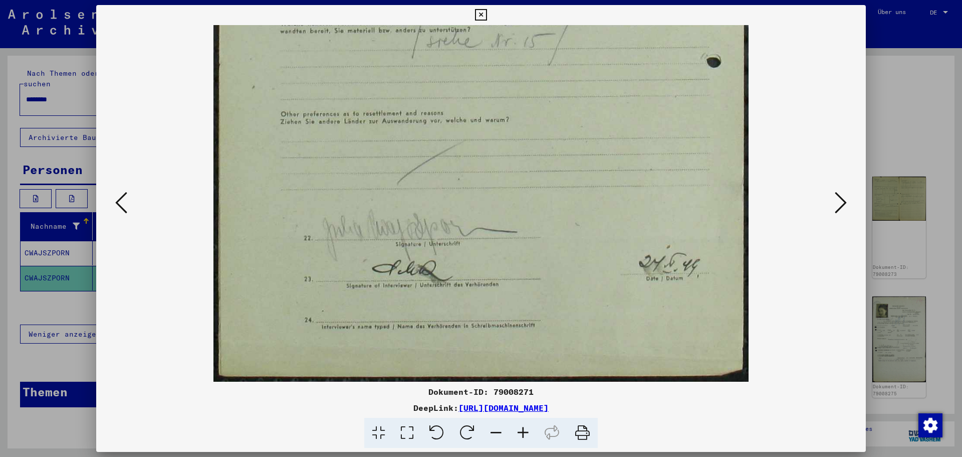
drag, startPoint x: 559, startPoint y: 282, endPoint x: 565, endPoint y: 119, distance: 163.5
click at [564, 119] on img at bounding box center [481, 2] width 535 height 757
click at [842, 205] on icon at bounding box center [841, 202] width 12 height 24
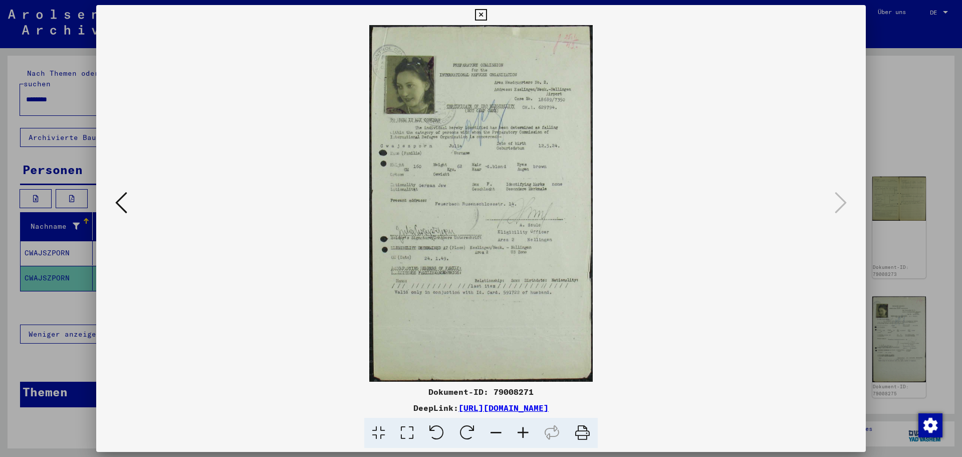
click at [522, 430] on icon at bounding box center [523, 432] width 27 height 31
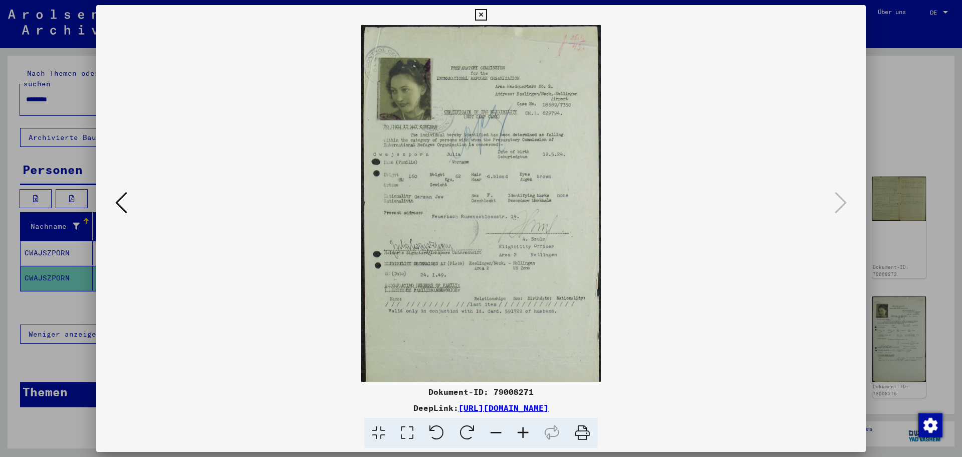
click at [522, 430] on icon at bounding box center [523, 432] width 27 height 31
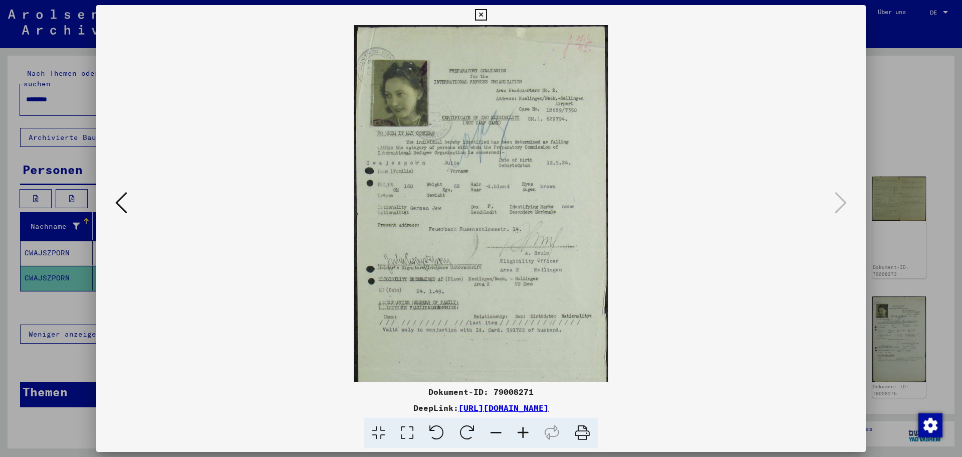
click at [522, 430] on icon at bounding box center [523, 432] width 27 height 31
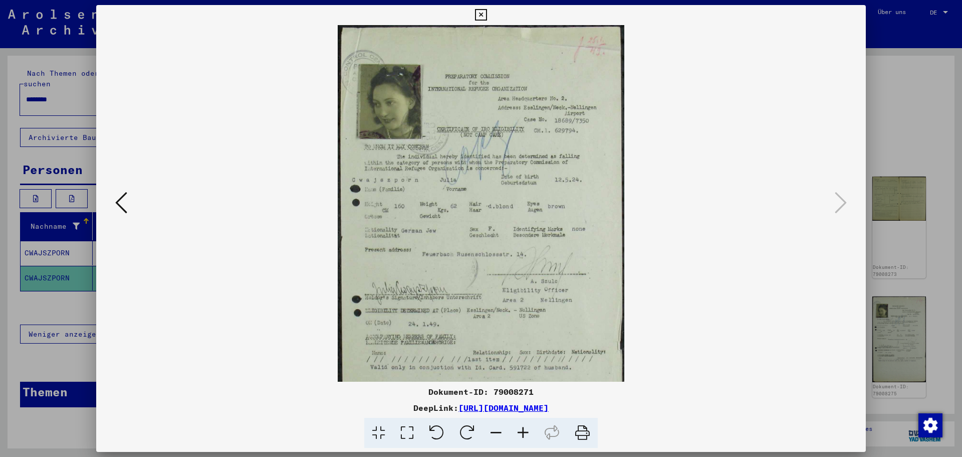
click at [522, 430] on icon at bounding box center [523, 432] width 27 height 31
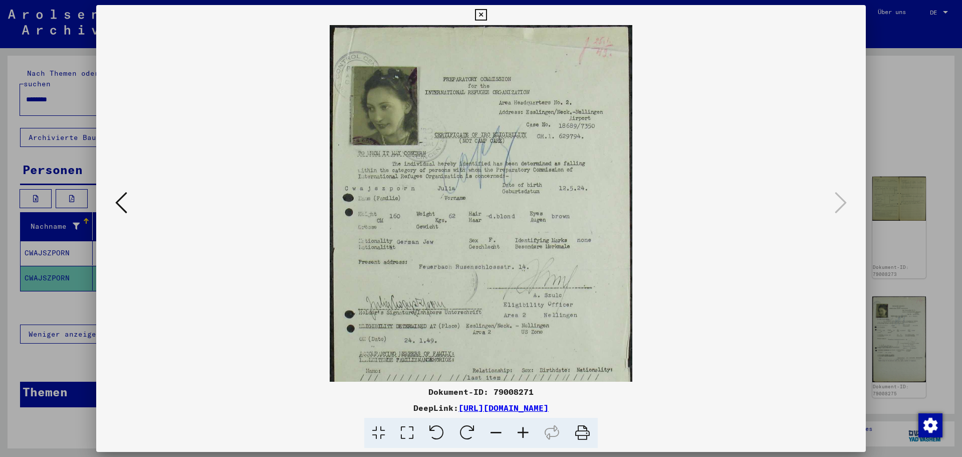
click at [522, 430] on icon at bounding box center [523, 432] width 27 height 31
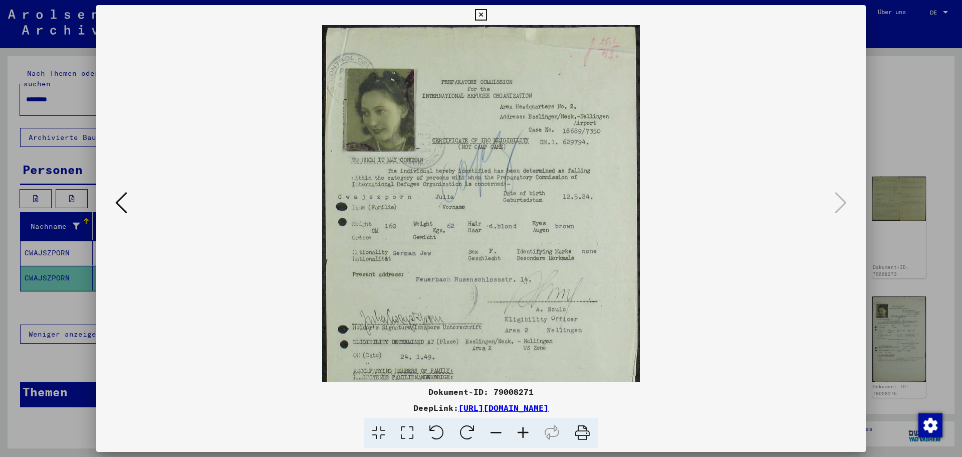
click at [522, 430] on icon at bounding box center [523, 432] width 27 height 31
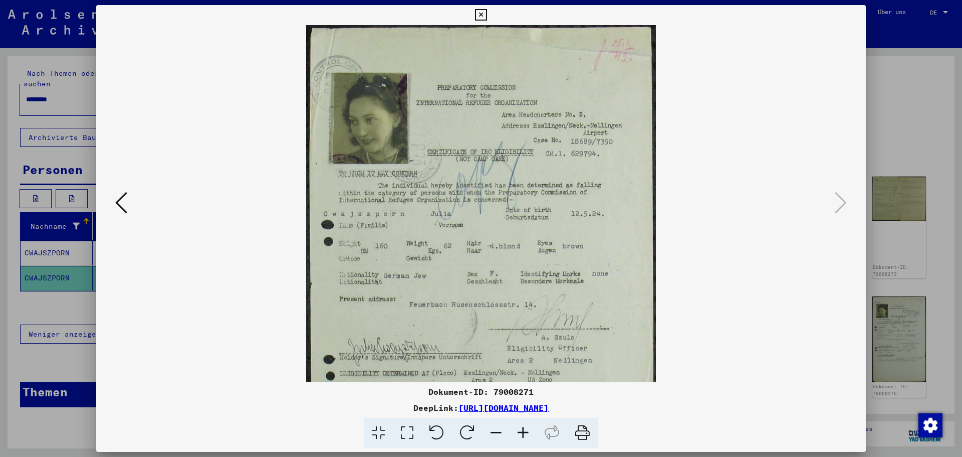
click at [522, 430] on icon at bounding box center [523, 432] width 27 height 31
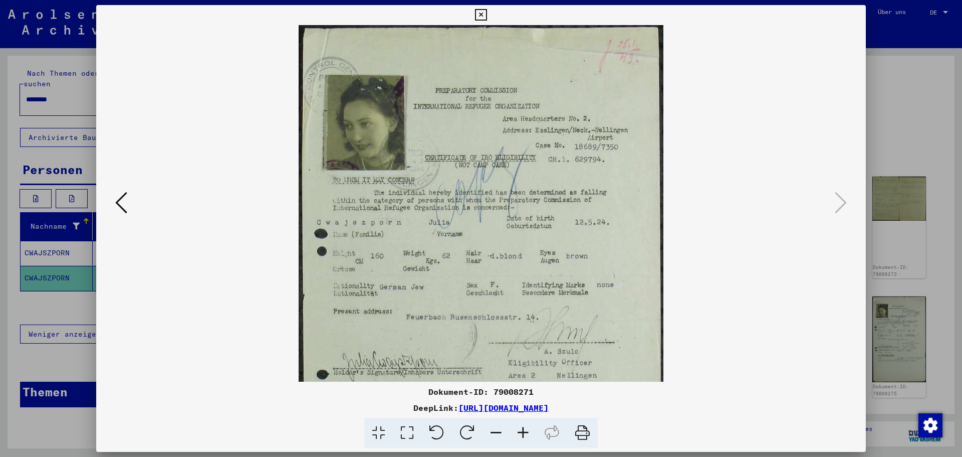
click at [522, 430] on icon at bounding box center [523, 432] width 27 height 31
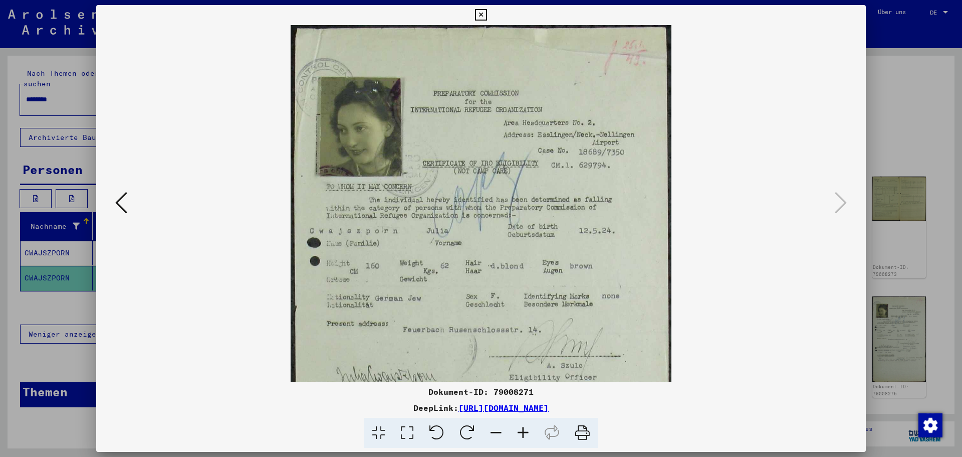
click at [522, 430] on icon at bounding box center [523, 432] width 27 height 31
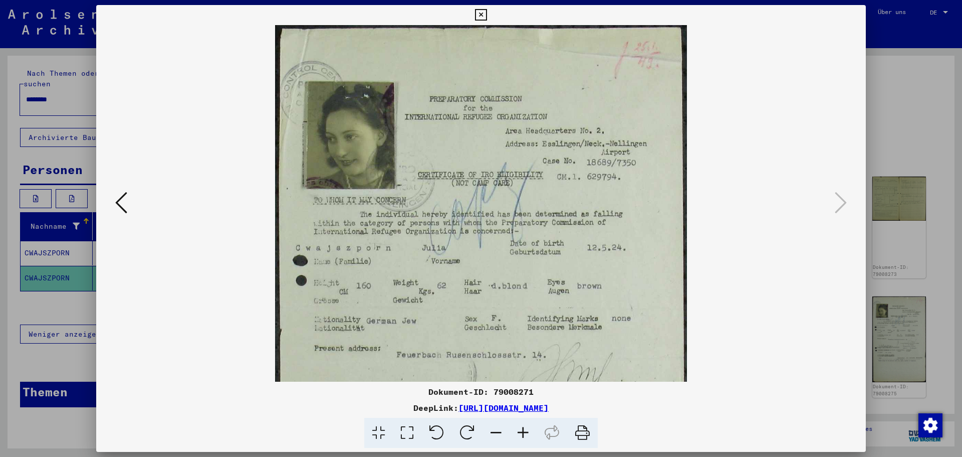
click at [522, 430] on icon at bounding box center [523, 432] width 27 height 31
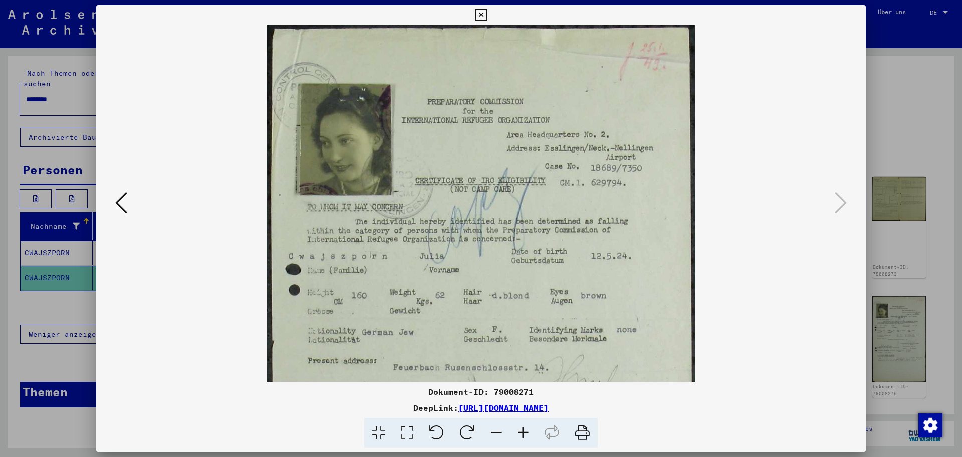
click at [522, 430] on icon at bounding box center [523, 432] width 27 height 31
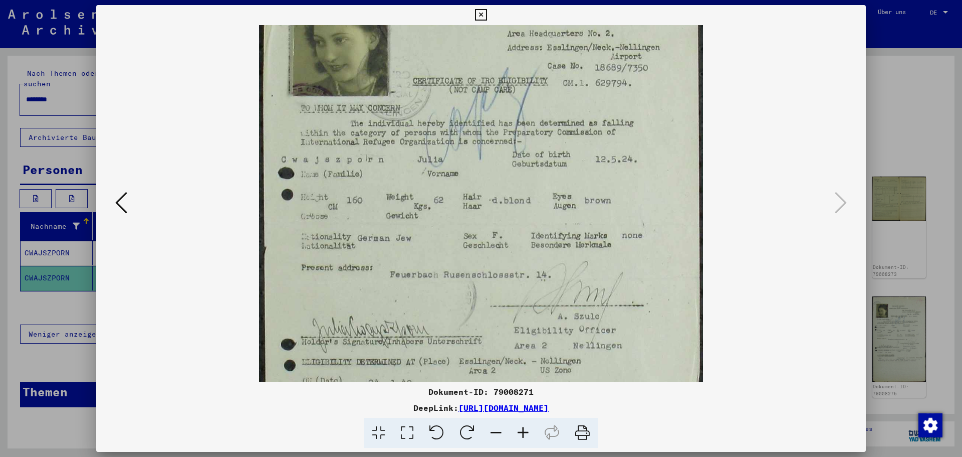
scroll to position [117, 0]
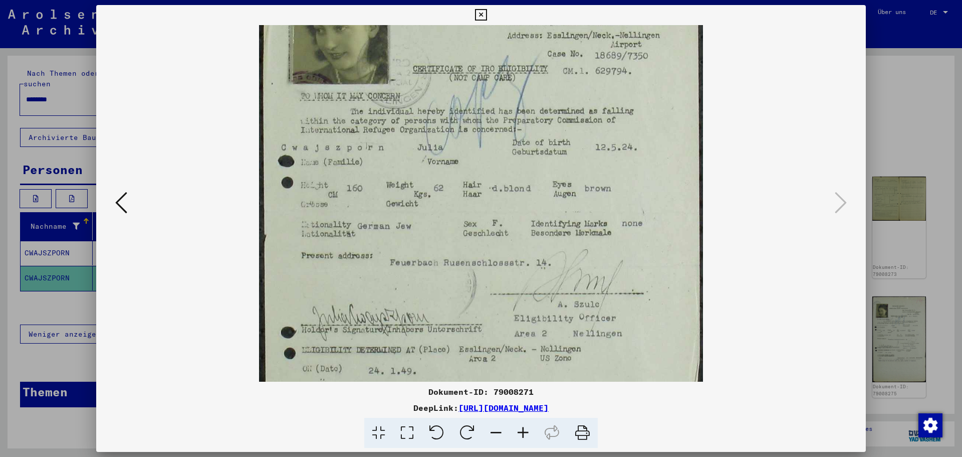
drag, startPoint x: 492, startPoint y: 289, endPoint x: 487, endPoint y: 172, distance: 116.9
click at [487, 172] on img at bounding box center [481, 261] width 444 height 707
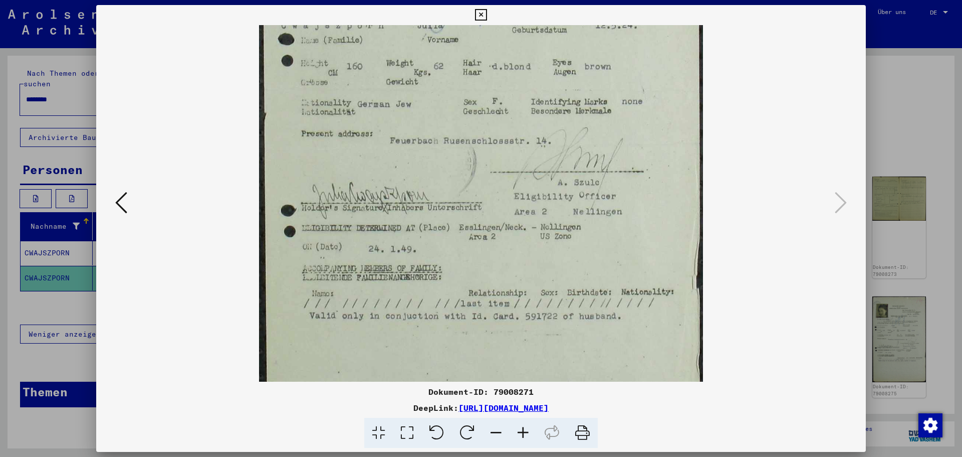
scroll to position [246, 0]
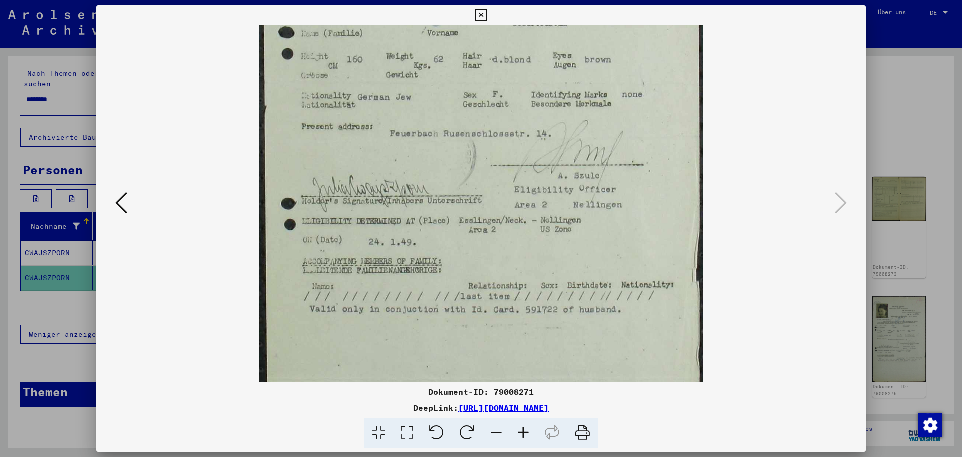
drag, startPoint x: 482, startPoint y: 297, endPoint x: 477, endPoint y: 188, distance: 108.9
click at [477, 188] on img at bounding box center [481, 132] width 444 height 707
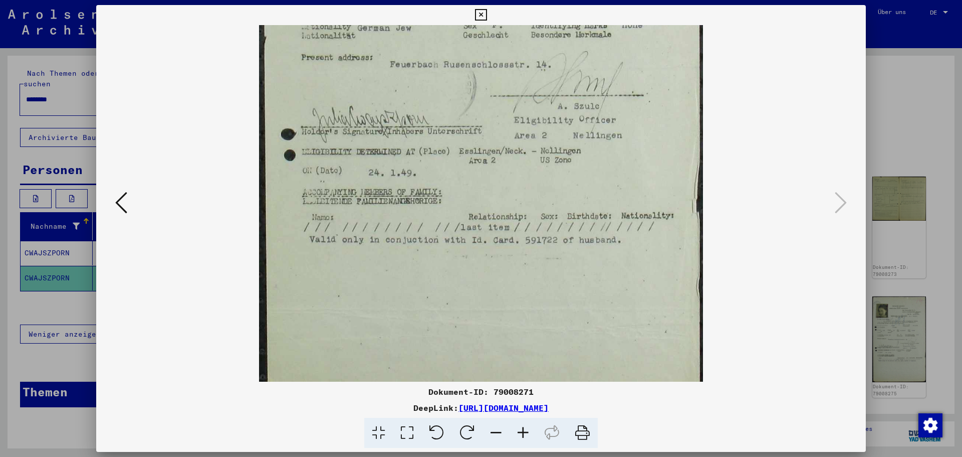
scroll to position [351, 0]
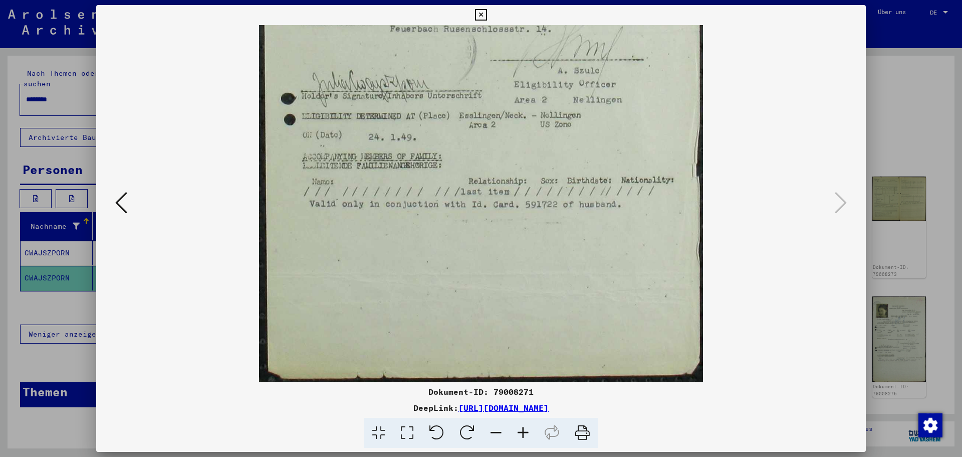
drag, startPoint x: 480, startPoint y: 337, endPoint x: 457, endPoint y: 142, distance: 195.8
click at [457, 142] on img at bounding box center [481, 27] width 444 height 707
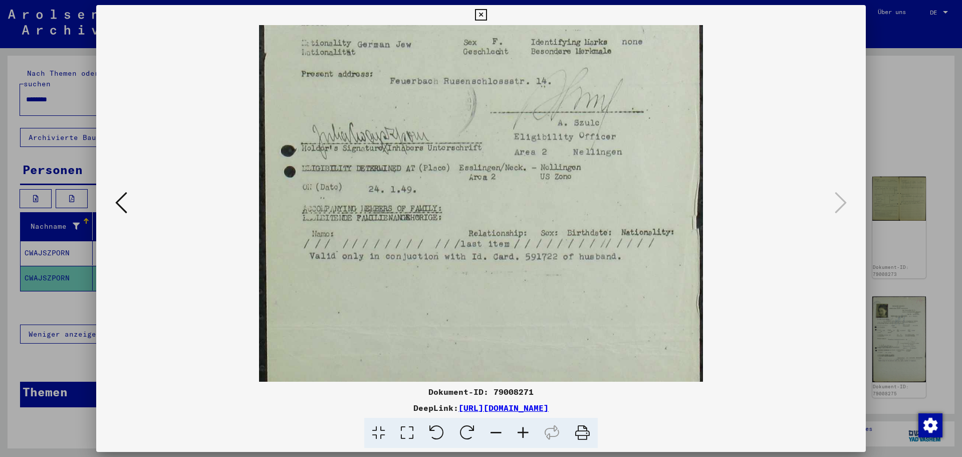
scroll to position [298, 0]
drag, startPoint x: 460, startPoint y: 144, endPoint x: 462, endPoint y: 197, distance: 53.2
click at [462, 197] on img at bounding box center [481, 80] width 444 height 707
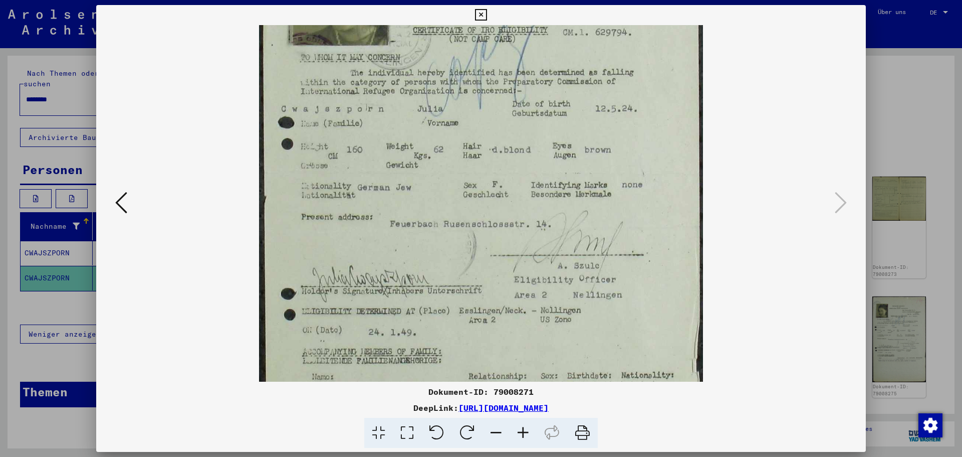
scroll to position [148, 0]
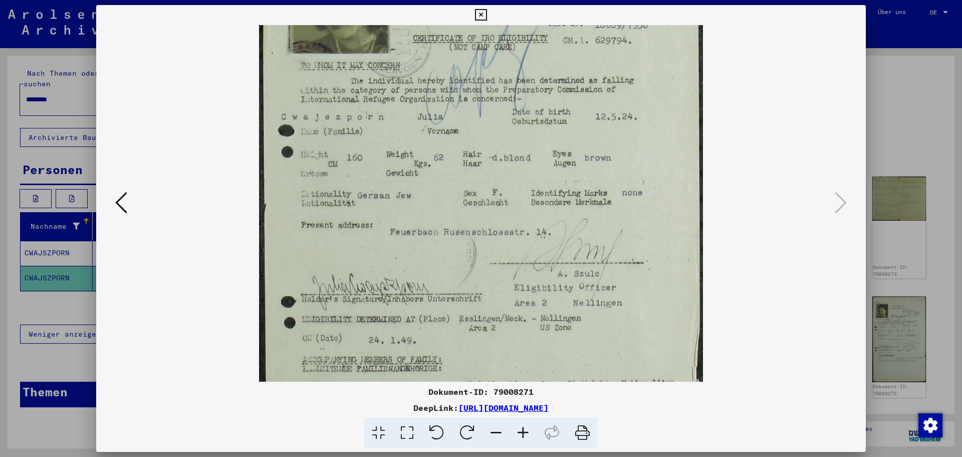
drag, startPoint x: 608, startPoint y: 108, endPoint x: 599, endPoint y: 258, distance: 150.1
click at [599, 258] on img at bounding box center [481, 230] width 444 height 707
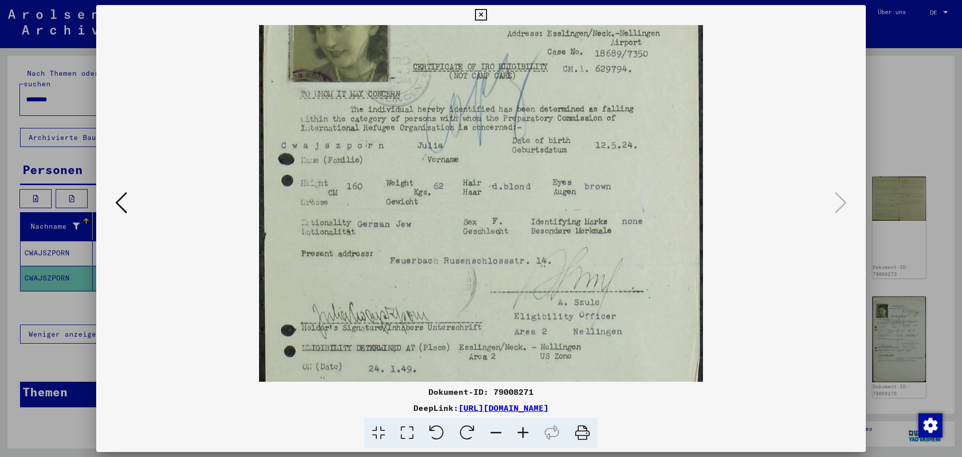
scroll to position [118, 0]
drag, startPoint x: 407, startPoint y: 202, endPoint x: 404, endPoint y: 233, distance: 30.2
click at [404, 233] on img at bounding box center [481, 260] width 444 height 707
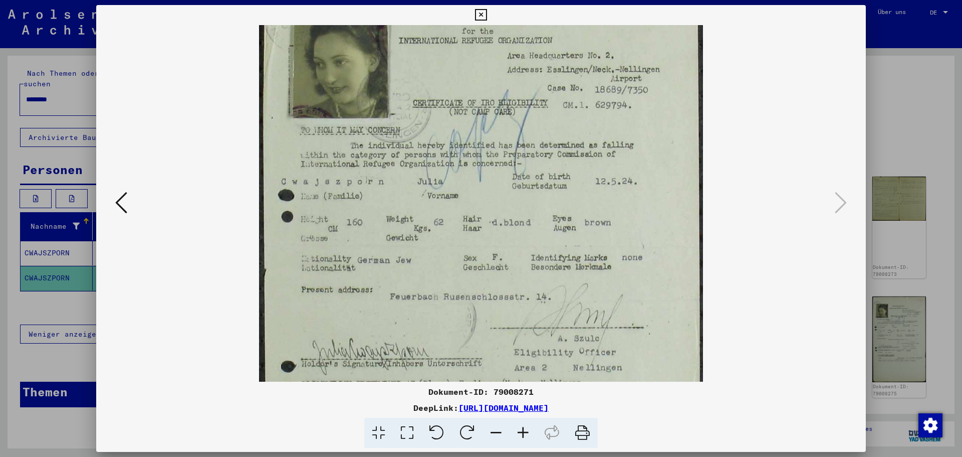
scroll to position [78, 0]
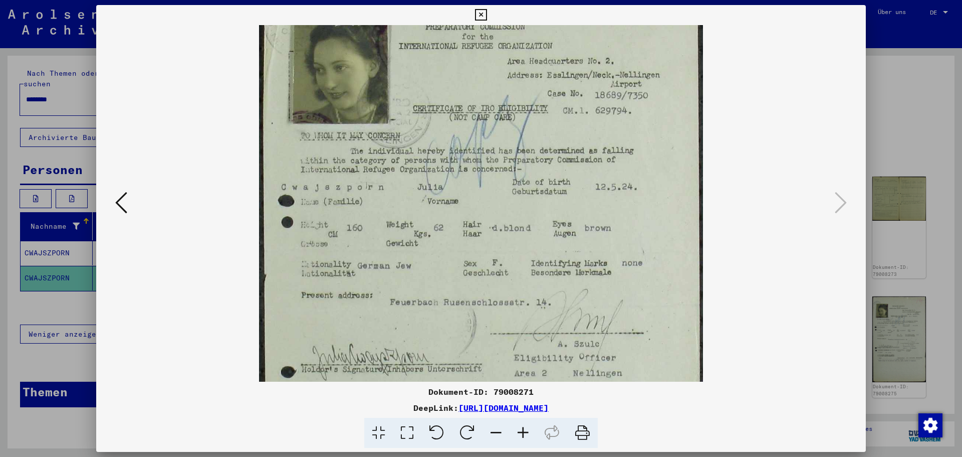
drag, startPoint x: 435, startPoint y: 209, endPoint x: 437, endPoint y: 249, distance: 40.2
click at [437, 249] on img at bounding box center [481, 300] width 444 height 707
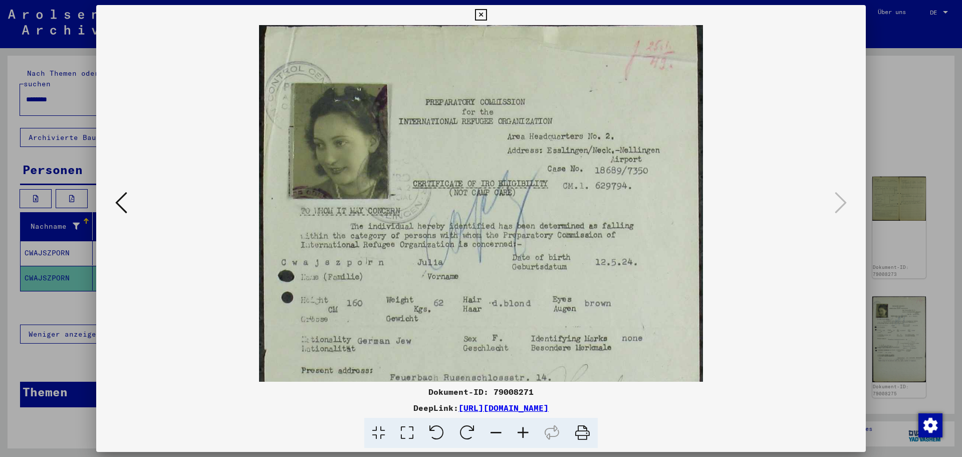
scroll to position [0, 0]
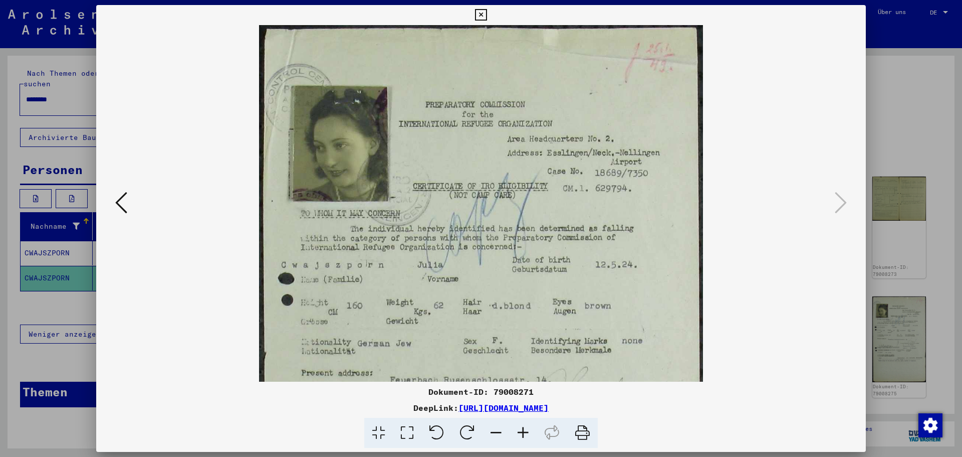
drag, startPoint x: 460, startPoint y: 136, endPoint x: 453, endPoint y: 248, distance: 112.0
click at [453, 248] on img at bounding box center [481, 378] width 444 height 707
click at [485, 17] on icon at bounding box center [481, 15] width 12 height 12
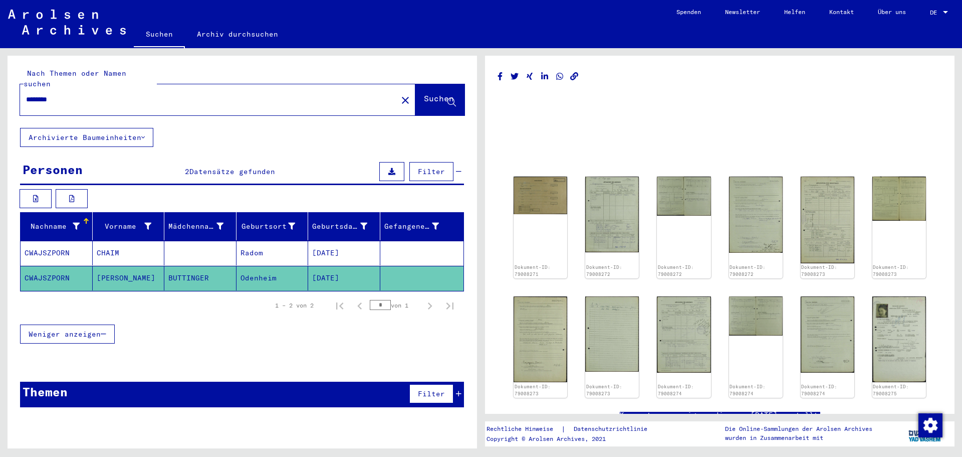
click at [141, 266] on mat-cell "[PERSON_NAME]" at bounding box center [129, 278] width 72 height 25
click at [133, 241] on mat-cell "CHAIM" at bounding box center [129, 253] width 72 height 25
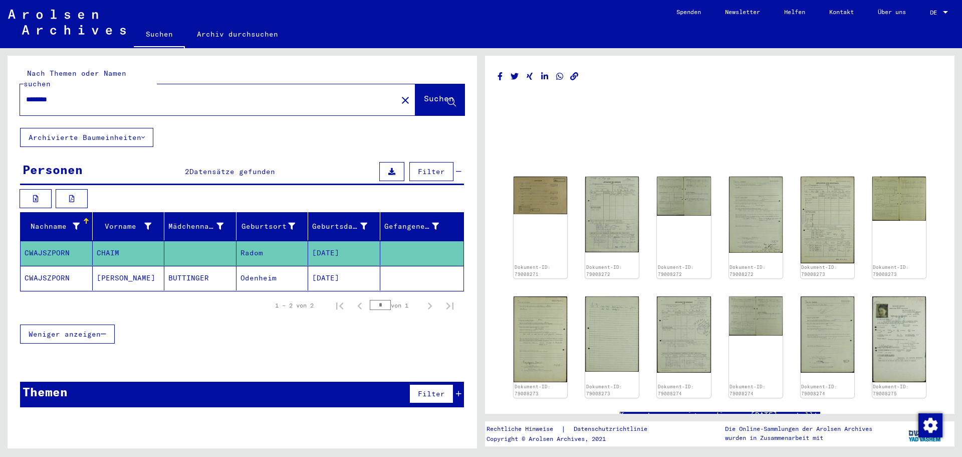
click at [133, 241] on mat-cell "CHAIM" at bounding box center [129, 253] width 72 height 25
click at [146, 266] on mat-cell "[PERSON_NAME]" at bounding box center [129, 278] width 72 height 25
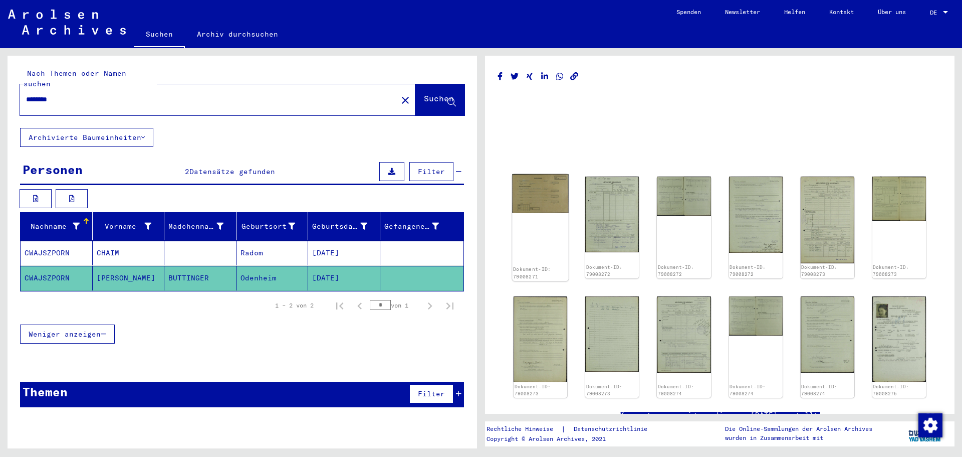
click at [547, 190] on img at bounding box center [540, 193] width 57 height 39
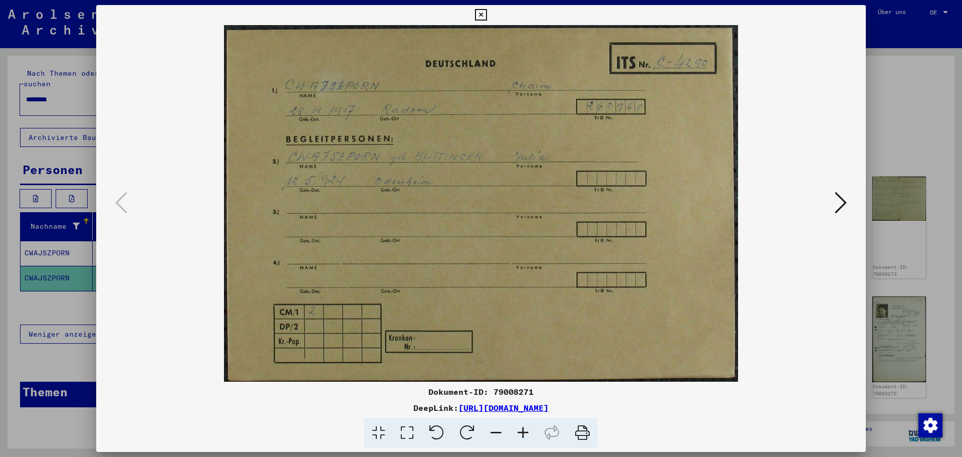
click at [845, 204] on icon at bounding box center [841, 202] width 12 height 24
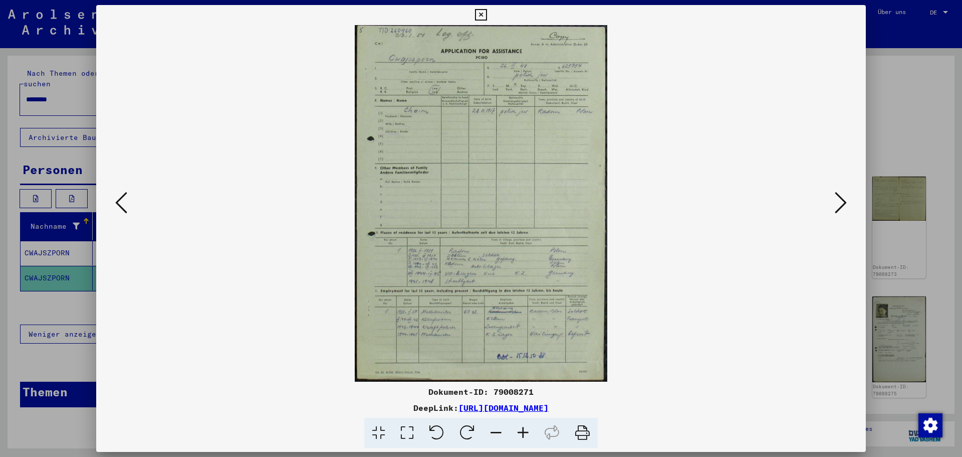
click at [519, 427] on icon at bounding box center [523, 432] width 27 height 31
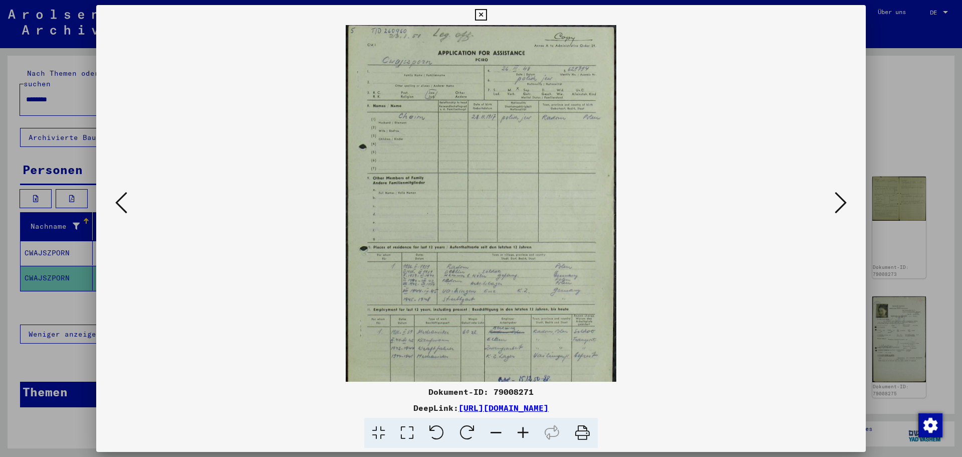
click at [519, 427] on icon at bounding box center [523, 432] width 27 height 31
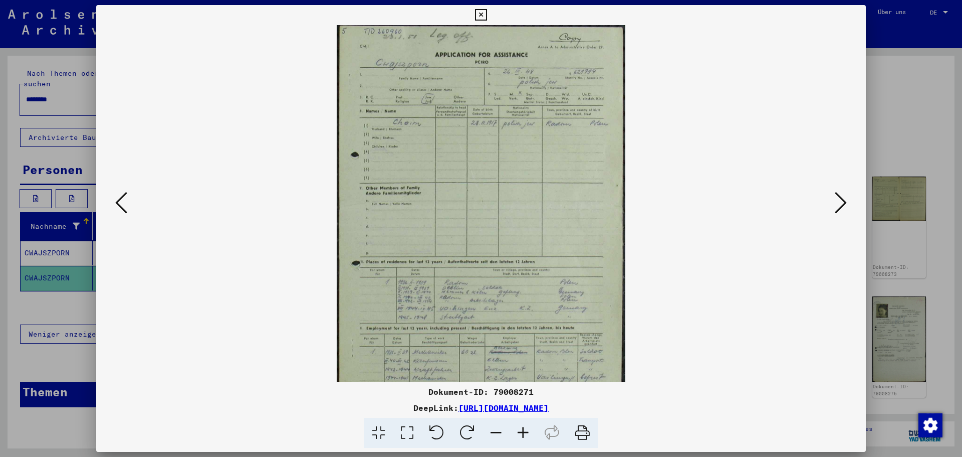
click at [519, 427] on icon at bounding box center [523, 432] width 27 height 31
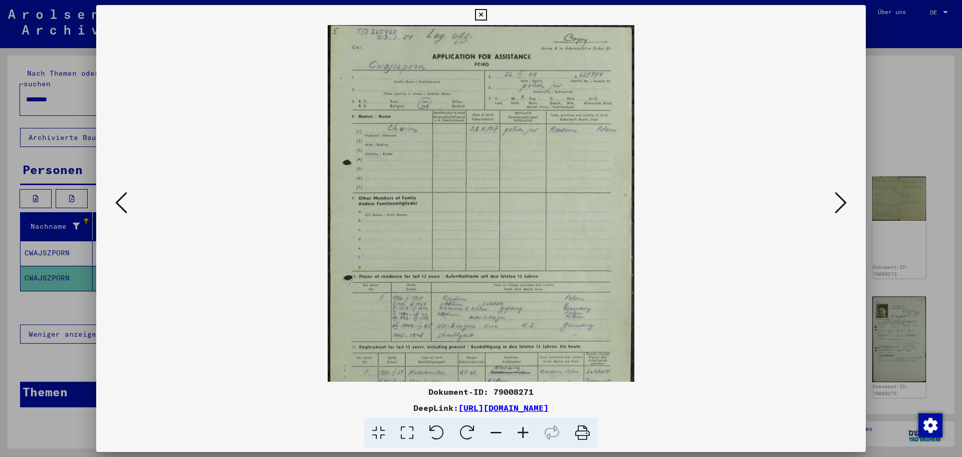
click at [519, 427] on icon at bounding box center [523, 432] width 27 height 31
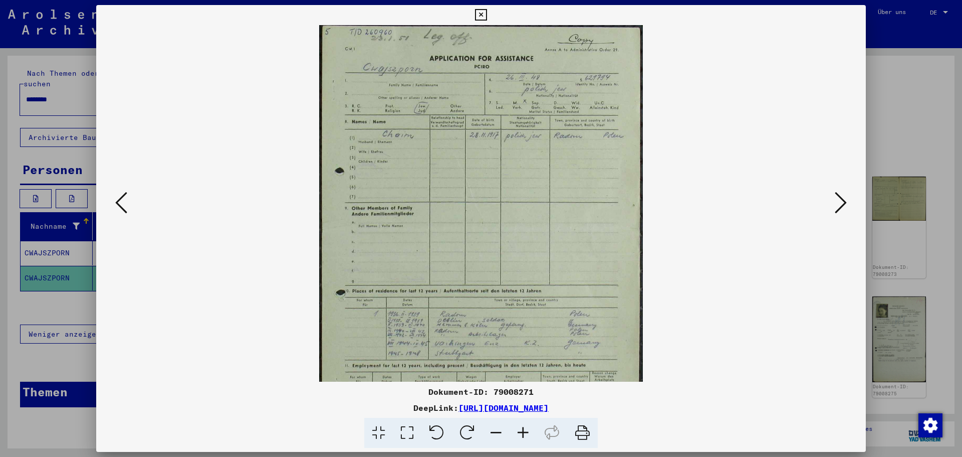
click at [845, 202] on icon at bounding box center [841, 202] width 12 height 24
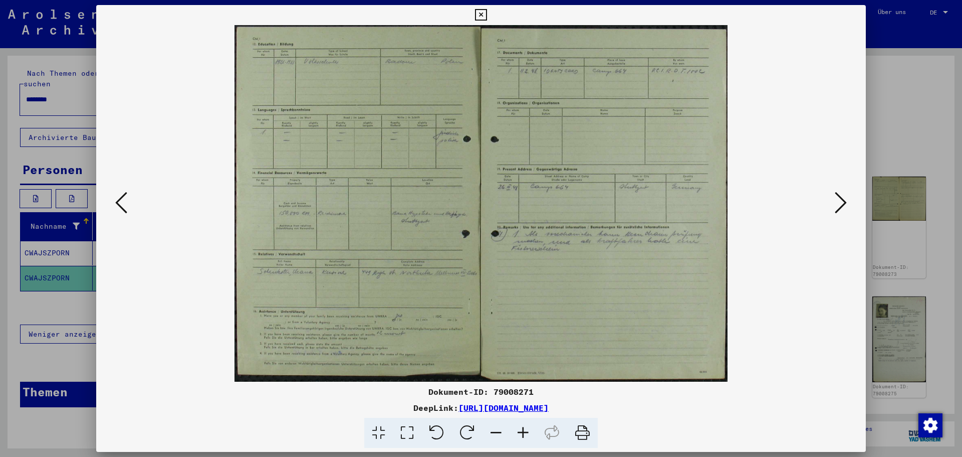
click at [845, 202] on icon at bounding box center [841, 202] width 12 height 24
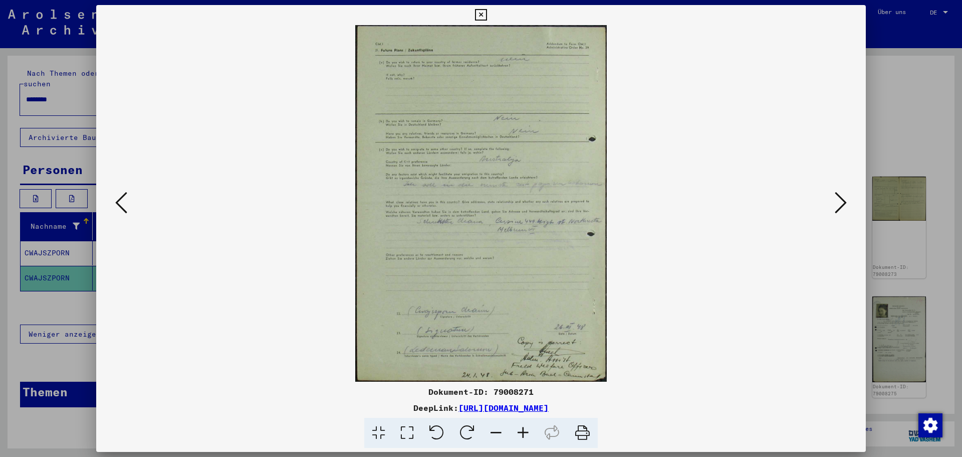
click at [845, 202] on icon at bounding box center [841, 202] width 12 height 24
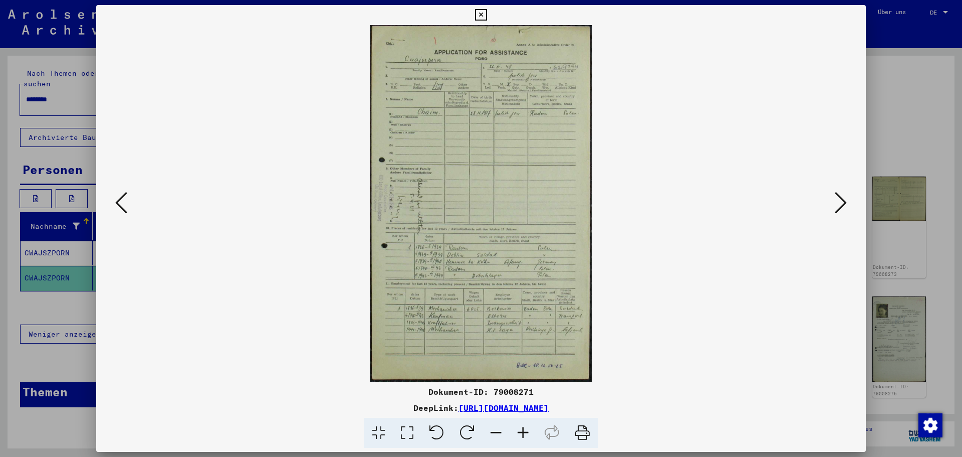
click at [845, 202] on icon at bounding box center [841, 202] width 12 height 24
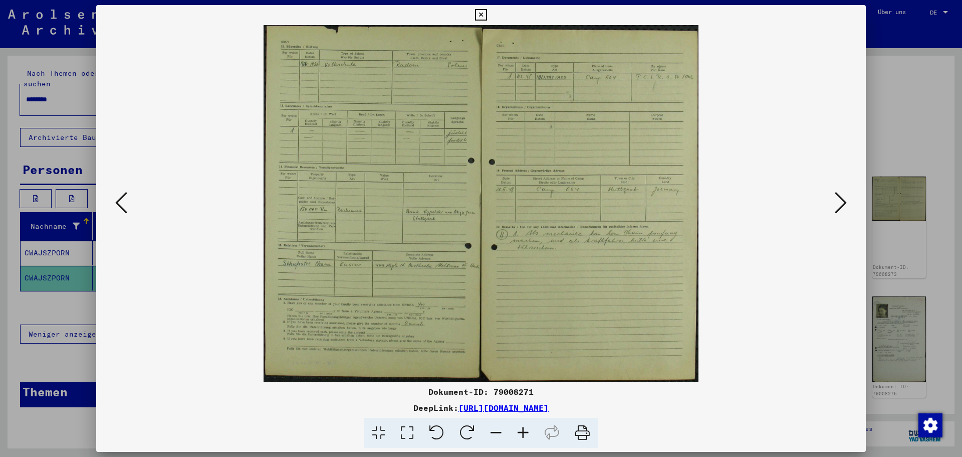
click at [845, 202] on icon at bounding box center [841, 202] width 12 height 24
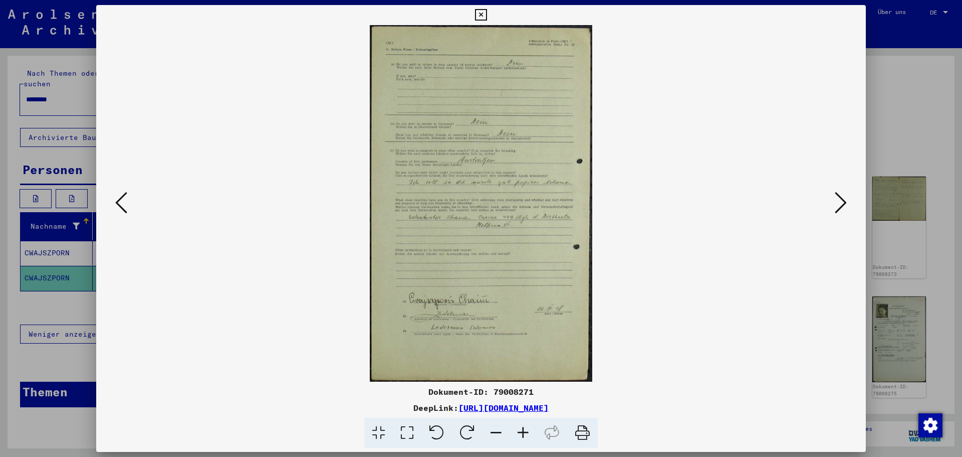
click at [845, 202] on icon at bounding box center [841, 202] width 12 height 24
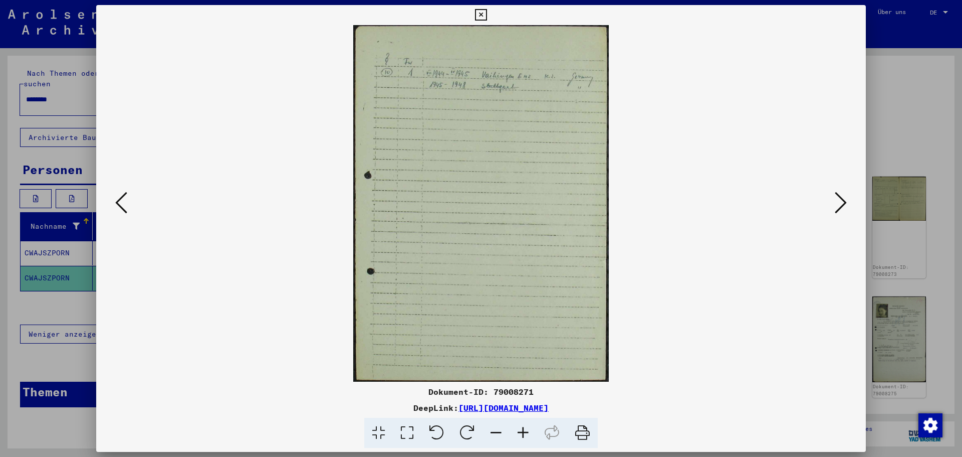
click at [845, 202] on icon at bounding box center [841, 202] width 12 height 24
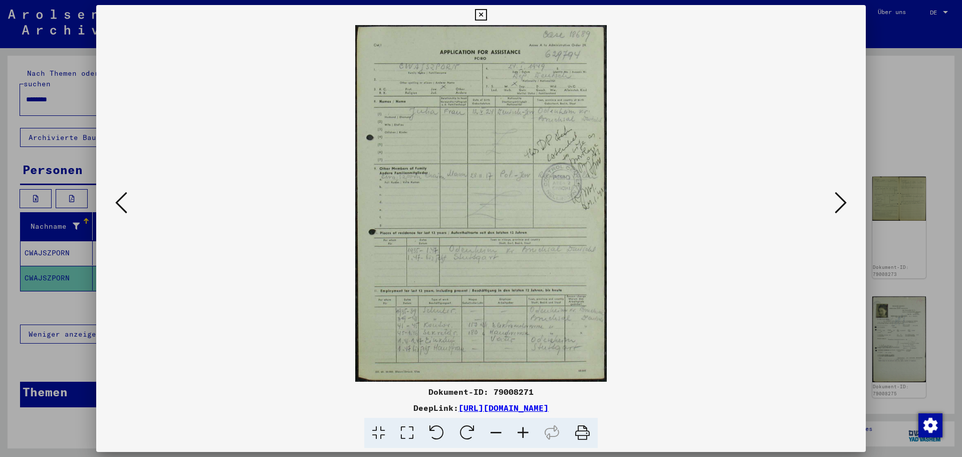
click at [845, 202] on icon at bounding box center [841, 202] width 12 height 24
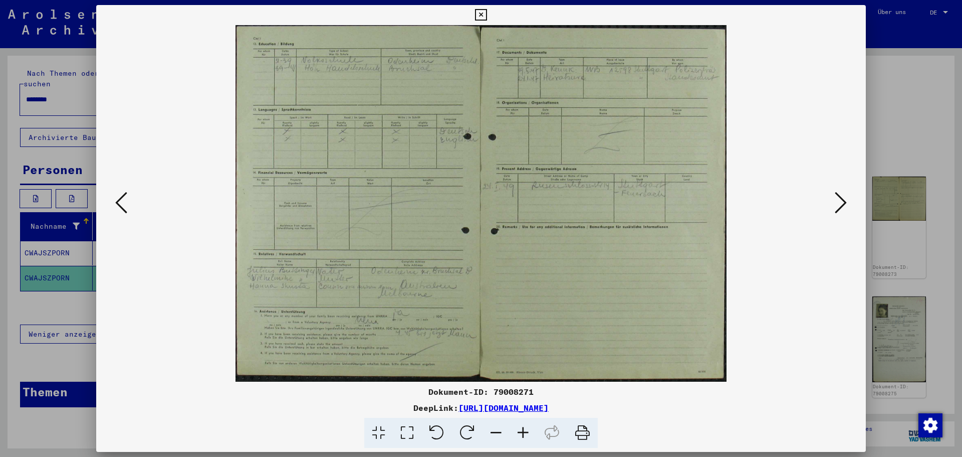
click at [845, 202] on icon at bounding box center [841, 202] width 12 height 24
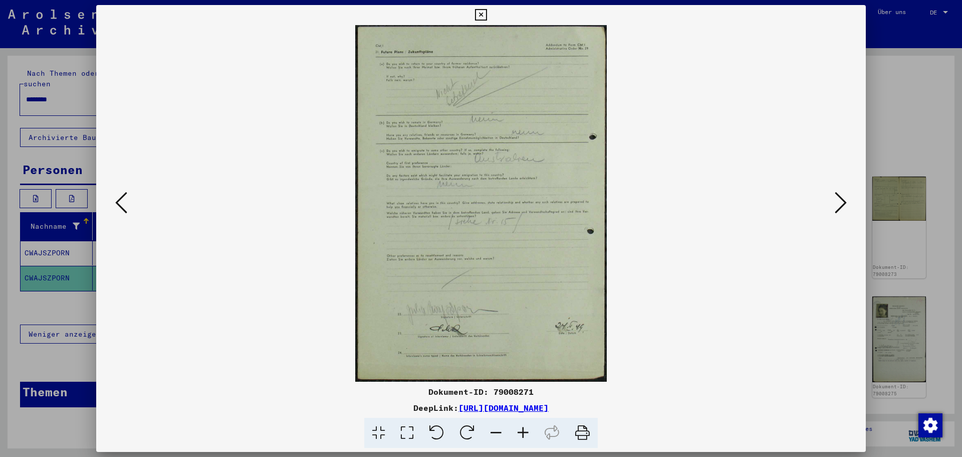
click at [845, 202] on icon at bounding box center [841, 202] width 12 height 24
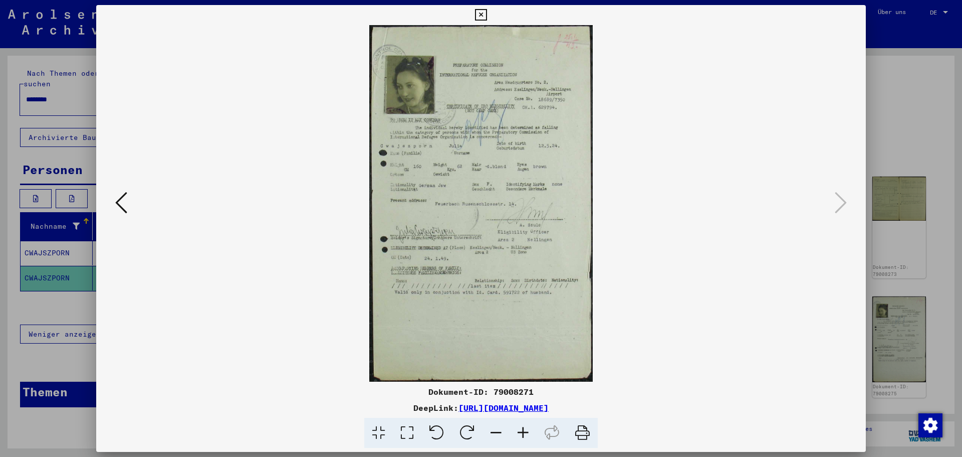
click at [516, 430] on icon at bounding box center [523, 432] width 27 height 31
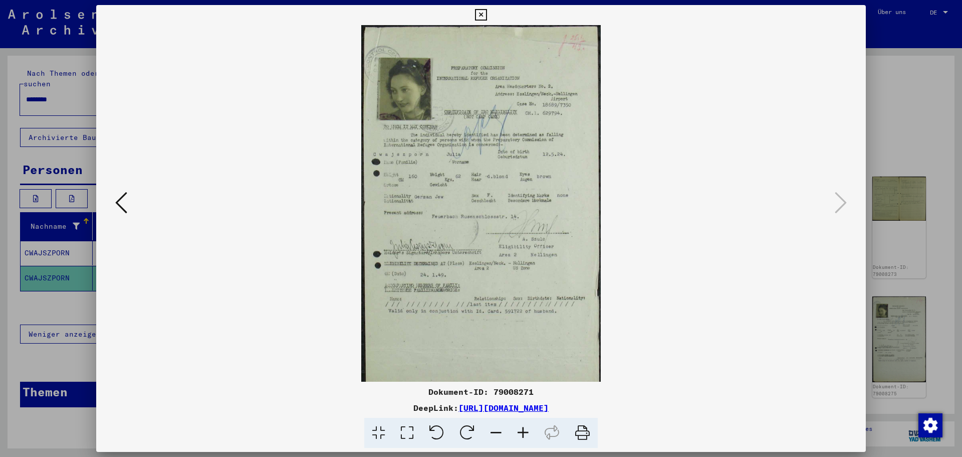
click at [517, 430] on icon at bounding box center [523, 432] width 27 height 31
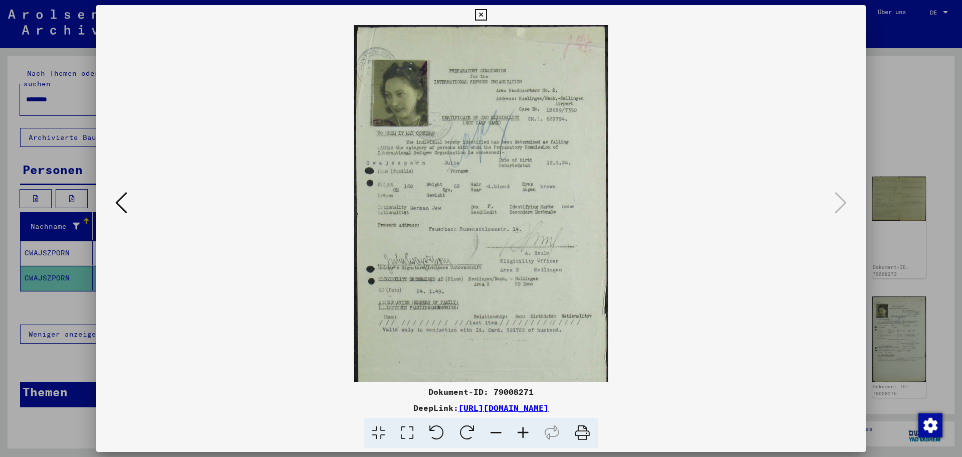
click at [517, 430] on icon at bounding box center [523, 432] width 27 height 31
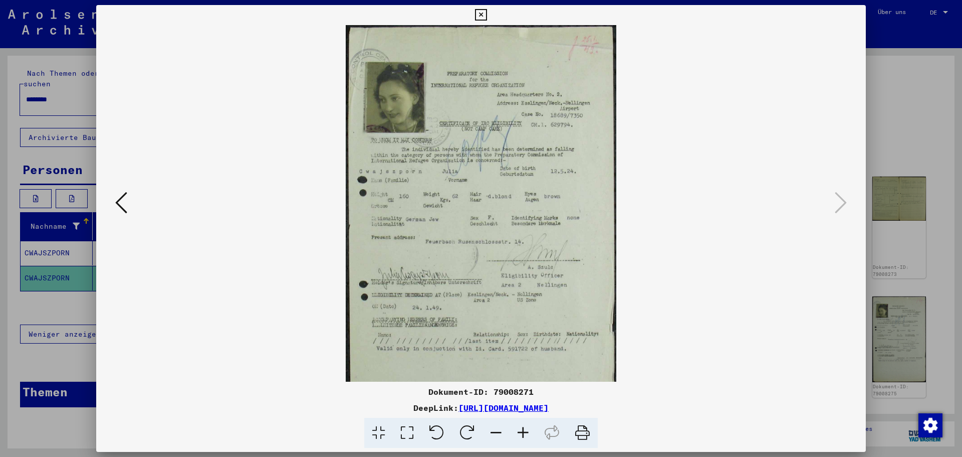
click at [517, 430] on icon at bounding box center [523, 432] width 27 height 31
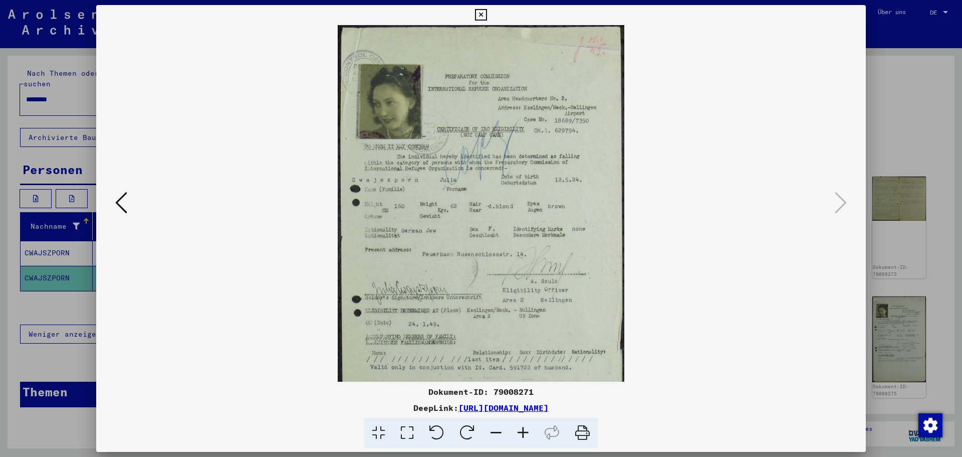
click at [517, 430] on icon at bounding box center [523, 432] width 27 height 31
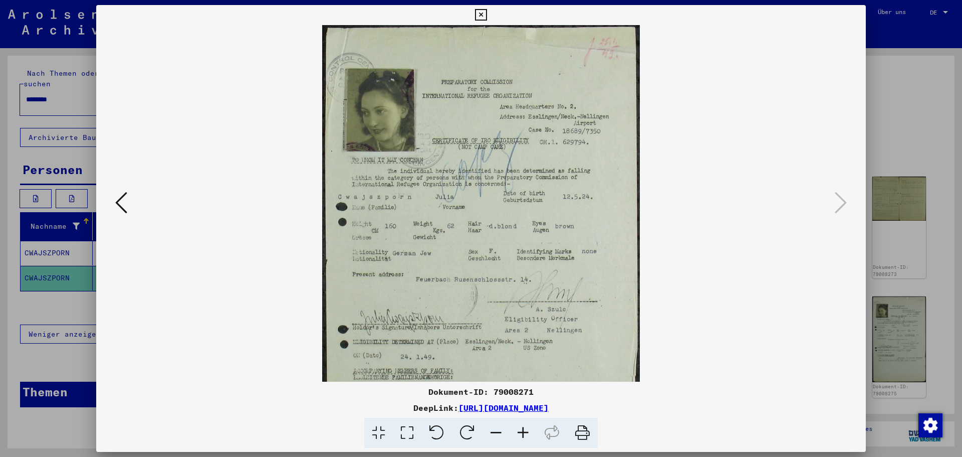
click at [517, 430] on icon at bounding box center [523, 432] width 27 height 31
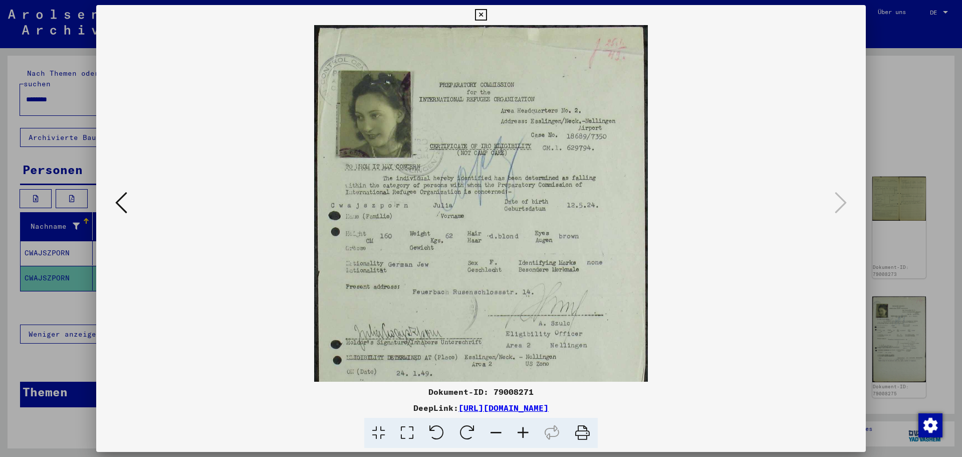
click at [517, 430] on icon at bounding box center [523, 432] width 27 height 31
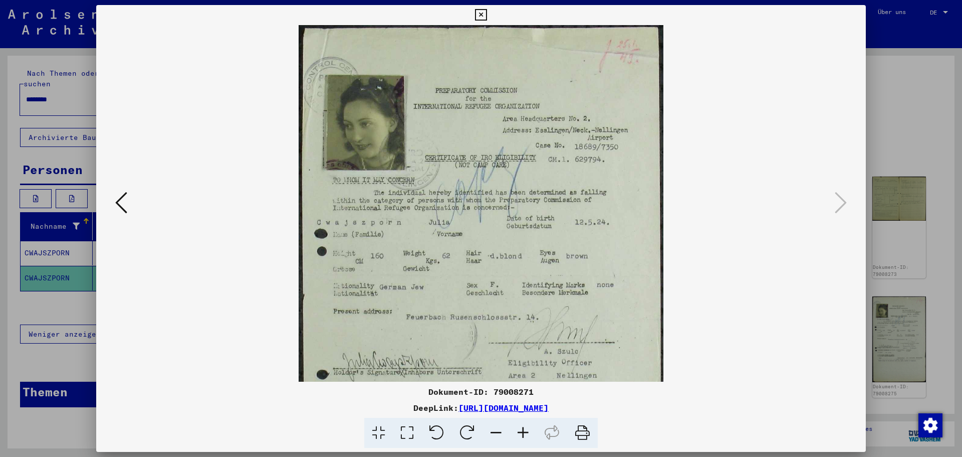
click at [517, 430] on icon at bounding box center [523, 432] width 27 height 31
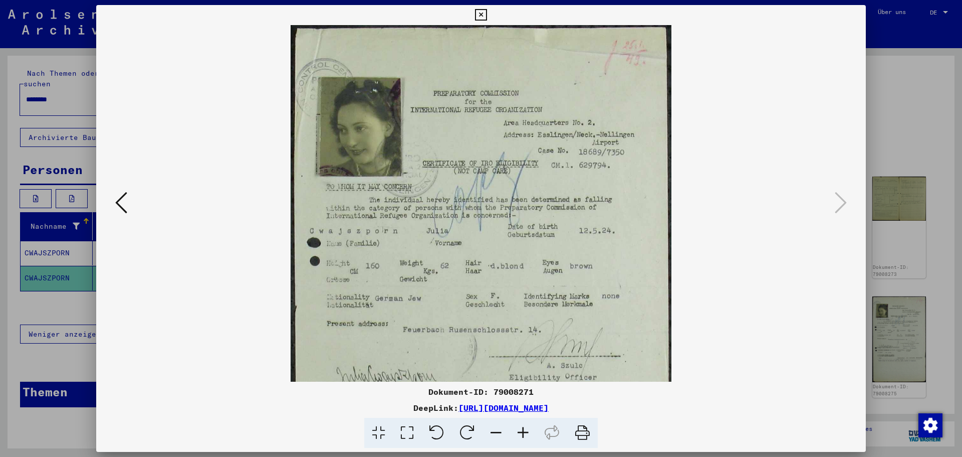
click at [517, 430] on icon at bounding box center [523, 432] width 27 height 31
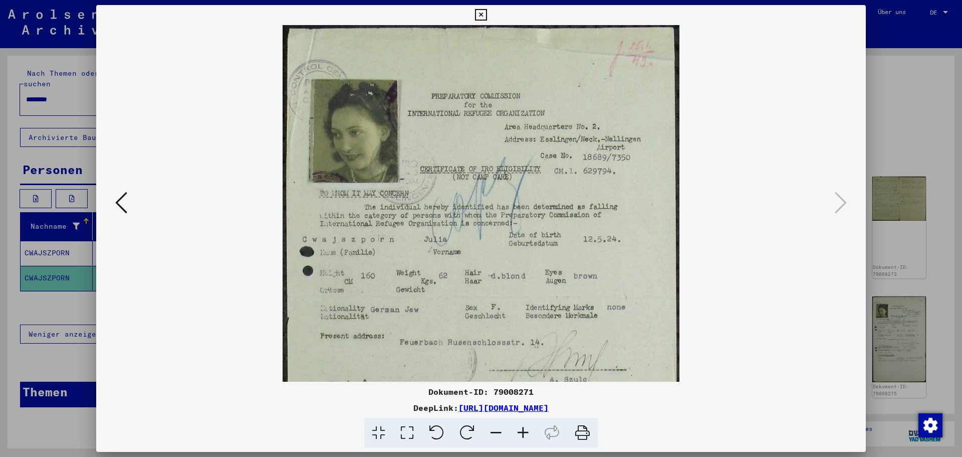
click at [517, 430] on icon at bounding box center [523, 432] width 27 height 31
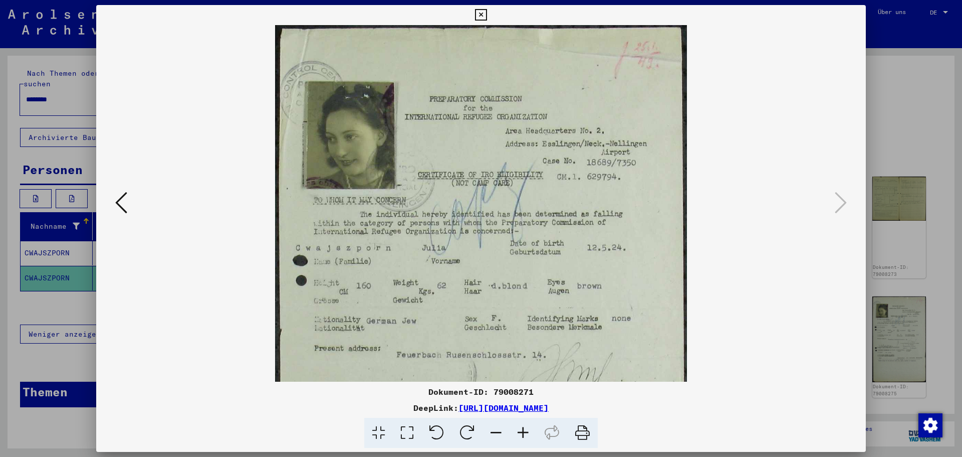
click at [517, 430] on icon at bounding box center [523, 432] width 27 height 31
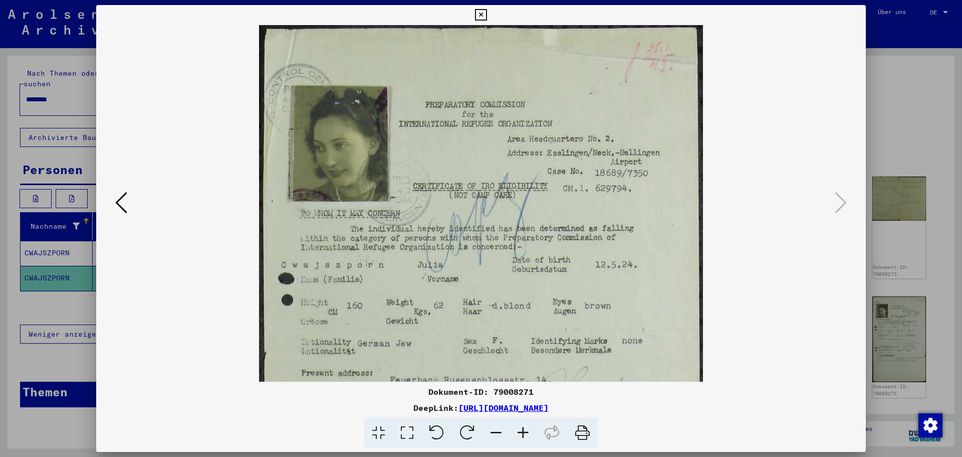
click at [517, 430] on icon at bounding box center [523, 432] width 27 height 31
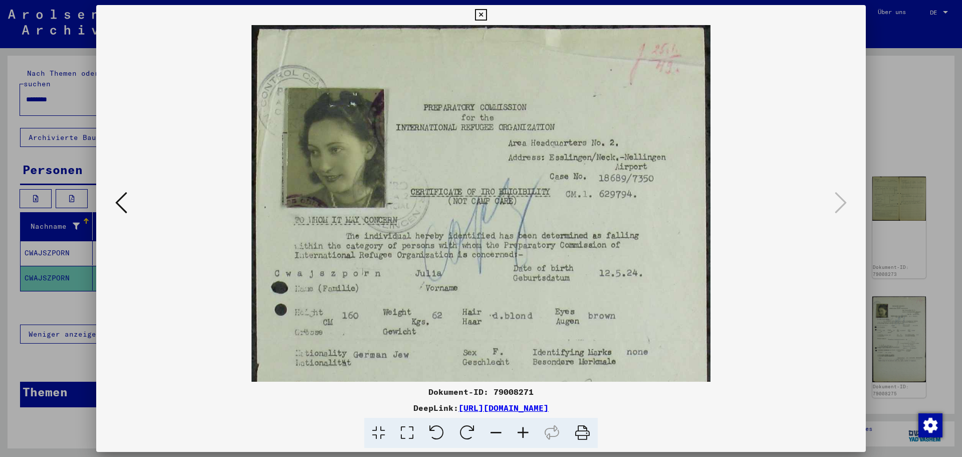
click at [517, 430] on icon at bounding box center [523, 432] width 27 height 31
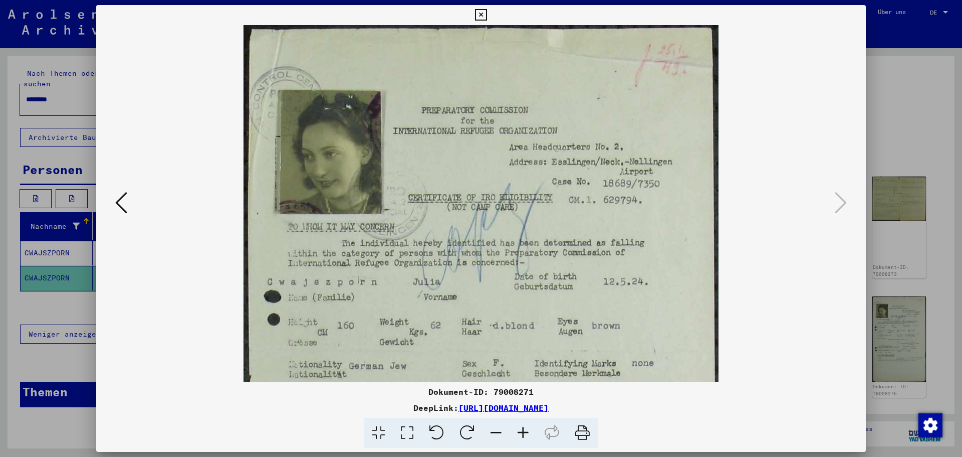
click at [517, 430] on icon at bounding box center [523, 432] width 27 height 31
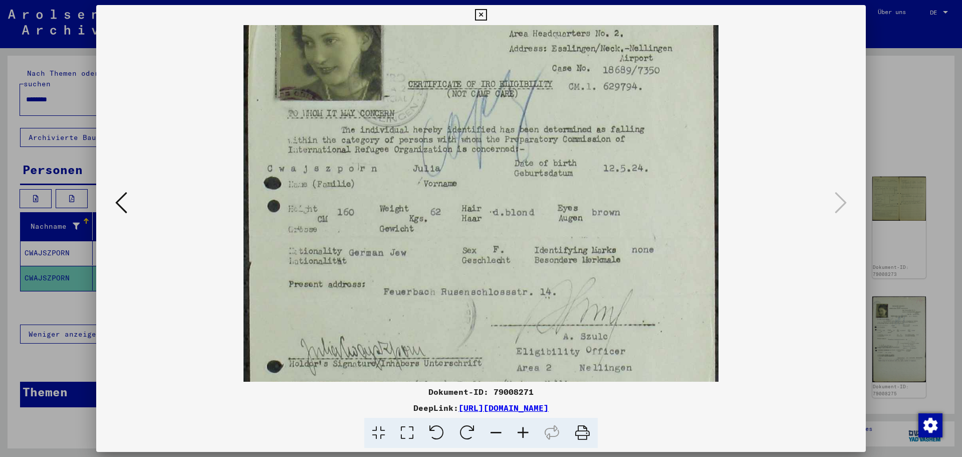
scroll to position [114, 0]
drag, startPoint x: 476, startPoint y: 246, endPoint x: 484, endPoint y: 132, distance: 114.0
click at [484, 132] on img at bounding box center [481, 289] width 475 height 757
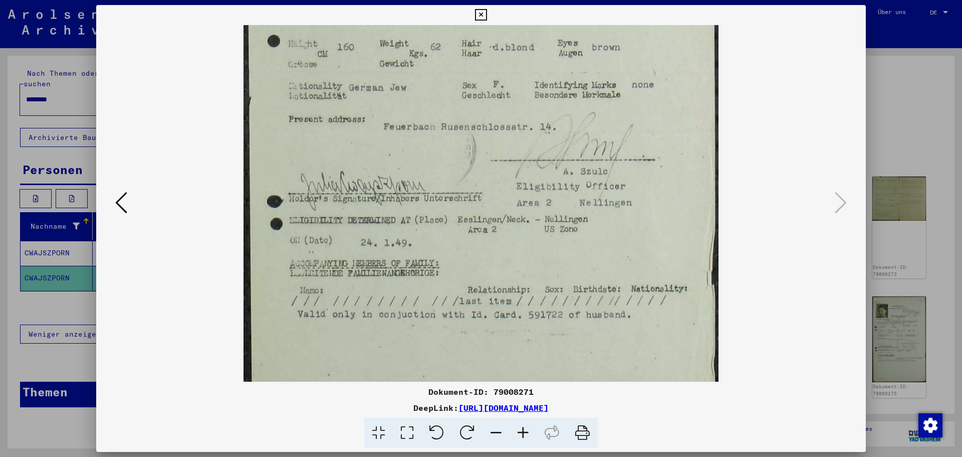
scroll to position [285, 0]
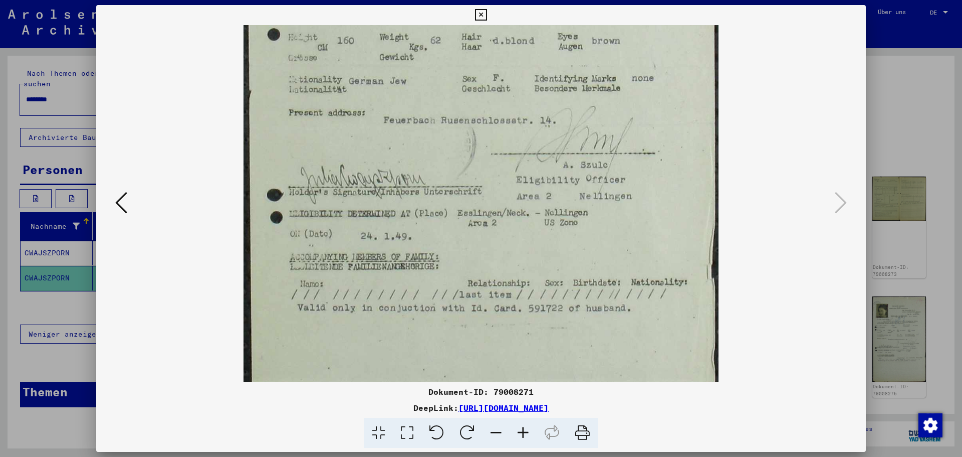
drag, startPoint x: 499, startPoint y: 306, endPoint x: 510, endPoint y: 142, distance: 164.8
click at [510, 142] on img at bounding box center [481, 118] width 475 height 757
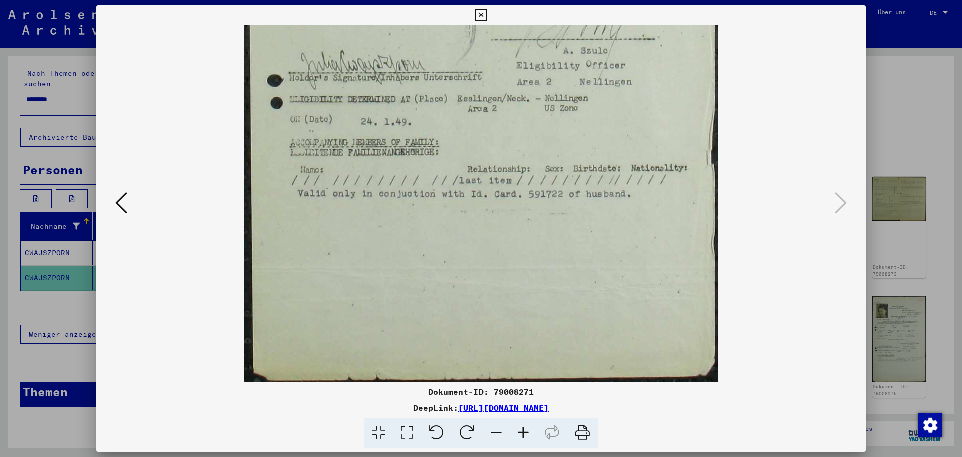
scroll to position [401, 0]
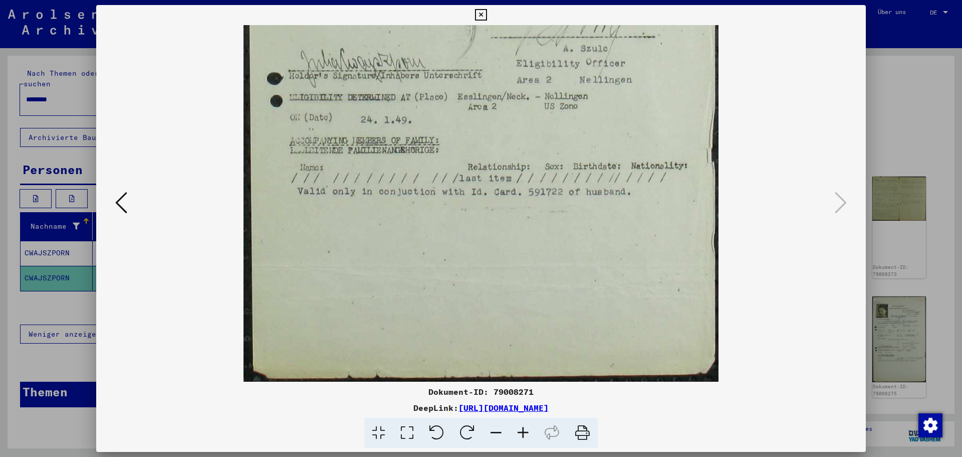
drag, startPoint x: 530, startPoint y: 243, endPoint x: 527, endPoint y: 124, distance: 119.3
click at [526, 125] on img at bounding box center [481, 2] width 475 height 757
click at [120, 202] on icon at bounding box center [121, 202] width 12 height 24
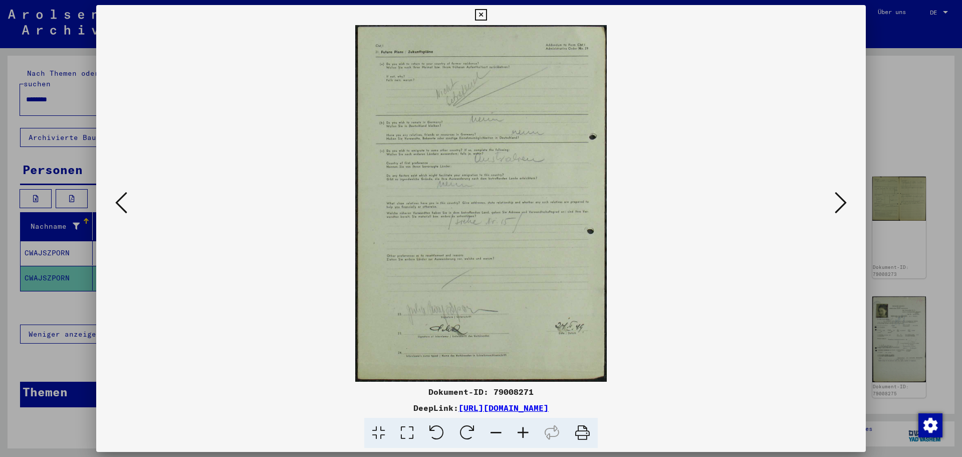
click at [120, 201] on icon at bounding box center [121, 202] width 12 height 24
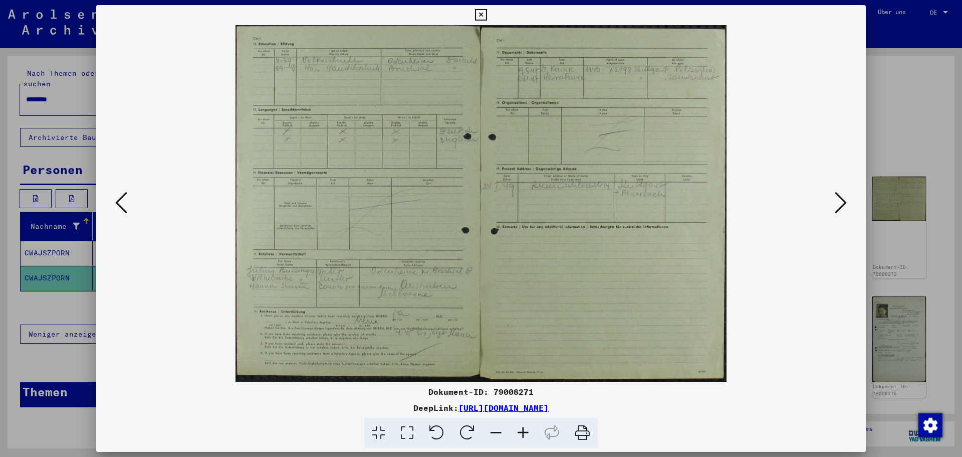
click at [120, 201] on icon at bounding box center [121, 202] width 12 height 24
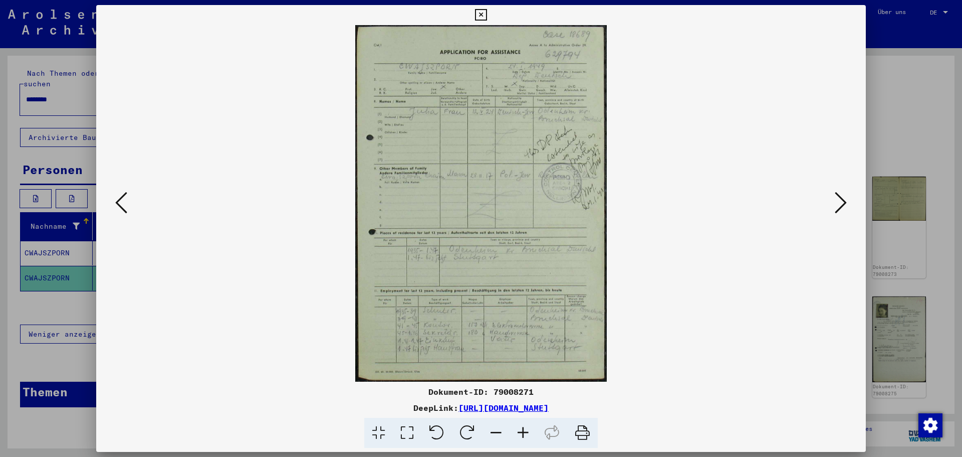
click at [120, 201] on icon at bounding box center [121, 202] width 12 height 24
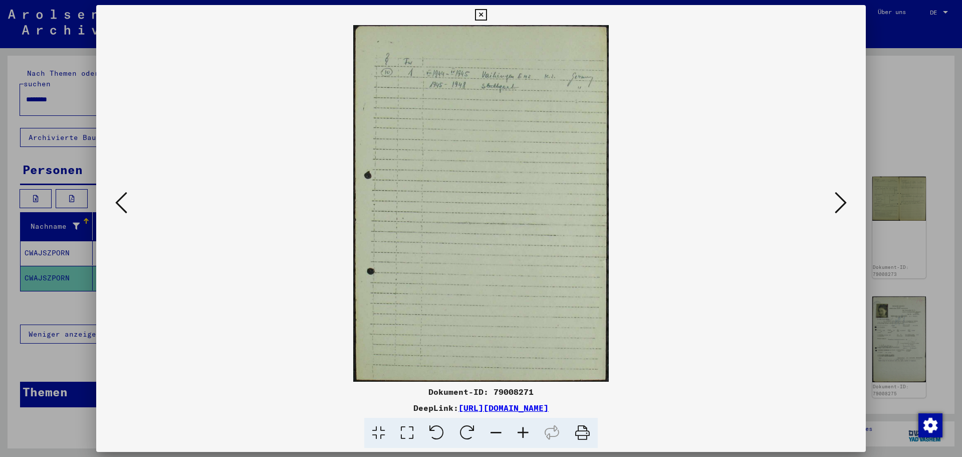
click at [120, 201] on icon at bounding box center [121, 202] width 12 height 24
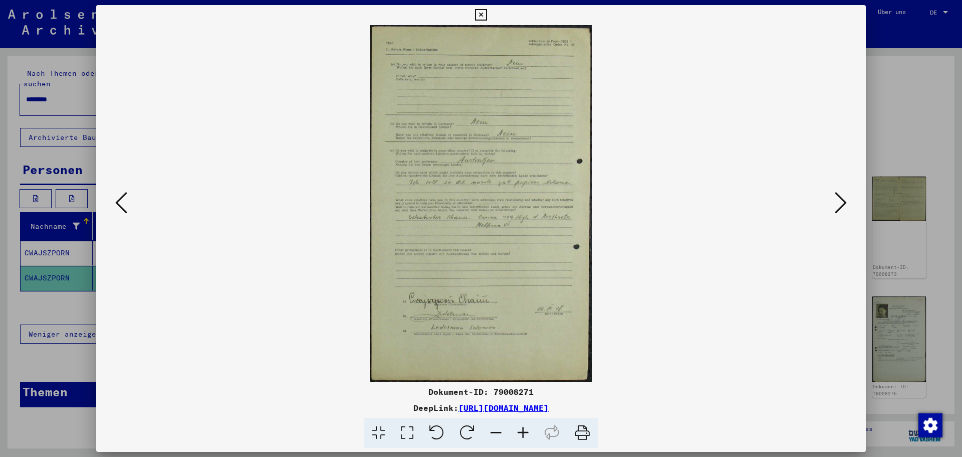
click at [120, 201] on icon at bounding box center [121, 202] width 12 height 24
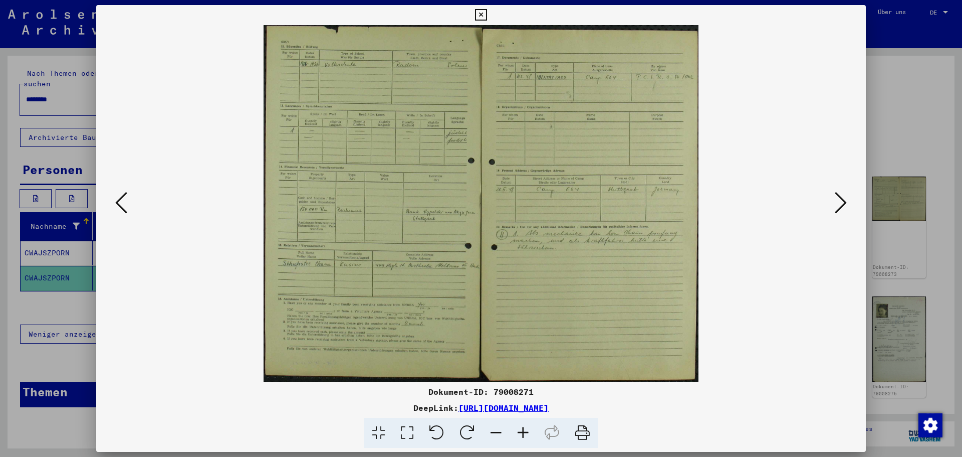
click at [120, 201] on icon at bounding box center [121, 202] width 12 height 24
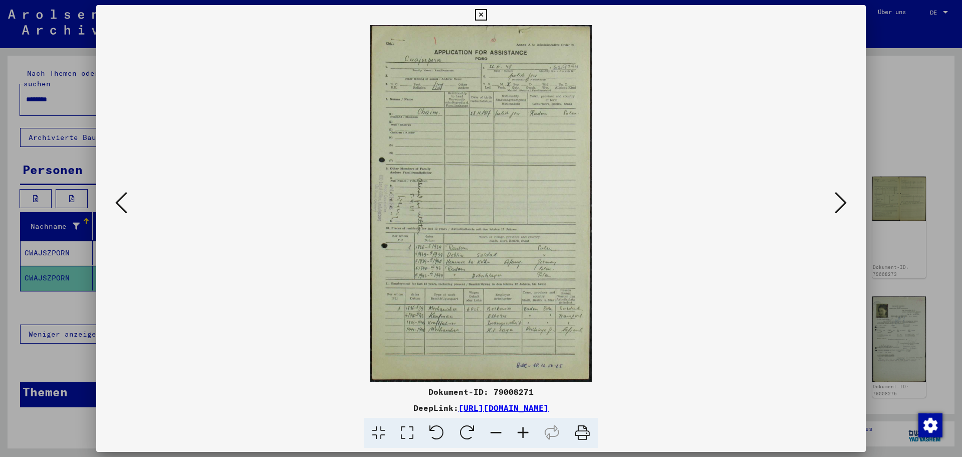
click at [120, 201] on icon at bounding box center [121, 202] width 12 height 24
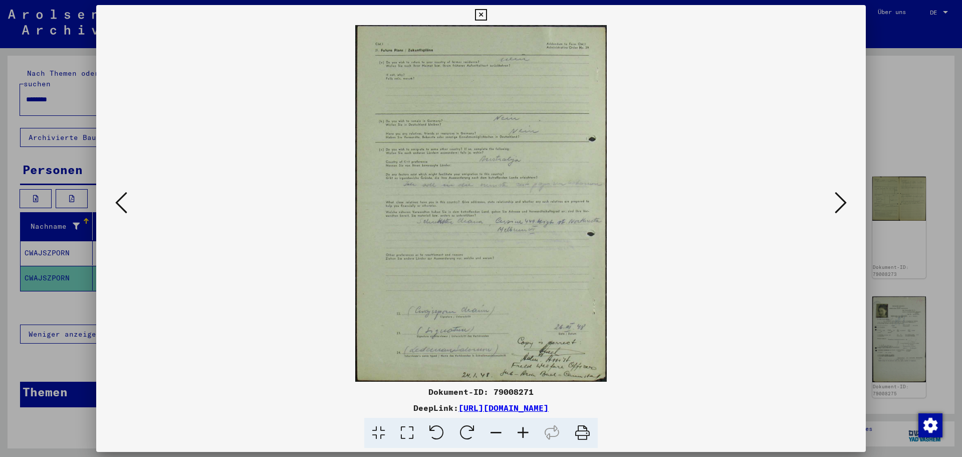
click at [120, 201] on icon at bounding box center [121, 202] width 12 height 24
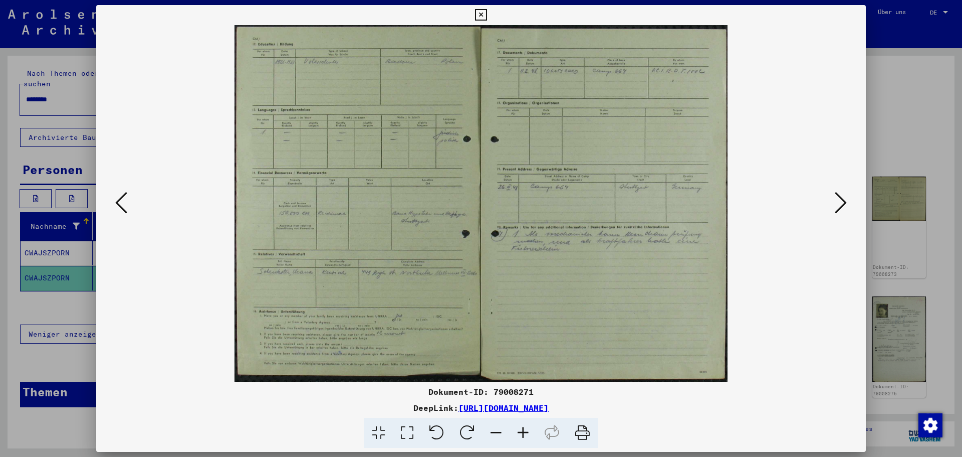
click at [120, 201] on icon at bounding box center [121, 202] width 12 height 24
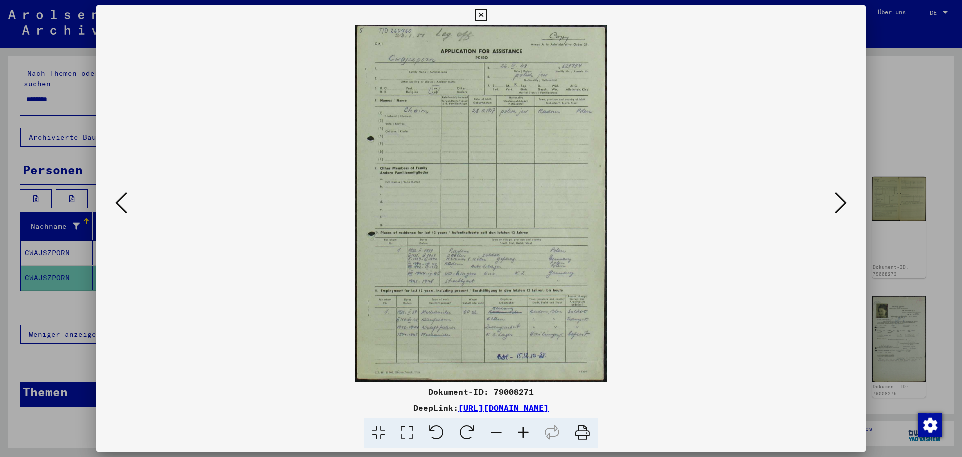
click at [120, 201] on icon at bounding box center [121, 202] width 12 height 24
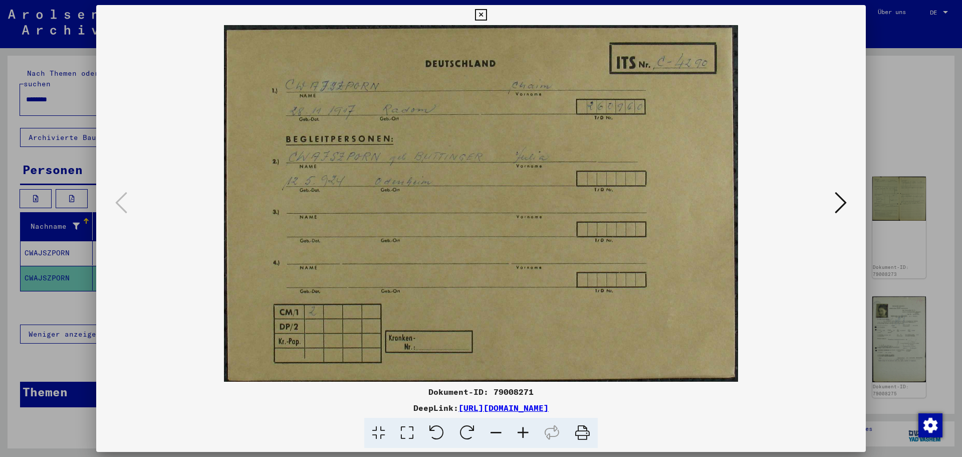
click at [844, 206] on icon at bounding box center [841, 202] width 12 height 24
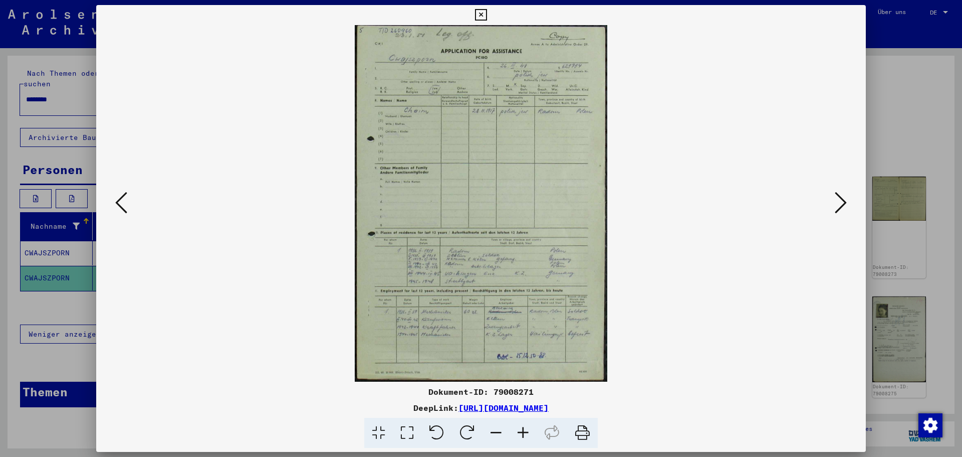
click at [519, 432] on icon at bounding box center [523, 432] width 27 height 31
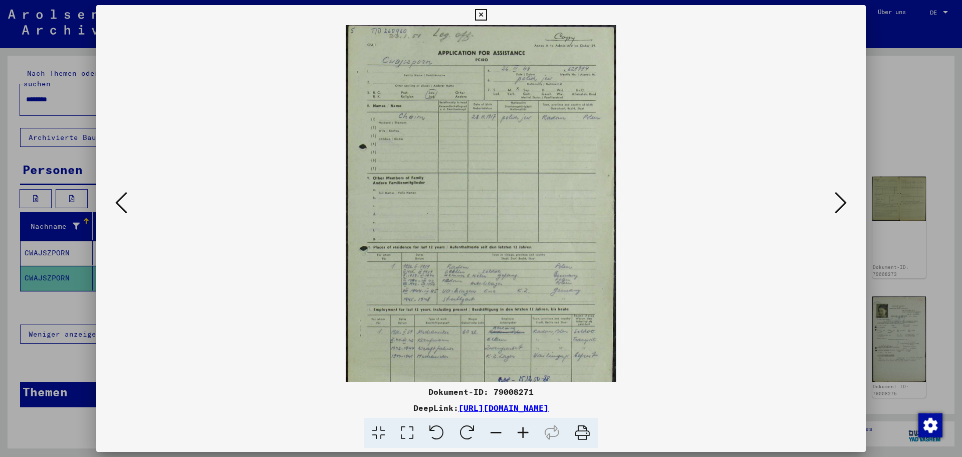
click at [519, 432] on icon at bounding box center [523, 432] width 27 height 31
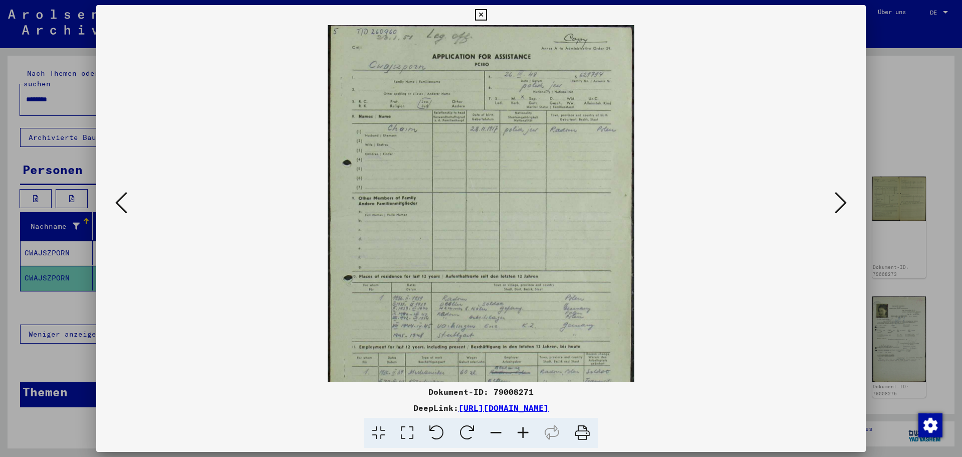
click at [519, 432] on icon at bounding box center [523, 432] width 27 height 31
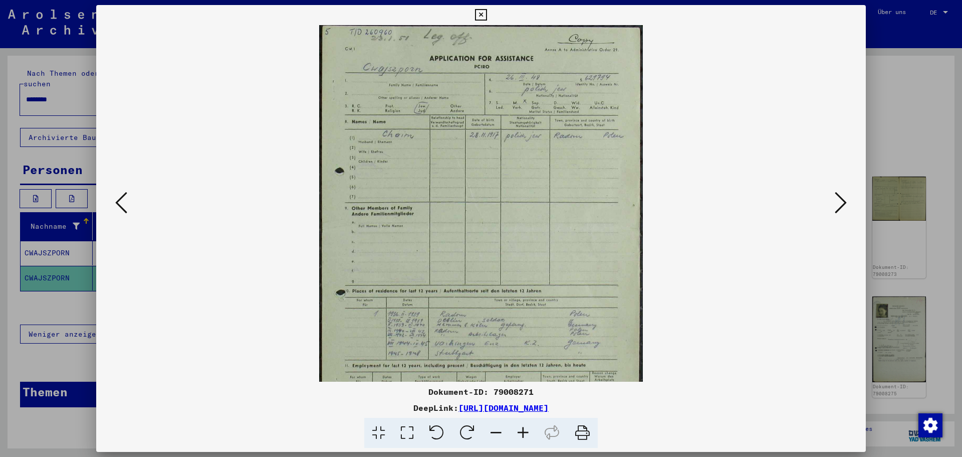
click at [519, 432] on icon at bounding box center [523, 432] width 27 height 31
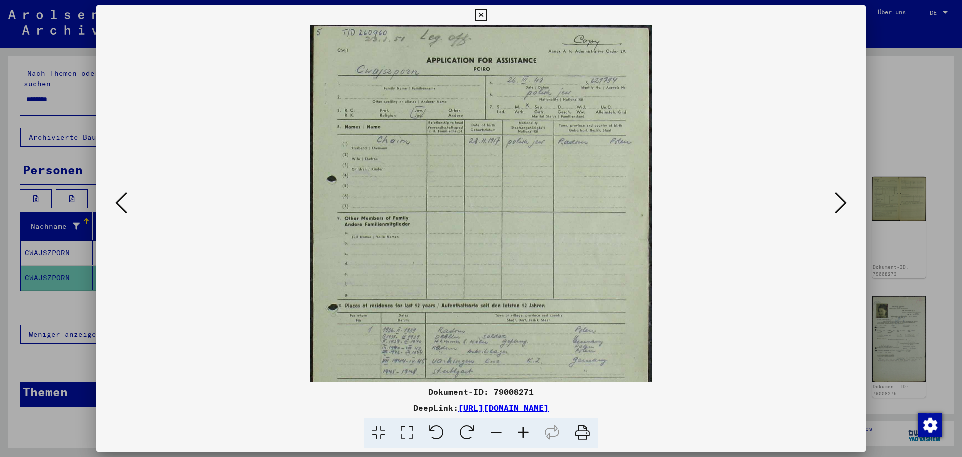
click at [519, 432] on icon at bounding box center [523, 432] width 27 height 31
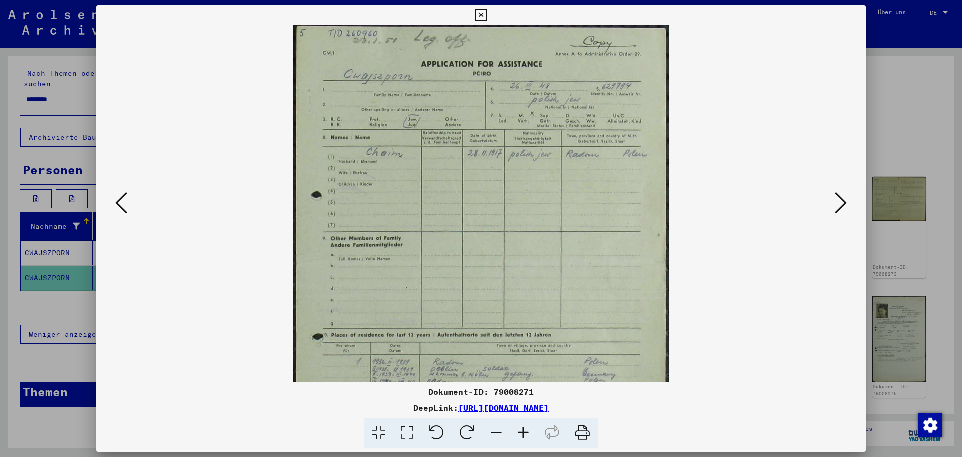
click at [519, 432] on icon at bounding box center [523, 432] width 27 height 31
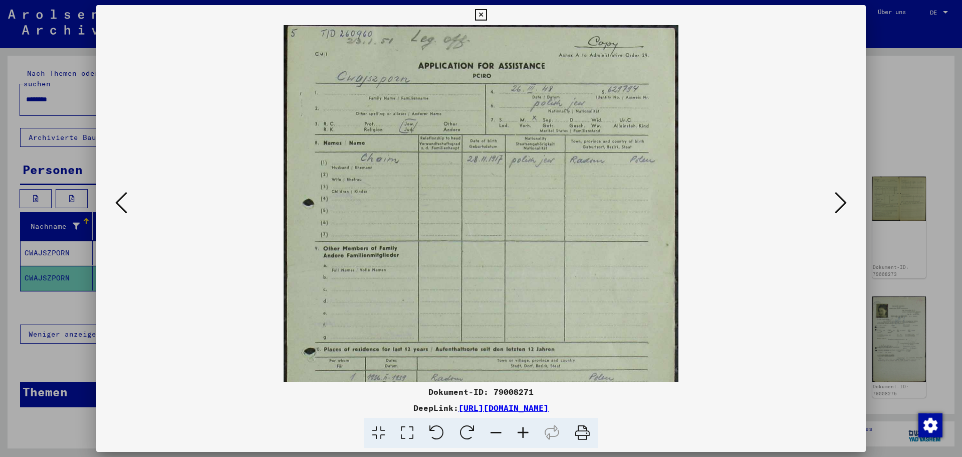
click at [519, 432] on icon at bounding box center [523, 432] width 27 height 31
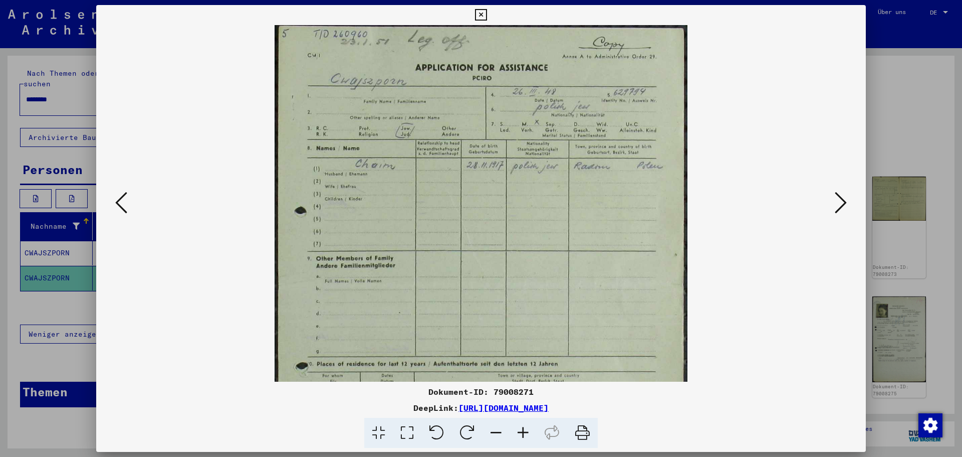
click at [519, 432] on icon at bounding box center [523, 432] width 27 height 31
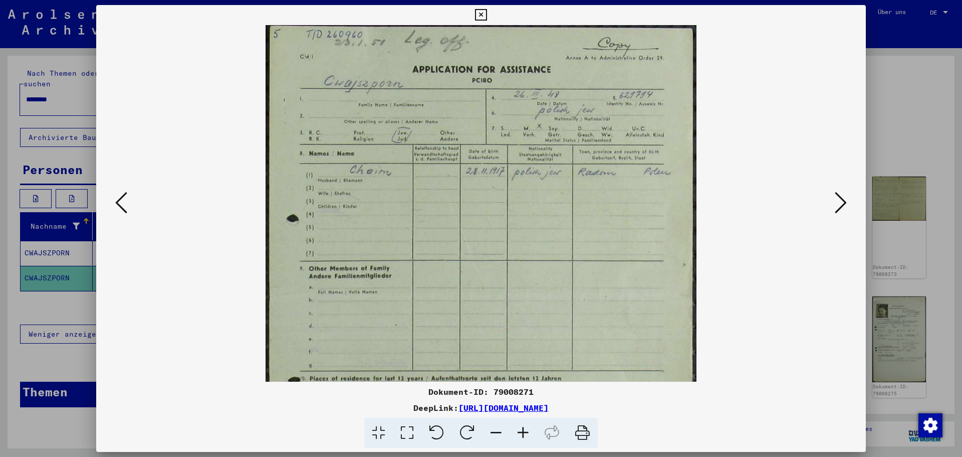
click at [519, 432] on icon at bounding box center [523, 432] width 27 height 31
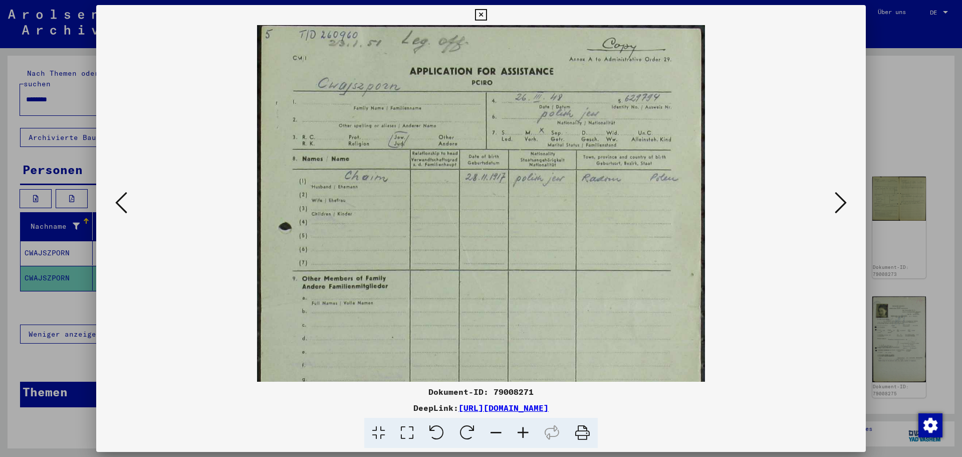
click at [519, 432] on icon at bounding box center [523, 432] width 27 height 31
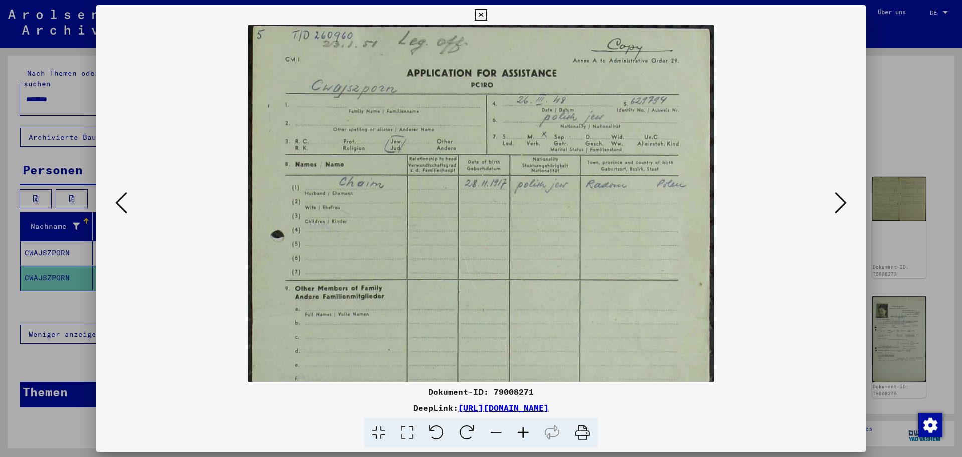
click at [519, 432] on icon at bounding box center [523, 432] width 27 height 31
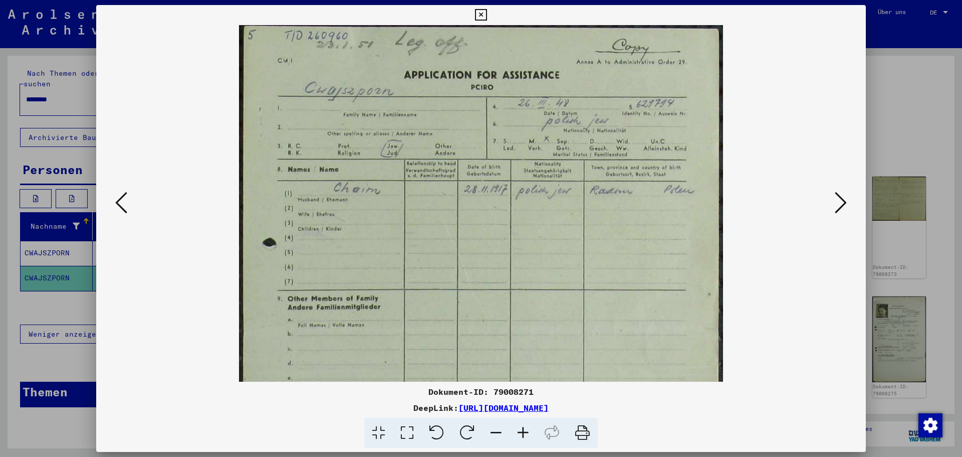
click at [519, 432] on icon at bounding box center [523, 432] width 27 height 31
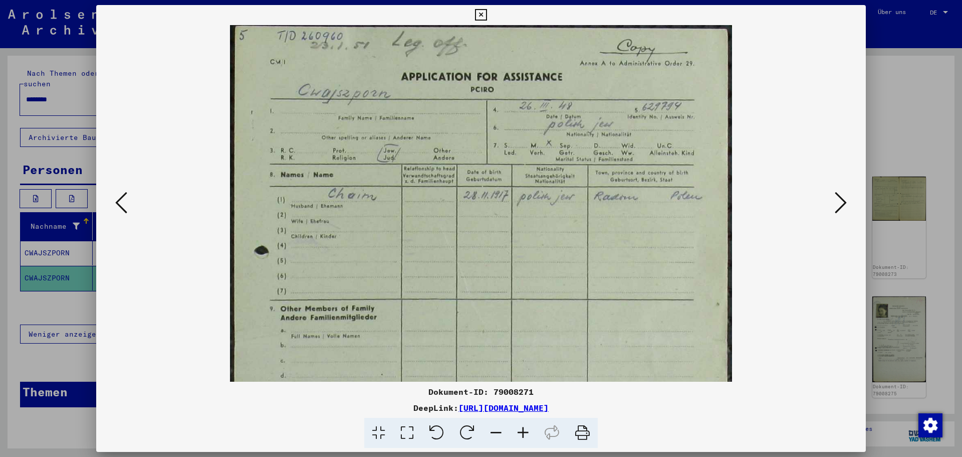
click at [519, 432] on icon at bounding box center [523, 432] width 27 height 31
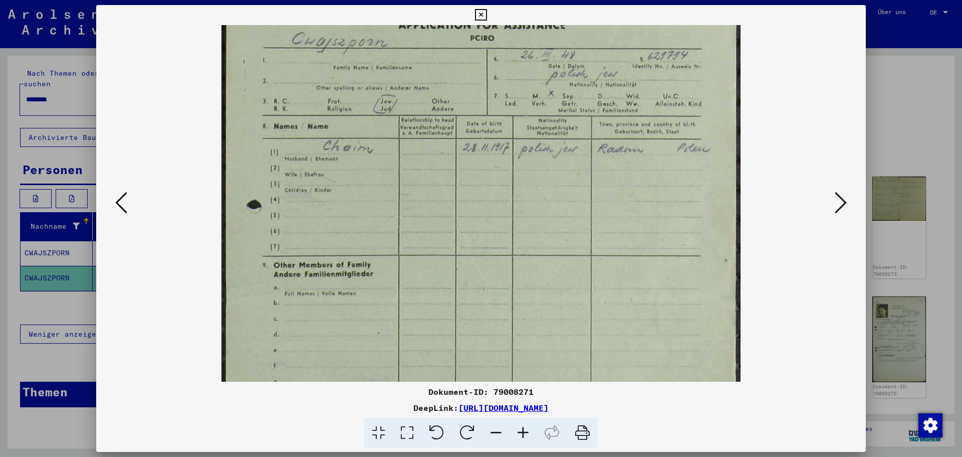
scroll to position [57, 0]
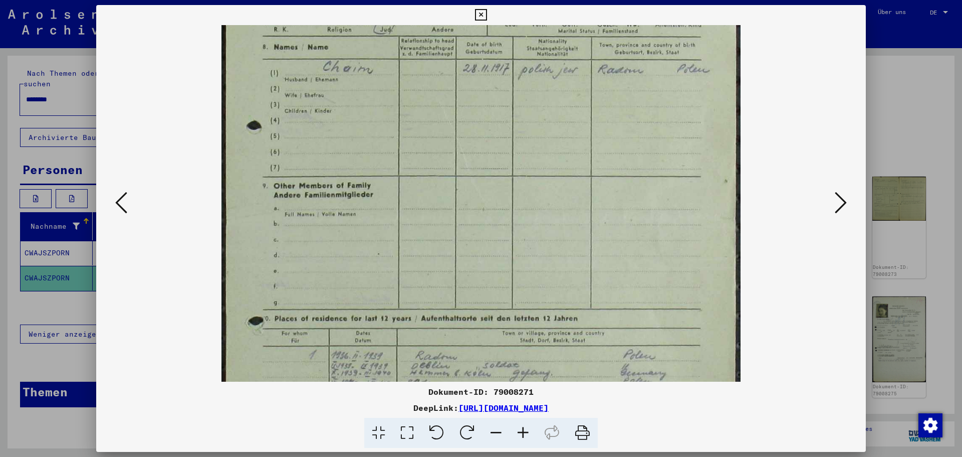
drag, startPoint x: 625, startPoint y: 273, endPoint x: 622, endPoint y: 140, distance: 132.9
click at [620, 139] on img at bounding box center [482, 258] width 520 height 732
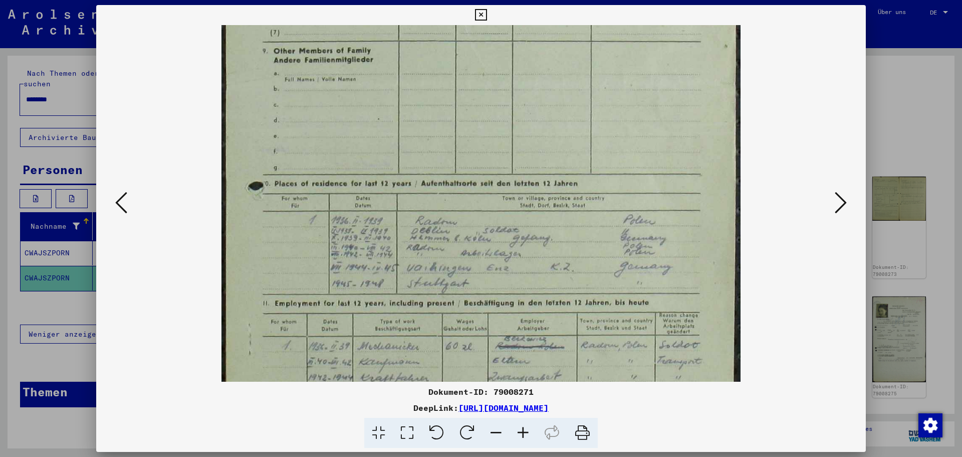
drag, startPoint x: 617, startPoint y: 274, endPoint x: 602, endPoint y: 194, distance: 81.1
click at [597, 159] on img at bounding box center [482, 123] width 520 height 732
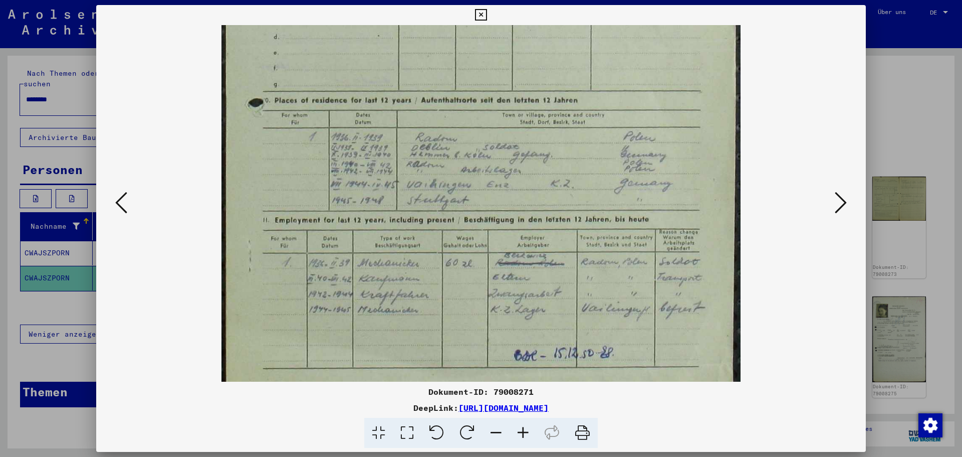
scroll to position [376, 0]
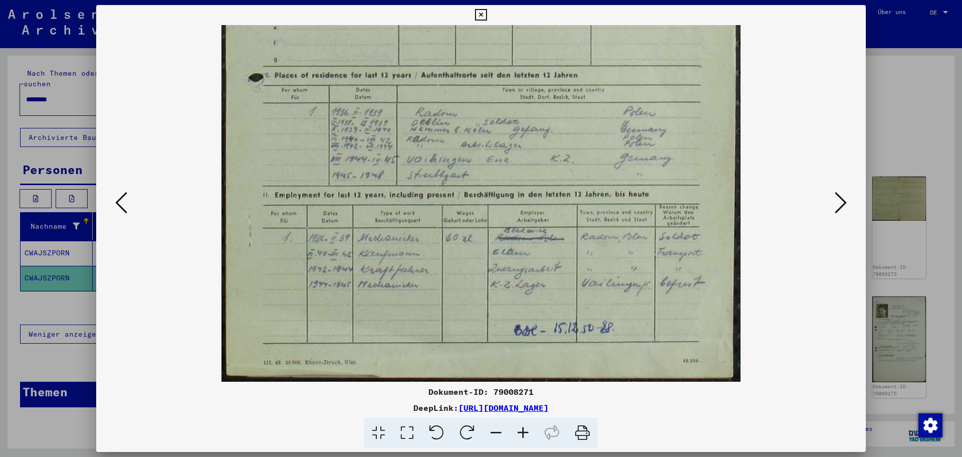
drag, startPoint x: 601, startPoint y: 222, endPoint x: 602, endPoint y: 131, distance: 90.7
click at [602, 131] on img at bounding box center [482, 15] width 520 height 732
click at [844, 207] on icon at bounding box center [841, 202] width 12 height 24
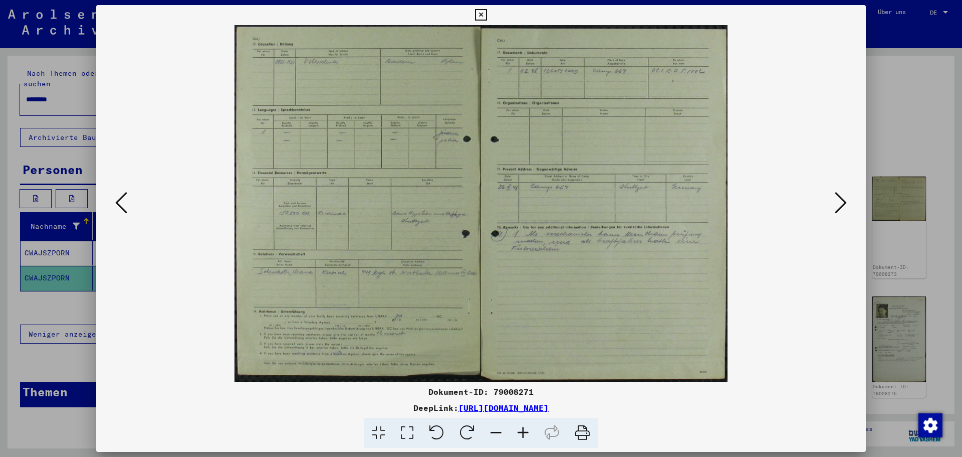
click at [519, 429] on icon at bounding box center [523, 432] width 27 height 31
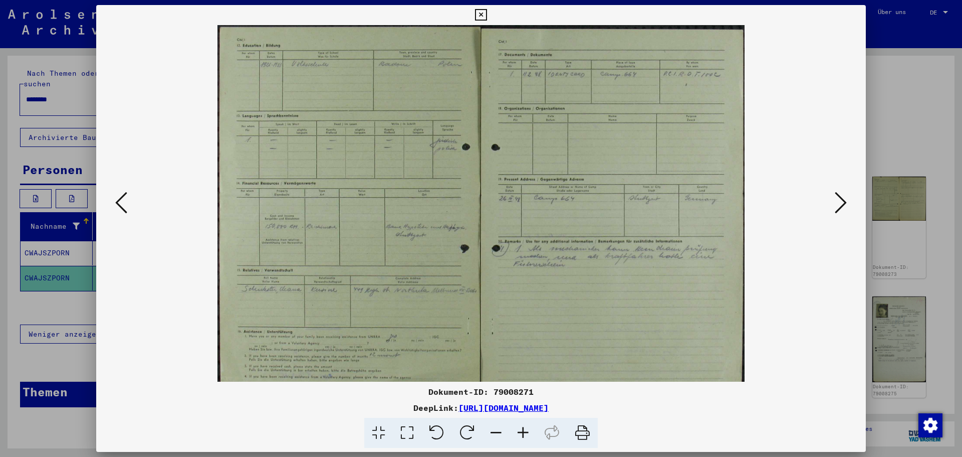
click at [519, 429] on icon at bounding box center [523, 432] width 27 height 31
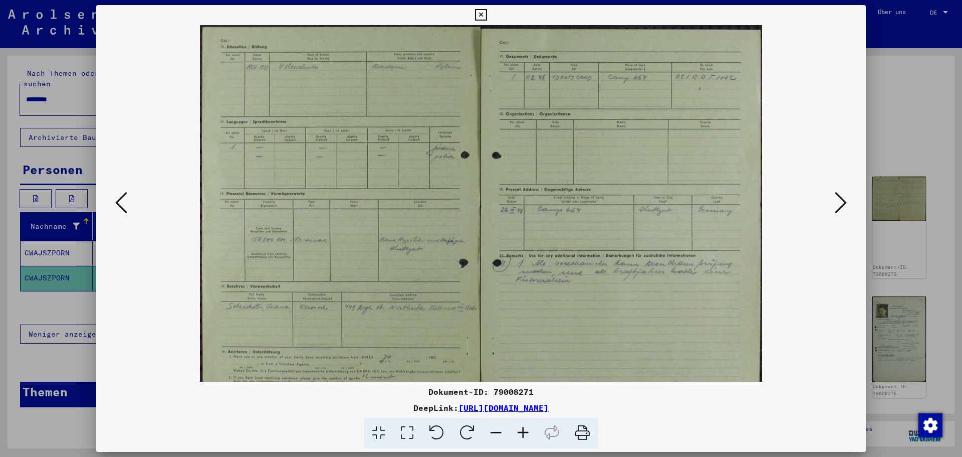
click at [519, 429] on icon at bounding box center [523, 432] width 27 height 31
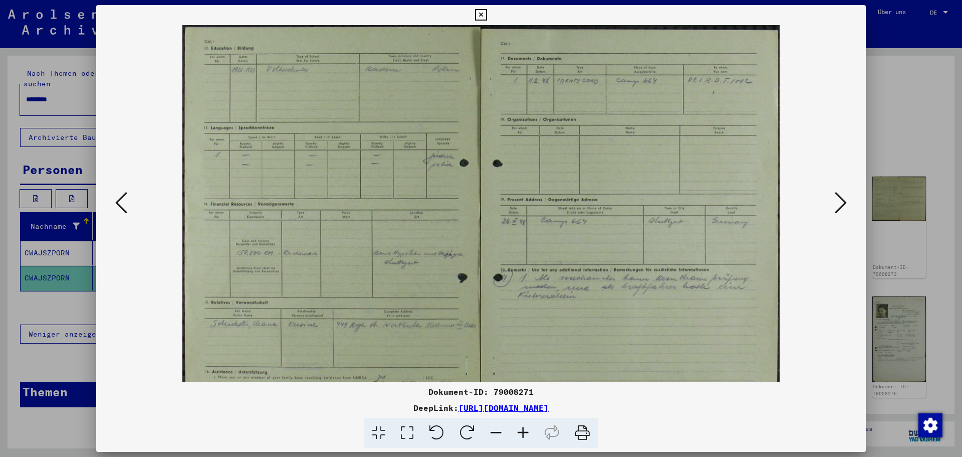
click at [519, 429] on icon at bounding box center [523, 432] width 27 height 31
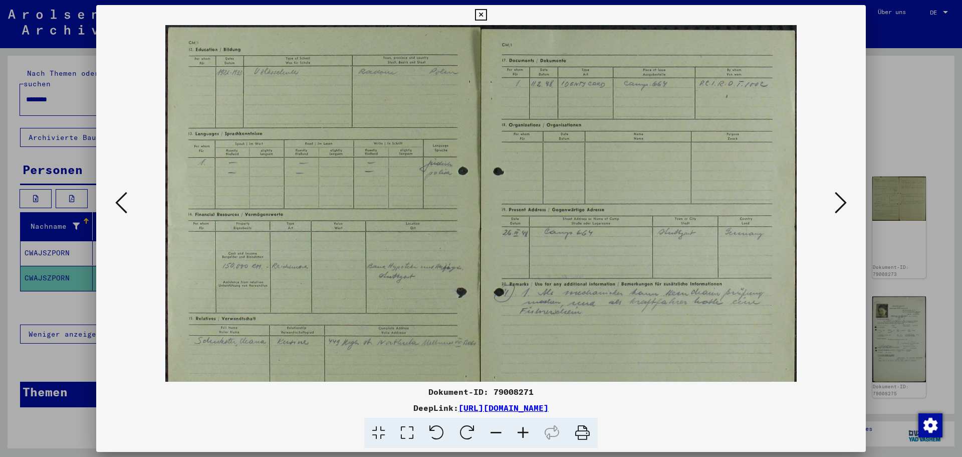
click at [519, 429] on icon at bounding box center [523, 432] width 27 height 31
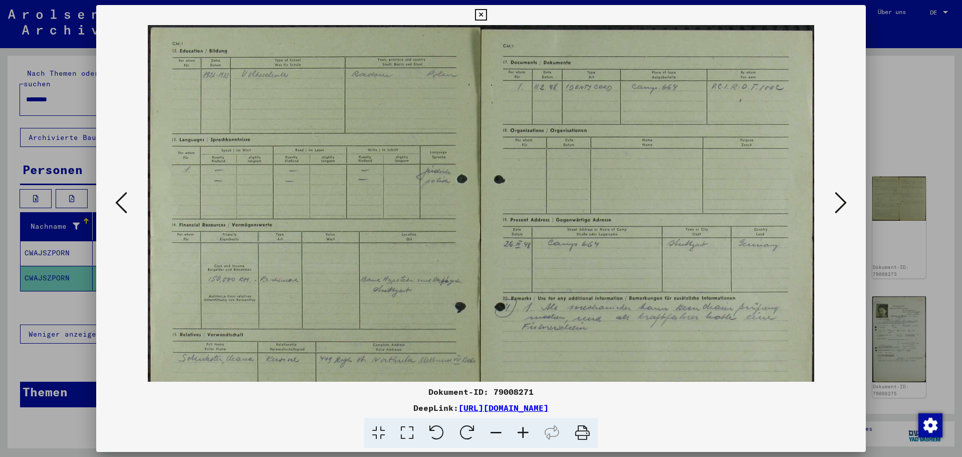
click at [519, 429] on icon at bounding box center [523, 432] width 27 height 31
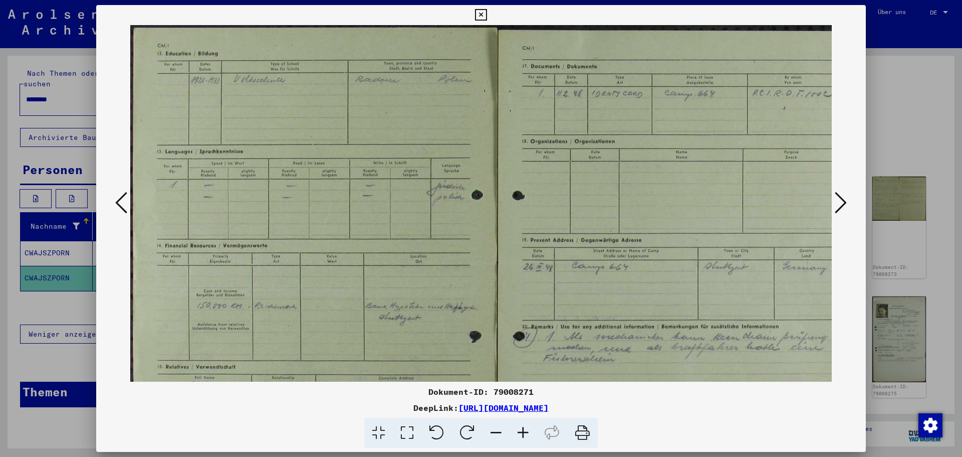
click at [519, 429] on icon at bounding box center [523, 432] width 27 height 31
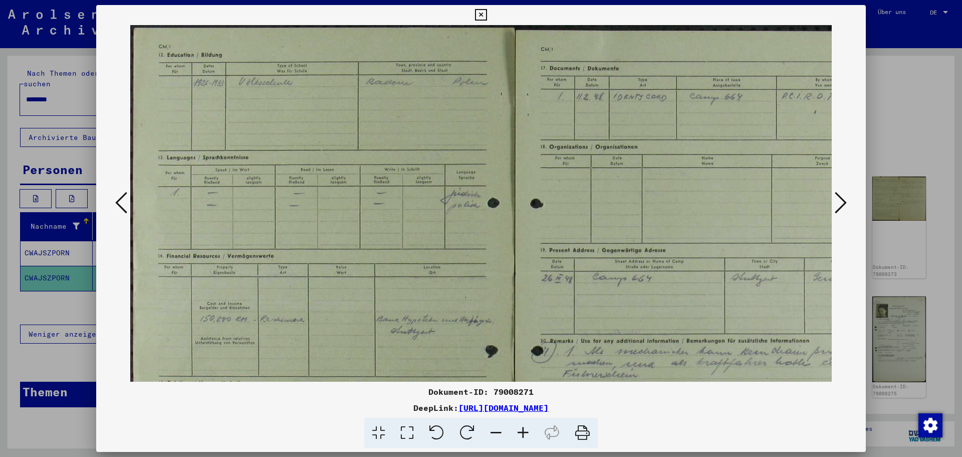
click at [519, 429] on icon at bounding box center [523, 432] width 27 height 31
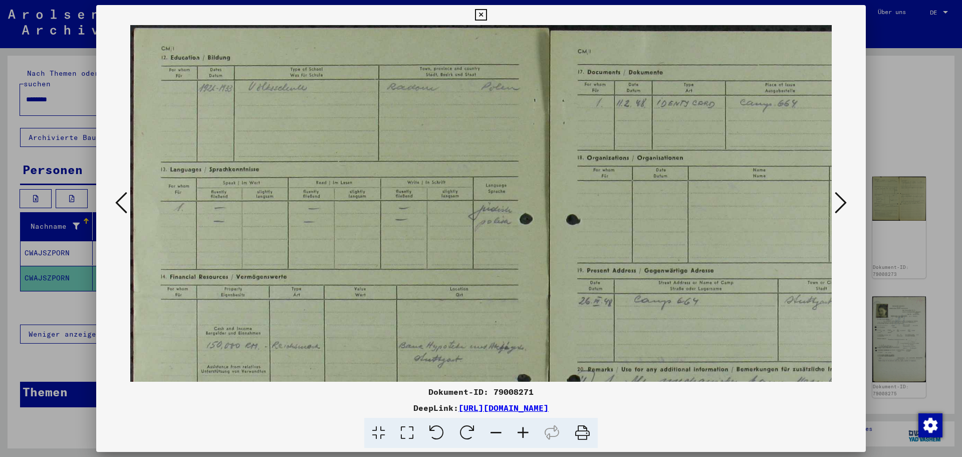
click at [520, 429] on icon at bounding box center [523, 432] width 27 height 31
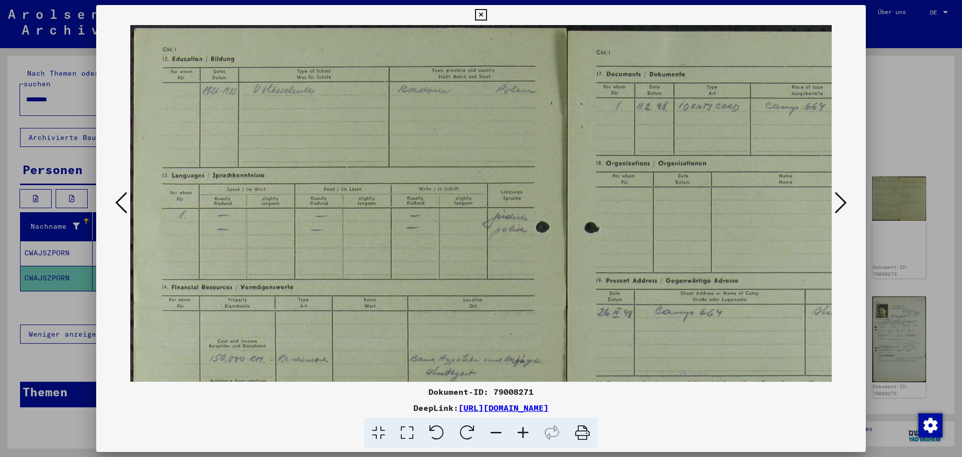
drag, startPoint x: 319, startPoint y: 164, endPoint x: 325, endPoint y: 204, distance: 40.0
click at [327, 216] on img at bounding box center [567, 341] width 875 height 632
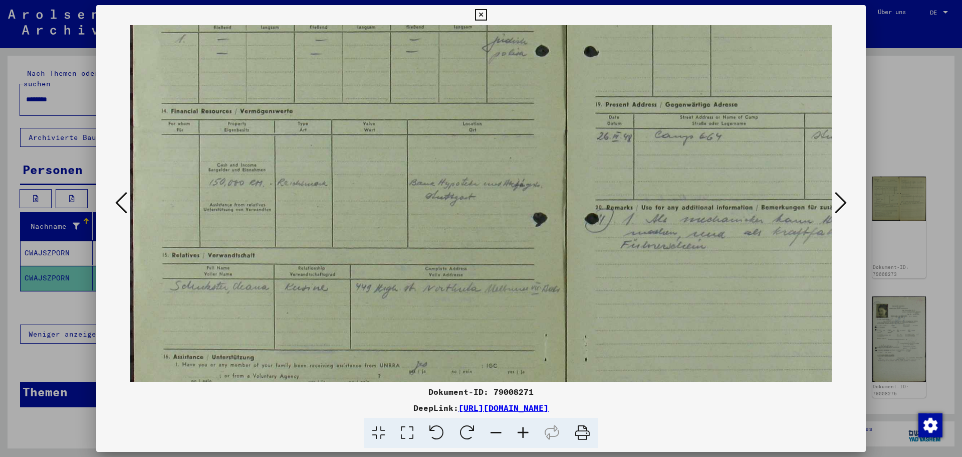
scroll to position [184, 1]
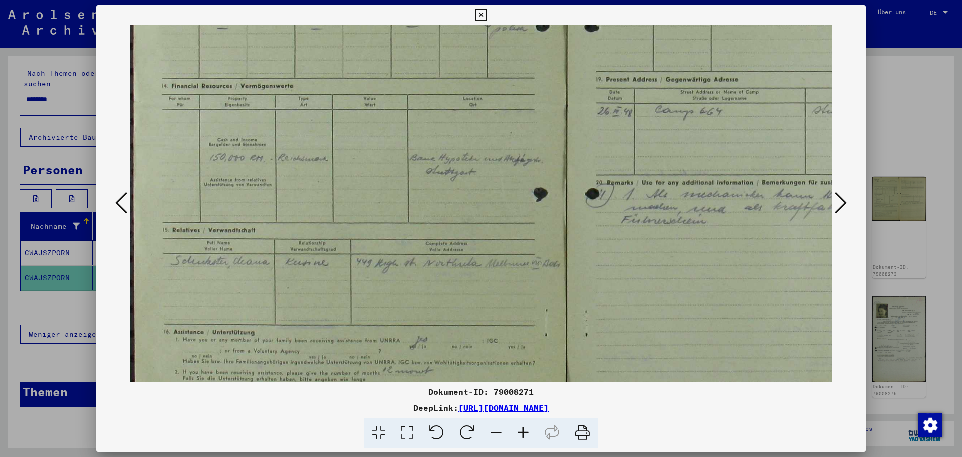
drag, startPoint x: 449, startPoint y: 265, endPoint x: 520, endPoint y: 75, distance: 203.3
click at [519, 75] on img at bounding box center [567, 140] width 875 height 632
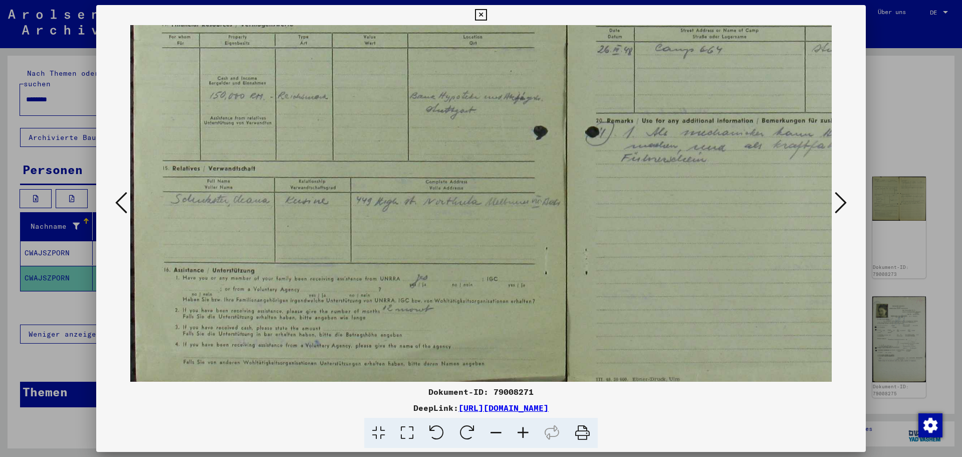
scroll to position [276, 0]
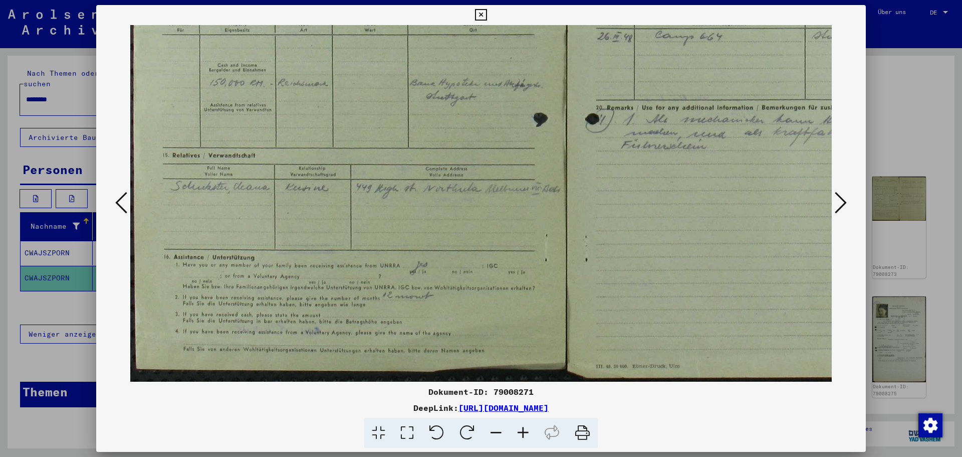
drag, startPoint x: 449, startPoint y: 258, endPoint x: 483, endPoint y: 187, distance: 78.5
click at [483, 188] on img at bounding box center [567, 65] width 875 height 632
click at [518, 429] on icon at bounding box center [523, 432] width 27 height 31
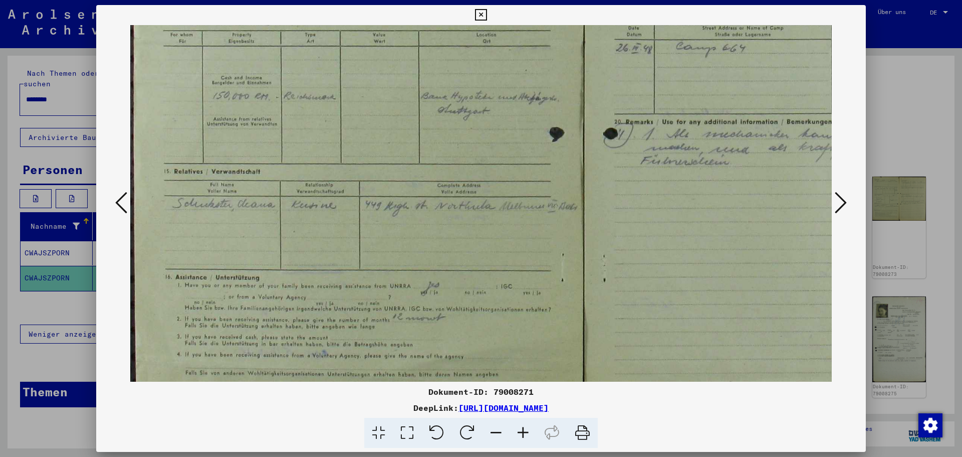
click at [518, 429] on icon at bounding box center [523, 432] width 27 height 31
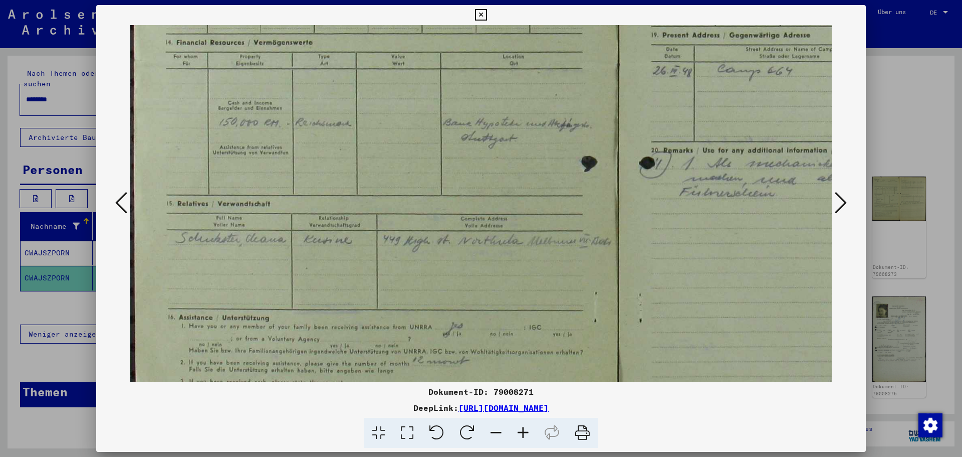
click at [518, 429] on icon at bounding box center [523, 432] width 27 height 31
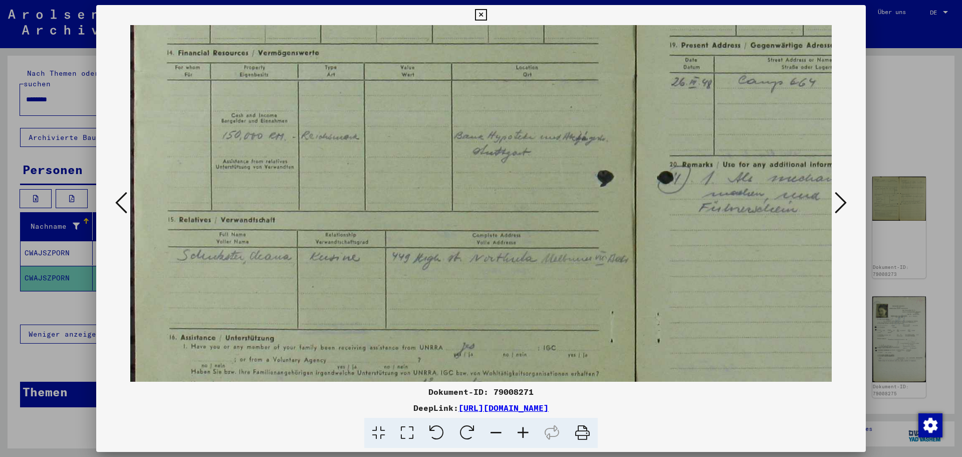
click at [518, 429] on icon at bounding box center [523, 432] width 27 height 31
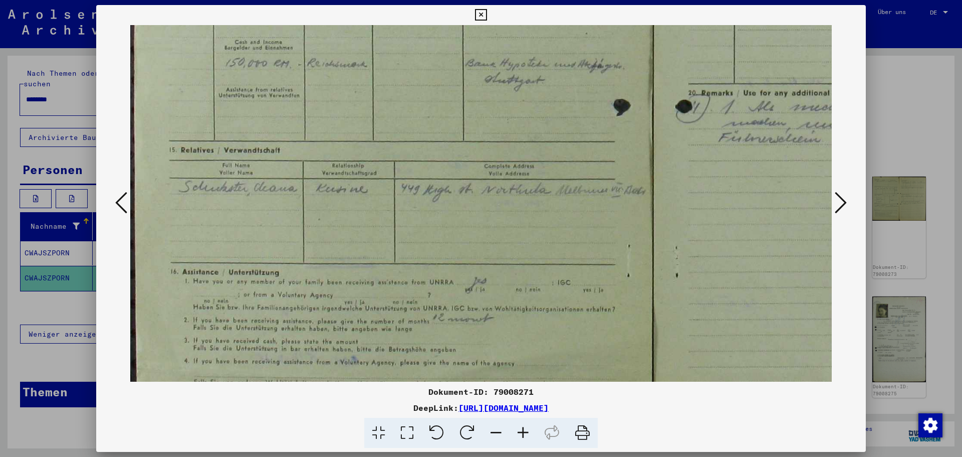
scroll to position [365, 0]
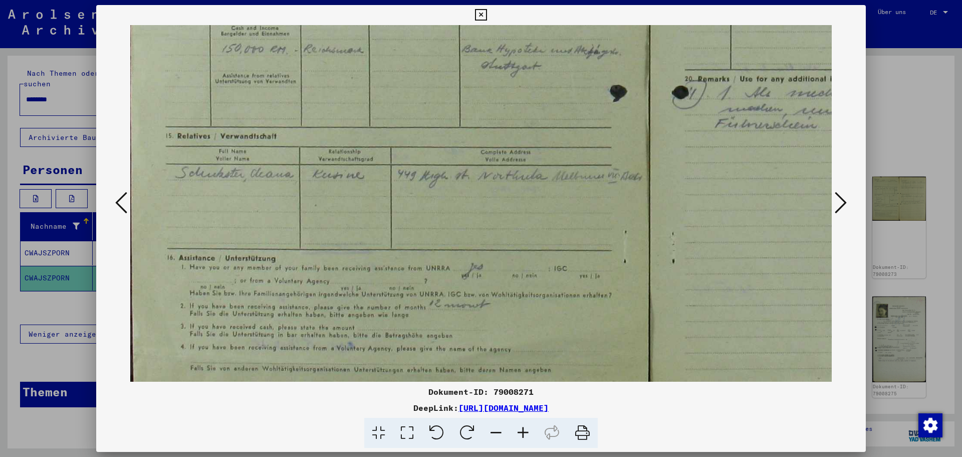
drag, startPoint x: 376, startPoint y: 308, endPoint x: 426, endPoint y: 221, distance: 100.1
click at [428, 222] on img at bounding box center [651, 28] width 1048 height 757
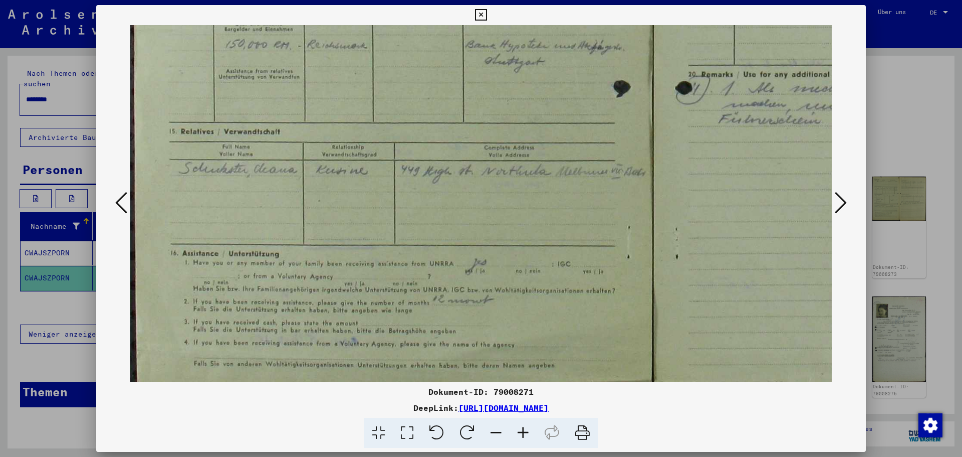
drag, startPoint x: 348, startPoint y: 181, endPoint x: 354, endPoint y: 178, distance: 6.7
click at [354, 178] on img at bounding box center [654, 23] width 1048 height 757
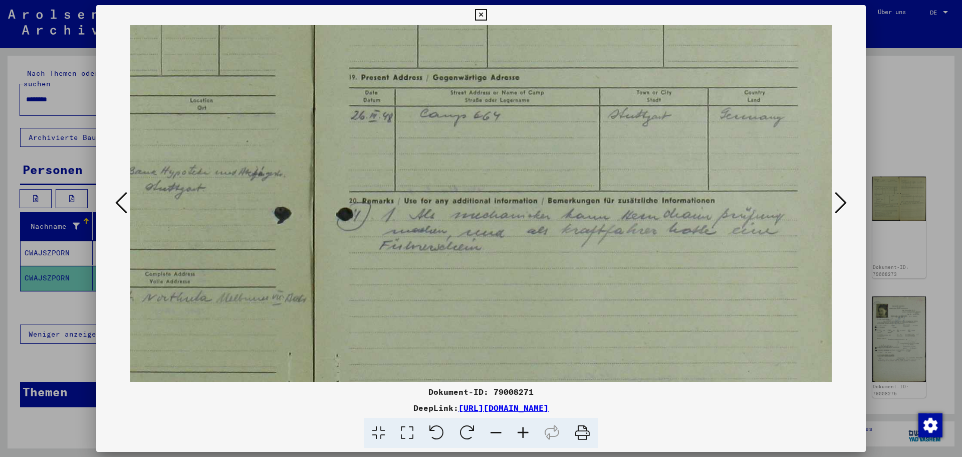
scroll to position [245, 339]
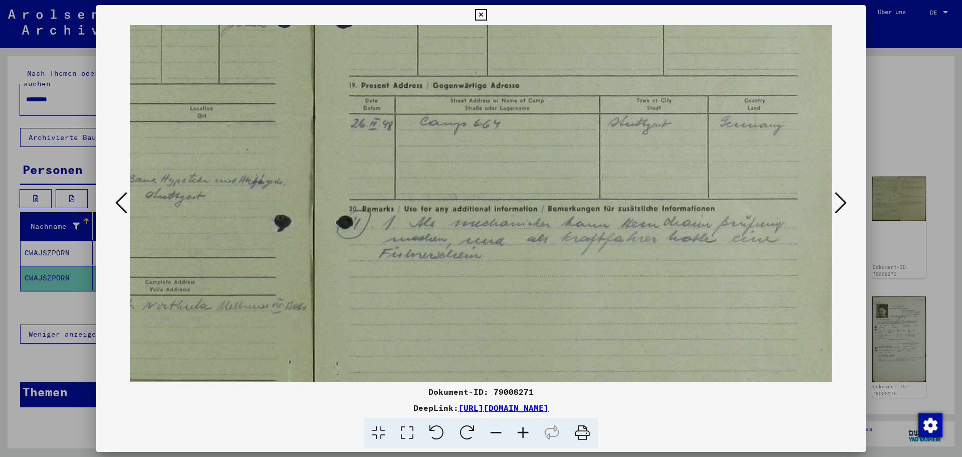
drag, startPoint x: 643, startPoint y: 182, endPoint x: 242, endPoint y: 317, distance: 423.0
click at [244, 317] on img at bounding box center [315, 157] width 1048 height 757
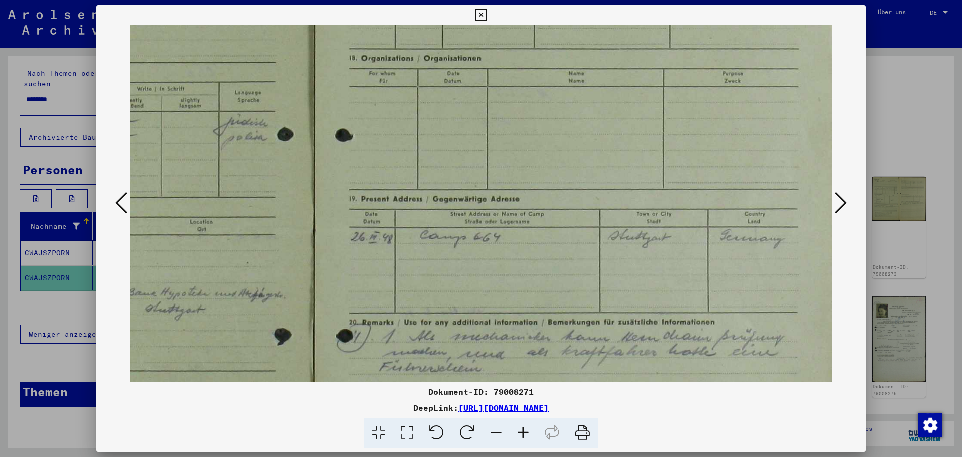
drag, startPoint x: 554, startPoint y: 181, endPoint x: 502, endPoint y: 294, distance: 124.7
click at [502, 294] on img at bounding box center [315, 271] width 1048 height 757
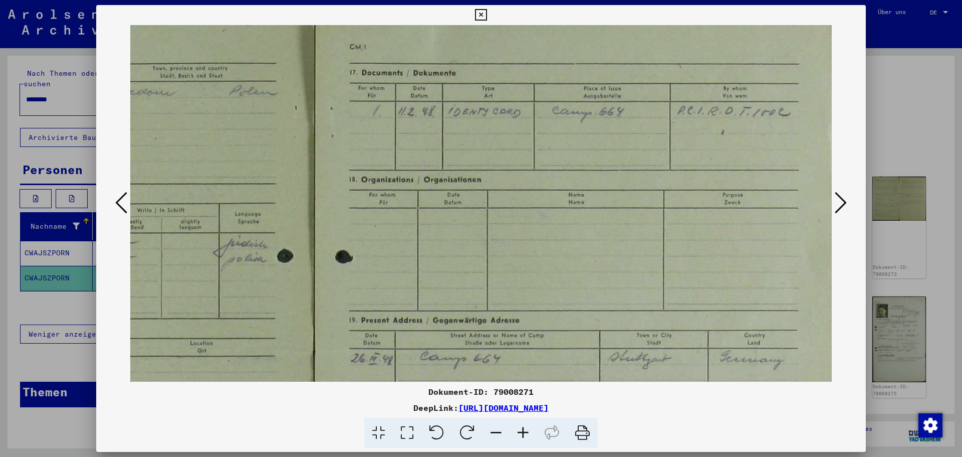
scroll to position [0, 339]
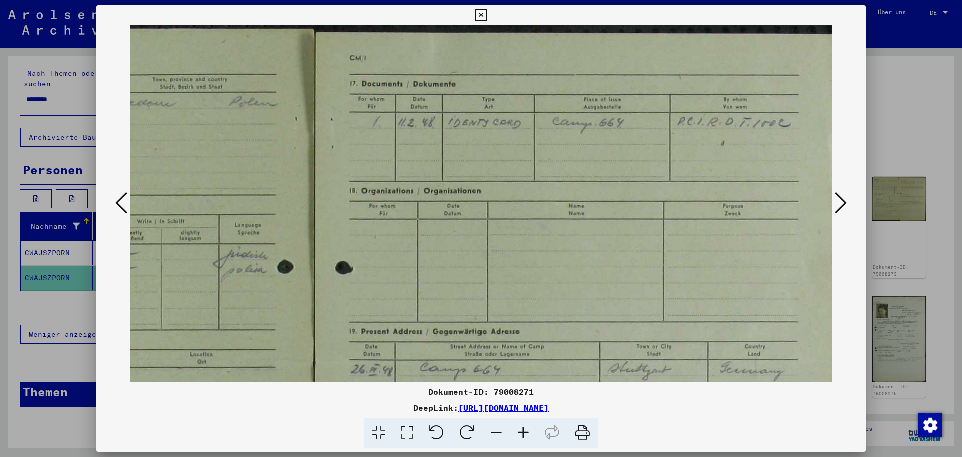
drag, startPoint x: 586, startPoint y: 148, endPoint x: 541, endPoint y: 291, distance: 149.8
click at [541, 291] on img at bounding box center [315, 403] width 1048 height 757
click at [841, 201] on icon at bounding box center [841, 202] width 12 height 24
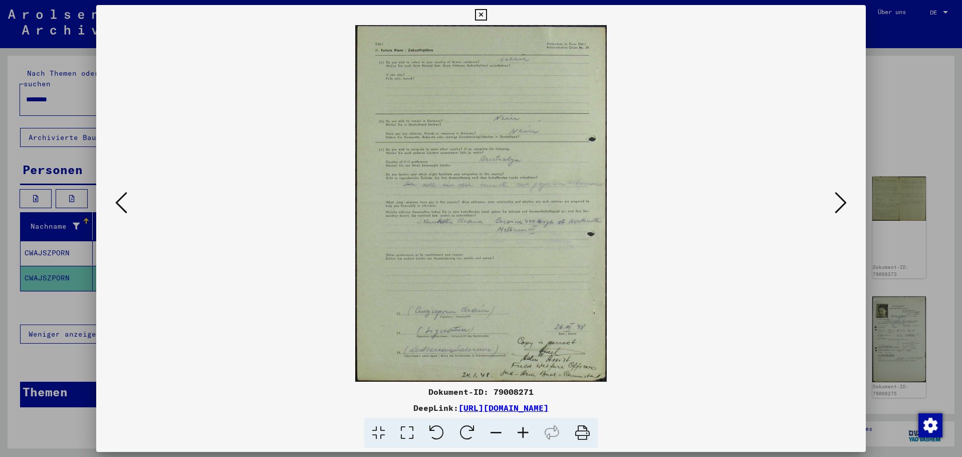
click at [841, 205] on icon at bounding box center [841, 202] width 12 height 24
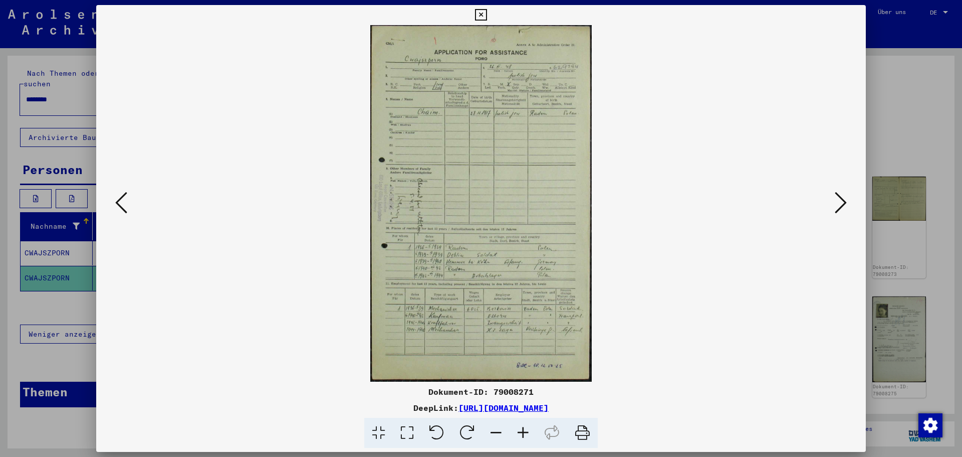
click at [120, 207] on icon at bounding box center [121, 202] width 12 height 24
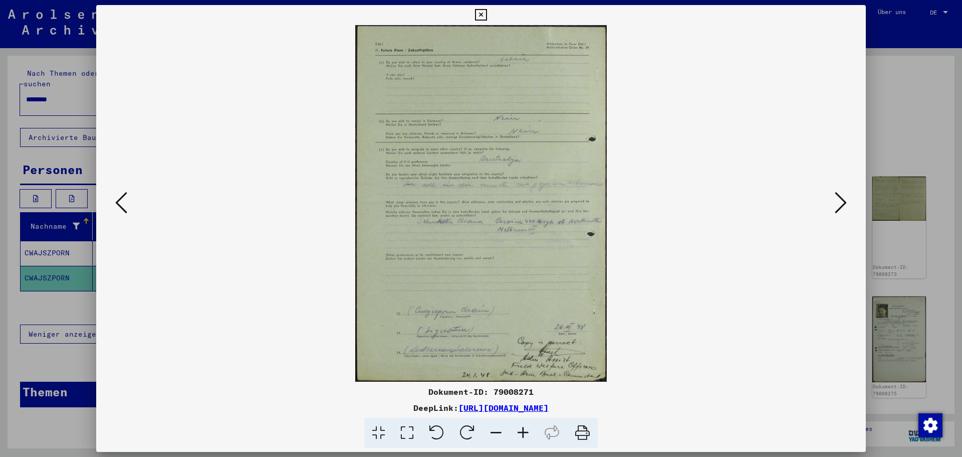
click at [120, 207] on icon at bounding box center [121, 202] width 12 height 24
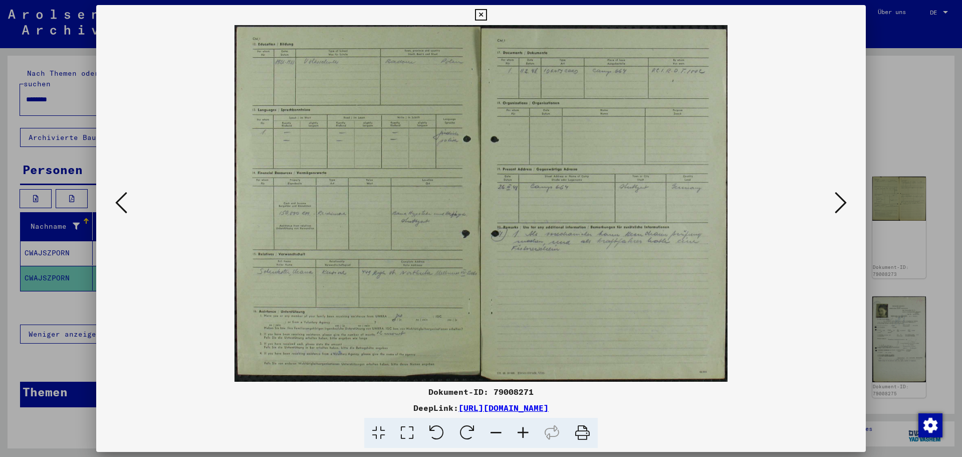
click at [120, 207] on icon at bounding box center [121, 202] width 12 height 24
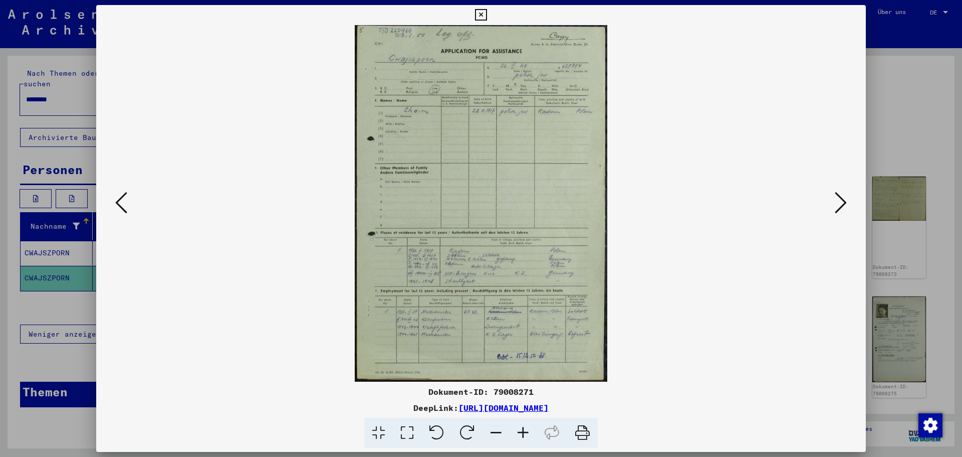
click at [845, 207] on icon at bounding box center [841, 202] width 12 height 24
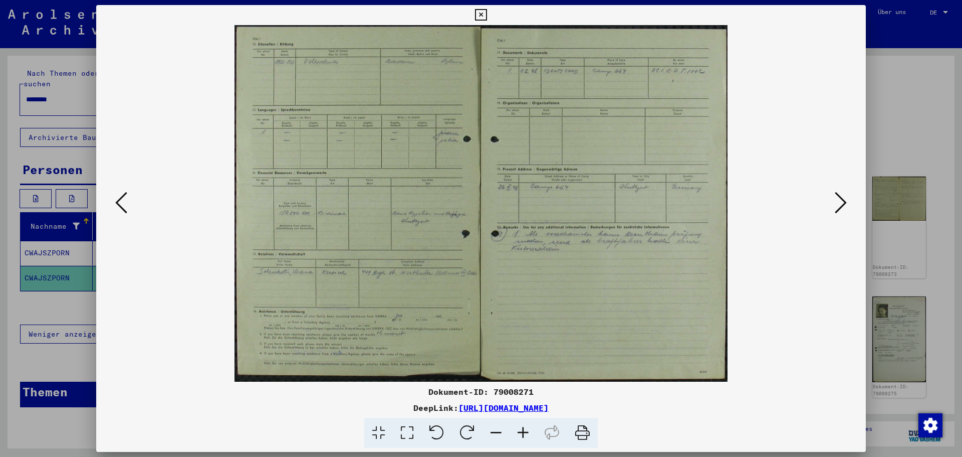
click at [845, 207] on icon at bounding box center [841, 202] width 12 height 24
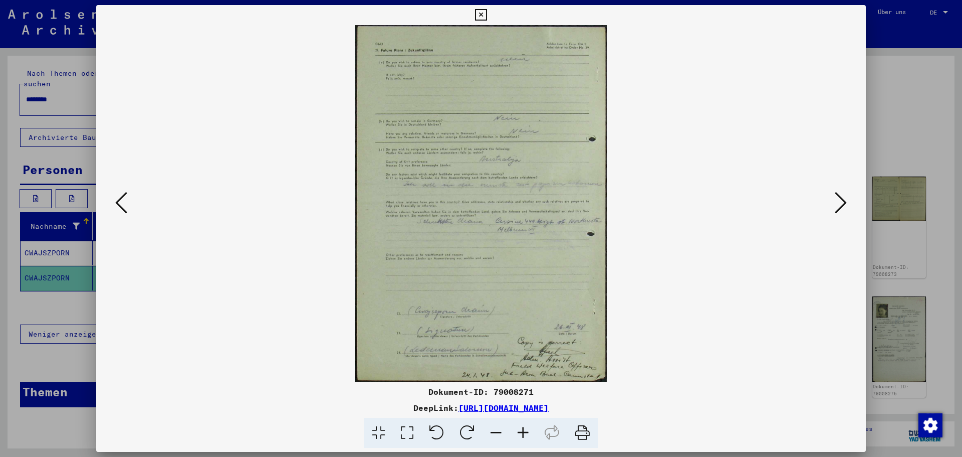
click at [845, 207] on icon at bounding box center [841, 202] width 12 height 24
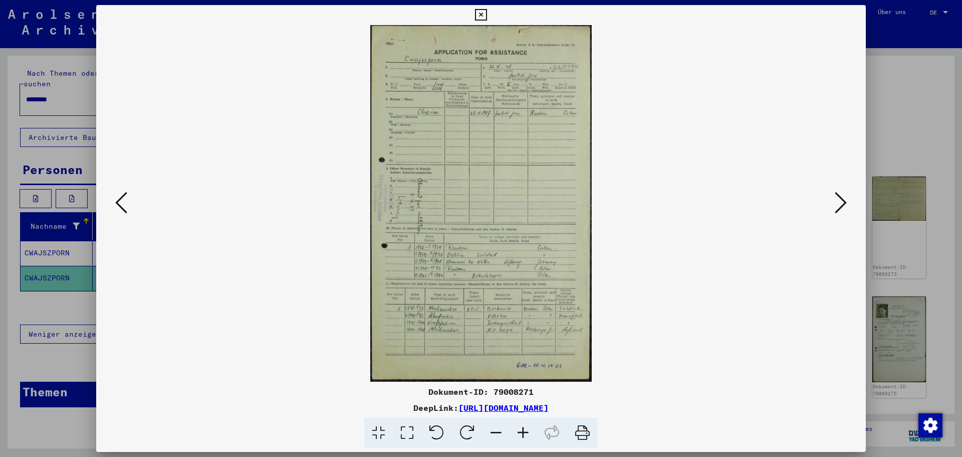
click at [520, 428] on icon at bounding box center [523, 432] width 27 height 31
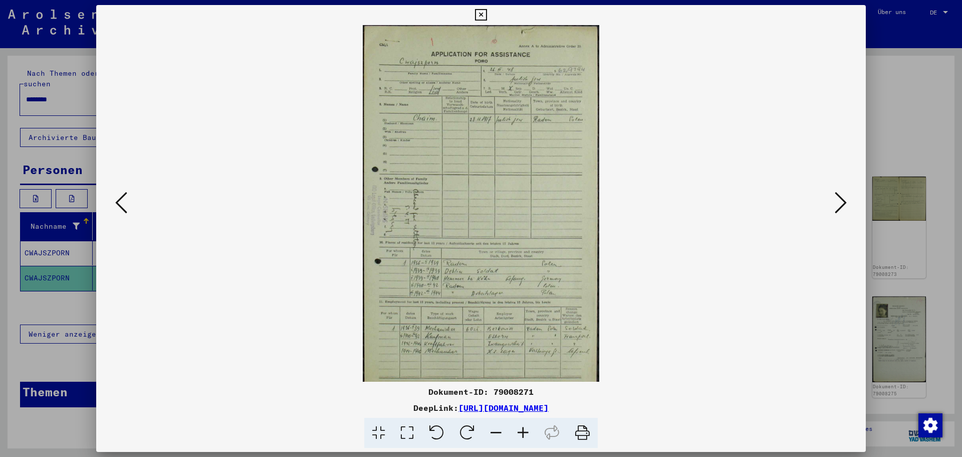
click at [520, 428] on icon at bounding box center [523, 432] width 27 height 31
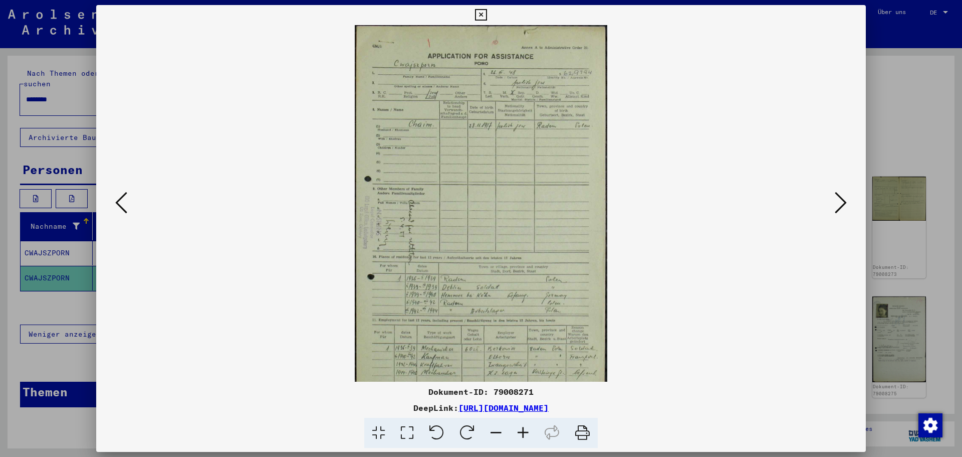
click at [520, 428] on icon at bounding box center [523, 432] width 27 height 31
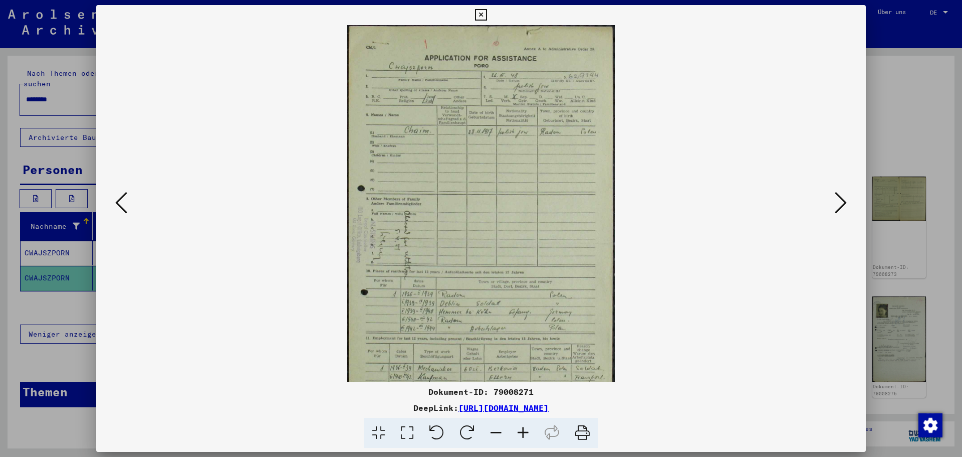
click at [520, 428] on icon at bounding box center [523, 432] width 27 height 31
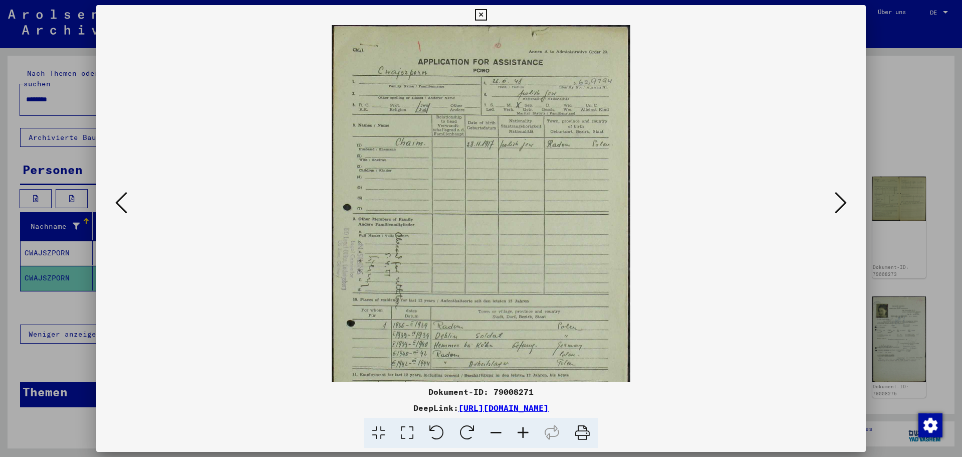
click at [521, 428] on icon at bounding box center [523, 432] width 27 height 31
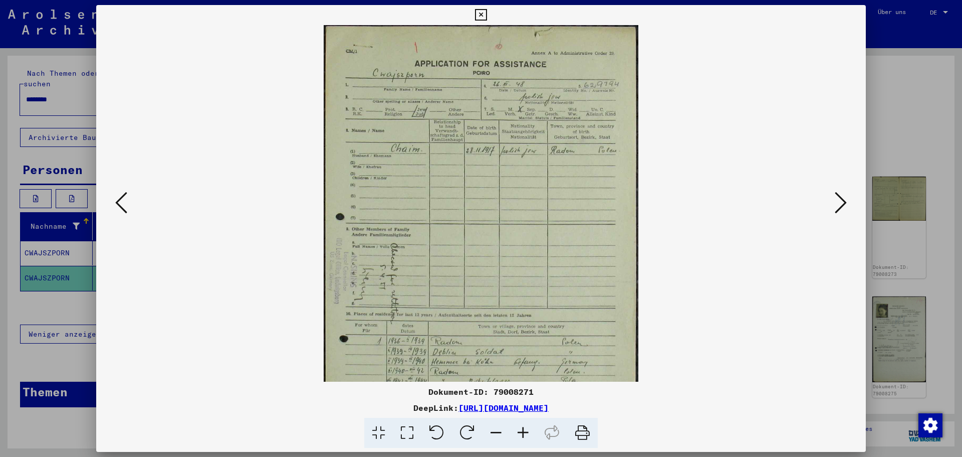
click at [521, 428] on icon at bounding box center [523, 432] width 27 height 31
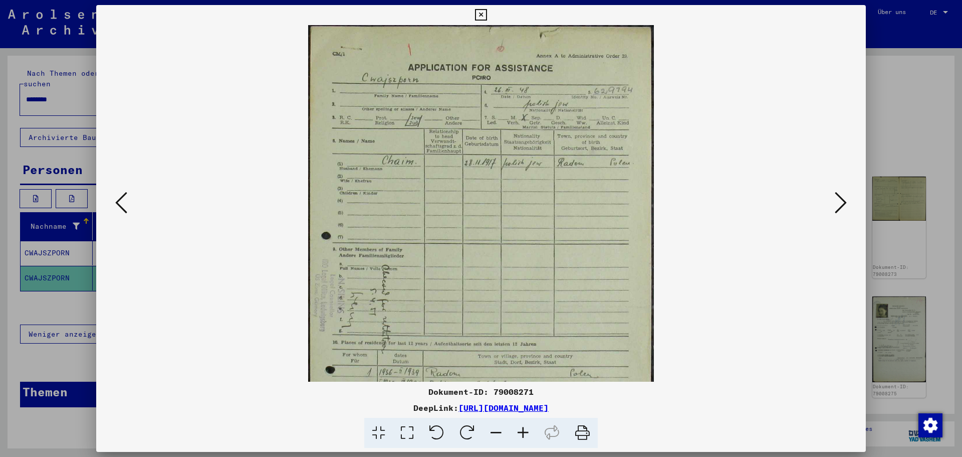
click at [521, 428] on icon at bounding box center [523, 432] width 27 height 31
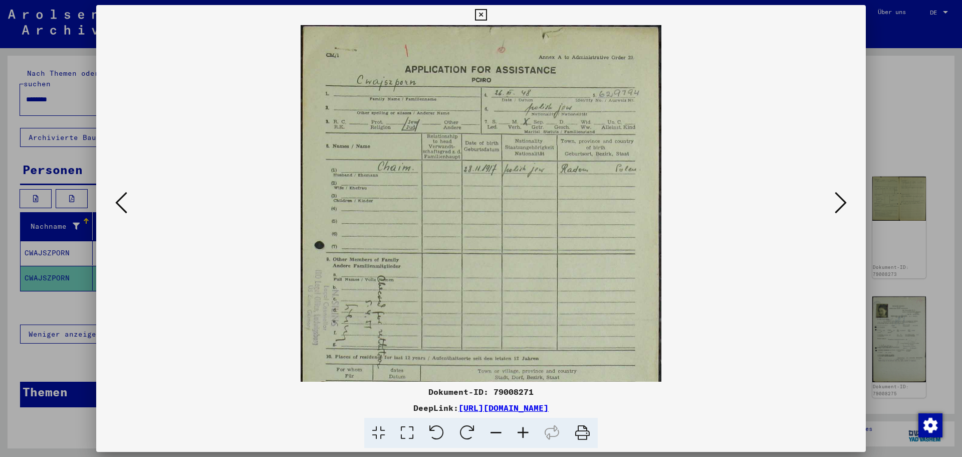
click at [521, 428] on icon at bounding box center [523, 432] width 27 height 31
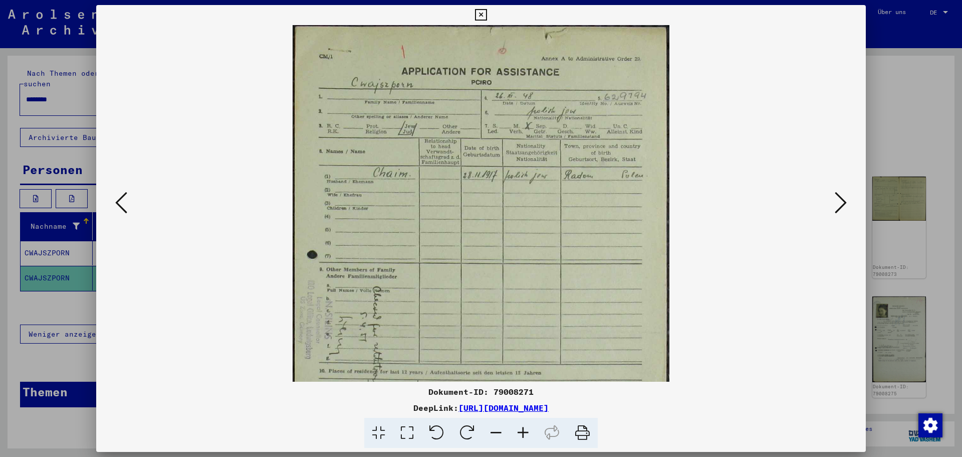
click at [521, 428] on icon at bounding box center [523, 432] width 27 height 31
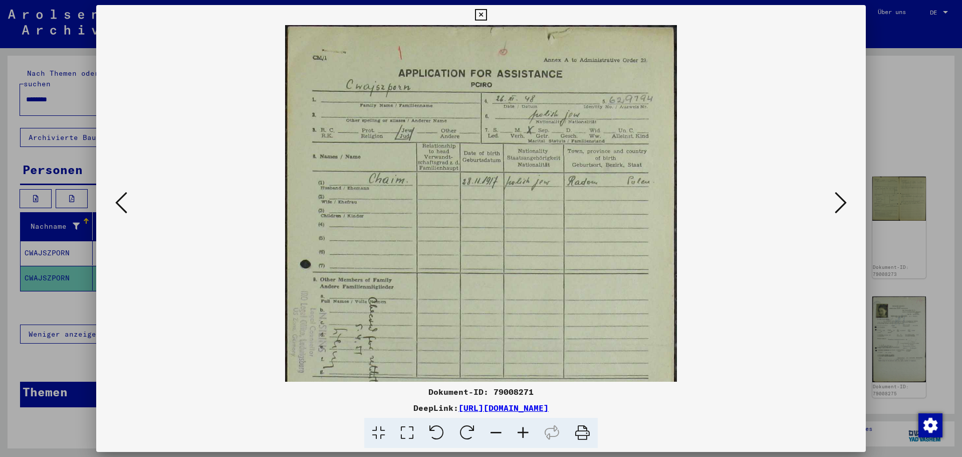
click at [521, 428] on icon at bounding box center [523, 432] width 27 height 31
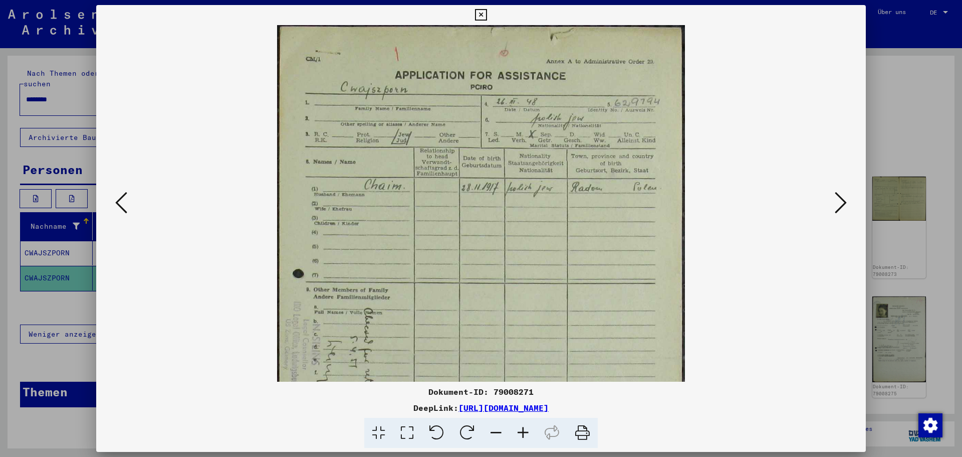
click at [521, 428] on icon at bounding box center [523, 432] width 27 height 31
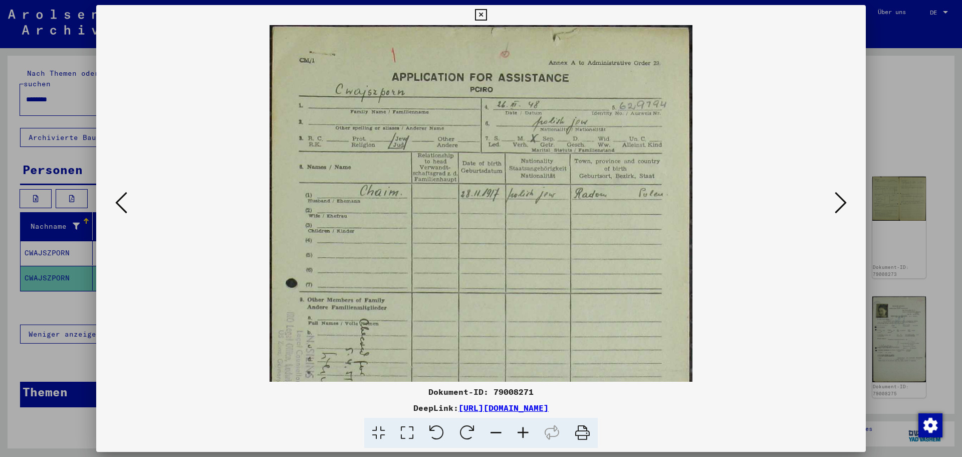
click at [521, 428] on icon at bounding box center [523, 432] width 27 height 31
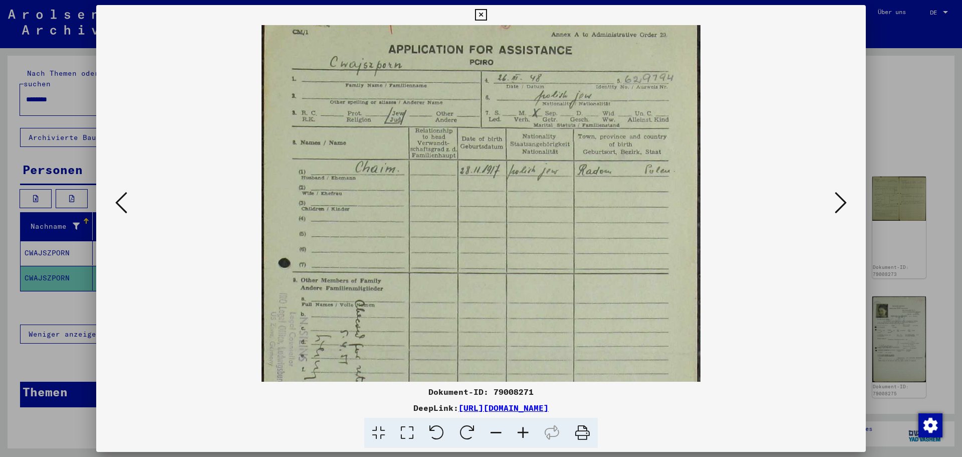
scroll to position [30, 0]
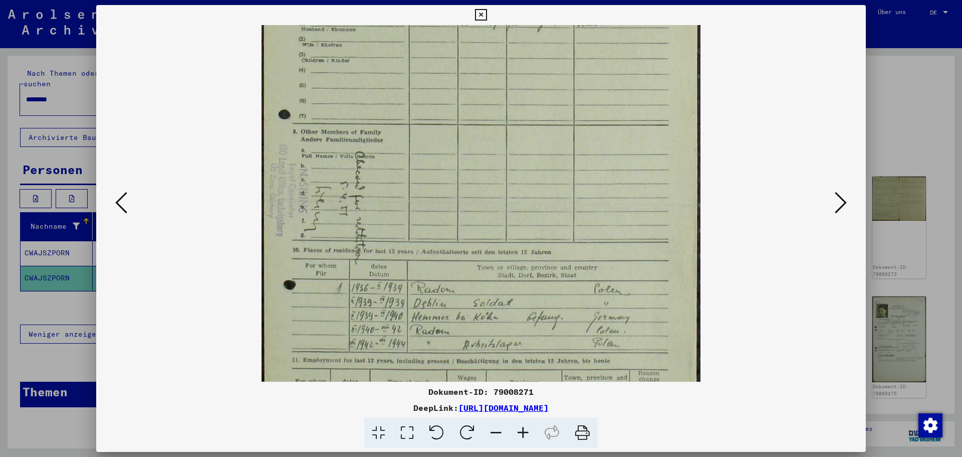
drag, startPoint x: 545, startPoint y: 279, endPoint x: 524, endPoint y: 99, distance: 181.1
click at [525, 100] on img at bounding box center [481, 200] width 439 height 707
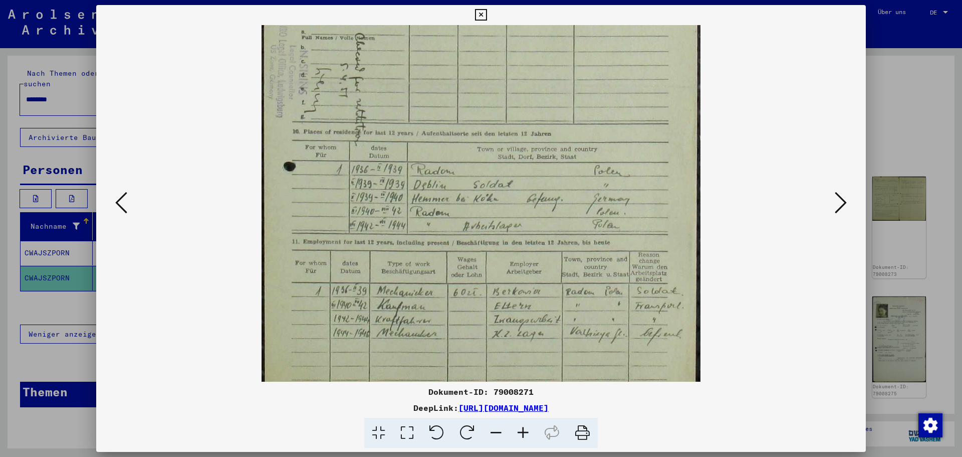
scroll to position [303, 0]
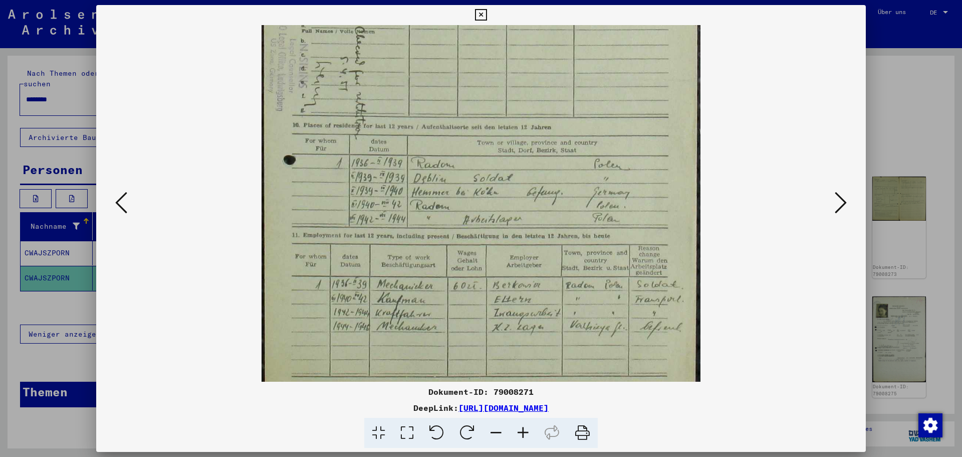
drag, startPoint x: 497, startPoint y: 269, endPoint x: 482, endPoint y: 145, distance: 124.2
click at [482, 145] on img at bounding box center [481, 75] width 439 height 707
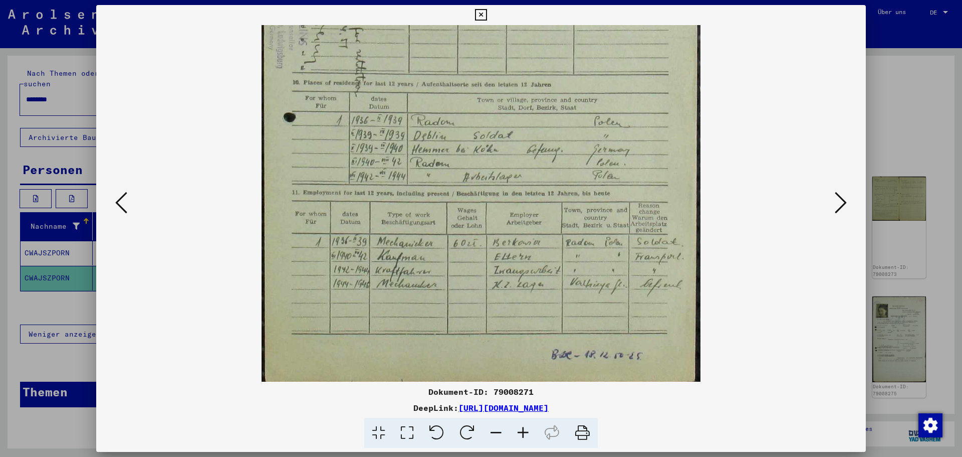
scroll to position [351, 0]
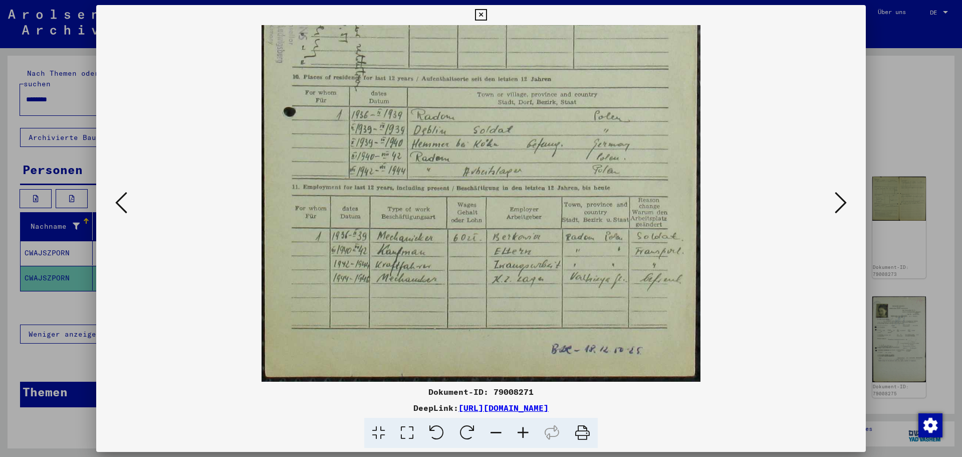
drag, startPoint x: 511, startPoint y: 226, endPoint x: 503, endPoint y: 155, distance: 71.6
click at [503, 155] on img at bounding box center [481, 27] width 439 height 707
click at [847, 200] on icon at bounding box center [841, 202] width 12 height 24
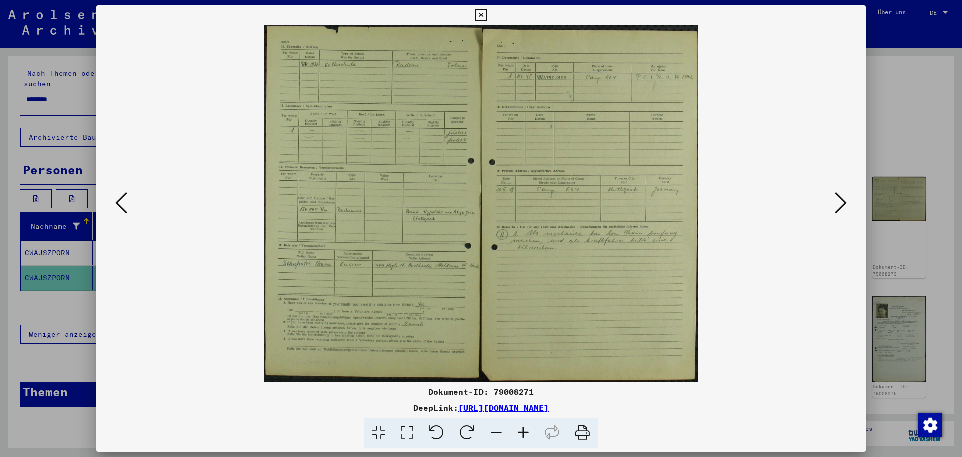
scroll to position [0, 0]
click at [517, 432] on icon at bounding box center [523, 432] width 27 height 31
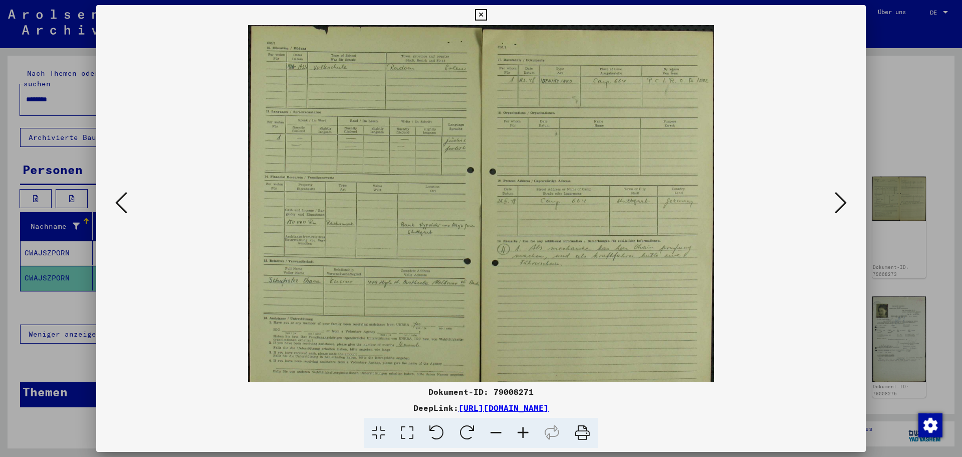
click at [517, 432] on icon at bounding box center [523, 432] width 27 height 31
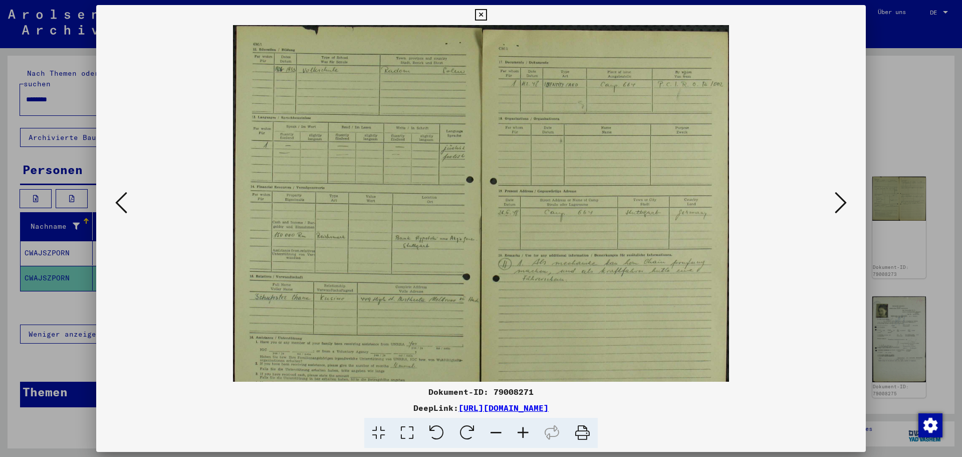
click at [517, 432] on icon at bounding box center [523, 432] width 27 height 31
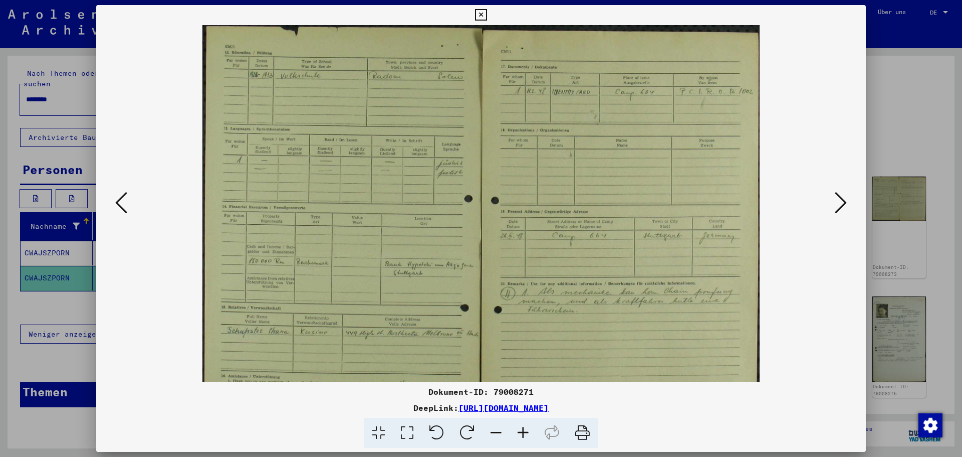
click at [517, 432] on icon at bounding box center [523, 432] width 27 height 31
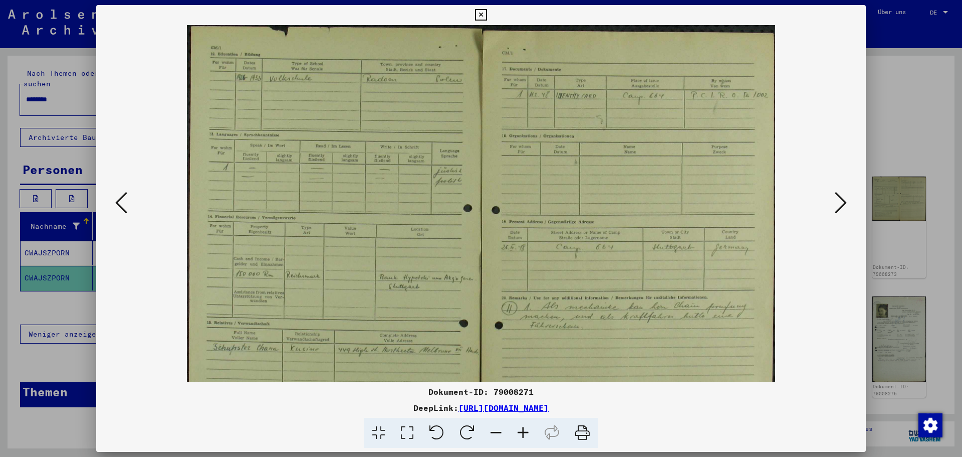
click at [517, 432] on icon at bounding box center [523, 432] width 27 height 31
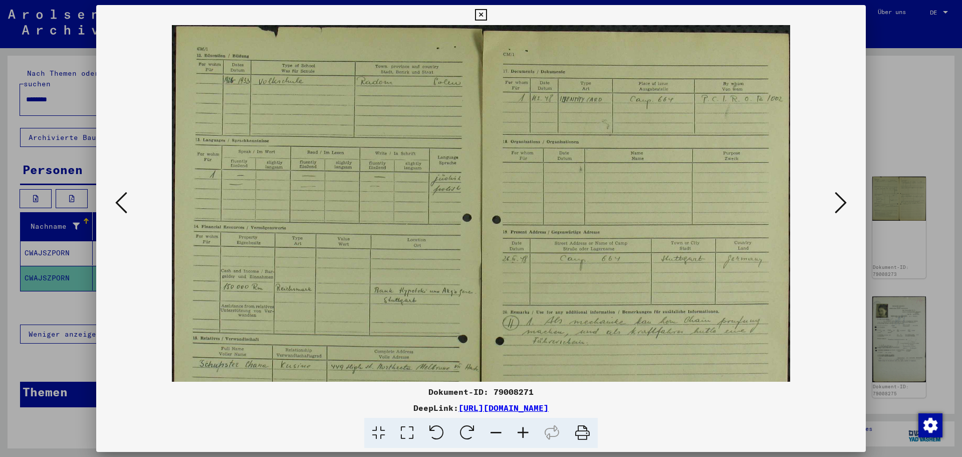
click at [517, 432] on icon at bounding box center [523, 432] width 27 height 31
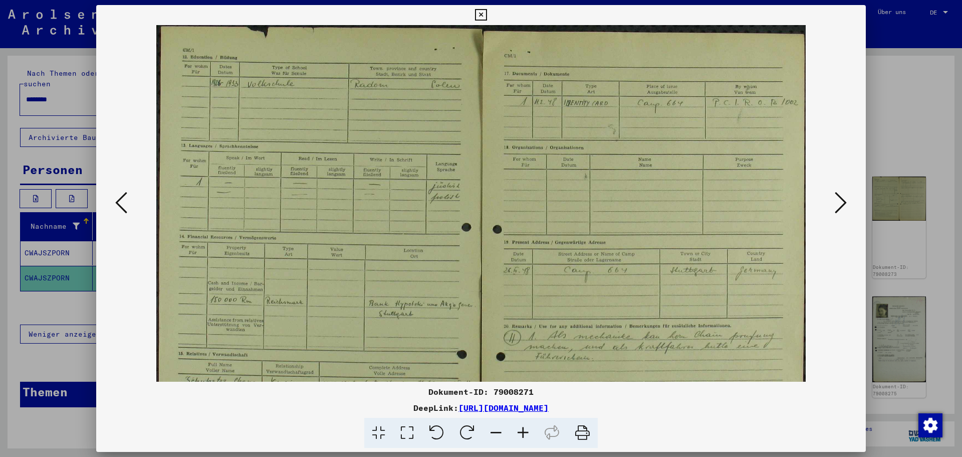
click at [517, 432] on icon at bounding box center [523, 432] width 27 height 31
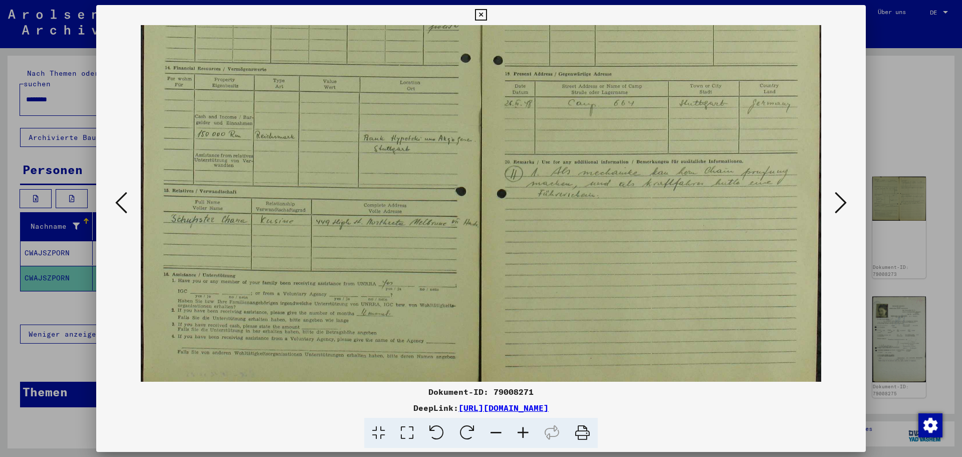
scroll to position [200, 0]
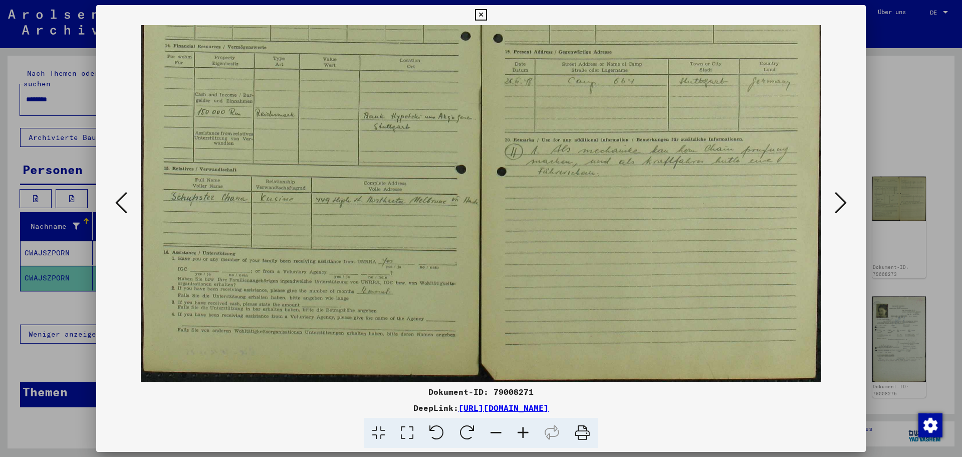
drag, startPoint x: 310, startPoint y: 332, endPoint x: 398, endPoint y: 98, distance: 250.3
click at [404, 98] on img at bounding box center [481, 103] width 680 height 557
click at [518, 429] on icon at bounding box center [523, 432] width 27 height 31
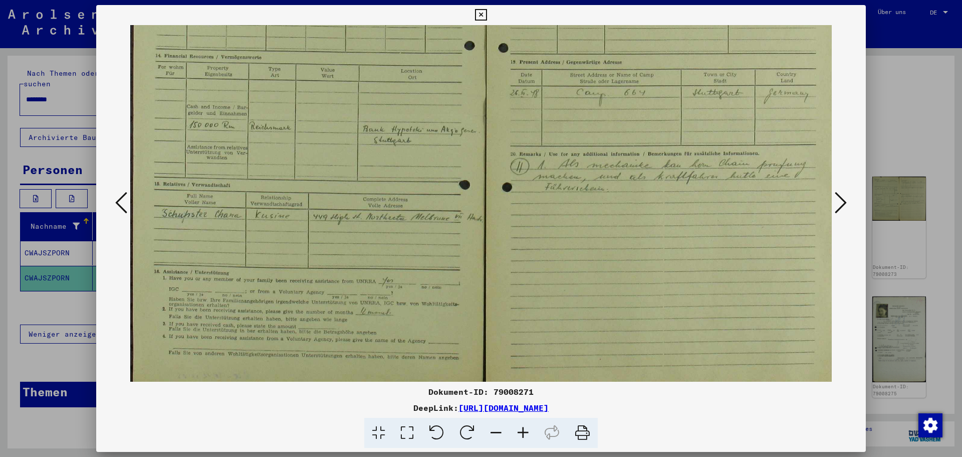
click at [518, 429] on icon at bounding box center [523, 432] width 27 height 31
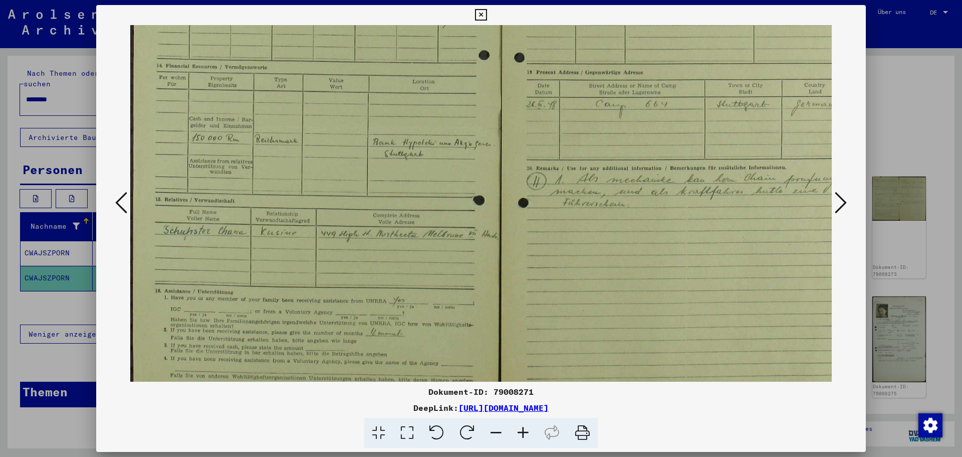
click at [518, 429] on icon at bounding box center [523, 432] width 27 height 31
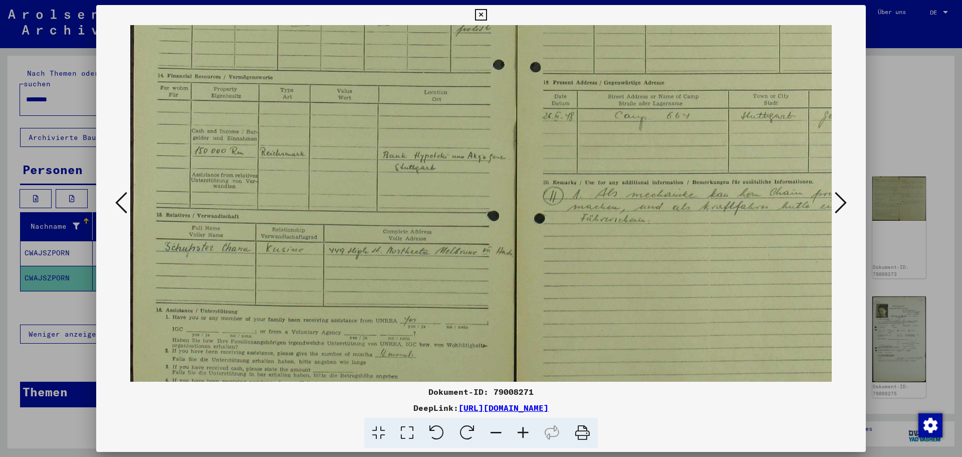
click at [518, 429] on icon at bounding box center [523, 432] width 27 height 31
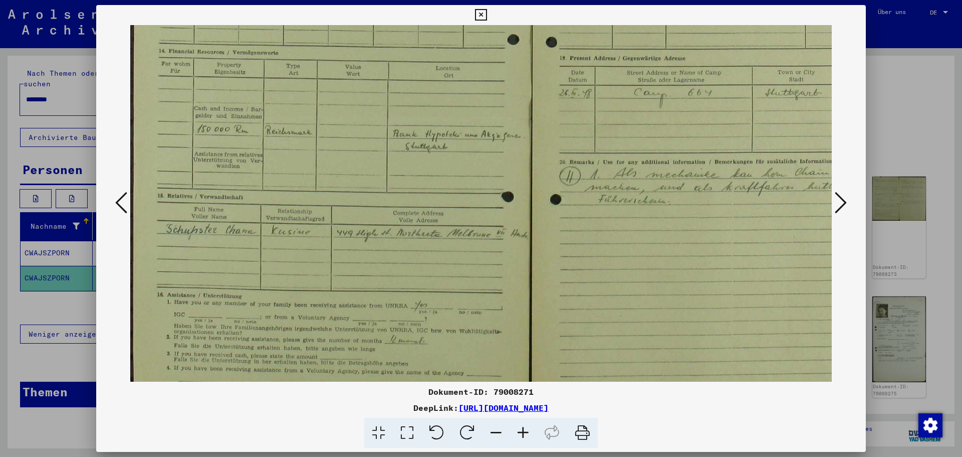
scroll to position [248, 0]
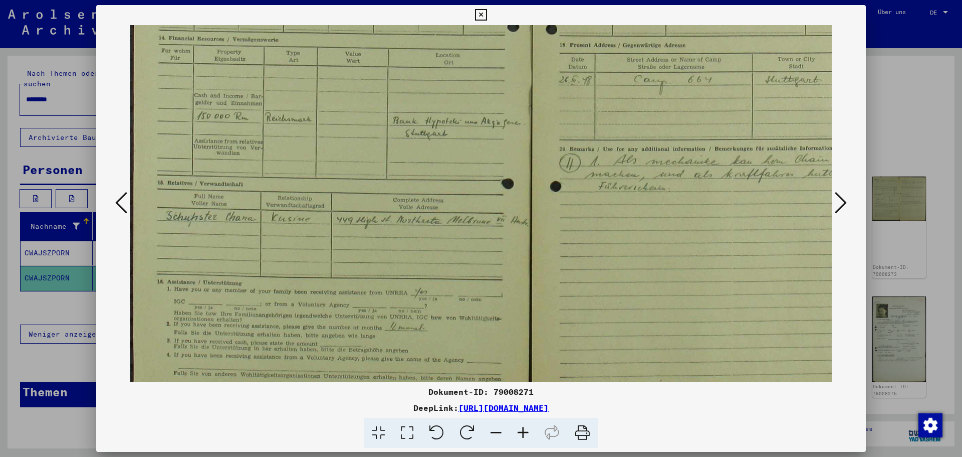
drag, startPoint x: 155, startPoint y: 270, endPoint x: 262, endPoint y: 236, distance: 111.6
click at [294, 222] on img at bounding box center [531, 105] width 802 height 657
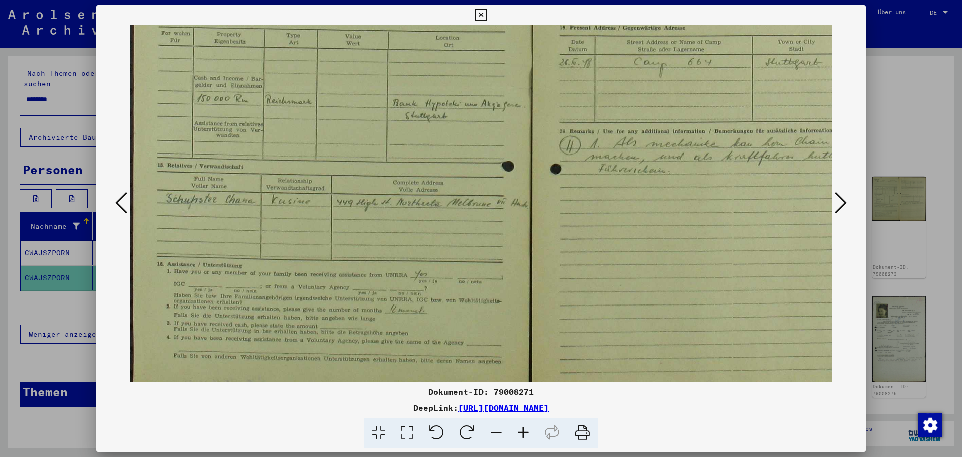
scroll to position [266, 0]
drag, startPoint x: 194, startPoint y: 230, endPoint x: 202, endPoint y: 212, distance: 19.5
click at [202, 212] on img at bounding box center [531, 87] width 802 height 657
click at [515, 430] on icon at bounding box center [523, 432] width 27 height 31
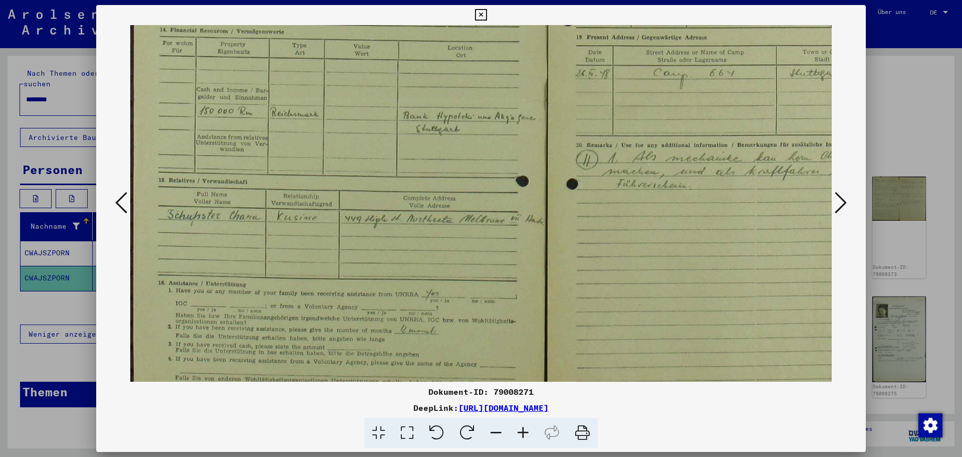
click at [515, 430] on icon at bounding box center [523, 432] width 27 height 31
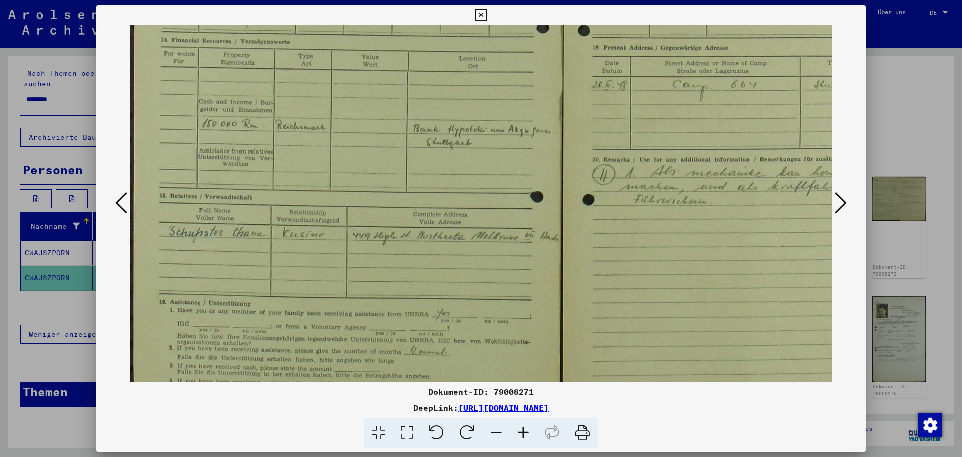
click at [515, 430] on icon at bounding box center [523, 432] width 27 height 31
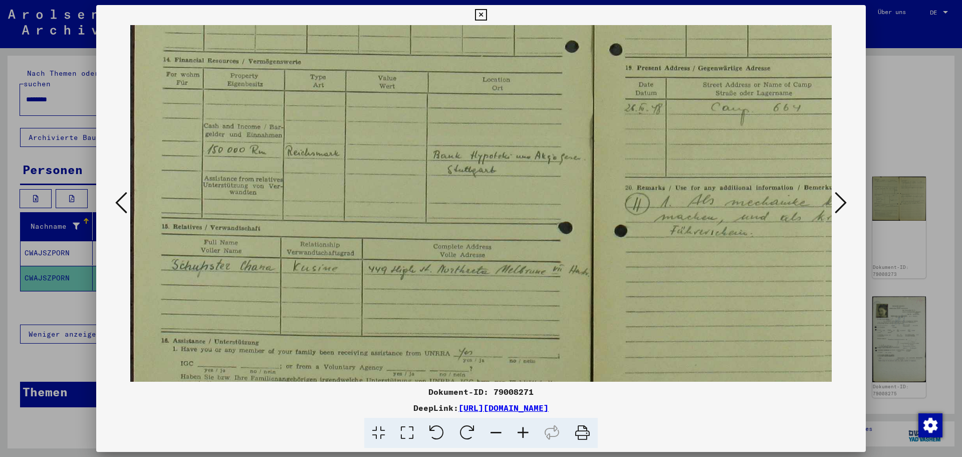
drag, startPoint x: 515, startPoint y: 429, endPoint x: 403, endPoint y: 377, distance: 123.1
click at [515, 429] on icon at bounding box center [523, 432] width 27 height 31
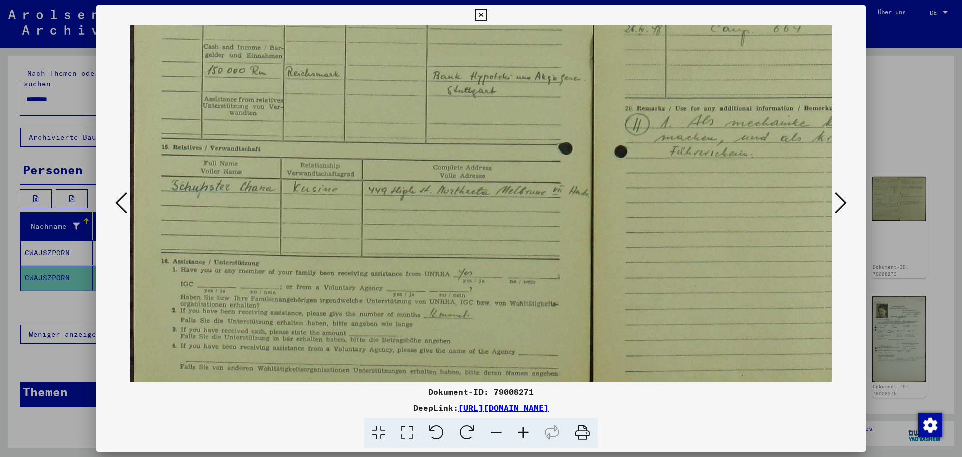
scroll to position [359, 0]
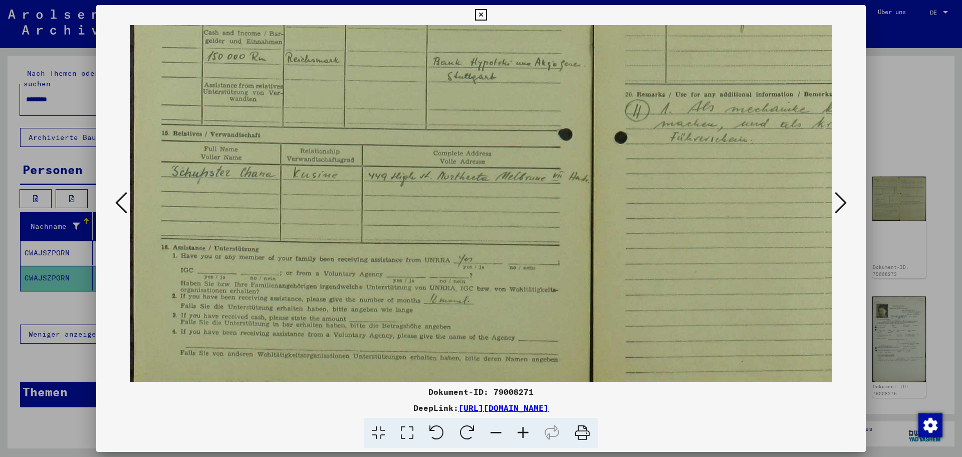
drag, startPoint x: 195, startPoint y: 300, endPoint x: 273, endPoint y: 204, distance: 122.6
click at [277, 206] on img at bounding box center [592, 44] width 925 height 757
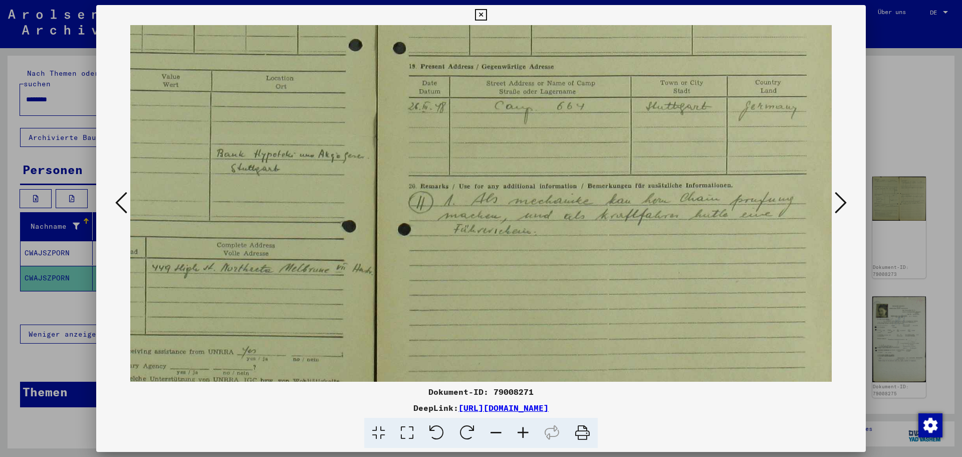
scroll to position [261, 217]
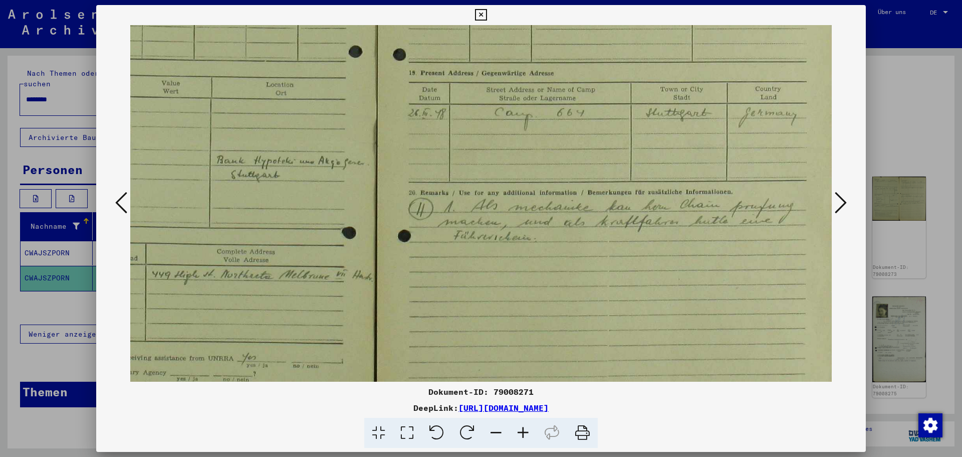
drag, startPoint x: 715, startPoint y: 203, endPoint x: 273, endPoint y: 302, distance: 453.5
click at [273, 302] on img at bounding box center [376, 142] width 925 height 757
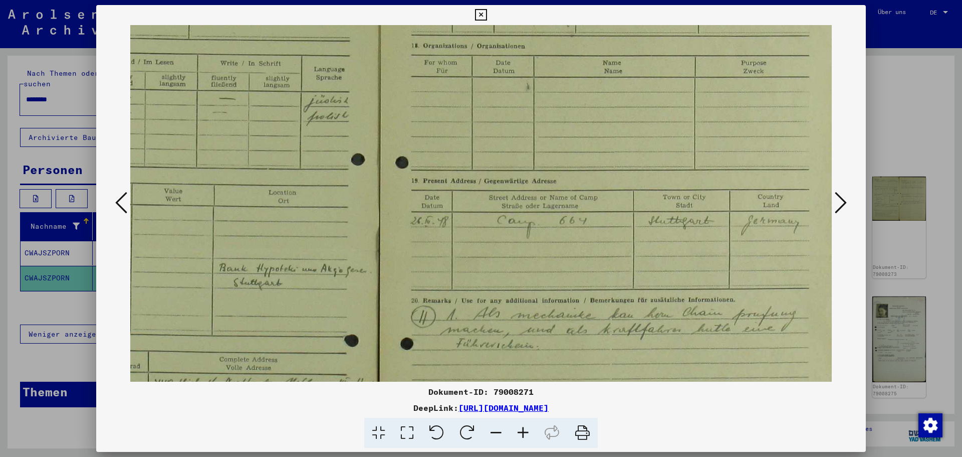
drag, startPoint x: 612, startPoint y: 304, endPoint x: 593, endPoint y: 346, distance: 46.0
click at [593, 346] on img at bounding box center [378, 250] width 925 height 757
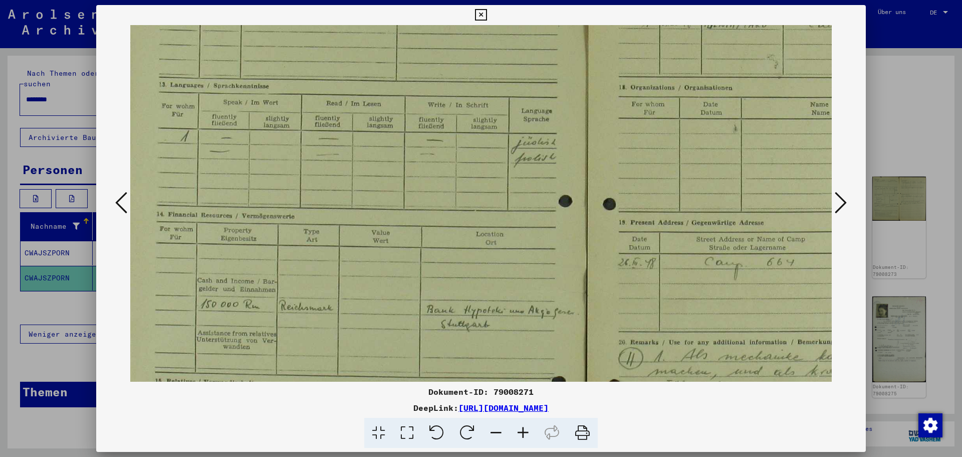
scroll to position [112, 0]
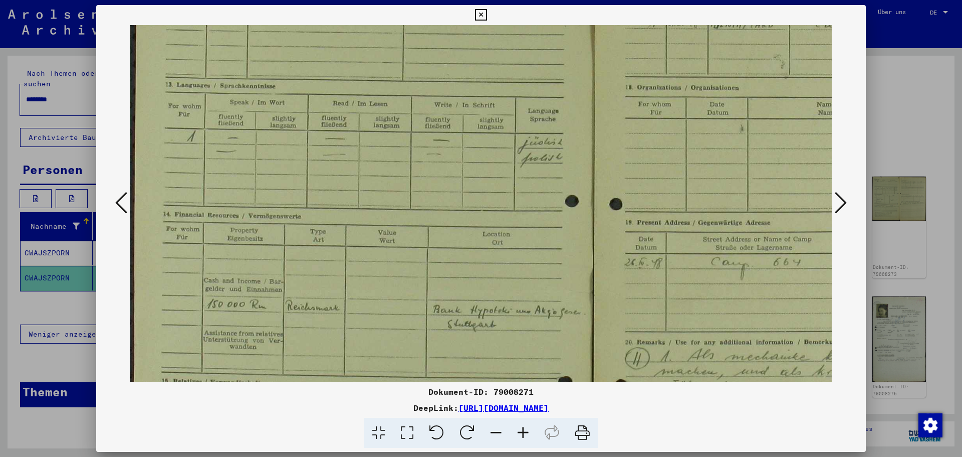
drag, startPoint x: 578, startPoint y: 156, endPoint x: 826, endPoint y: 243, distance: 263.1
click at [826, 243] on img at bounding box center [592, 291] width 925 height 757
click at [846, 202] on icon at bounding box center [841, 202] width 12 height 24
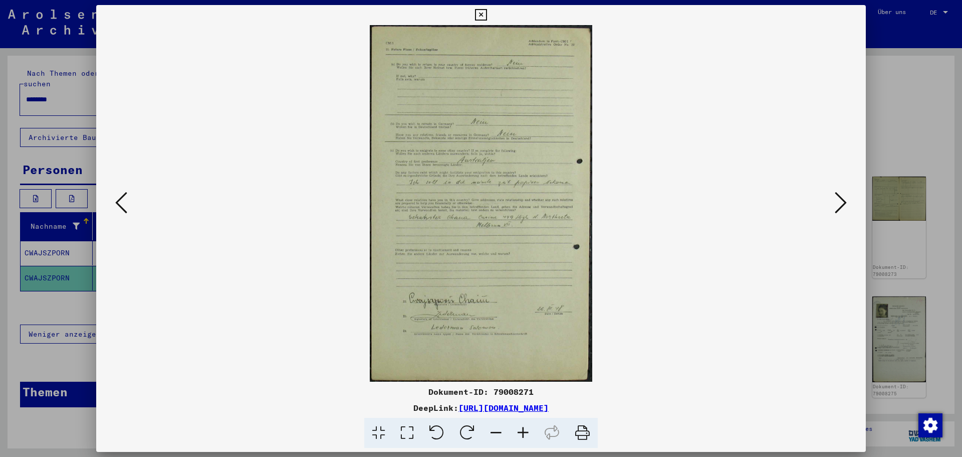
scroll to position [0, 0]
click at [515, 430] on icon at bounding box center [523, 432] width 27 height 31
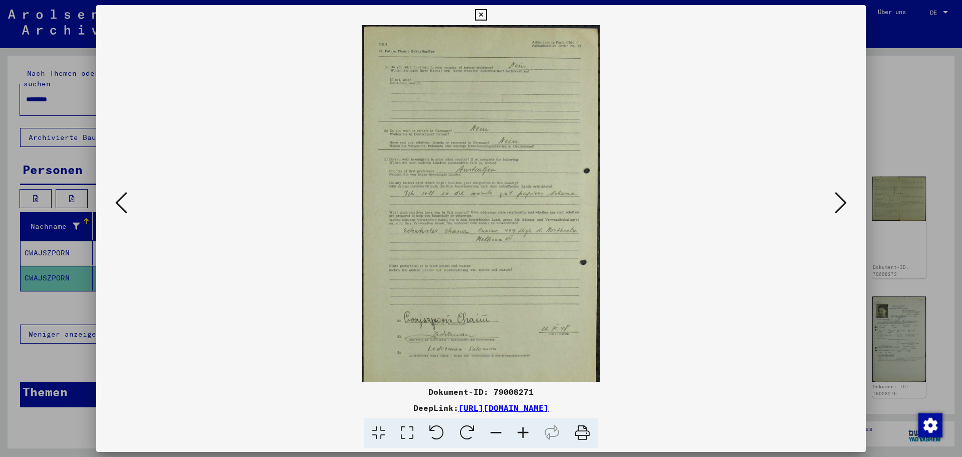
click at [515, 430] on icon at bounding box center [523, 432] width 27 height 31
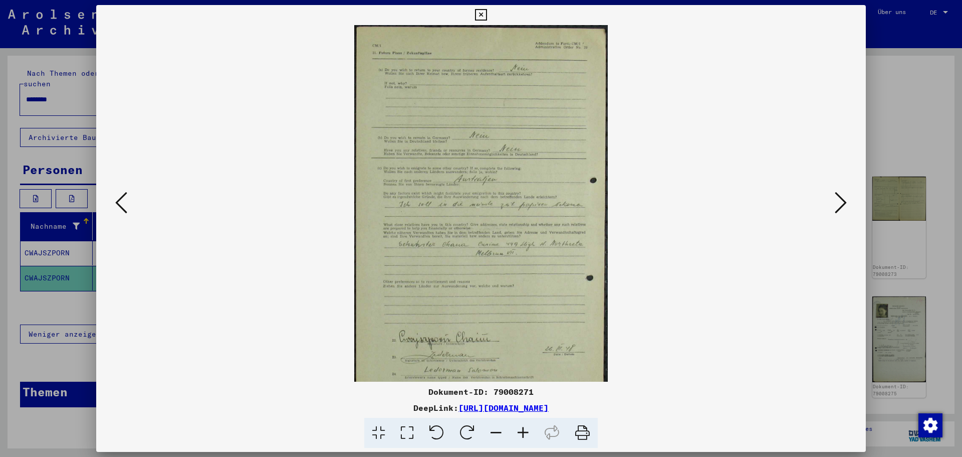
click at [515, 430] on icon at bounding box center [523, 432] width 27 height 31
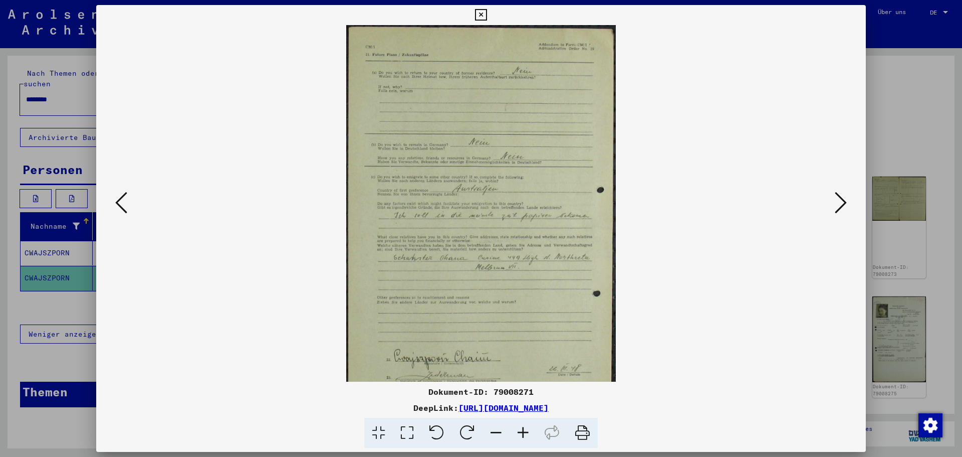
click at [515, 430] on icon at bounding box center [523, 432] width 27 height 31
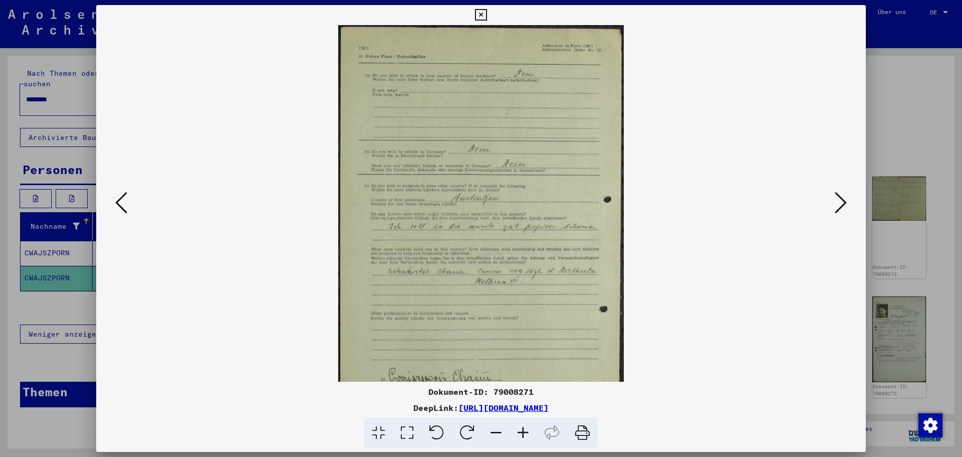
click at [515, 430] on icon at bounding box center [523, 432] width 27 height 31
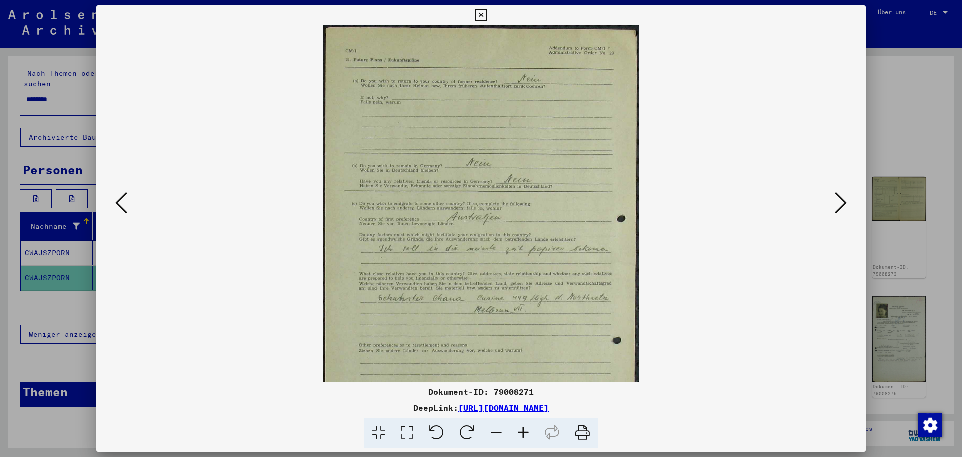
click at [515, 430] on icon at bounding box center [523, 432] width 27 height 31
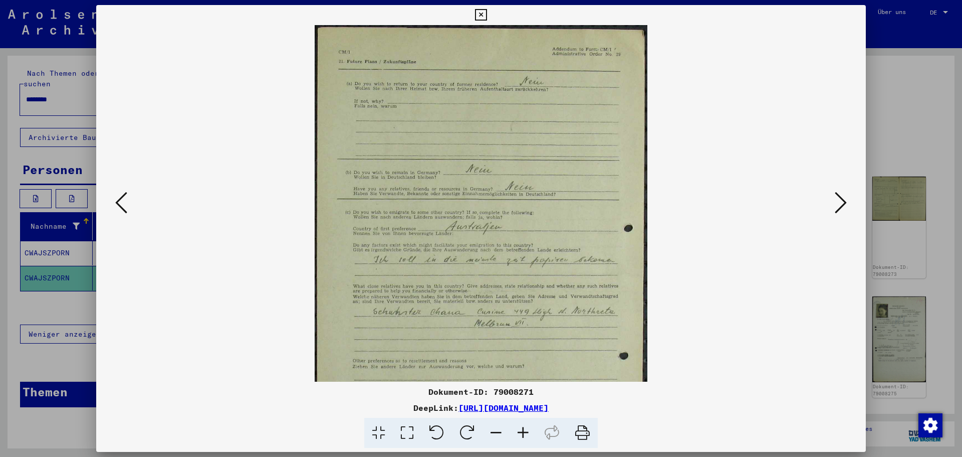
click at [515, 430] on icon at bounding box center [523, 432] width 27 height 31
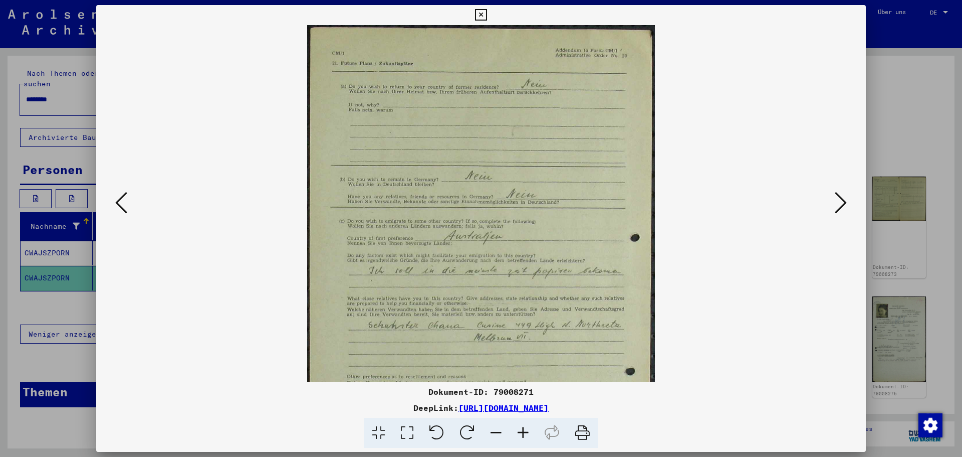
click at [515, 430] on icon at bounding box center [523, 432] width 27 height 31
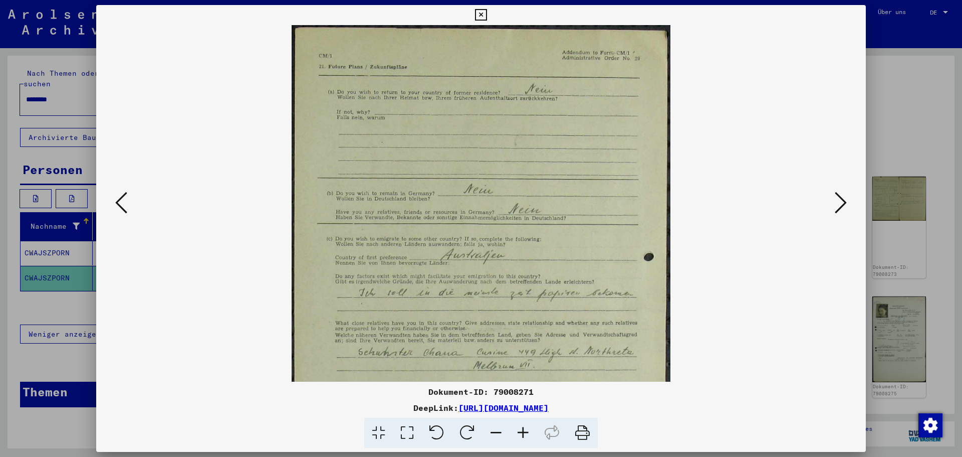
click at [515, 430] on icon at bounding box center [523, 432] width 27 height 31
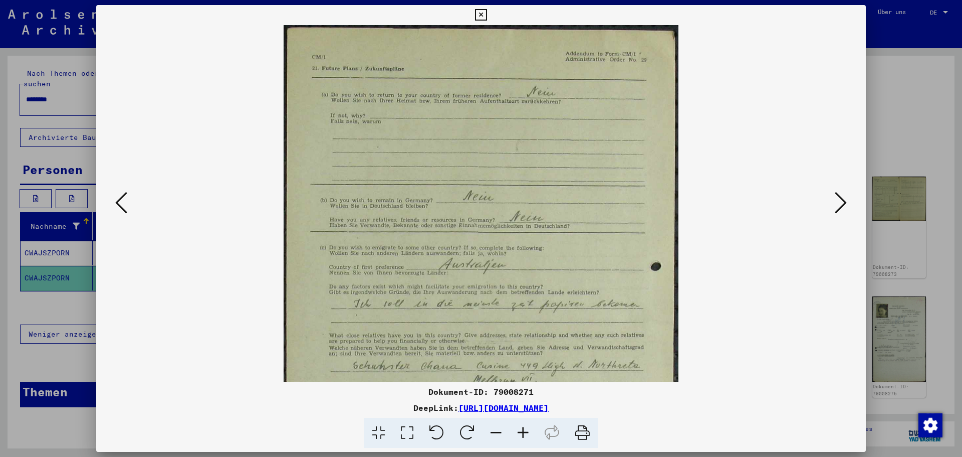
click at [515, 430] on icon at bounding box center [523, 432] width 27 height 31
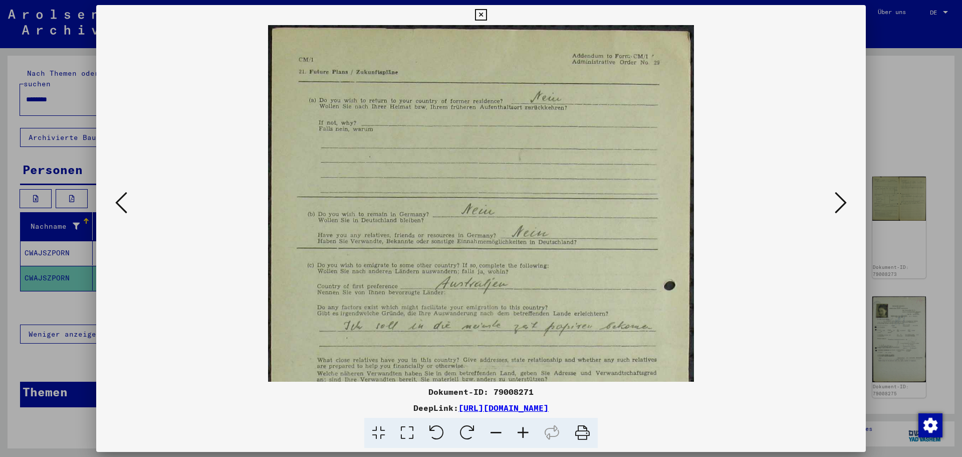
click at [515, 430] on icon at bounding box center [523, 432] width 27 height 31
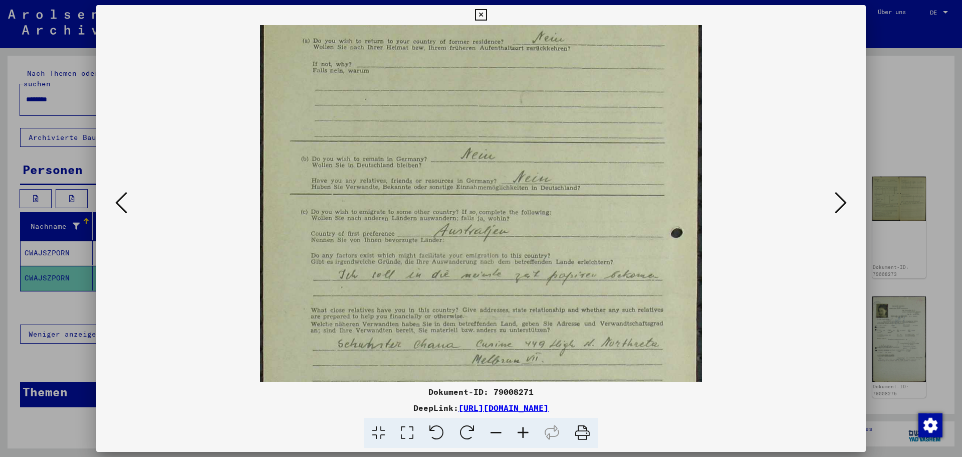
scroll to position [67, 0]
drag, startPoint x: 492, startPoint y: 305, endPoint x: 486, endPoint y: 238, distance: 67.0
click at [486, 238] on img at bounding box center [481, 311] width 442 height 707
click at [520, 428] on icon at bounding box center [523, 432] width 27 height 31
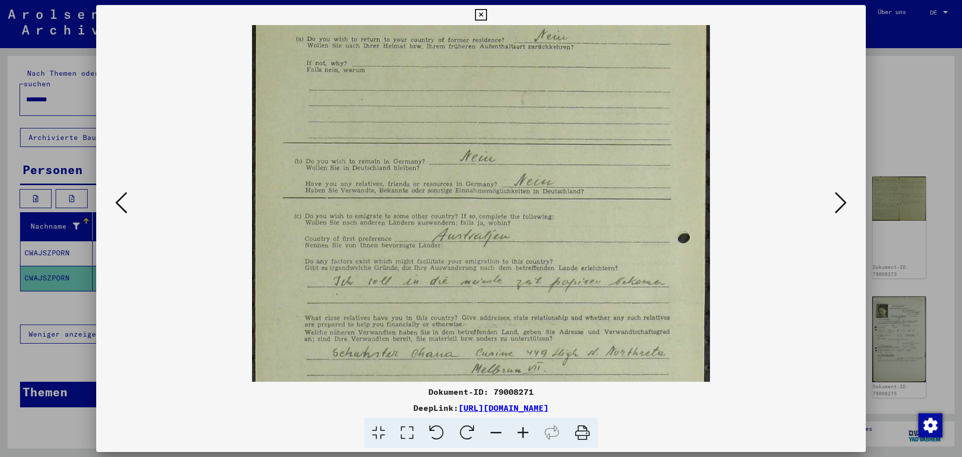
click at [520, 428] on icon at bounding box center [523, 432] width 27 height 31
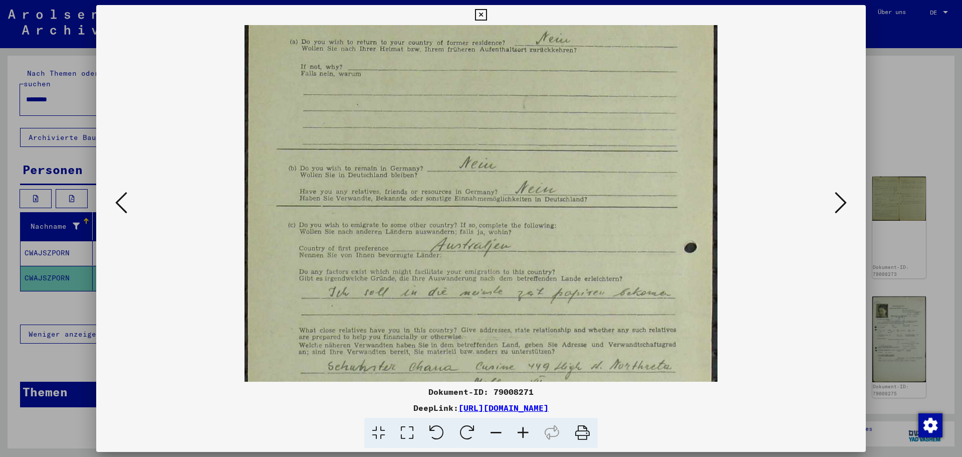
click at [520, 428] on icon at bounding box center [523, 432] width 27 height 31
click at [520, 427] on icon at bounding box center [523, 432] width 27 height 31
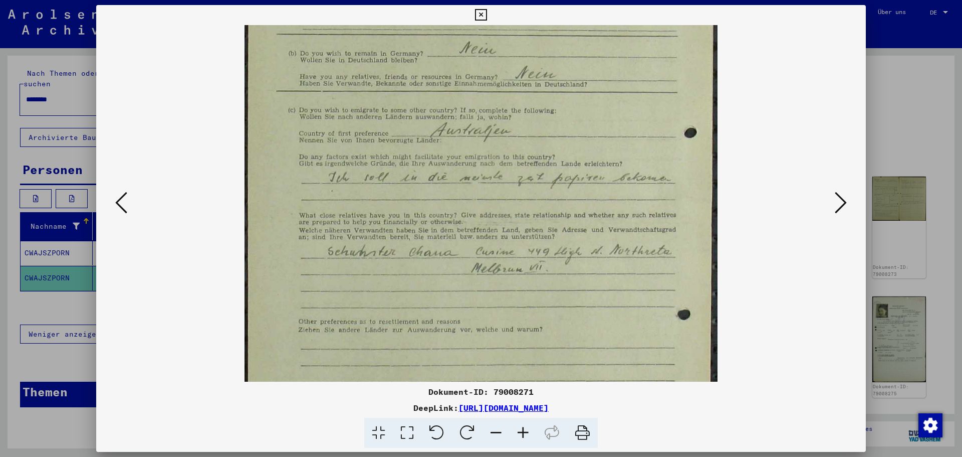
scroll to position [183, 0]
drag, startPoint x: 537, startPoint y: 292, endPoint x: 474, endPoint y: 184, distance: 124.9
click at [474, 184] on img at bounding box center [481, 220] width 473 height 757
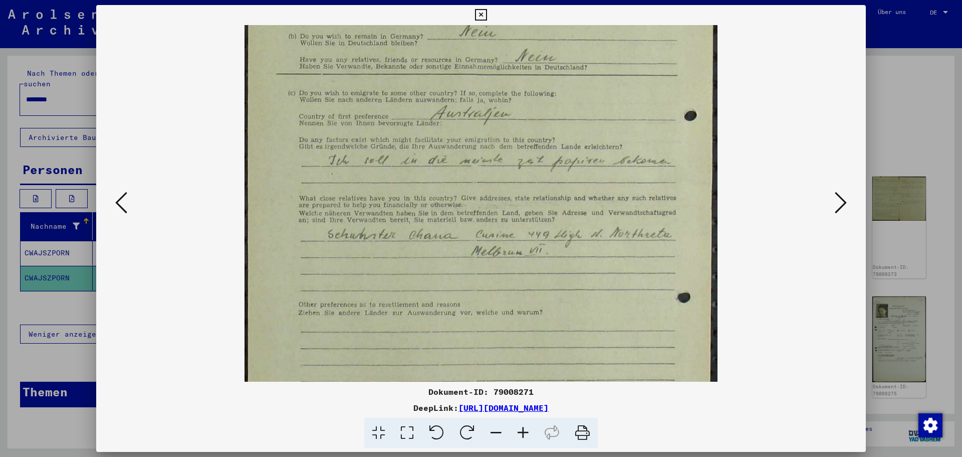
scroll to position [199, 0]
drag, startPoint x: 364, startPoint y: 261, endPoint x: 367, endPoint y: 245, distance: 16.2
click at [367, 245] on img at bounding box center [481, 204] width 473 height 757
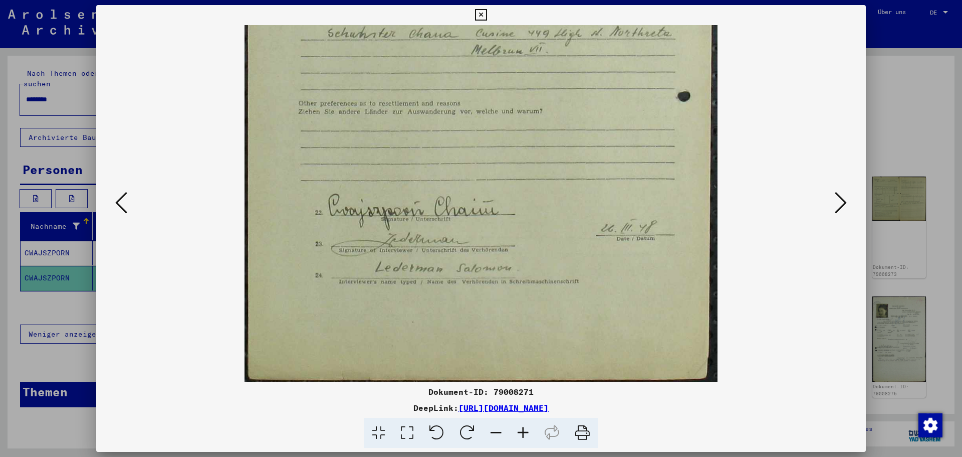
drag, startPoint x: 456, startPoint y: 330, endPoint x: 462, endPoint y: 127, distance: 202.6
click at [461, 128] on img at bounding box center [481, 4] width 473 height 757
drag, startPoint x: 507, startPoint y: 293, endPoint x: 475, endPoint y: 277, distance: 35.6
click at [503, 266] on img at bounding box center [481, 2] width 473 height 757
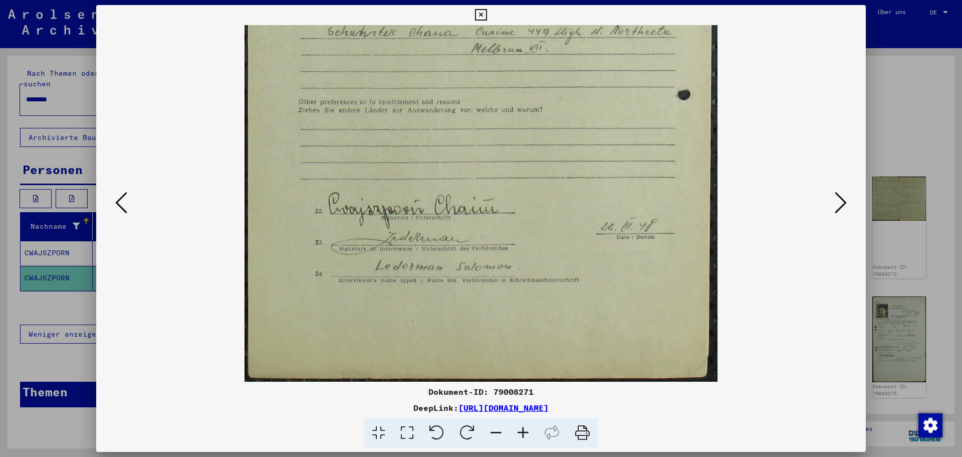
click at [844, 203] on icon at bounding box center [841, 202] width 12 height 24
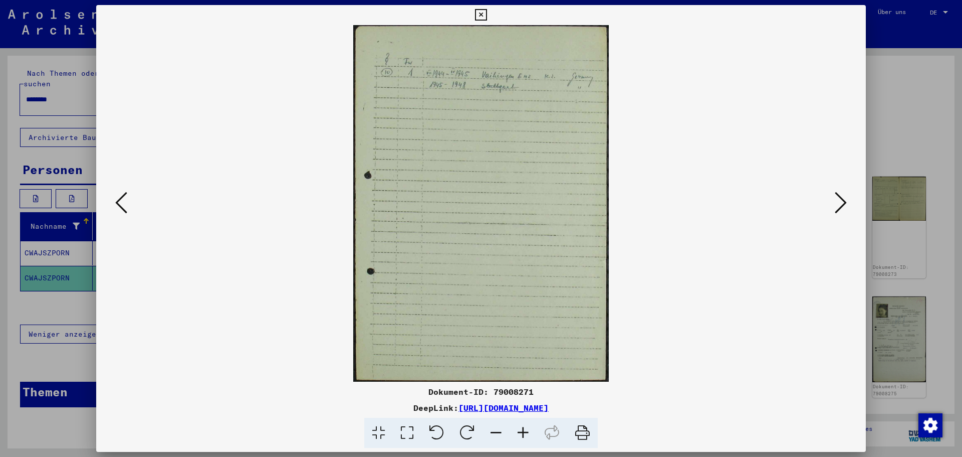
click at [844, 203] on icon at bounding box center [841, 202] width 12 height 24
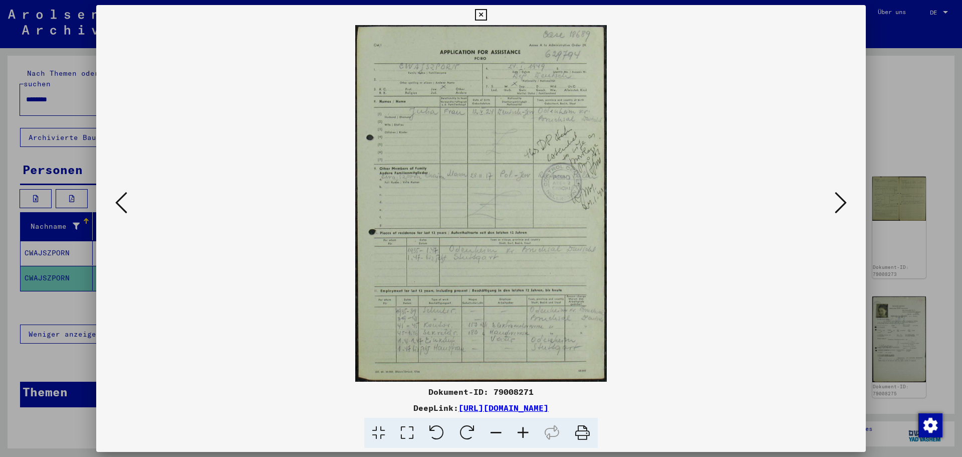
click at [517, 434] on icon at bounding box center [523, 432] width 27 height 31
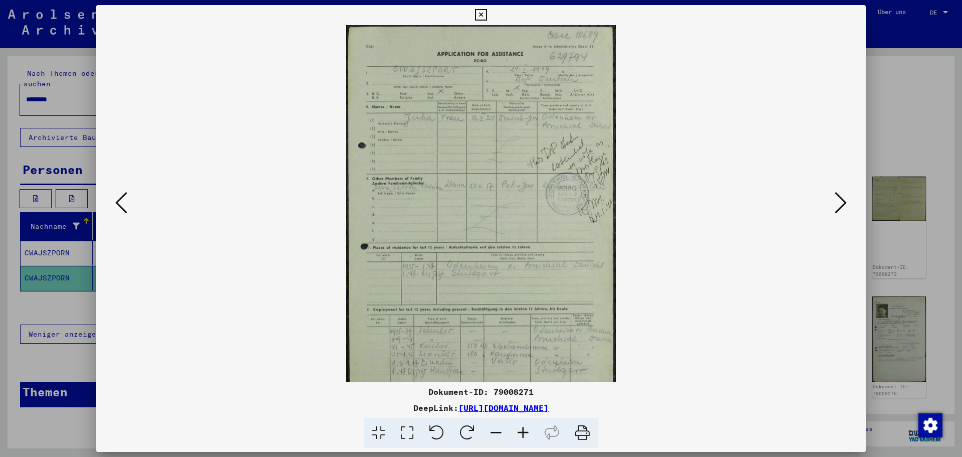
click at [518, 434] on icon at bounding box center [523, 432] width 27 height 31
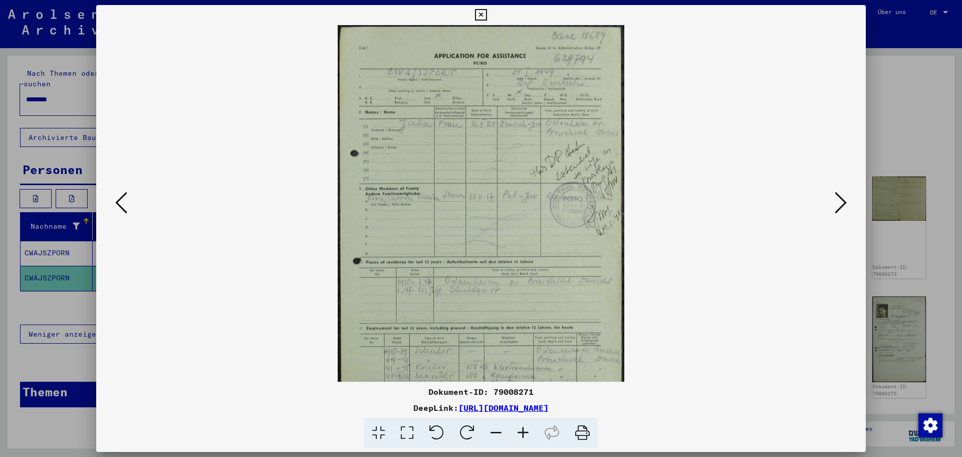
click at [518, 434] on icon at bounding box center [523, 432] width 27 height 31
click at [519, 434] on icon at bounding box center [523, 432] width 27 height 31
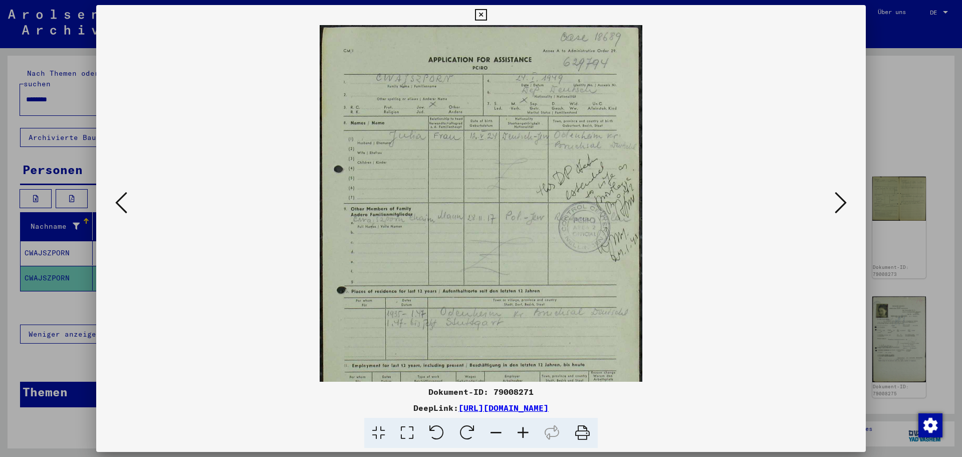
click at [519, 434] on icon at bounding box center [523, 432] width 27 height 31
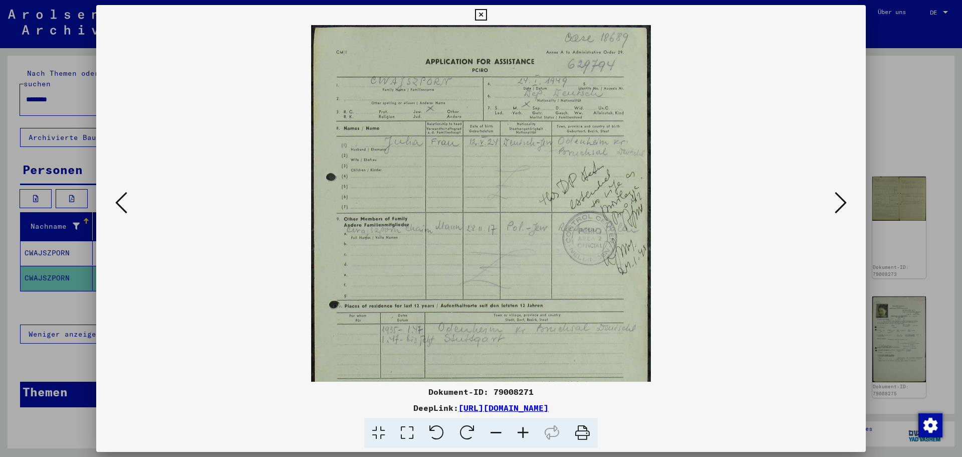
click at [519, 434] on icon at bounding box center [523, 432] width 27 height 31
click at [520, 434] on icon at bounding box center [523, 432] width 27 height 31
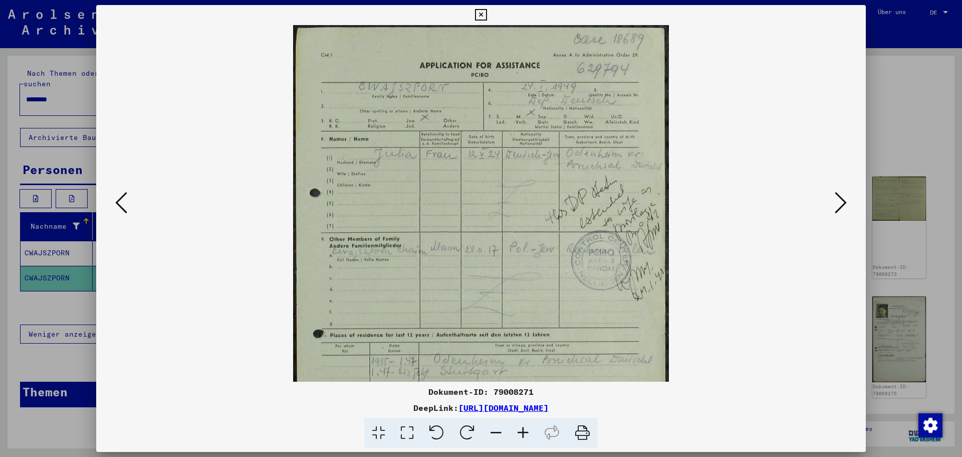
click at [520, 434] on icon at bounding box center [523, 432] width 27 height 31
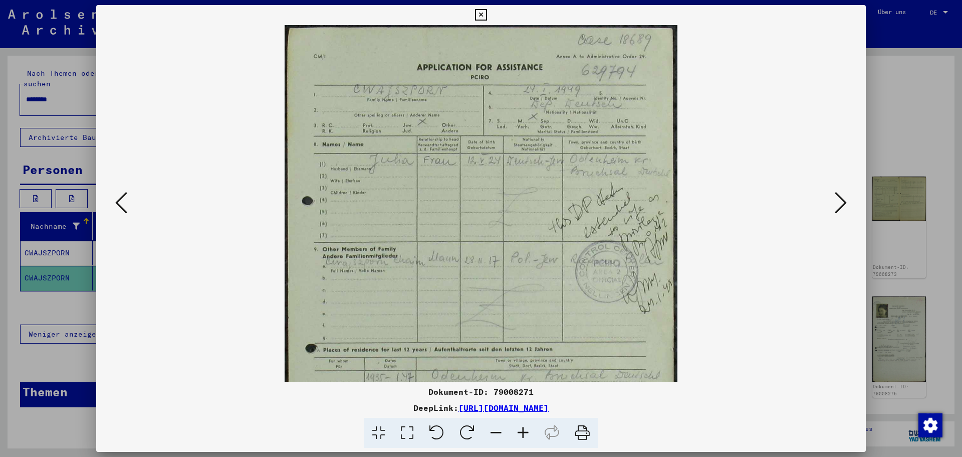
click at [520, 434] on icon at bounding box center [523, 432] width 27 height 31
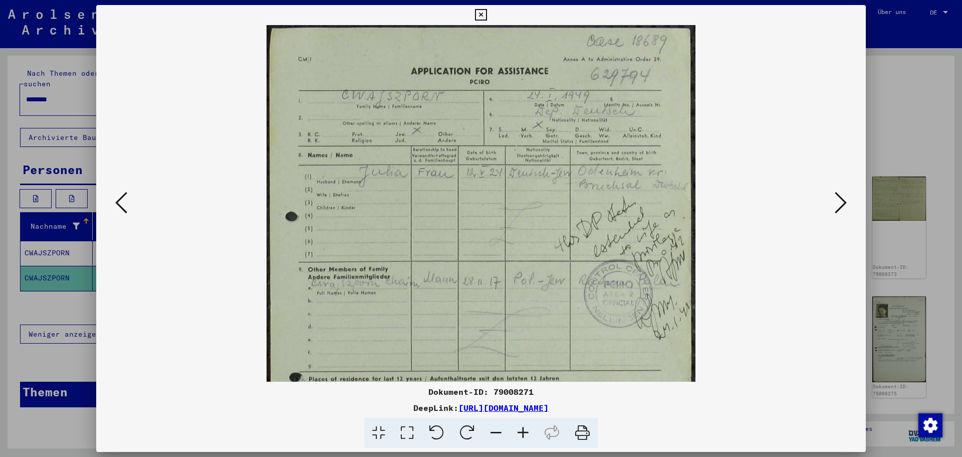
click at [520, 434] on icon at bounding box center [523, 432] width 27 height 31
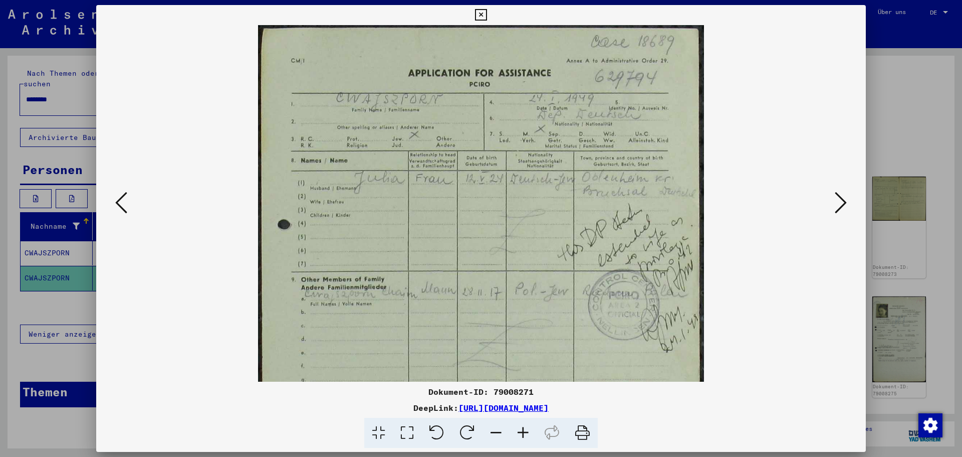
click at [520, 434] on icon at bounding box center [523, 432] width 27 height 31
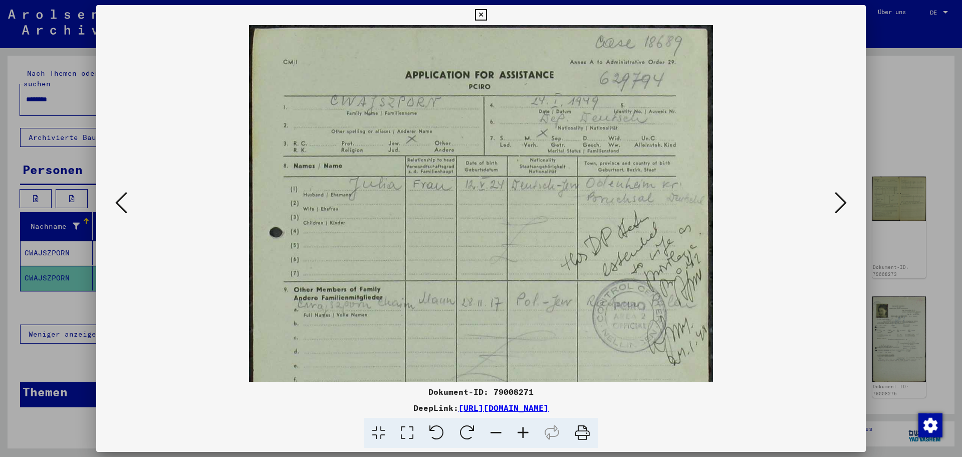
click at [520, 434] on icon at bounding box center [523, 432] width 27 height 31
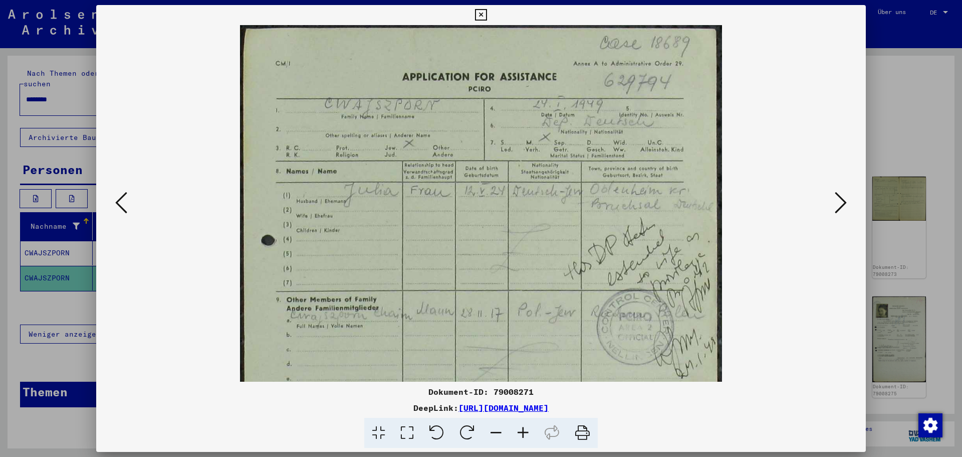
click at [520, 434] on icon at bounding box center [523, 432] width 27 height 31
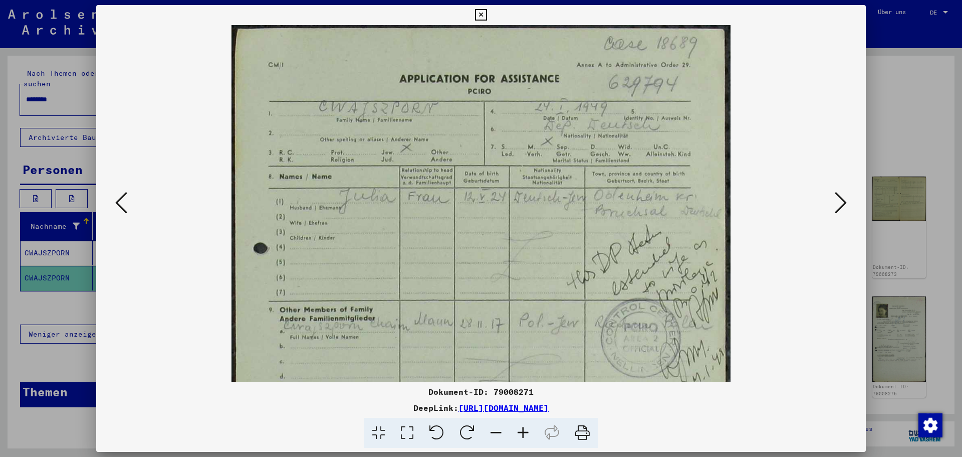
click at [521, 435] on icon at bounding box center [523, 432] width 27 height 31
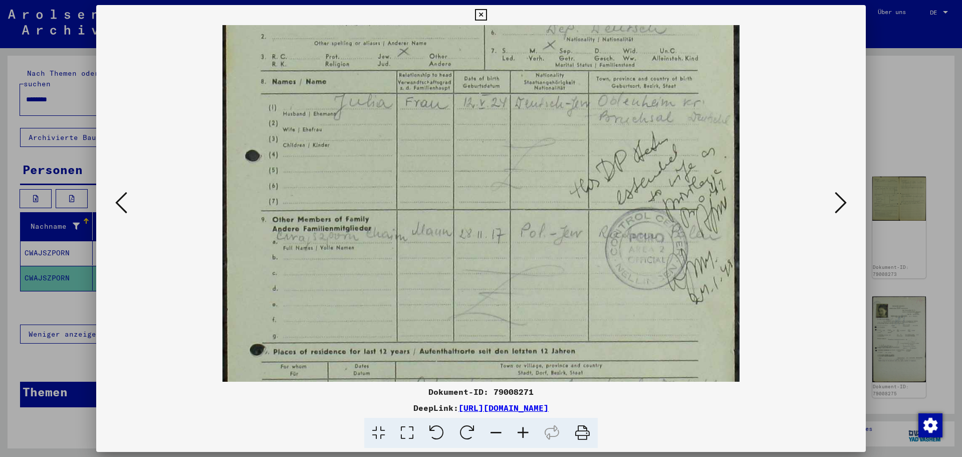
scroll to position [101, 0]
drag, startPoint x: 706, startPoint y: 231, endPoint x: 694, endPoint y: 129, distance: 101.9
click at [694, 129] on img at bounding box center [481, 290] width 517 height 732
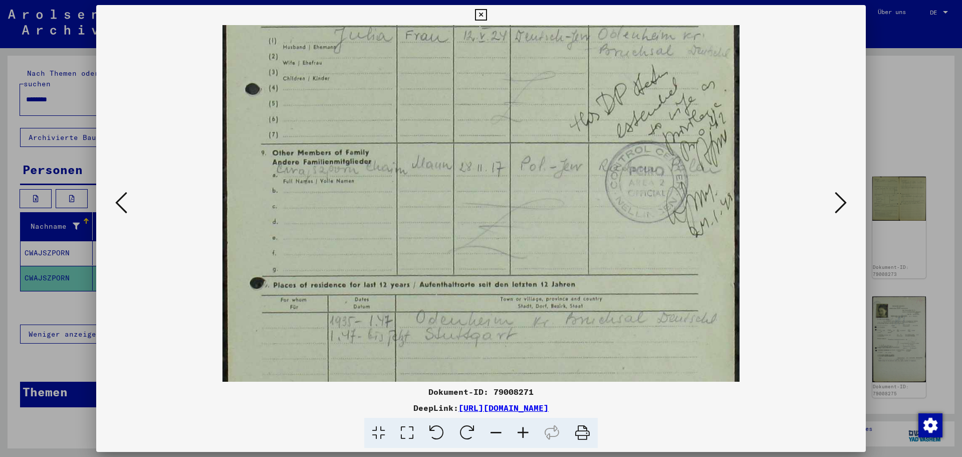
scroll to position [169, 0]
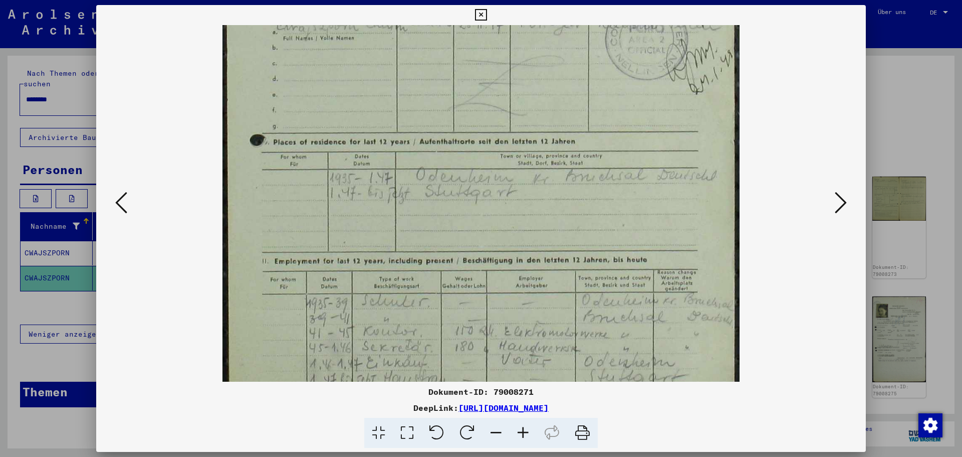
drag, startPoint x: 563, startPoint y: 304, endPoint x: 528, endPoint y: 92, distance: 214.4
click at [528, 93] on img at bounding box center [481, 81] width 517 height 732
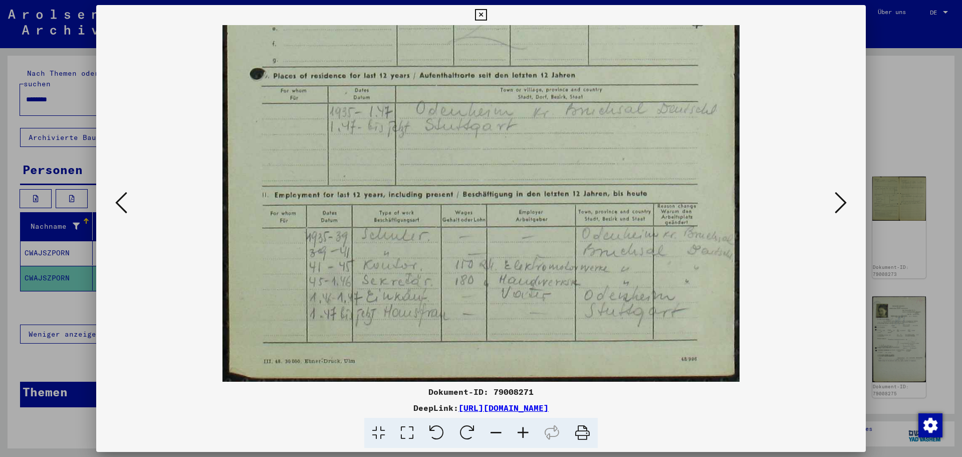
drag, startPoint x: 586, startPoint y: 336, endPoint x: 551, endPoint y: 184, distance: 155.9
click at [551, 184] on img at bounding box center [481, 15] width 517 height 732
click at [842, 203] on icon at bounding box center [841, 202] width 12 height 24
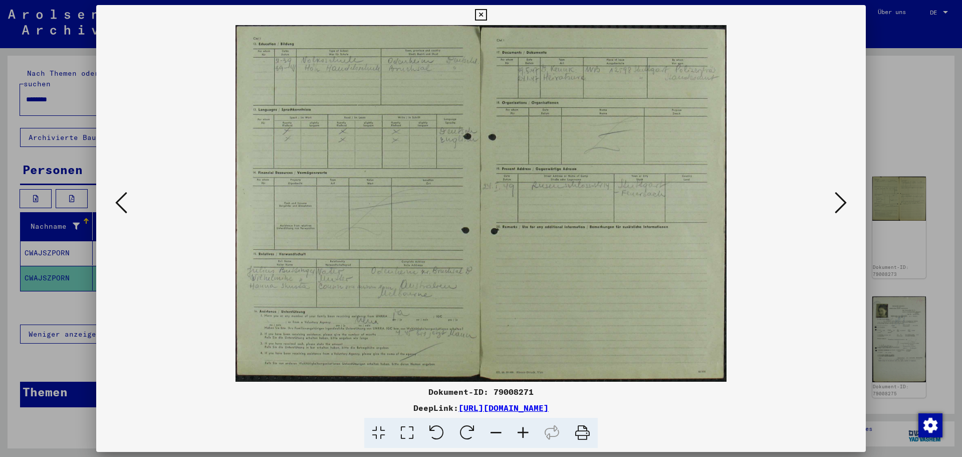
click at [518, 431] on icon at bounding box center [523, 432] width 27 height 31
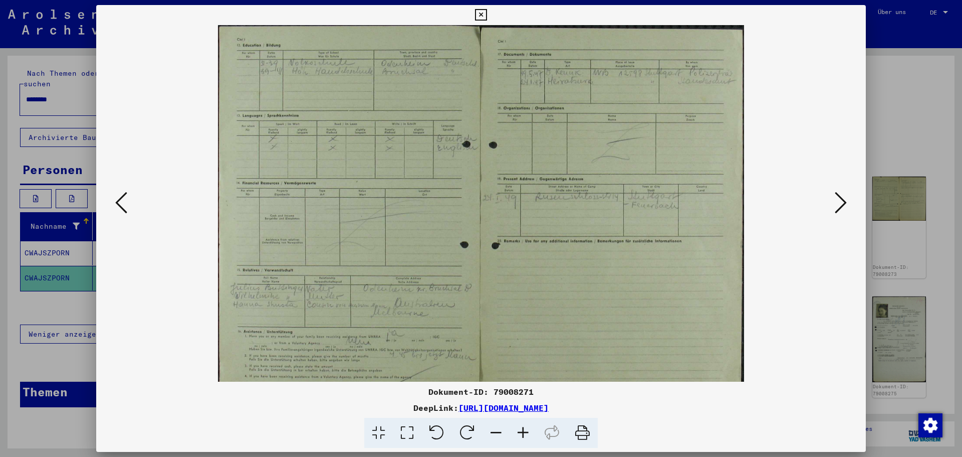
click at [518, 431] on icon at bounding box center [523, 432] width 27 height 31
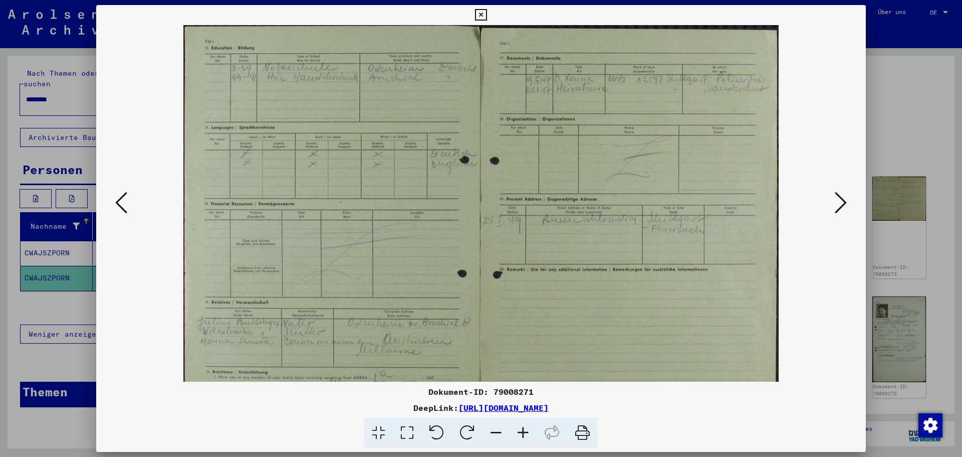
click at [518, 431] on icon at bounding box center [523, 432] width 27 height 31
click at [519, 431] on icon at bounding box center [523, 432] width 27 height 31
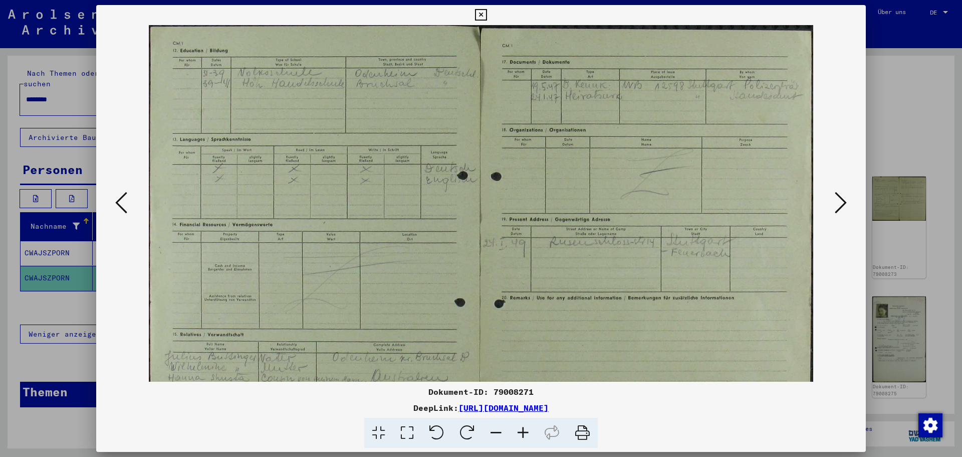
click at [519, 431] on icon at bounding box center [523, 432] width 27 height 31
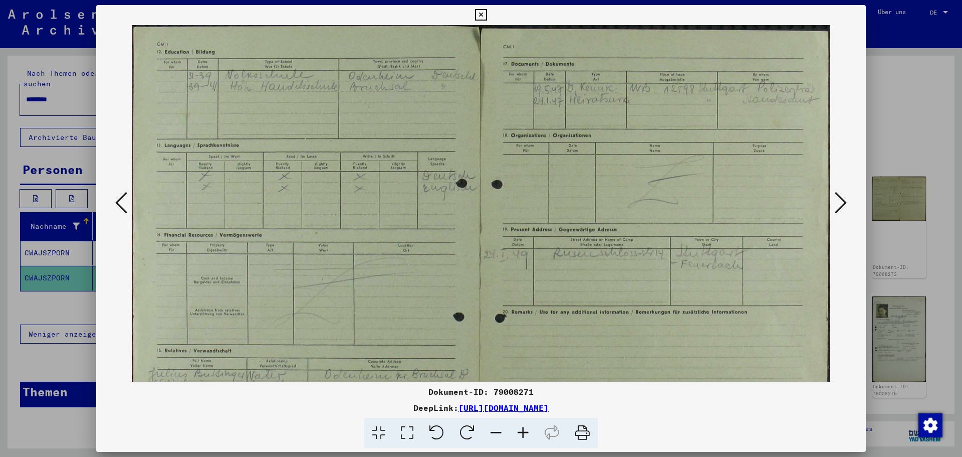
click at [520, 431] on icon at bounding box center [523, 432] width 27 height 31
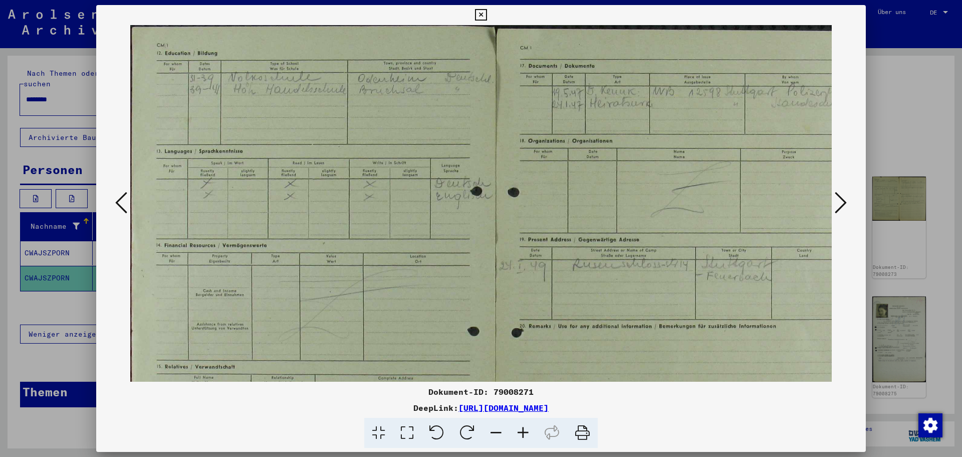
click at [520, 431] on icon at bounding box center [523, 432] width 27 height 31
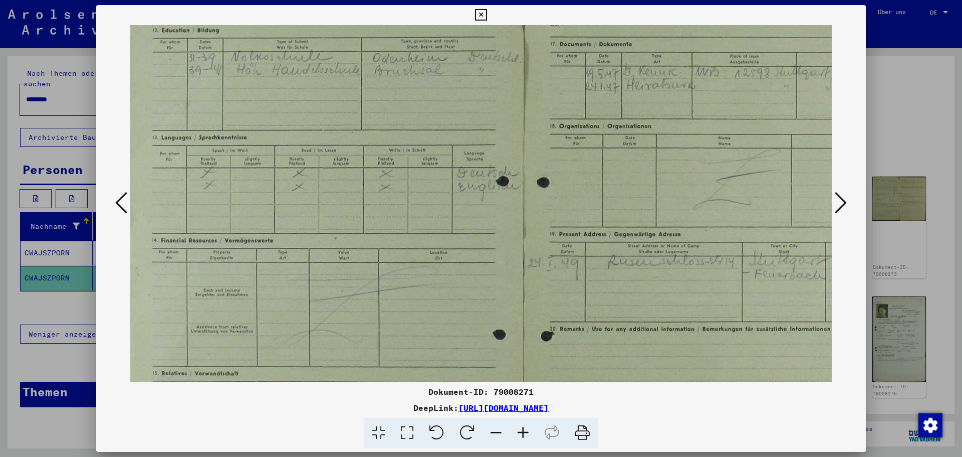
scroll to position [26, 5]
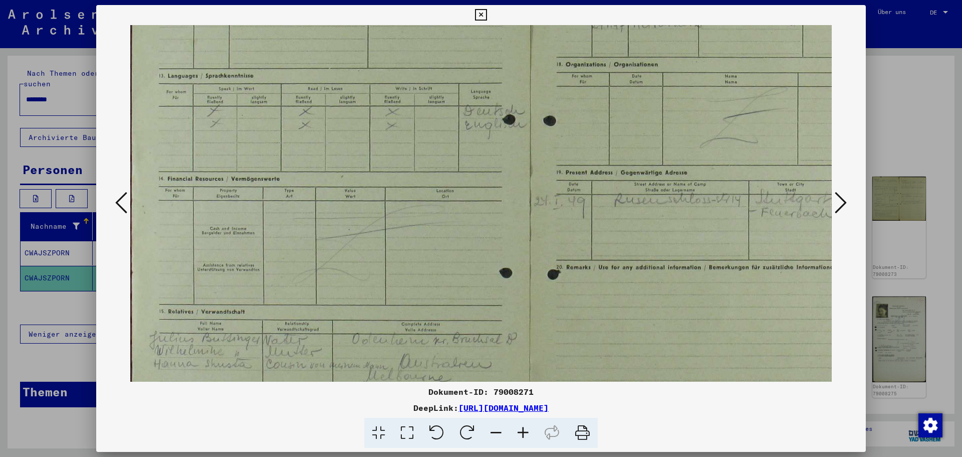
drag, startPoint x: 321, startPoint y: 112, endPoint x: 418, endPoint y: 137, distance: 100.5
click at [413, 65] on img at bounding box center [531, 229] width 802 height 582
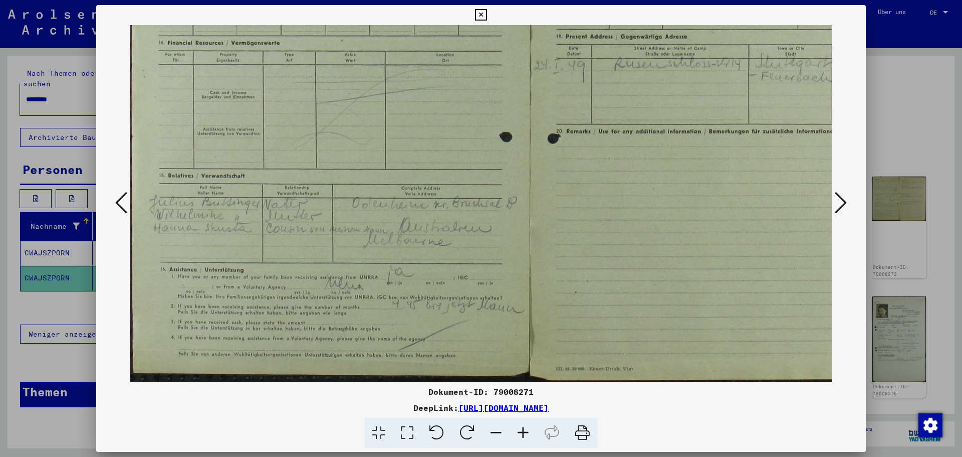
scroll to position [226, 0]
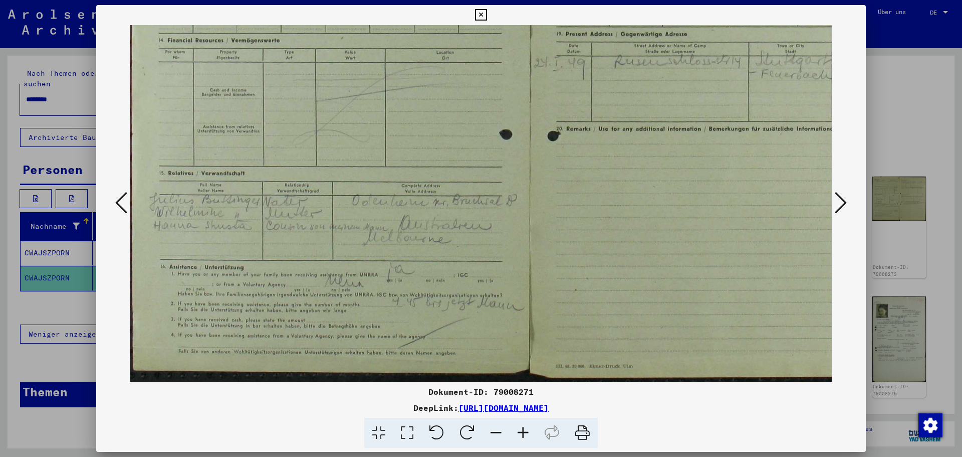
drag, startPoint x: 405, startPoint y: 246, endPoint x: 421, endPoint y: 107, distance: 140.3
click at [421, 107] on img at bounding box center [531, 91] width 802 height 582
click at [522, 428] on icon at bounding box center [523, 432] width 27 height 31
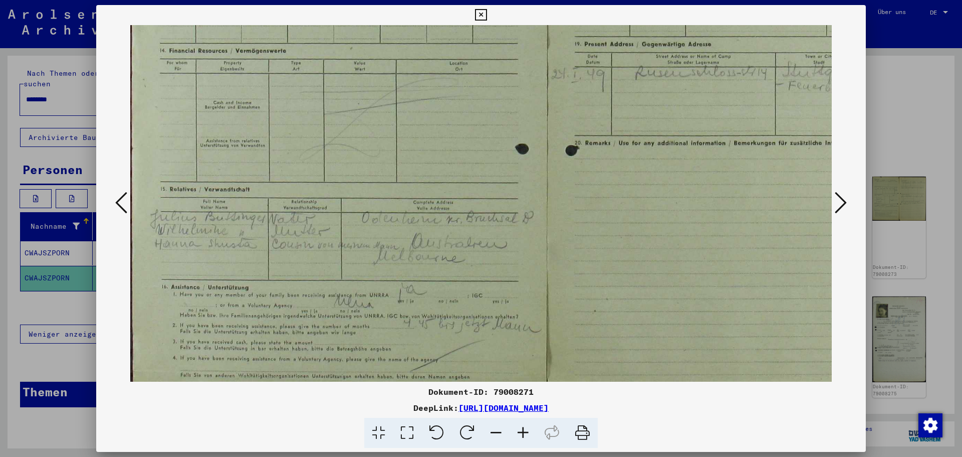
click at [522, 428] on icon at bounding box center [523, 432] width 27 height 31
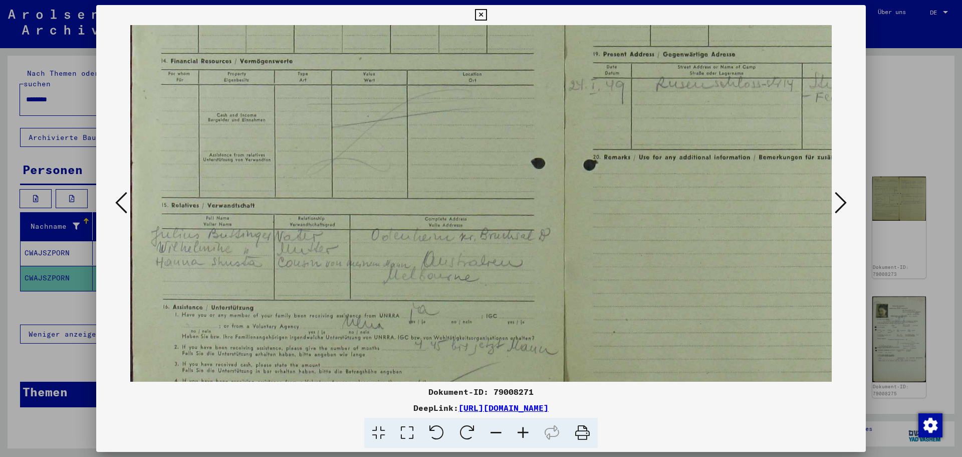
click at [522, 428] on icon at bounding box center [523, 432] width 27 height 31
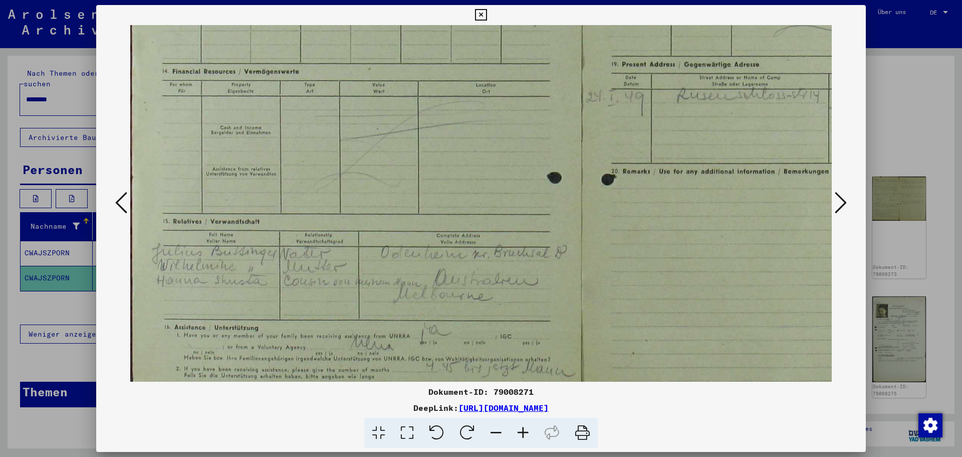
click at [522, 428] on icon at bounding box center [523, 432] width 27 height 31
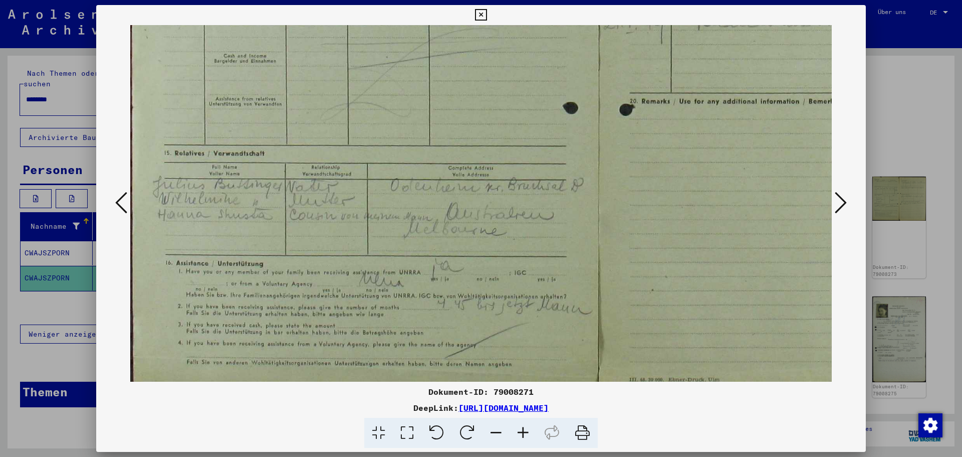
drag, startPoint x: 270, startPoint y: 310, endPoint x: 345, endPoint y: 216, distance: 120.2
click at [368, 224] on img at bounding box center [600, 56] width 941 height 682
click at [519, 430] on icon at bounding box center [523, 432] width 27 height 31
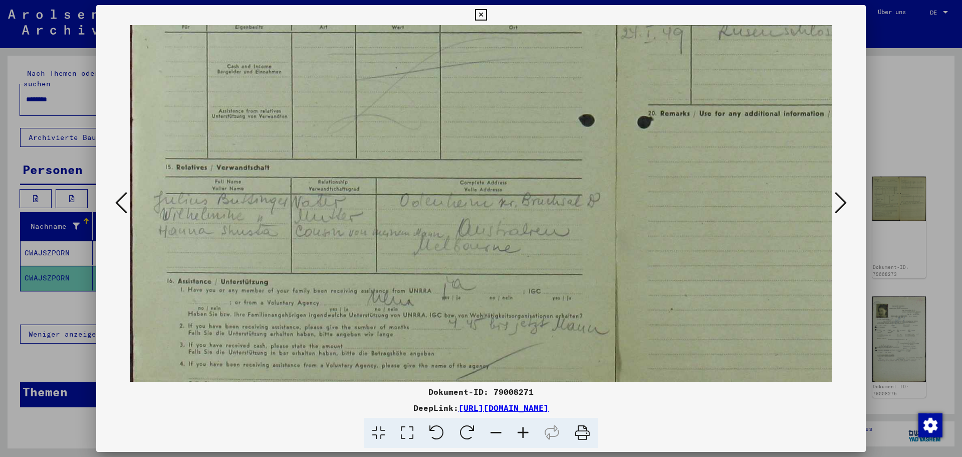
click at [519, 430] on icon at bounding box center [523, 432] width 27 height 31
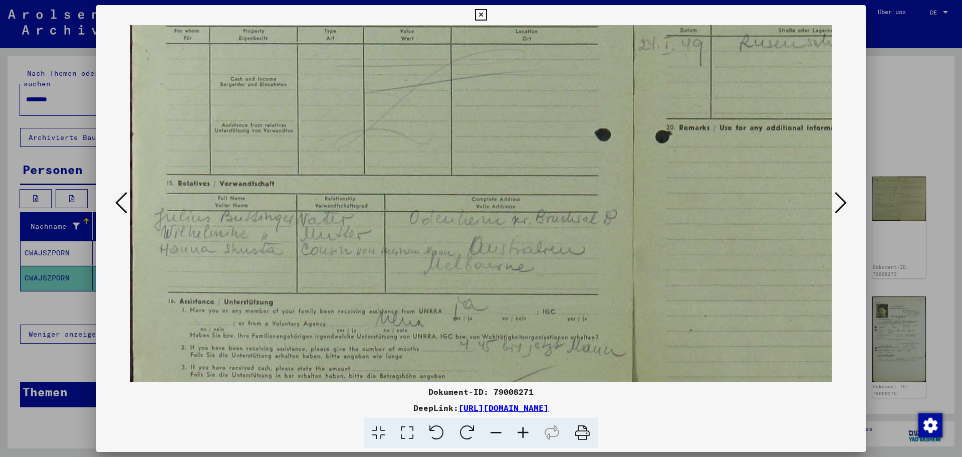
click at [519, 430] on icon at bounding box center [523, 432] width 27 height 31
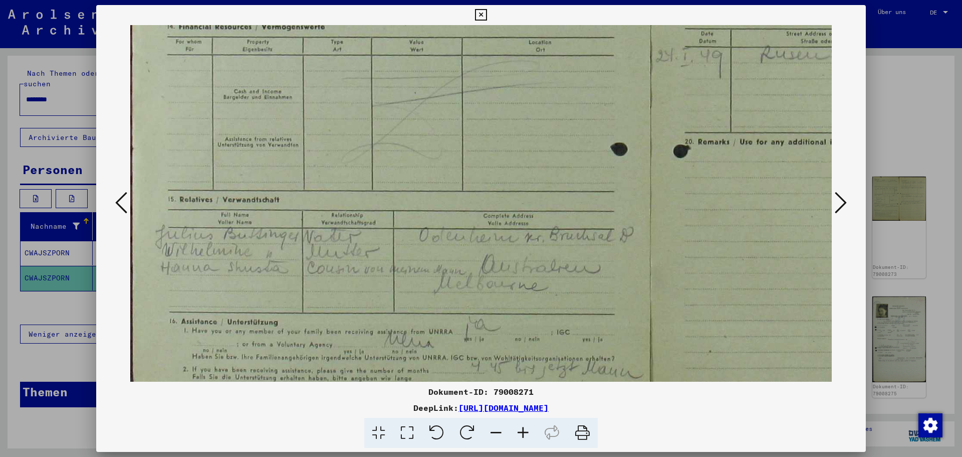
click at [519, 430] on icon at bounding box center [523, 432] width 27 height 31
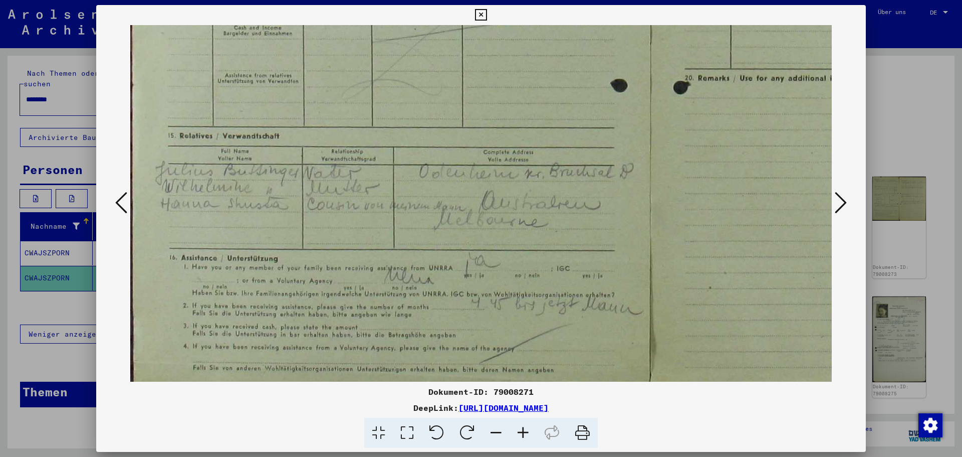
scroll to position [387, 0]
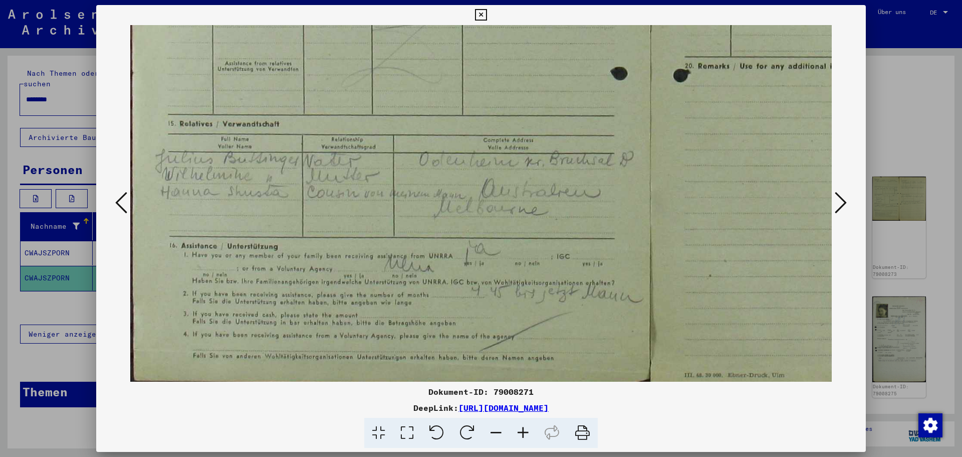
drag, startPoint x: 284, startPoint y: 300, endPoint x: 399, endPoint y: 224, distance: 138.3
click at [399, 224] on img at bounding box center [652, 16] width 1044 height 757
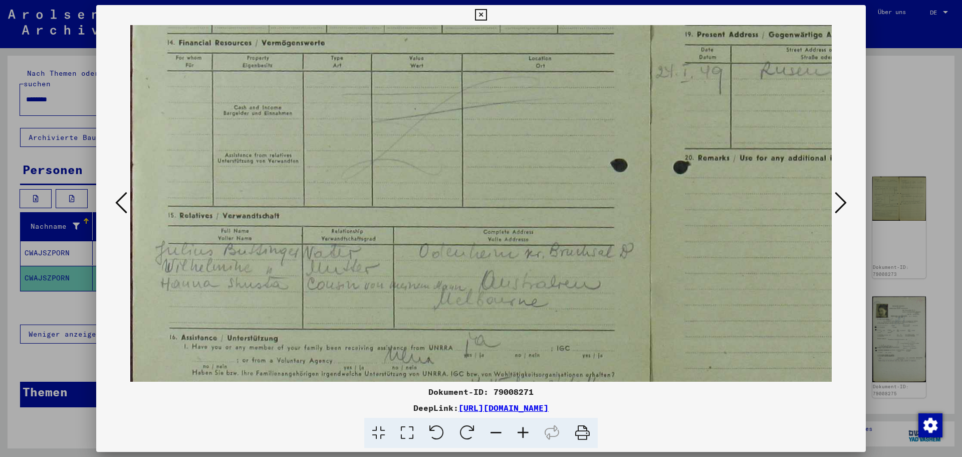
scroll to position [296, 0]
drag, startPoint x: 406, startPoint y: 179, endPoint x: 424, endPoint y: 270, distance: 92.9
click at [424, 270] on img at bounding box center [652, 107] width 1044 height 757
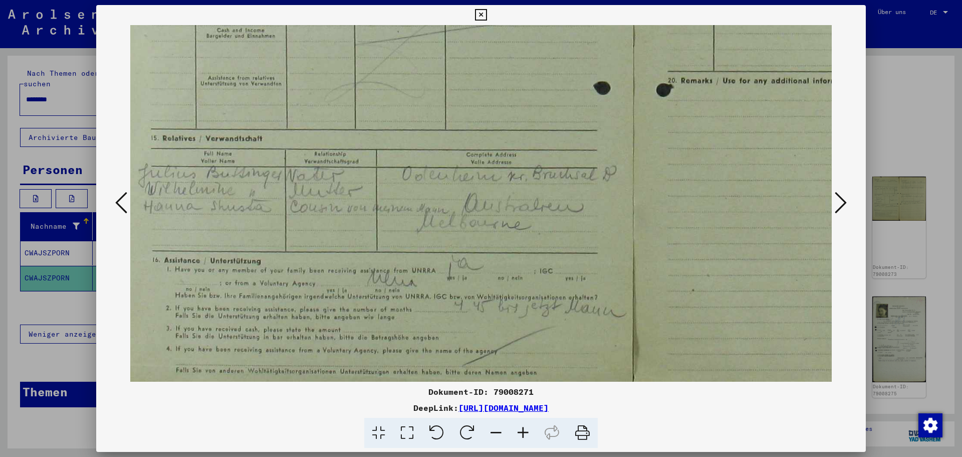
scroll to position [374, 18]
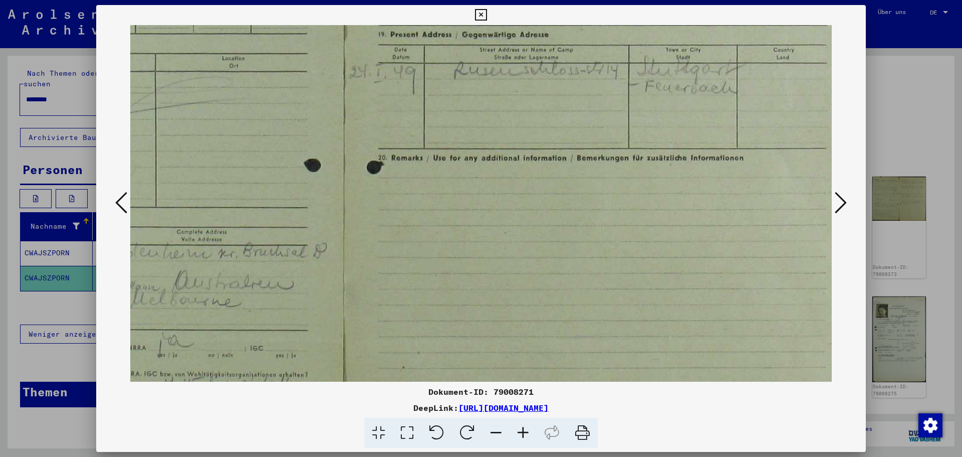
drag, startPoint x: 541, startPoint y: 270, endPoint x: 105, endPoint y: 307, distance: 438.1
click at [104, 307] on div at bounding box center [481, 203] width 770 height 356
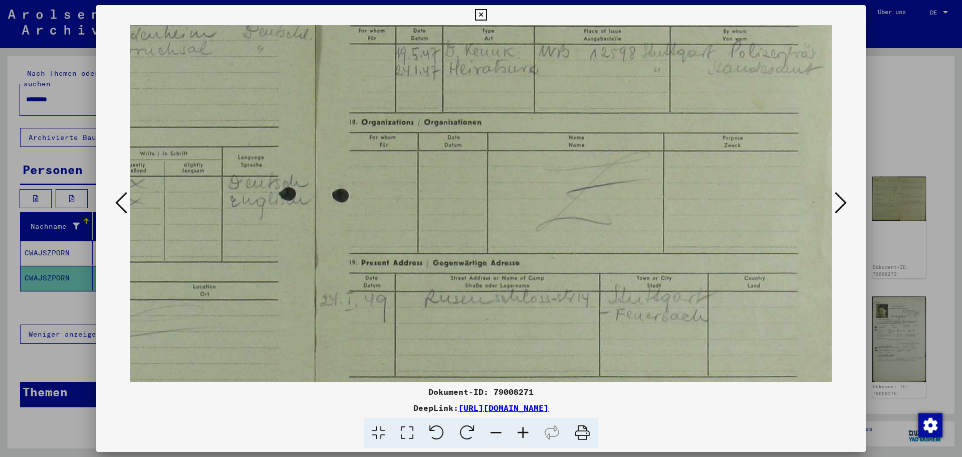
scroll to position [58, 336]
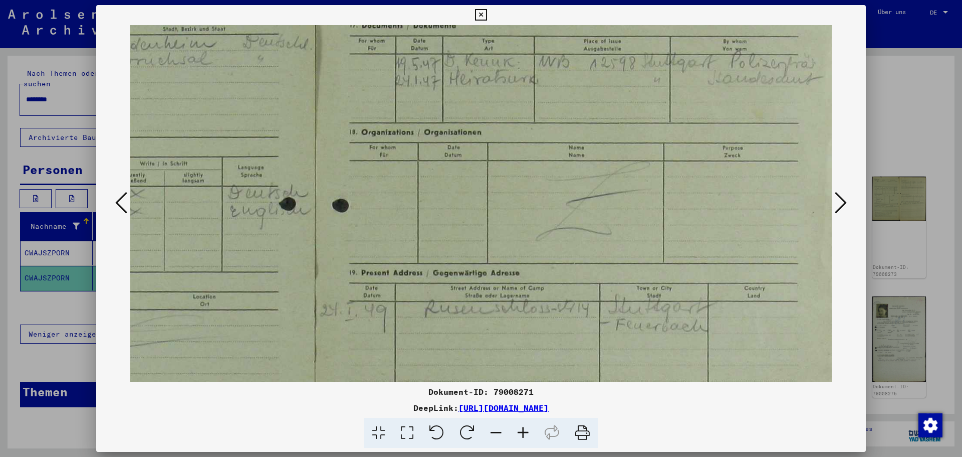
drag, startPoint x: 485, startPoint y: 138, endPoint x: 405, endPoint y: 340, distance: 217.1
click at [405, 340] on img at bounding box center [317, 345] width 1044 height 757
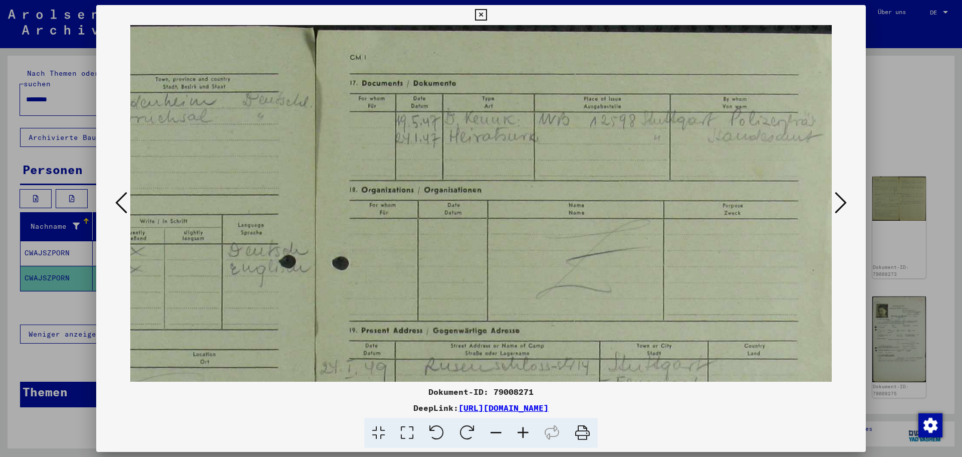
drag, startPoint x: 587, startPoint y: 179, endPoint x: 429, endPoint y: 330, distance: 219.1
click at [429, 330] on img at bounding box center [317, 403] width 1044 height 757
drag, startPoint x: 508, startPoint y: 162, endPoint x: 489, endPoint y: 241, distance: 81.0
click at [489, 241] on img at bounding box center [317, 403] width 1044 height 757
click at [117, 201] on icon at bounding box center [121, 202] width 12 height 24
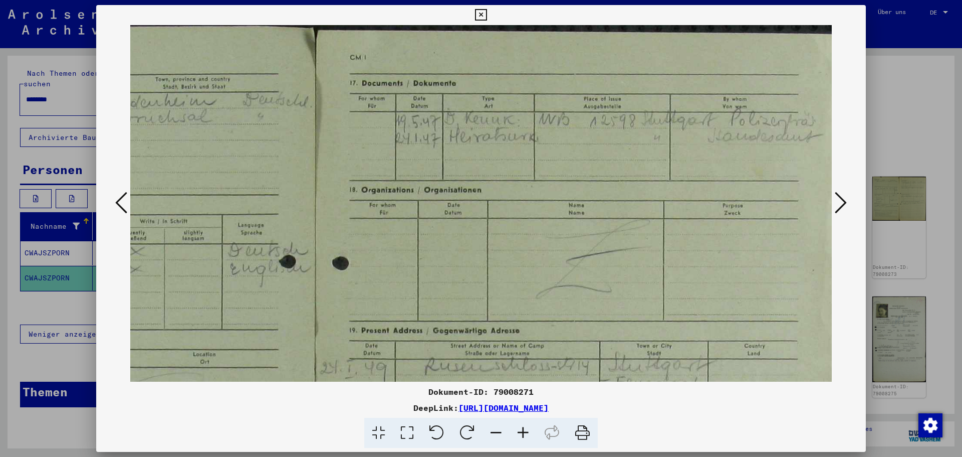
scroll to position [0, 0]
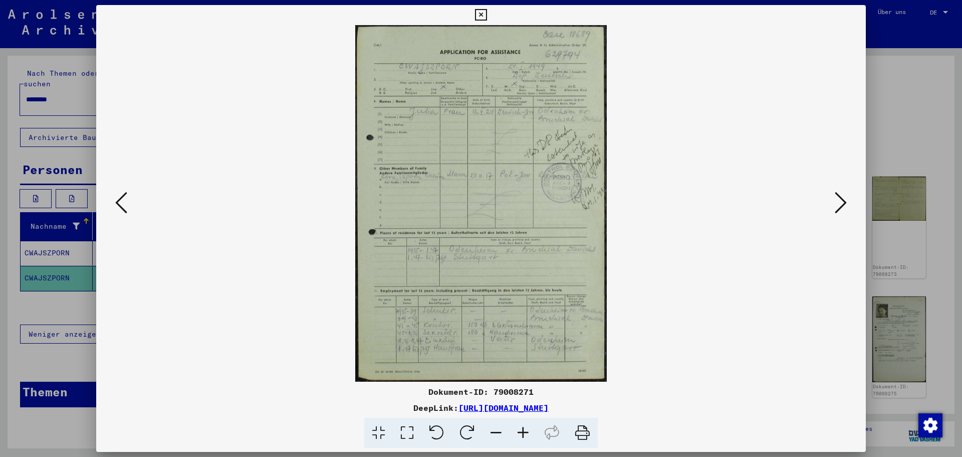
click at [515, 425] on icon at bounding box center [523, 432] width 27 height 31
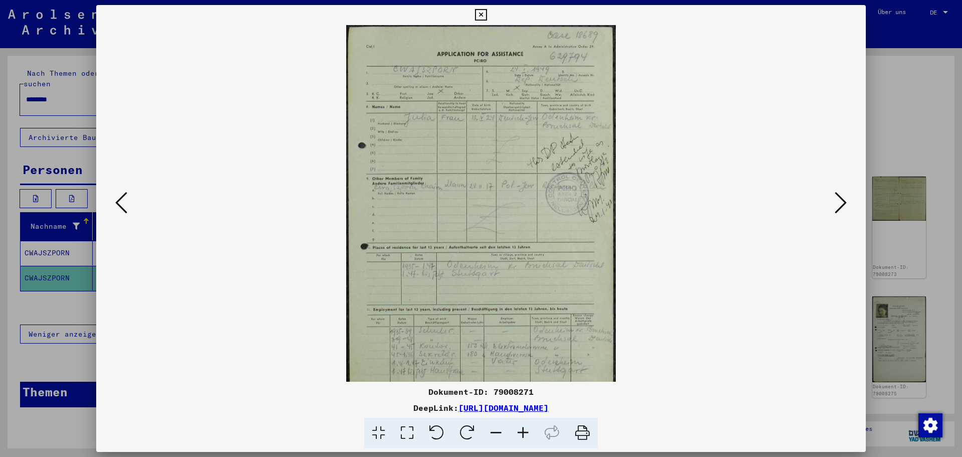
click at [515, 425] on icon at bounding box center [523, 432] width 27 height 31
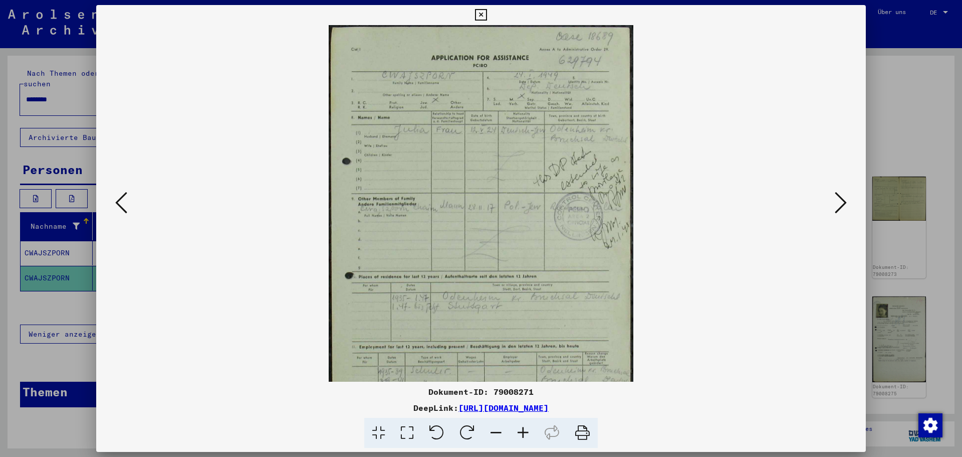
click at [515, 425] on icon at bounding box center [523, 432] width 27 height 31
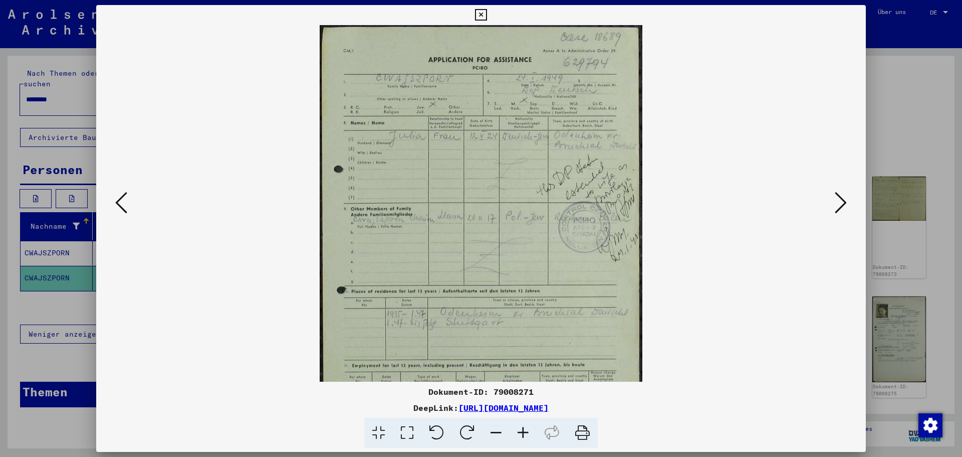
click at [515, 425] on icon at bounding box center [523, 432] width 27 height 31
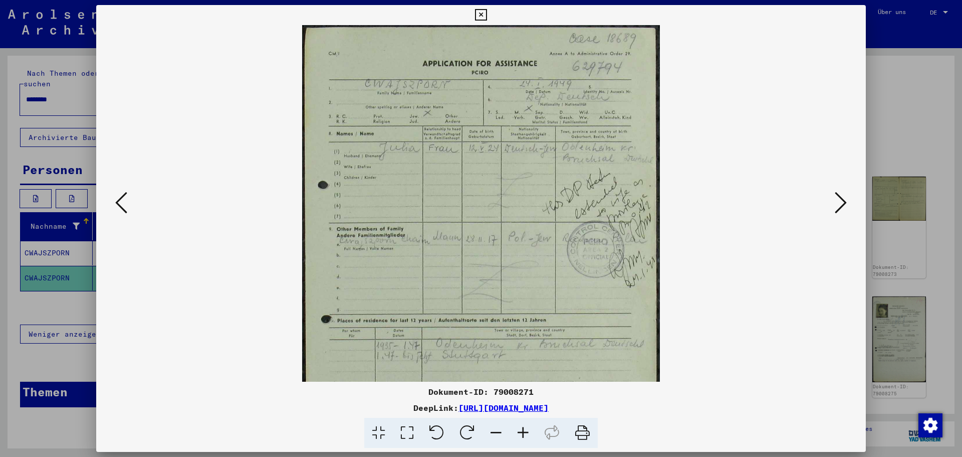
click at [515, 425] on icon at bounding box center [523, 432] width 27 height 31
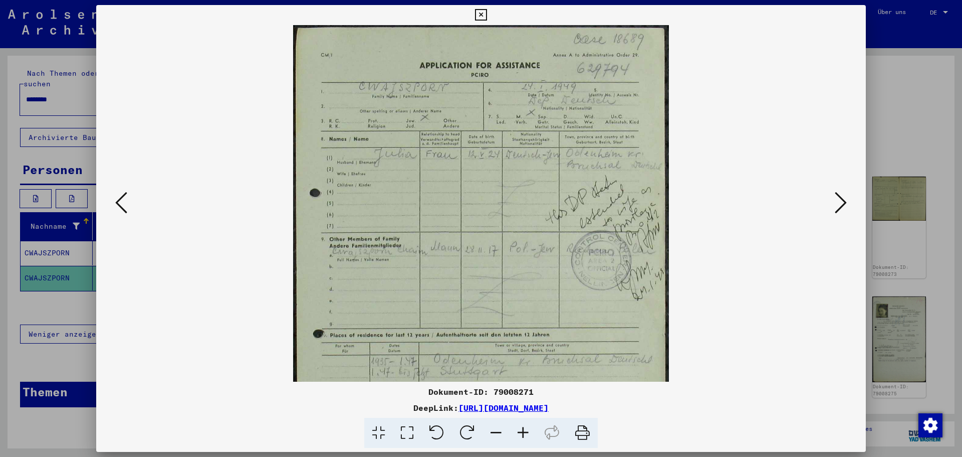
click at [515, 425] on icon at bounding box center [523, 432] width 27 height 31
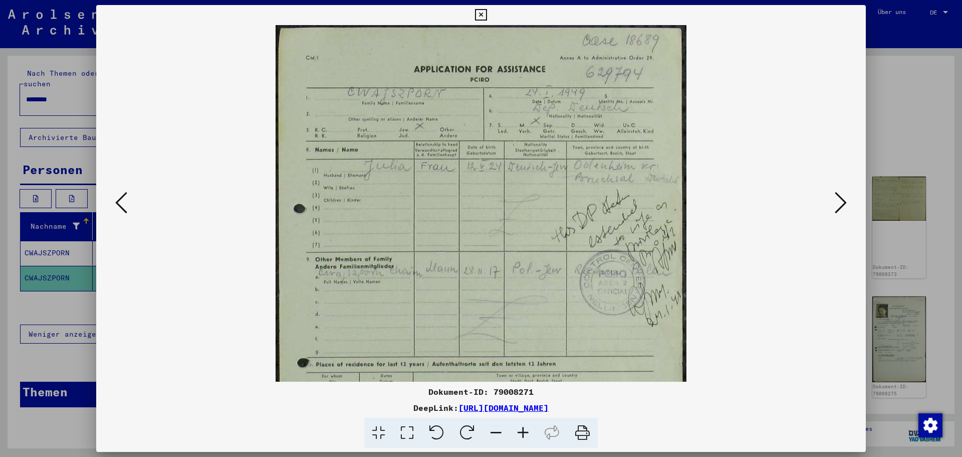
click at [515, 425] on icon at bounding box center [523, 432] width 27 height 31
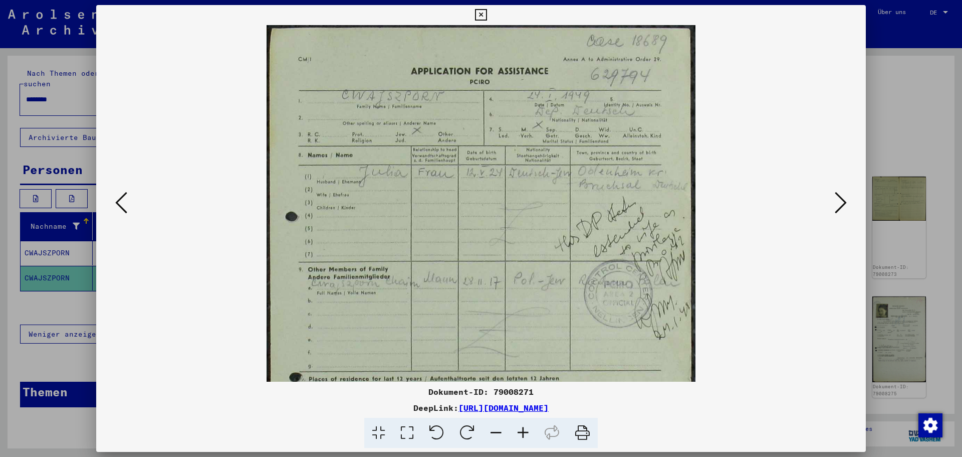
click at [515, 425] on icon at bounding box center [523, 432] width 27 height 31
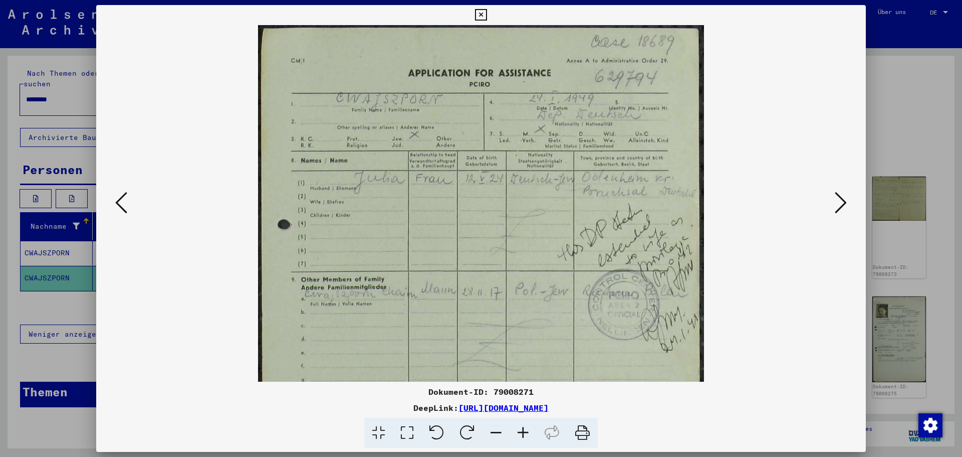
click at [515, 425] on icon at bounding box center [523, 432] width 27 height 31
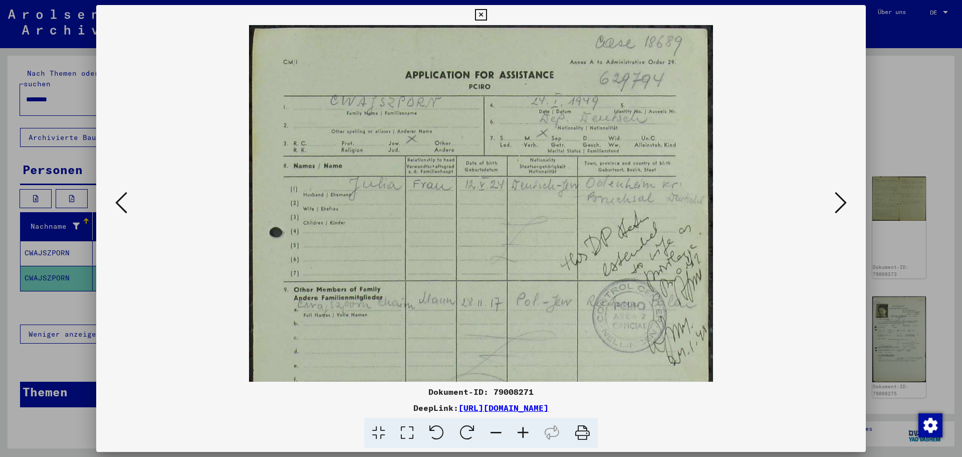
click at [515, 425] on icon at bounding box center [523, 432] width 27 height 31
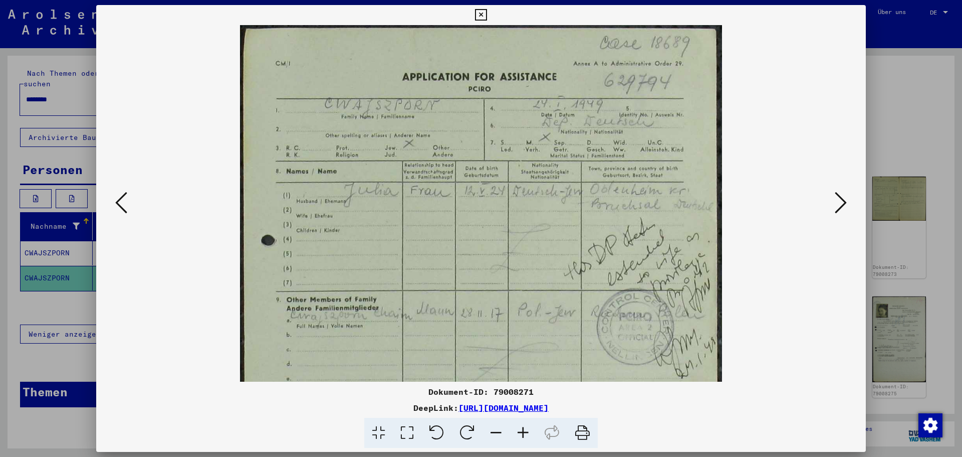
click at [515, 425] on icon at bounding box center [523, 432] width 27 height 31
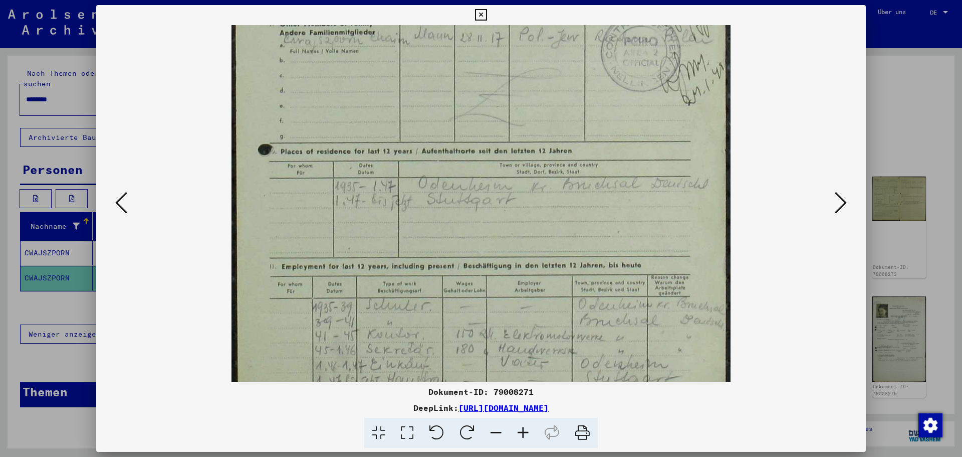
scroll to position [286, 0]
drag, startPoint x: 511, startPoint y: 361, endPoint x: 514, endPoint y: 75, distance: 286.2
click at [514, 75] on img at bounding box center [482, 92] width 500 height 707
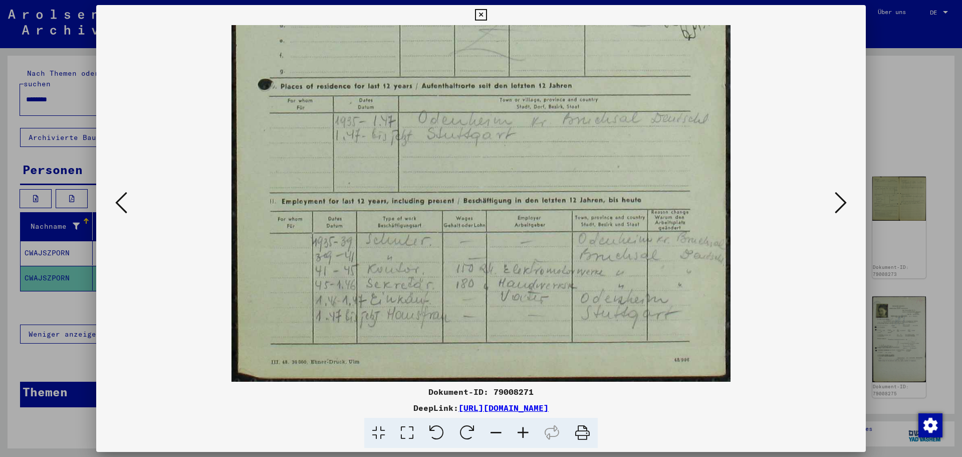
drag, startPoint x: 557, startPoint y: 304, endPoint x: 545, endPoint y: 197, distance: 108.0
click at [545, 197] on img at bounding box center [482, 27] width 500 height 707
drag, startPoint x: 542, startPoint y: 202, endPoint x: 460, endPoint y: 202, distance: 82.2
click at [460, 202] on img at bounding box center [482, 27] width 500 height 707
click at [844, 200] on icon at bounding box center [841, 202] width 12 height 24
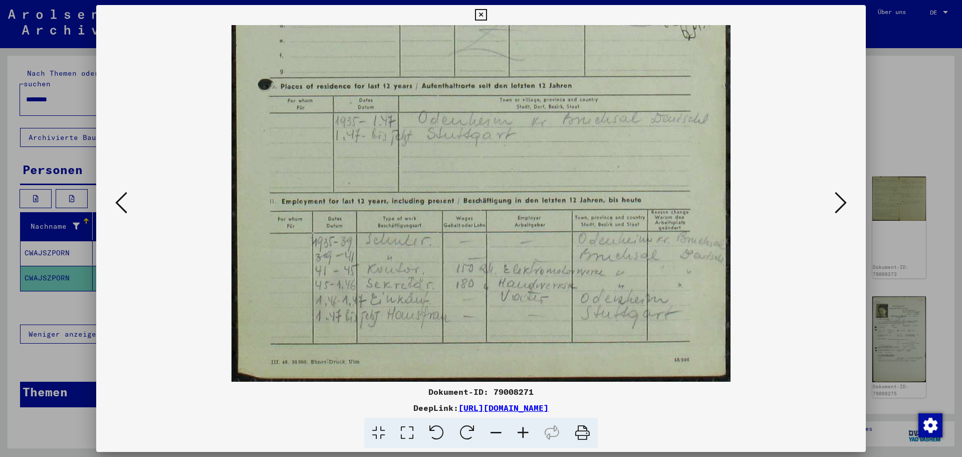
scroll to position [0, 0]
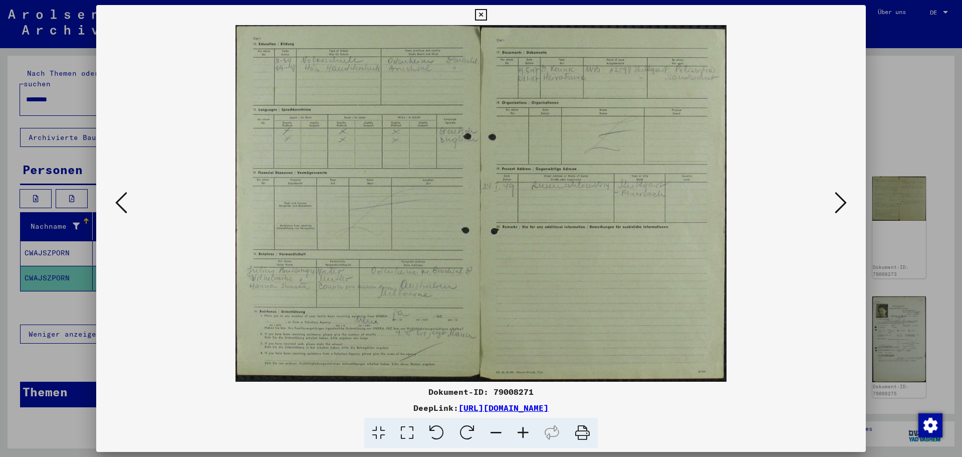
click at [117, 203] on icon at bounding box center [121, 202] width 12 height 24
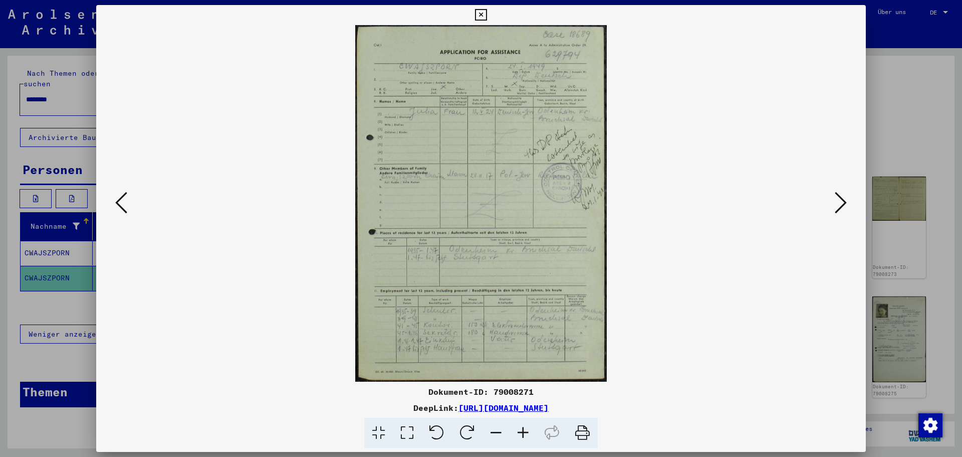
click at [117, 203] on icon at bounding box center [121, 202] width 12 height 24
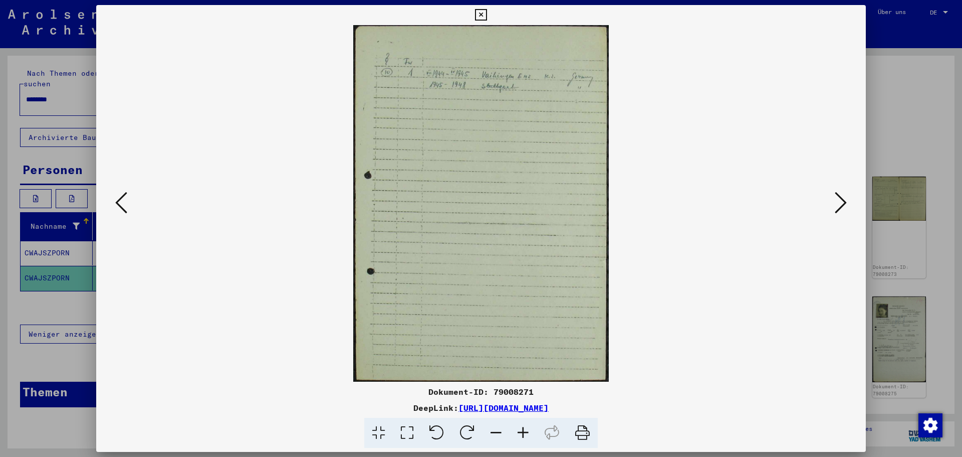
click at [117, 203] on icon at bounding box center [121, 202] width 12 height 24
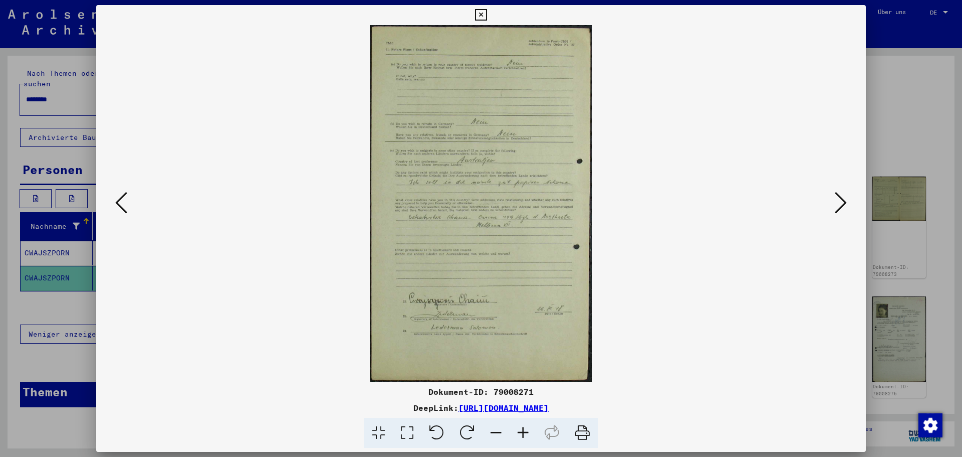
click at [117, 203] on icon at bounding box center [121, 202] width 12 height 24
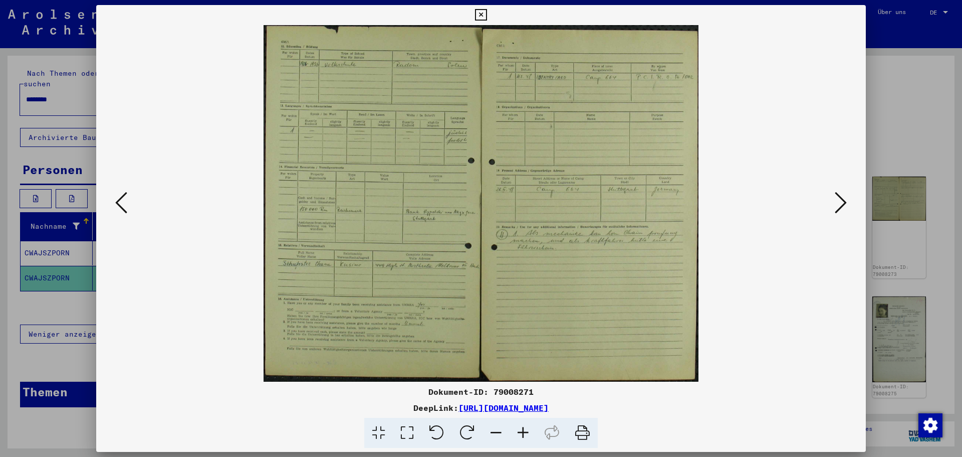
click at [516, 431] on icon at bounding box center [523, 432] width 27 height 31
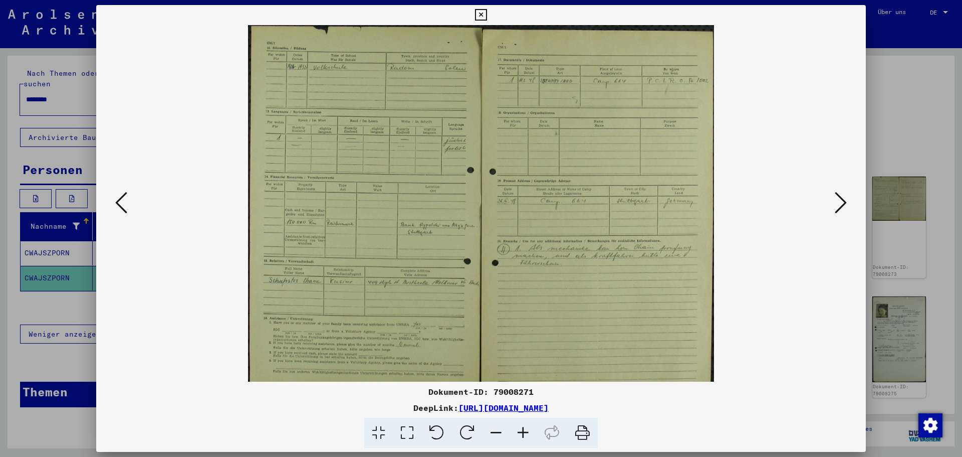
click at [516, 431] on icon at bounding box center [523, 432] width 27 height 31
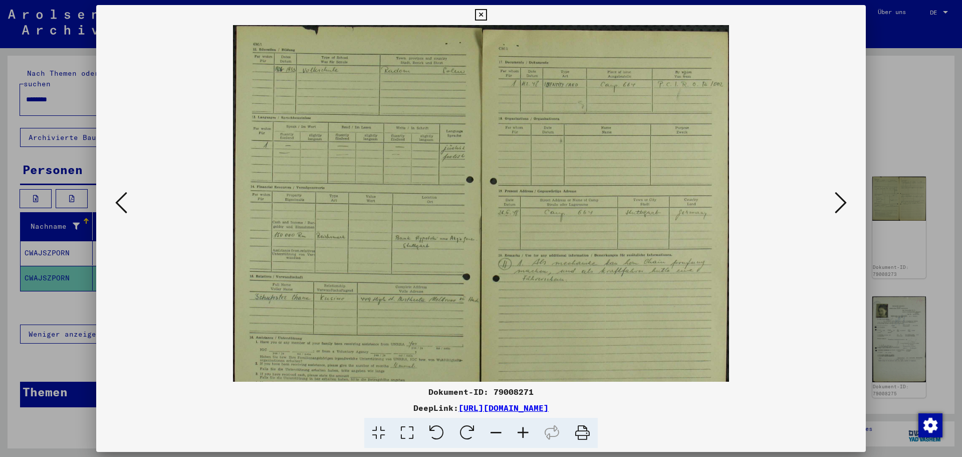
click at [516, 431] on icon at bounding box center [523, 432] width 27 height 31
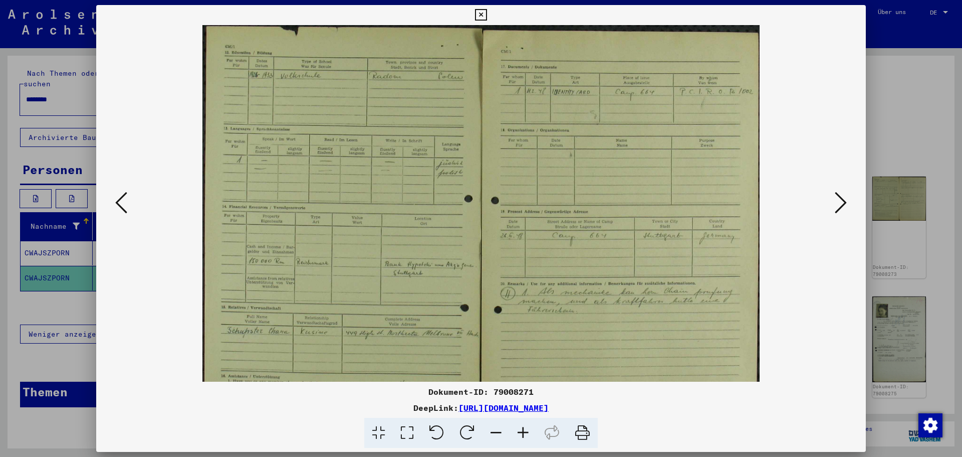
click at [516, 431] on icon at bounding box center [523, 432] width 27 height 31
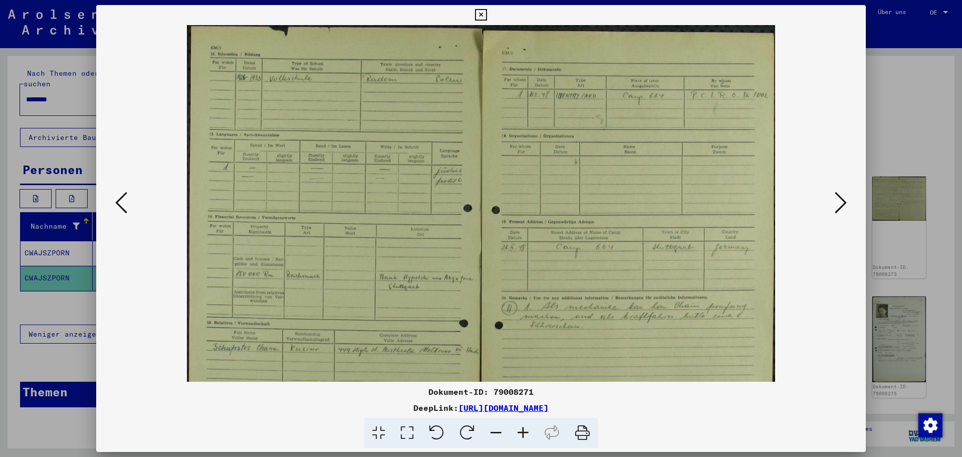
click at [516, 431] on icon at bounding box center [523, 432] width 27 height 31
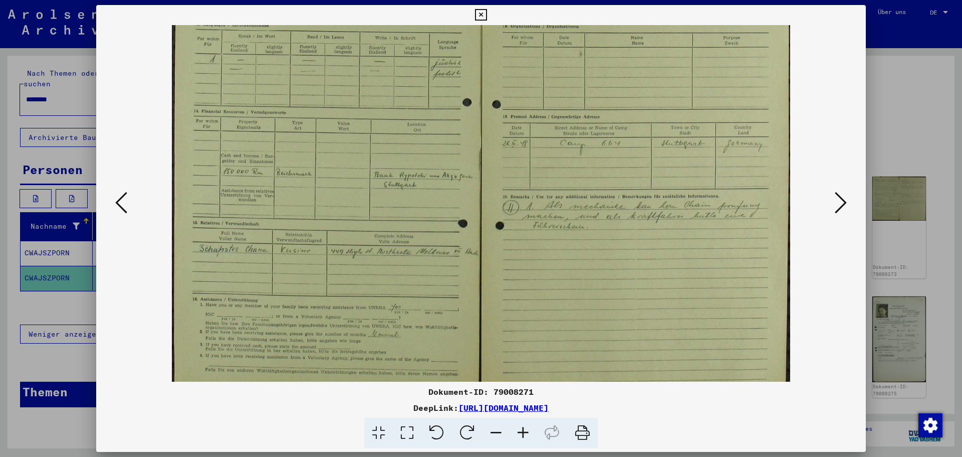
scroll to position [117, 0]
drag, startPoint x: 356, startPoint y: 316, endPoint x: 460, endPoint y: 199, distance: 156.2
click at [460, 199] on img at bounding box center [481, 161] width 619 height 507
click at [517, 430] on icon at bounding box center [523, 432] width 27 height 31
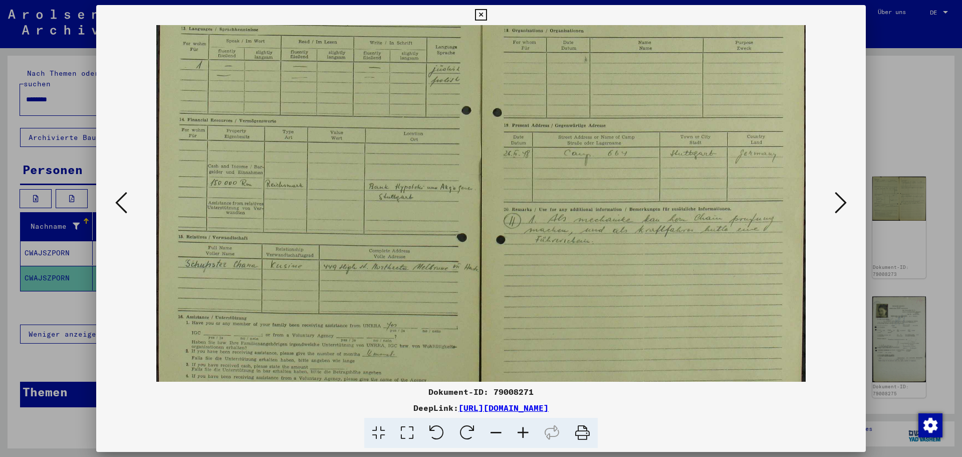
click at [517, 430] on icon at bounding box center [523, 432] width 27 height 31
click at [517, 429] on icon at bounding box center [523, 432] width 27 height 31
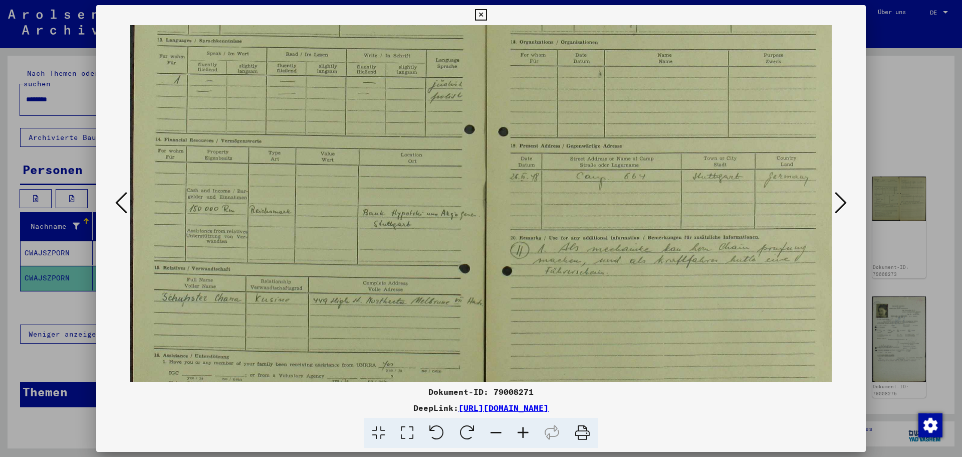
click at [517, 429] on icon at bounding box center [523, 432] width 27 height 31
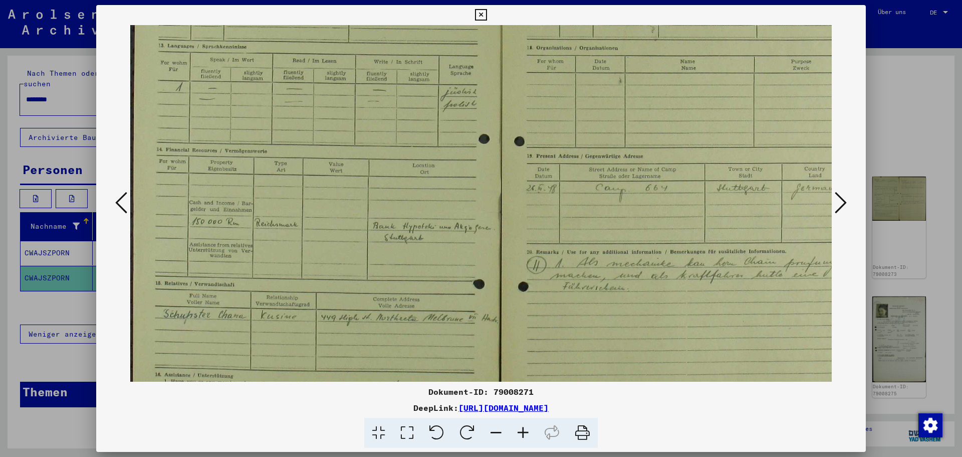
click at [517, 429] on icon at bounding box center [523, 432] width 27 height 31
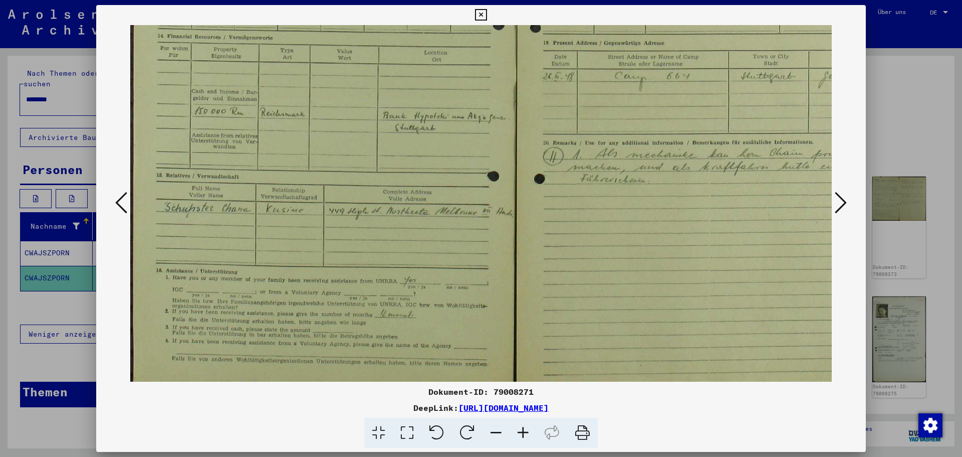
drag, startPoint x: 258, startPoint y: 303, endPoint x: 338, endPoint y: 200, distance: 130.3
click at [338, 200] on img at bounding box center [516, 101] width 772 height 632
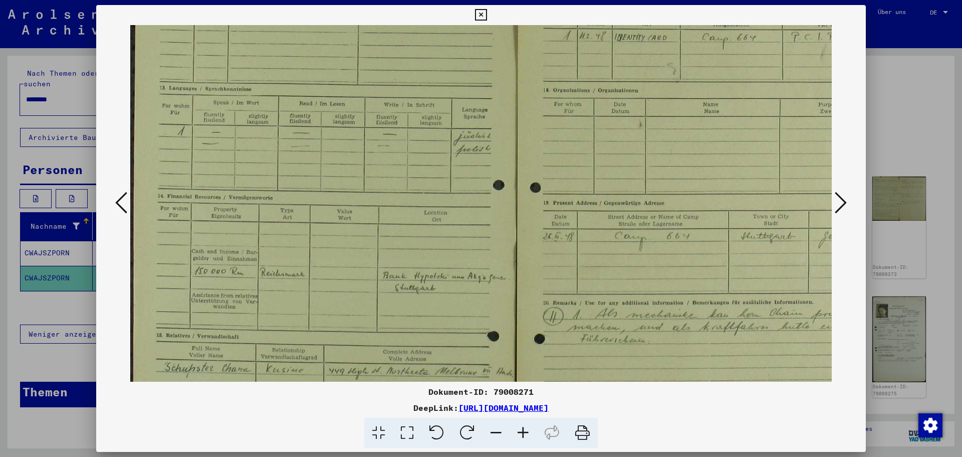
scroll to position [80, 0]
drag, startPoint x: 336, startPoint y: 130, endPoint x: 446, endPoint y: 292, distance: 195.6
click at [446, 292] on img at bounding box center [516, 261] width 772 height 632
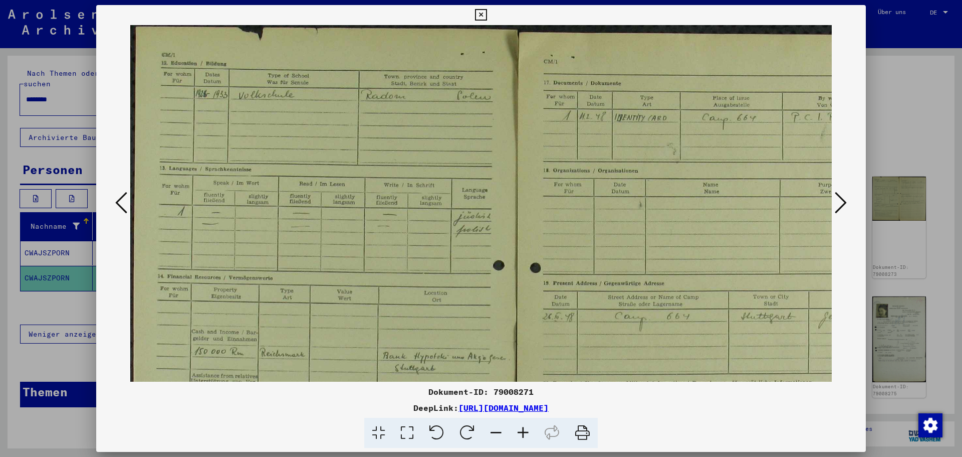
drag, startPoint x: 452, startPoint y: 268, endPoint x: 464, endPoint y: 284, distance: 20.0
click at [464, 284] on img at bounding box center [516, 341] width 772 height 632
click at [116, 202] on icon at bounding box center [121, 202] width 12 height 24
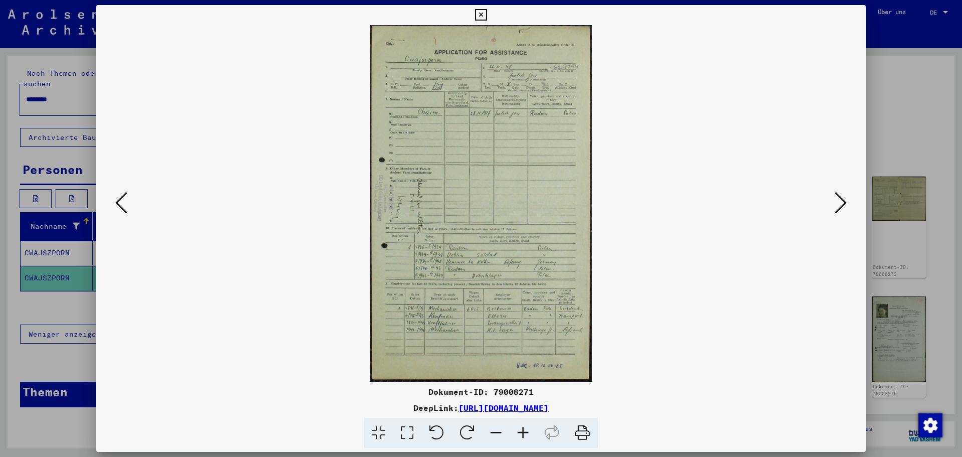
click at [841, 204] on icon at bounding box center [841, 202] width 12 height 24
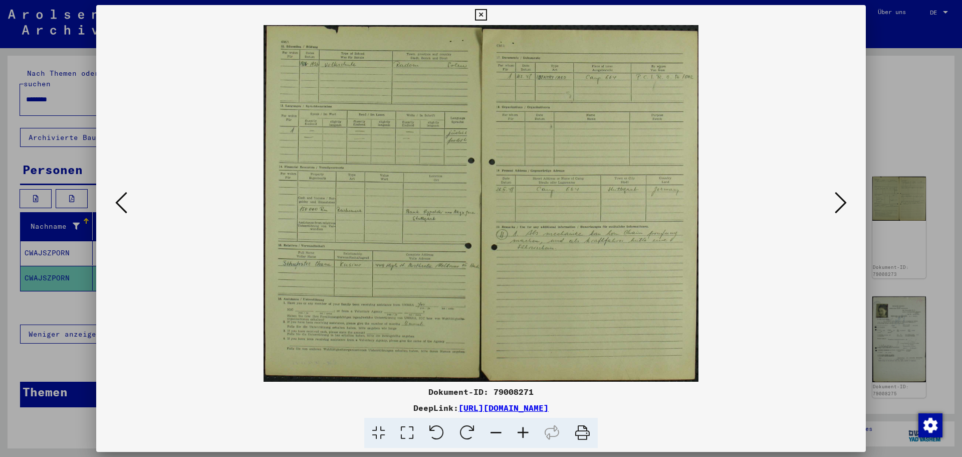
click at [841, 204] on icon at bounding box center [841, 202] width 12 height 24
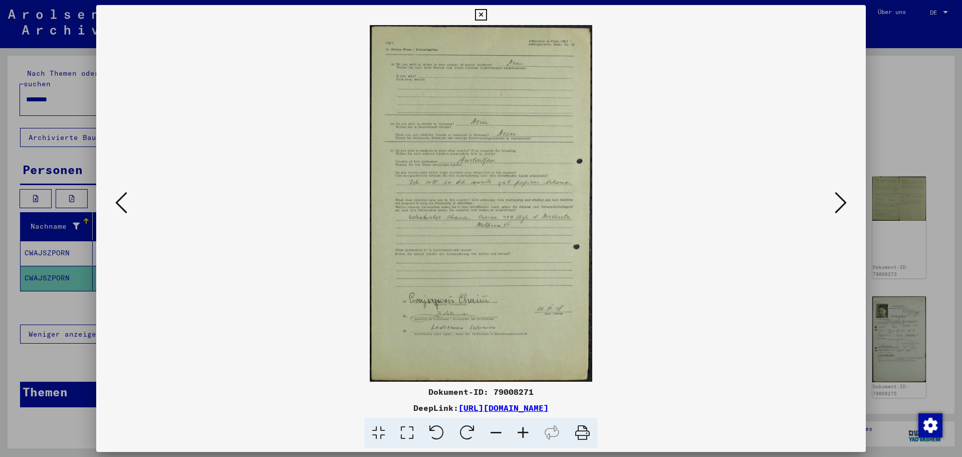
click at [841, 204] on icon at bounding box center [841, 202] width 12 height 24
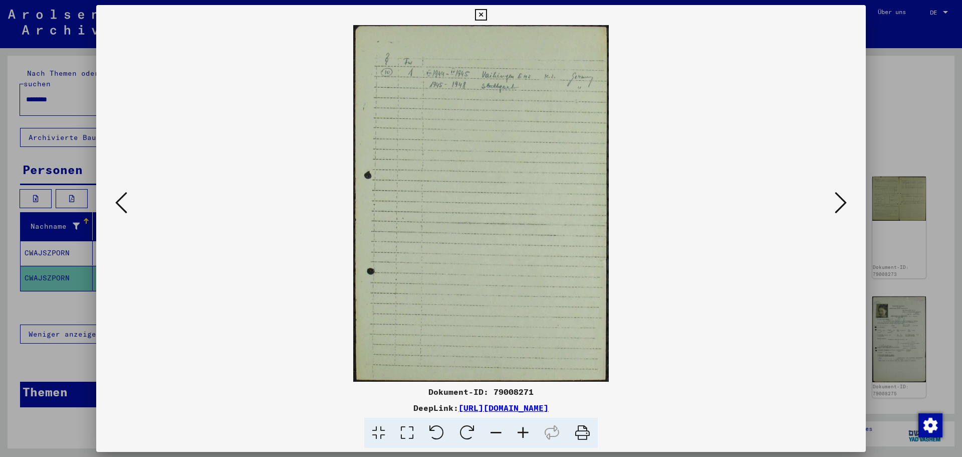
click at [841, 204] on icon at bounding box center [841, 202] width 12 height 24
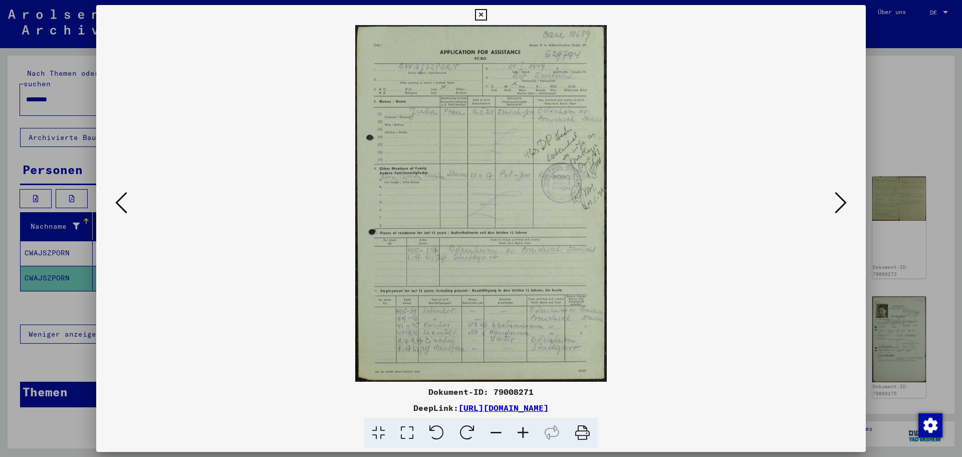
click at [841, 204] on icon at bounding box center [841, 202] width 12 height 24
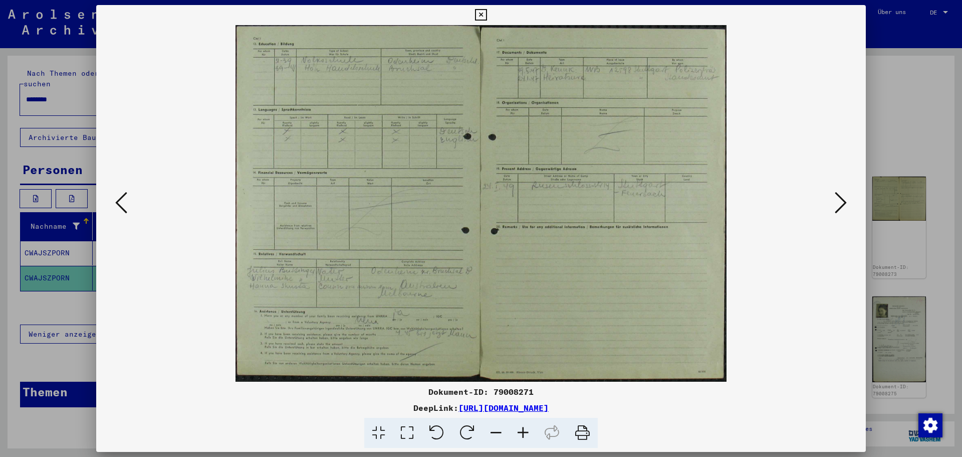
click at [841, 204] on icon at bounding box center [841, 202] width 12 height 24
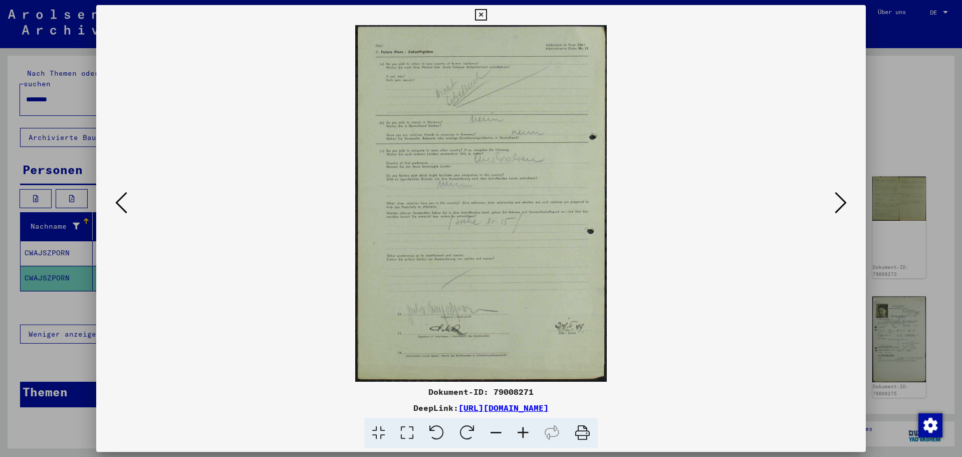
click at [841, 204] on icon at bounding box center [841, 202] width 12 height 24
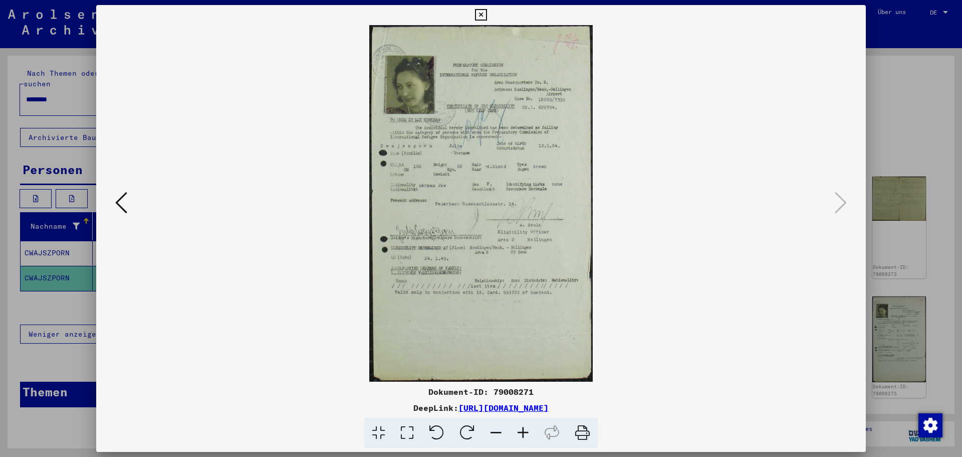
click at [481, 18] on icon at bounding box center [481, 15] width 12 height 12
